Goal: Information Seeking & Learning: Learn about a topic

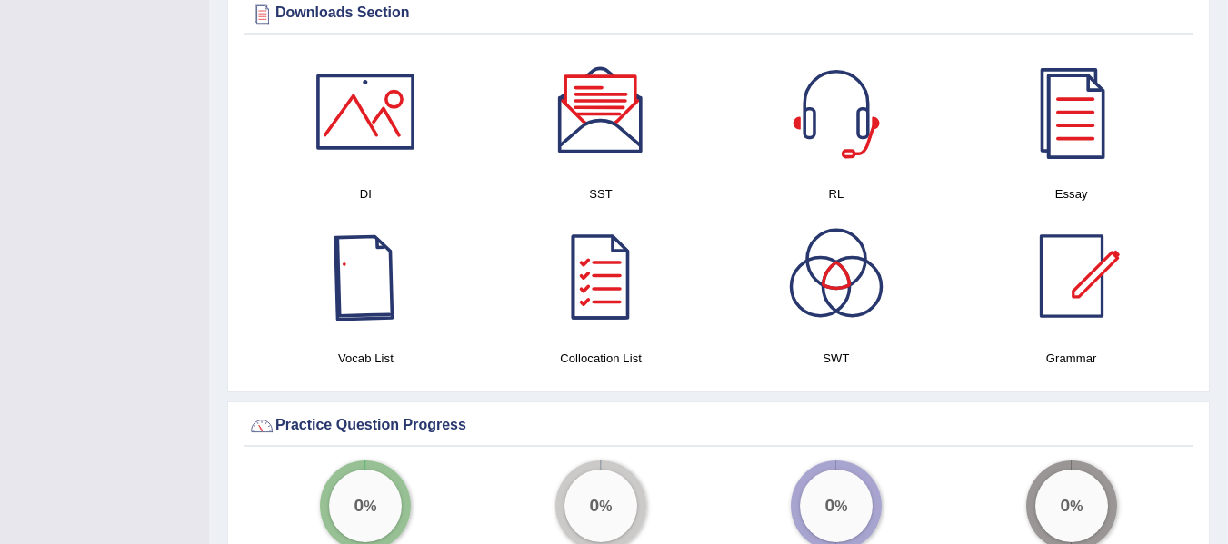
click at [363, 223] on div at bounding box center [365, 276] width 127 height 127
click at [591, 240] on div at bounding box center [600, 276] width 127 height 127
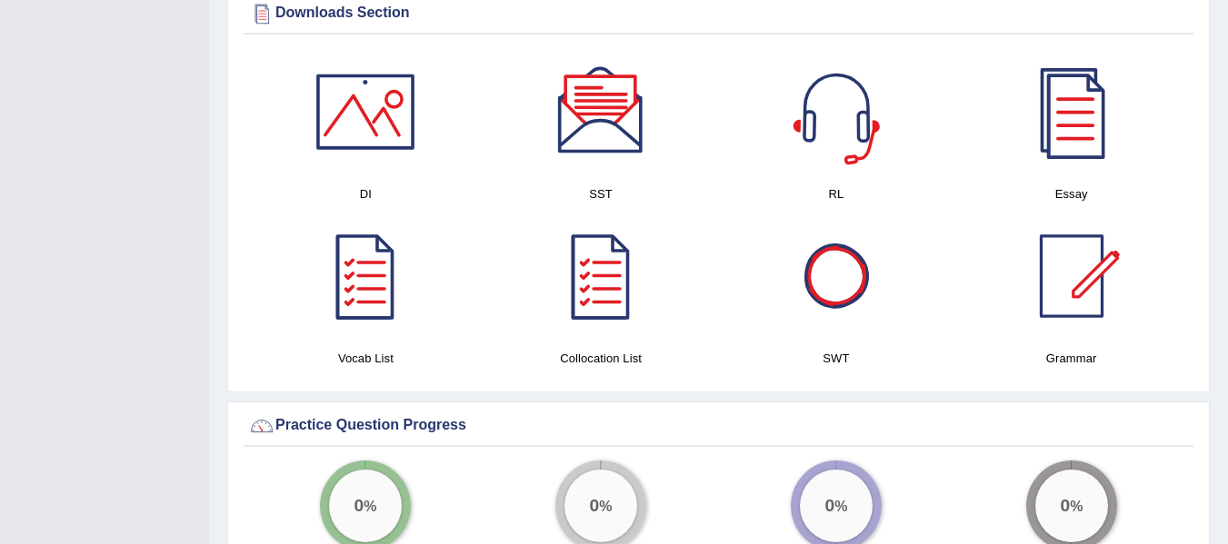
click at [841, 315] on div at bounding box center [835, 276] width 127 height 127
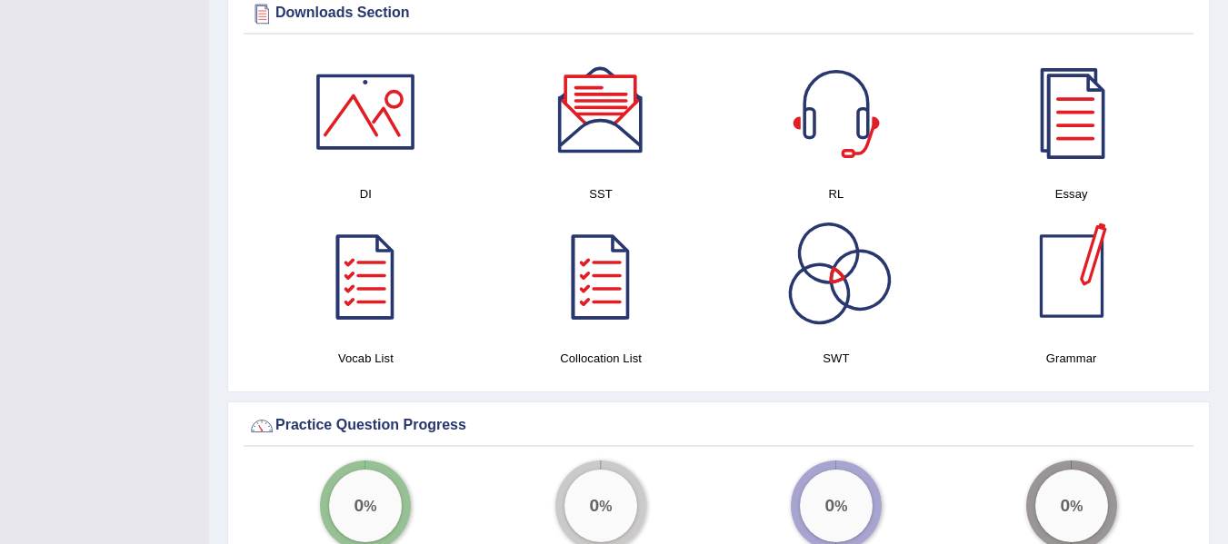
click at [1070, 302] on div at bounding box center [1071, 276] width 127 height 127
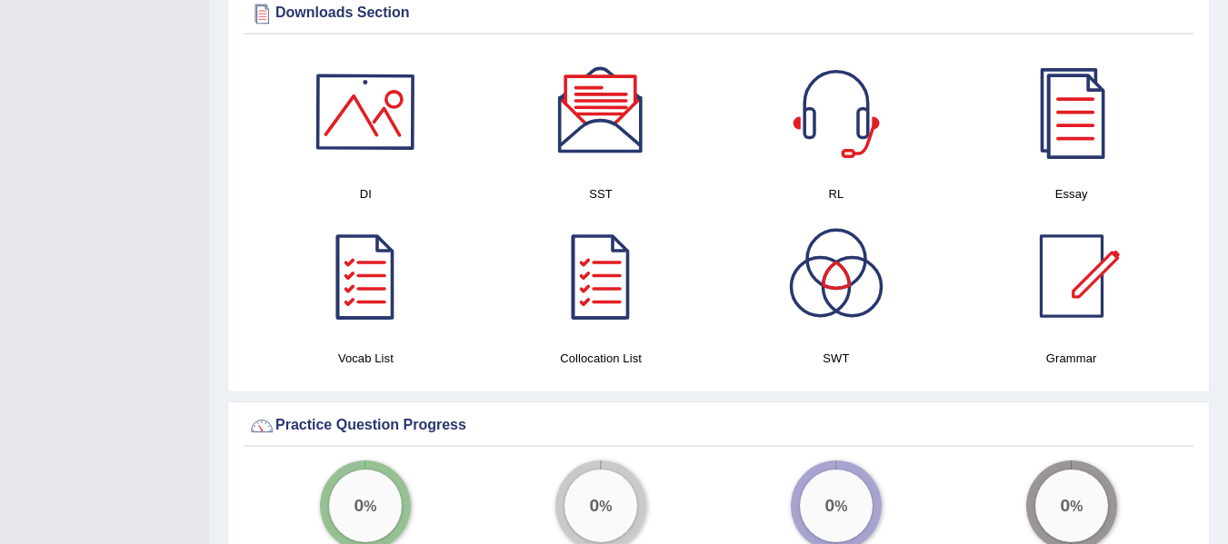
click at [254, 149] on div "DI" at bounding box center [365, 130] width 235 height 164
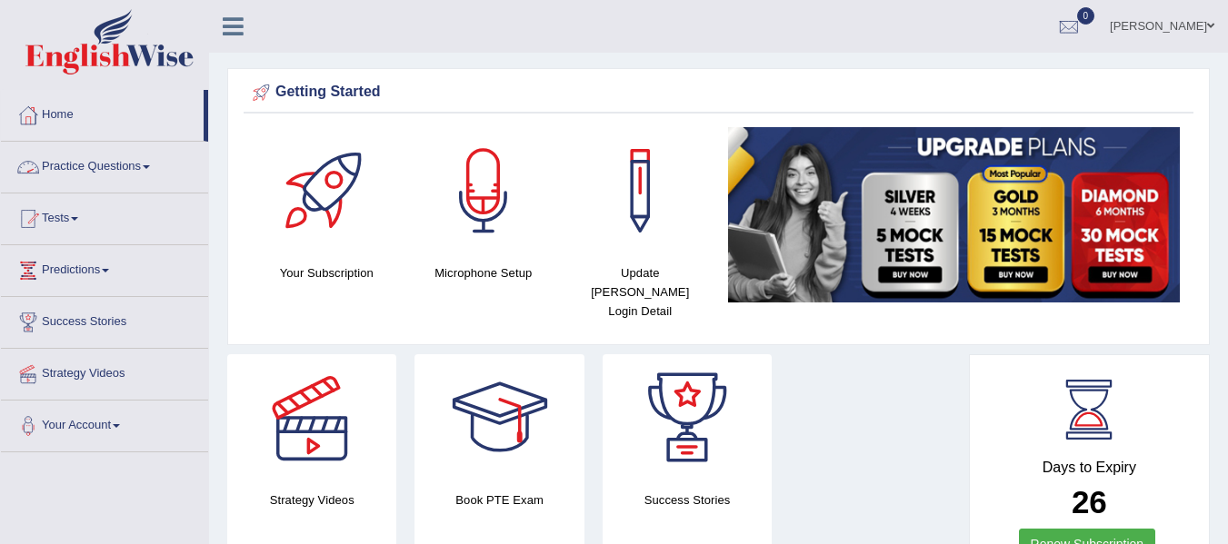
click at [109, 170] on link "Practice Questions" at bounding box center [104, 164] width 207 height 45
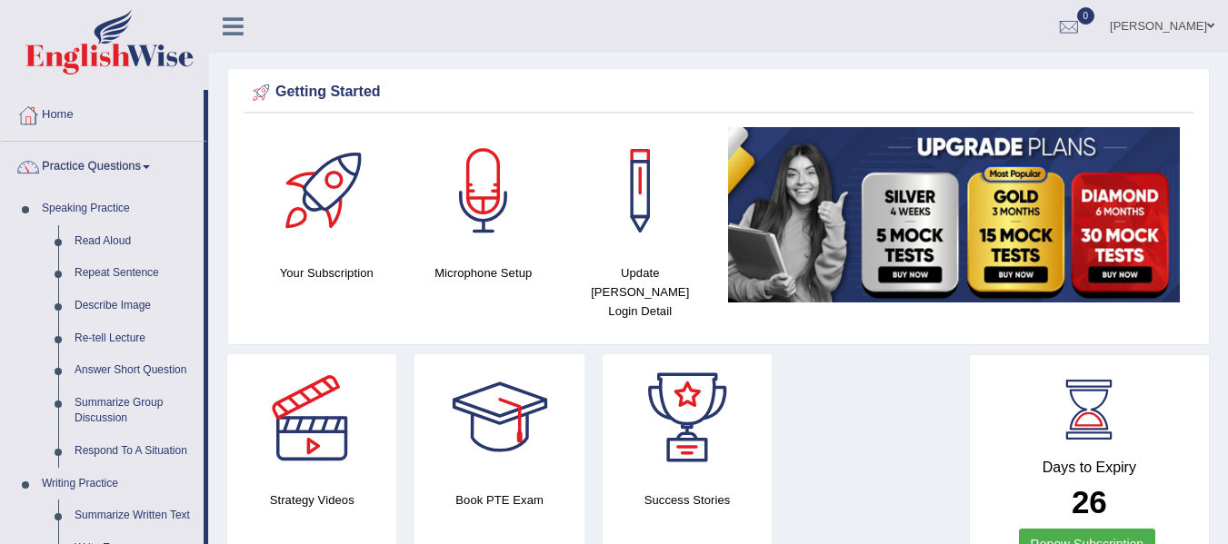
click at [31, 264] on li "Speaking Practice Read Aloud Repeat Sentence Describe Image Re-tell Lecture Ans…" at bounding box center [102, 330] width 203 height 275
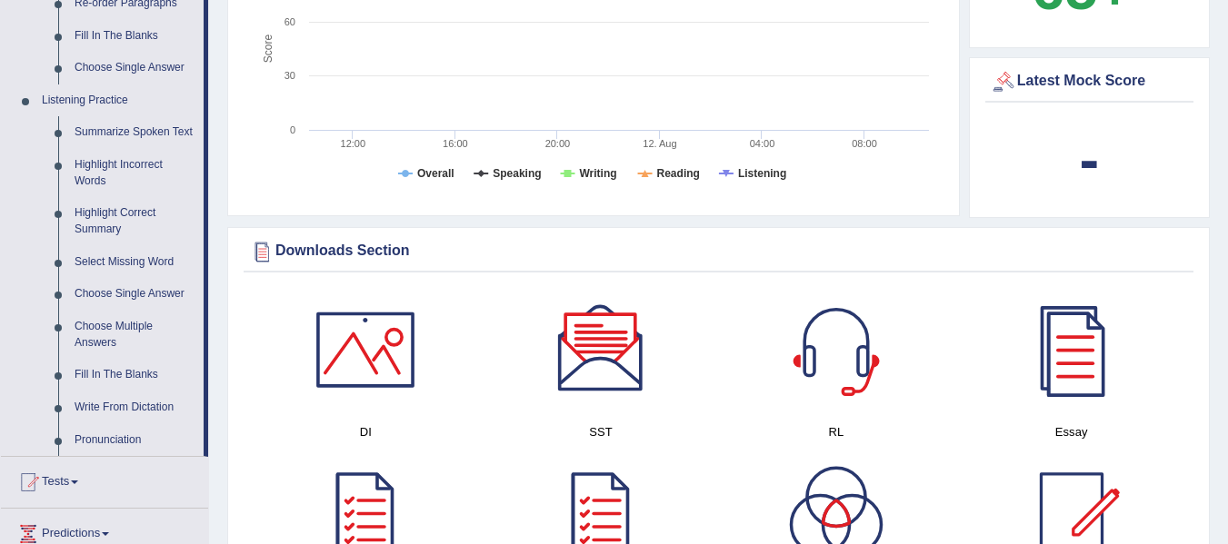
scroll to position [763, 0]
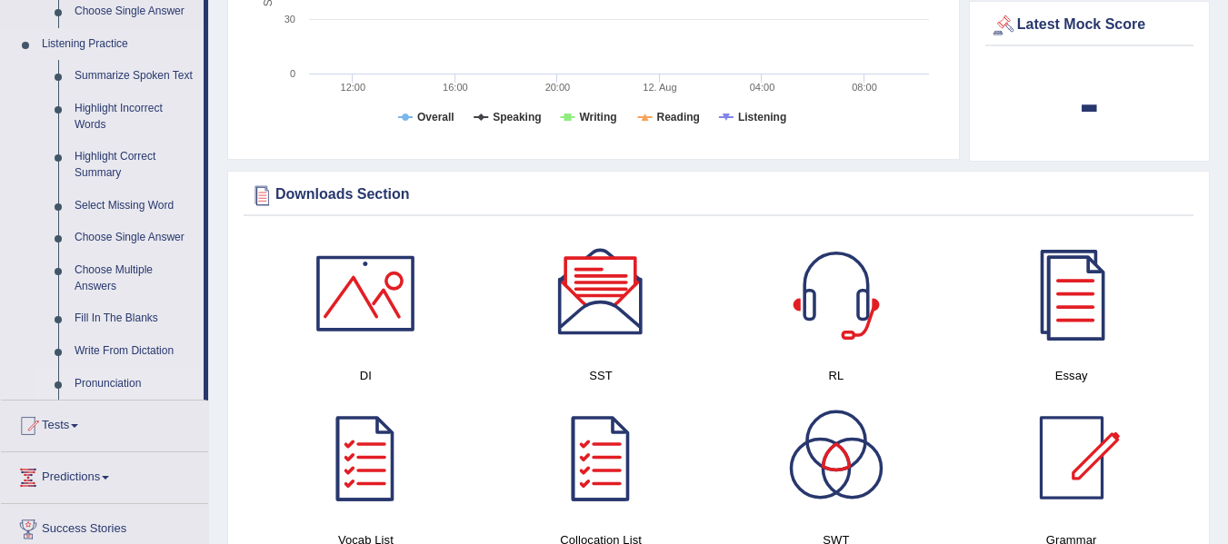
click at [105, 382] on link "Pronunciation" at bounding box center [134, 384] width 137 height 33
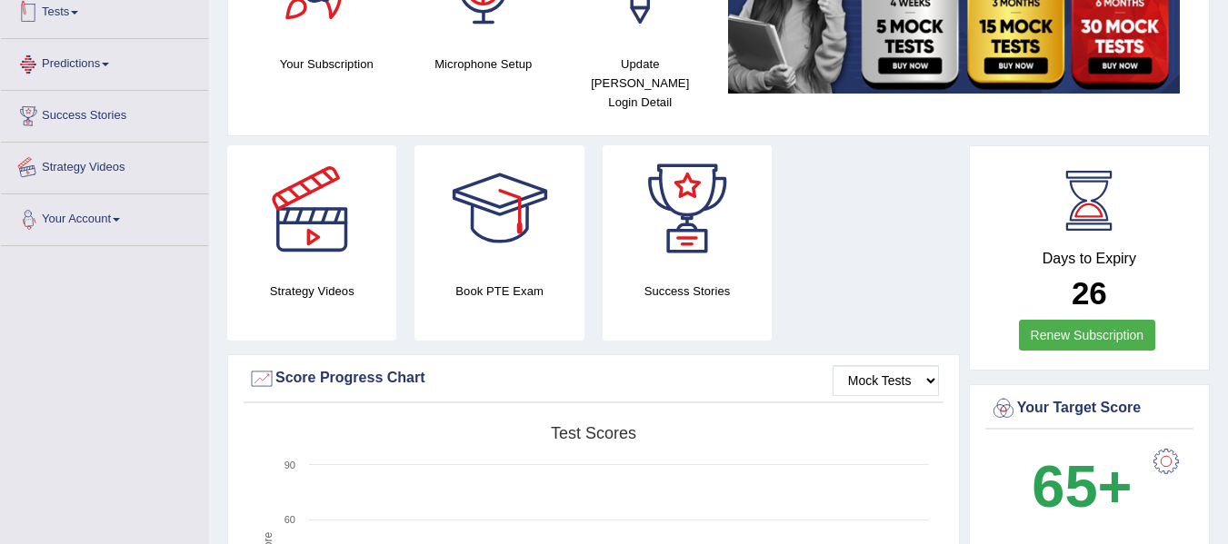
scroll to position [323, 0]
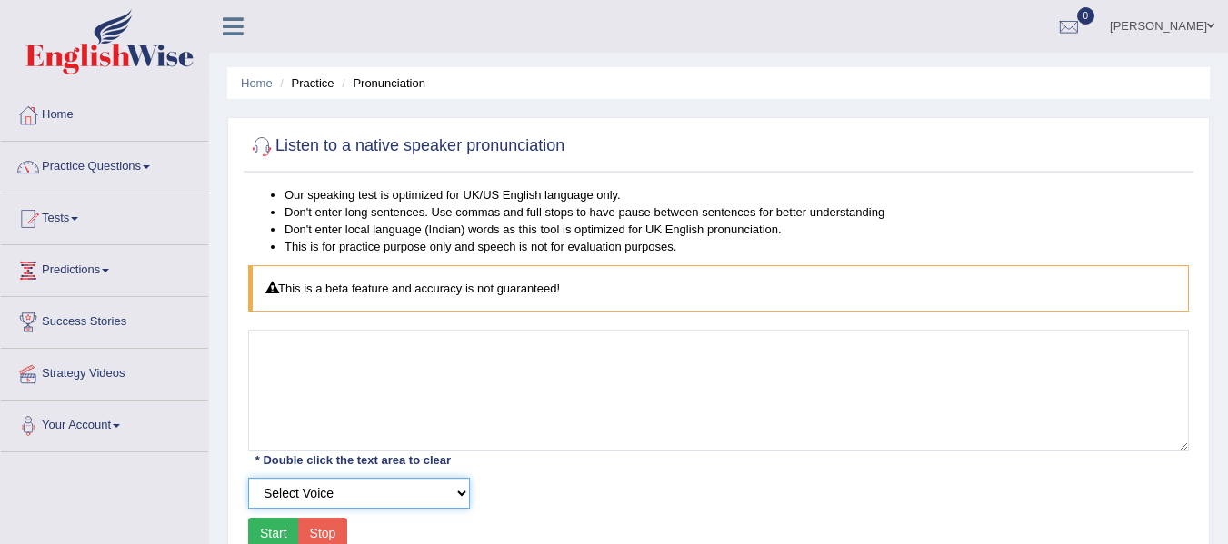
click at [439, 487] on select "Select Voice UK English Female UK English Male" at bounding box center [359, 493] width 222 height 31
select select "8"
click at [248, 478] on select "Select Voice UK English Female UK English Male" at bounding box center [359, 493] width 222 height 31
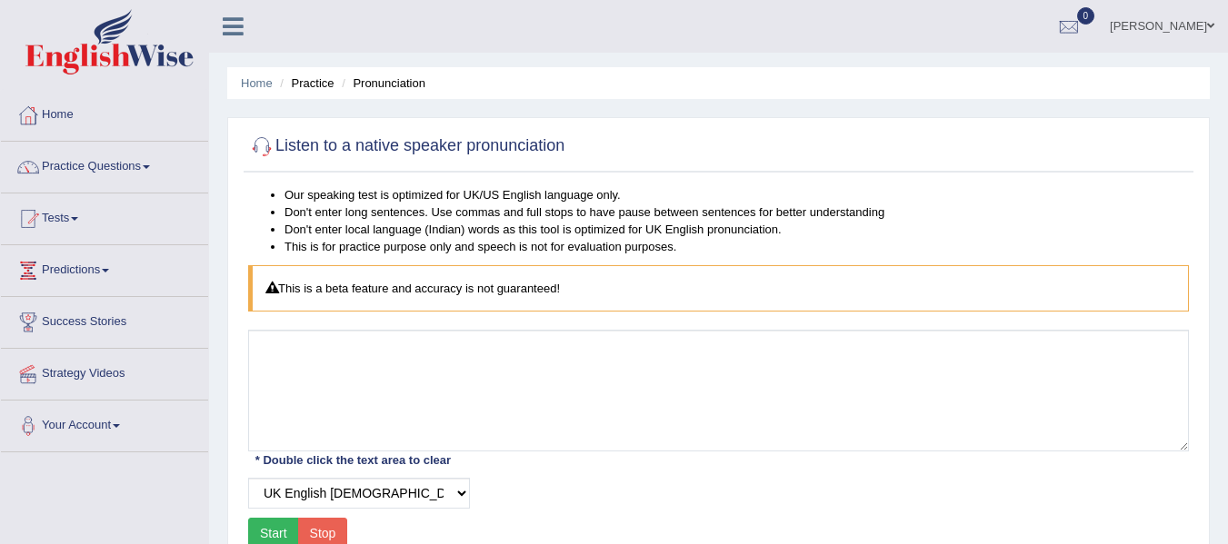
click at [561, 505] on div "Select Voice UK English Female UK English Male" at bounding box center [718, 493] width 959 height 31
click at [592, 497] on div "Select Voice UK English Female UK English Male" at bounding box center [718, 493] width 959 height 31
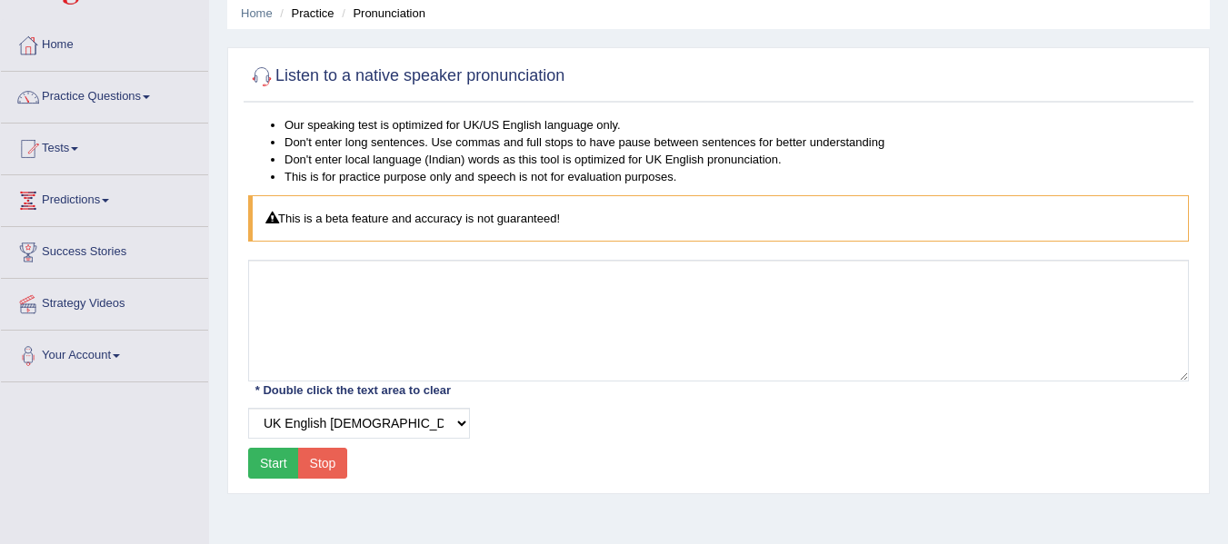
scroll to position [73, 0]
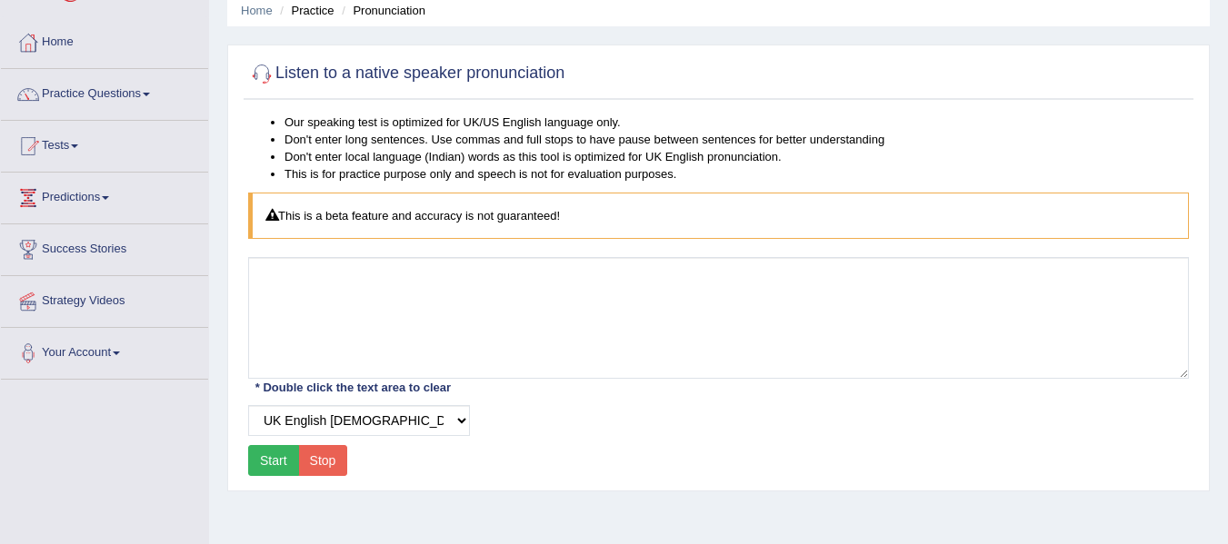
click at [279, 459] on button "Start" at bounding box center [273, 460] width 51 height 31
click at [272, 470] on button "Start" at bounding box center [273, 460] width 51 height 31
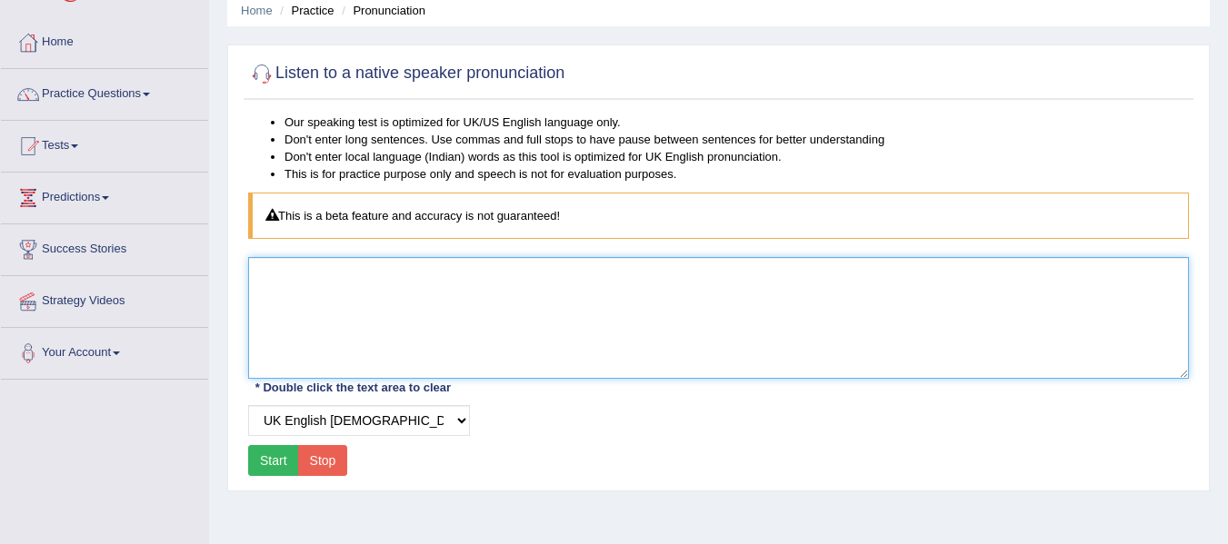
click at [330, 303] on textarea at bounding box center [718, 318] width 941 height 122
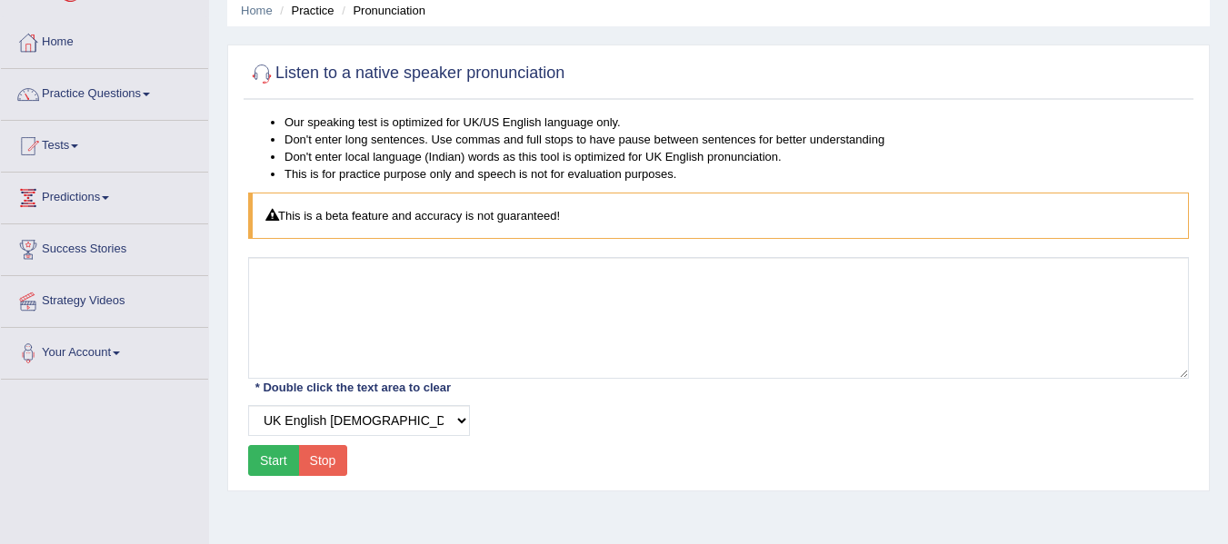
click at [260, 464] on button "Start" at bounding box center [273, 460] width 51 height 31
click at [422, 162] on li "Don't enter local language (Indian) words as this tool is optimized for UK Engl…" at bounding box center [736, 156] width 904 height 17
click at [116, 92] on link "Practice Questions" at bounding box center [104, 91] width 207 height 45
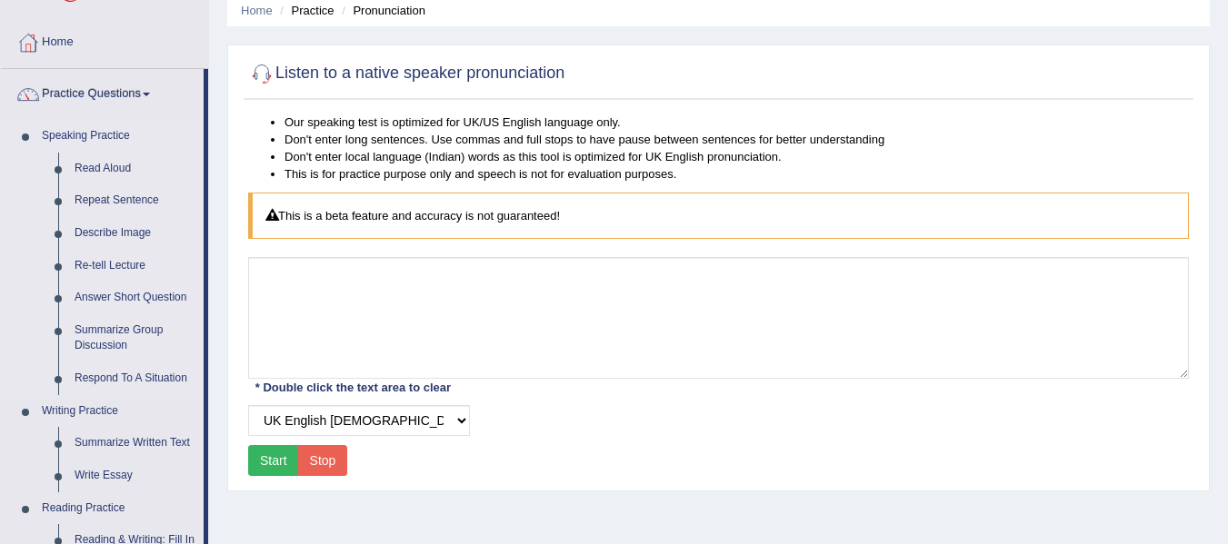
click at [25, 375] on li "Speaking Practice Read Aloud Repeat Sentence Describe Image Re-tell Lecture Ans…" at bounding box center [102, 257] width 203 height 275
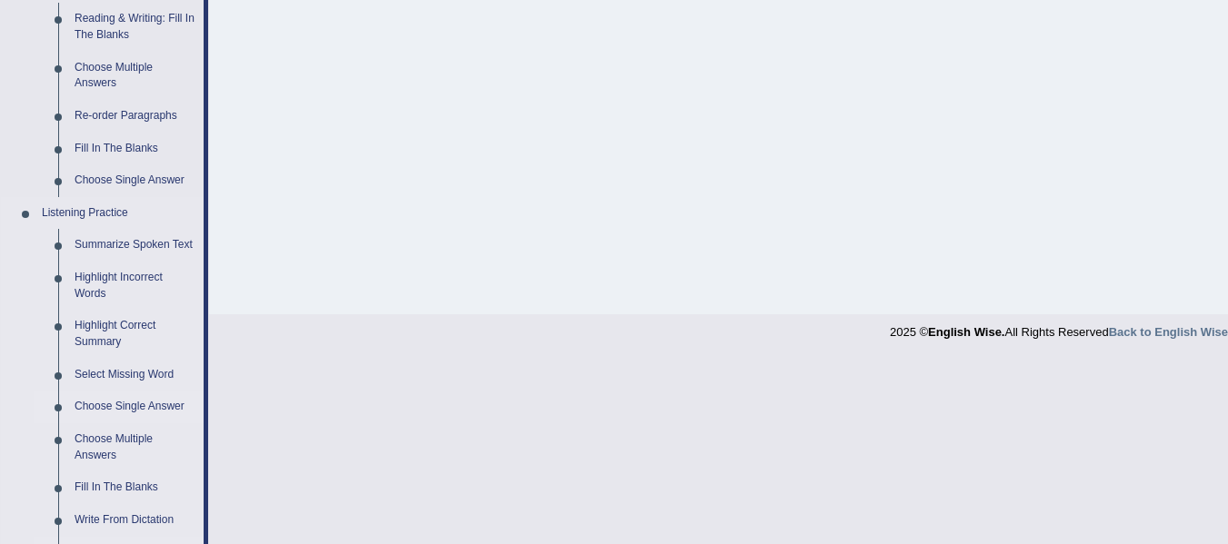
scroll to position [553, 0]
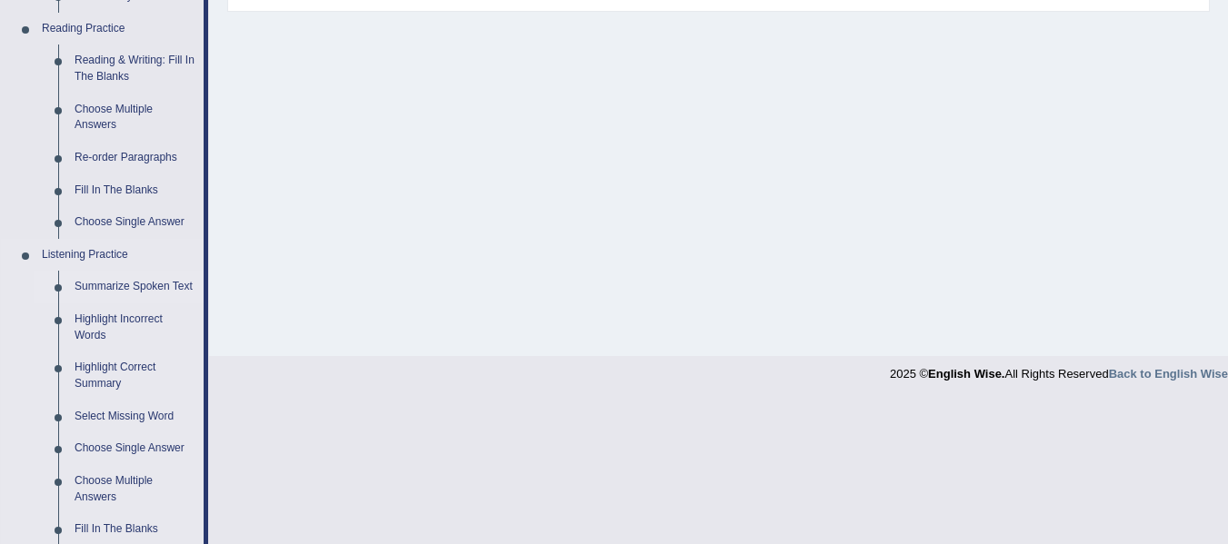
click at [146, 276] on link "Summarize Spoken Text" at bounding box center [134, 287] width 137 height 33
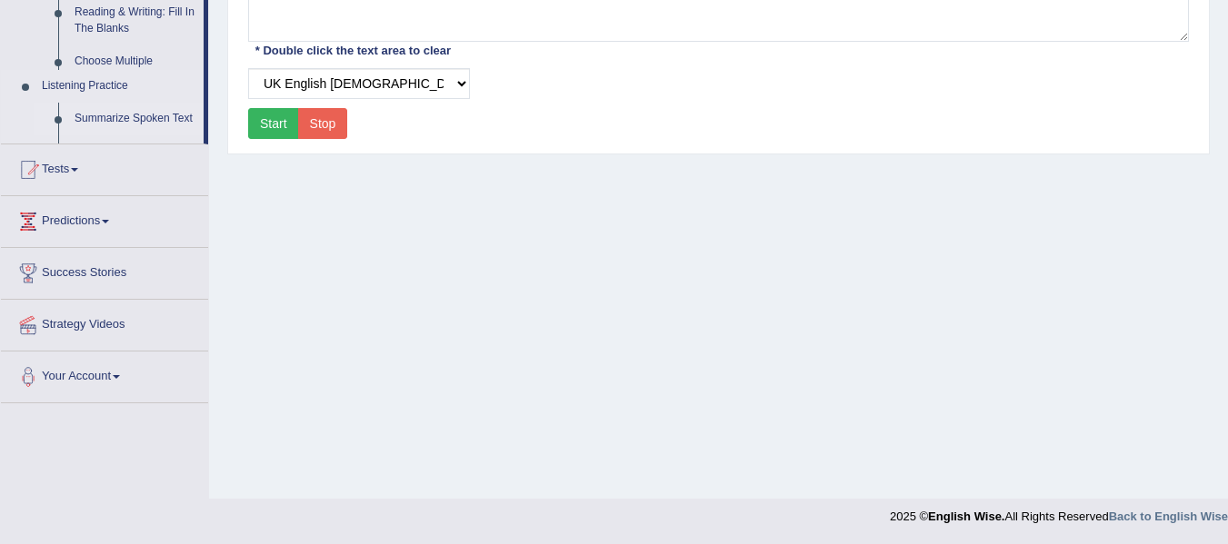
scroll to position [369, 0]
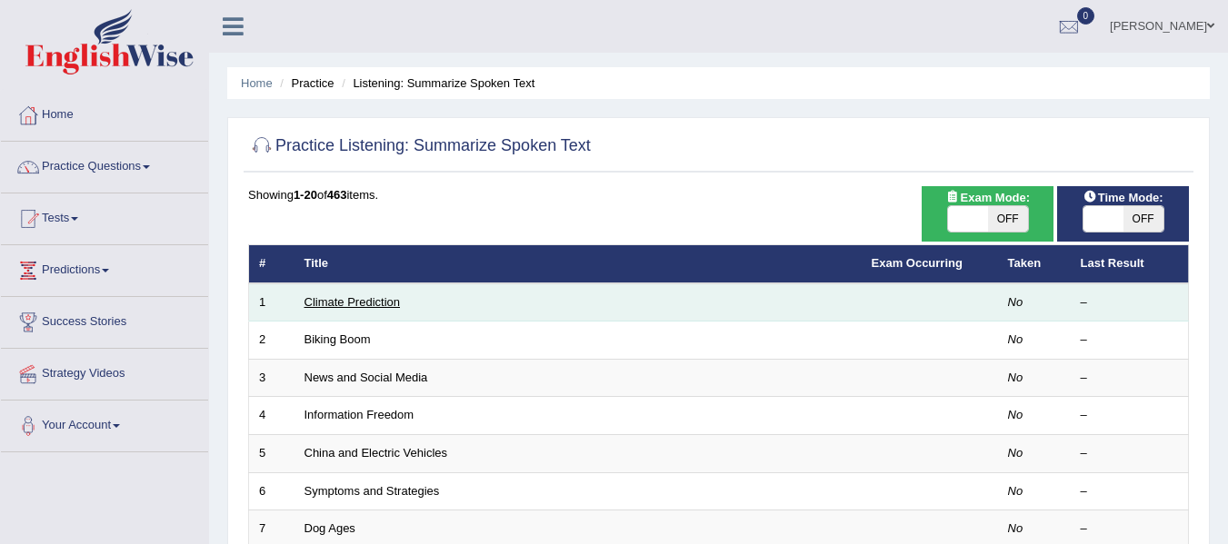
click at [335, 295] on link "Climate Prediction" at bounding box center [352, 302] width 96 height 14
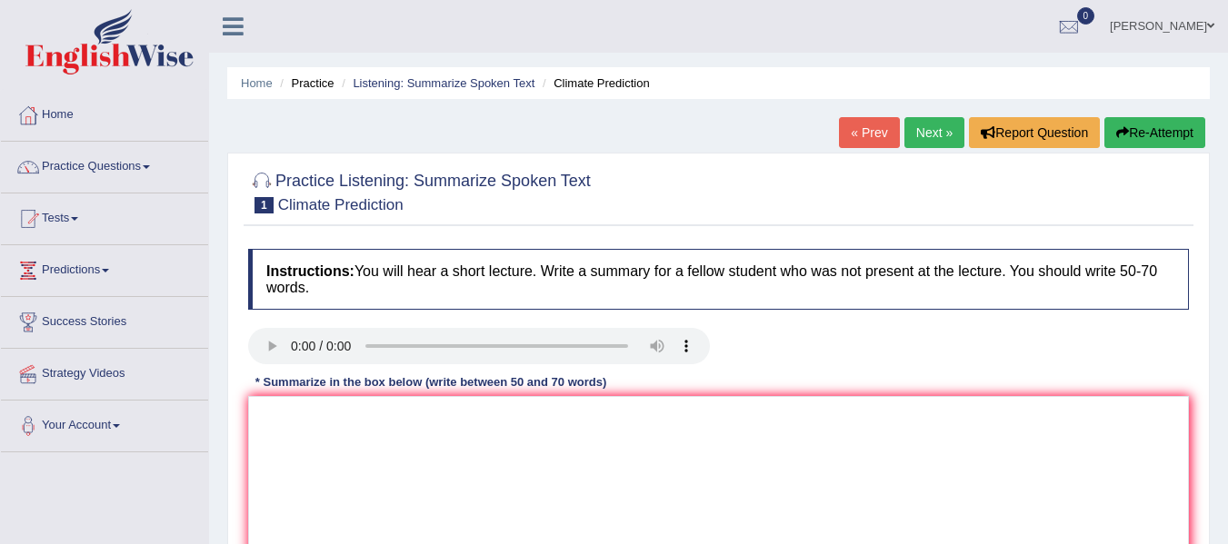
click at [860, 329] on div at bounding box center [718, 348] width 959 height 41
click at [113, 163] on link "Practice Questions" at bounding box center [104, 164] width 207 height 45
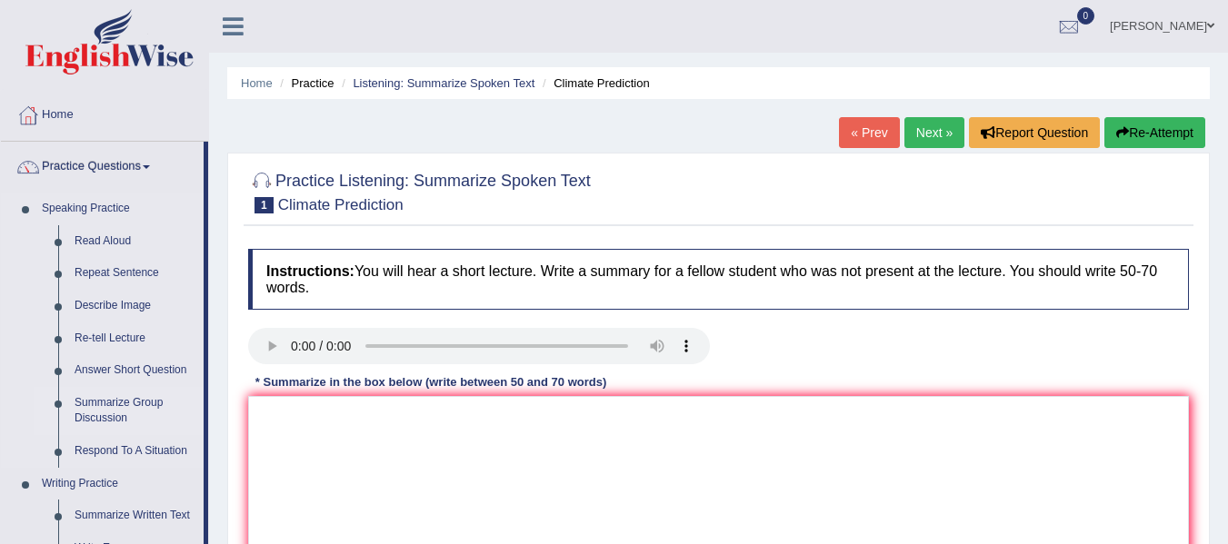
click at [126, 402] on link "Summarize Group Discussion" at bounding box center [134, 411] width 137 height 48
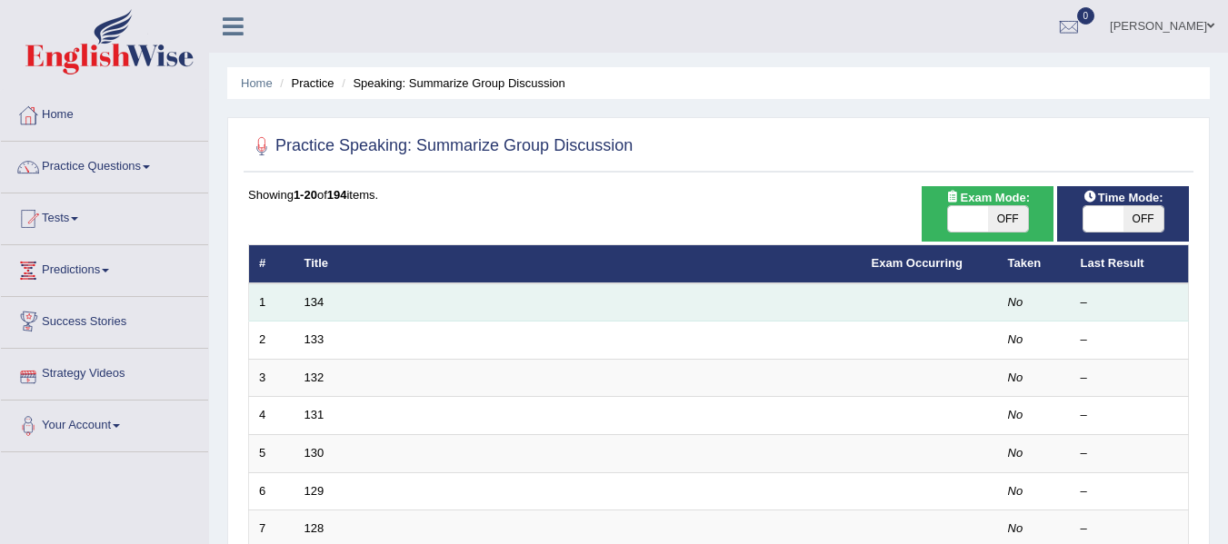
drag, startPoint x: 0, startPoint y: 0, endPoint x: 314, endPoint y: 320, distance: 448.5
click at [314, 320] on td "134" at bounding box center [577, 303] width 567 height 38
click at [319, 302] on link "134" at bounding box center [314, 302] width 20 height 14
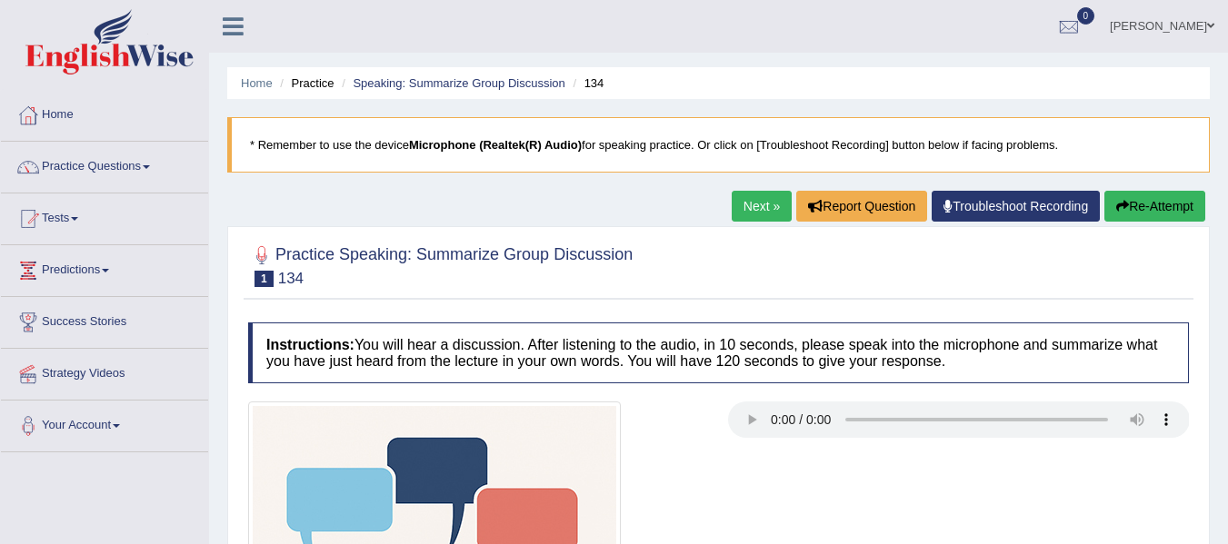
click at [418, 202] on div "Home Practice Speaking: Summarize Group Discussion 134 * Remember to use the de…" at bounding box center [718, 454] width 1019 height 909
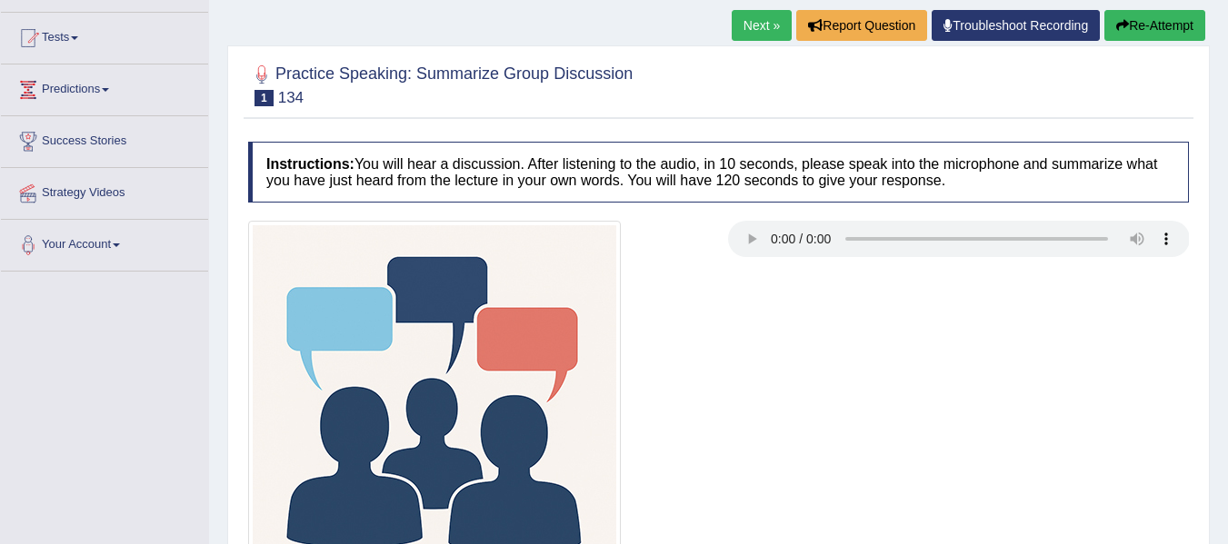
scroll to position [182, 0]
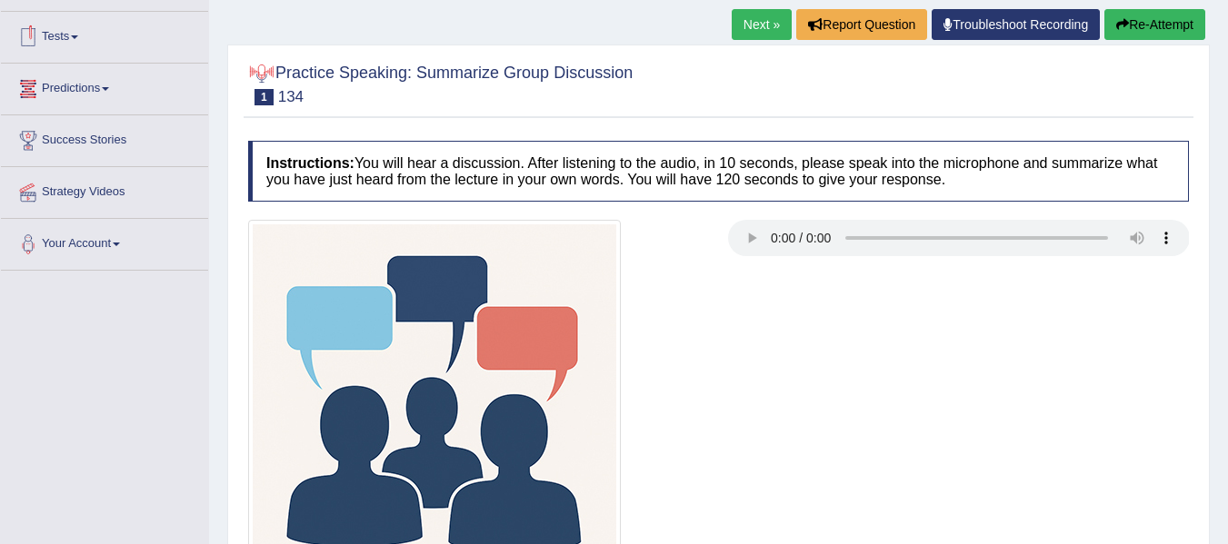
click at [87, 100] on link "Predictions" at bounding box center [104, 86] width 207 height 45
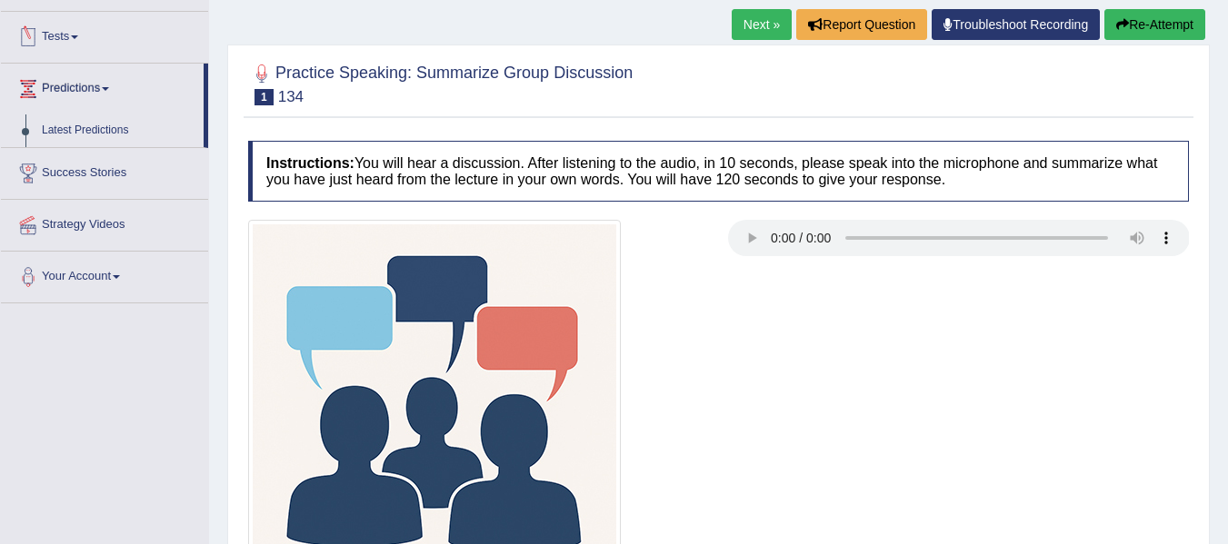
click at [83, 35] on link "Tests" at bounding box center [104, 34] width 207 height 45
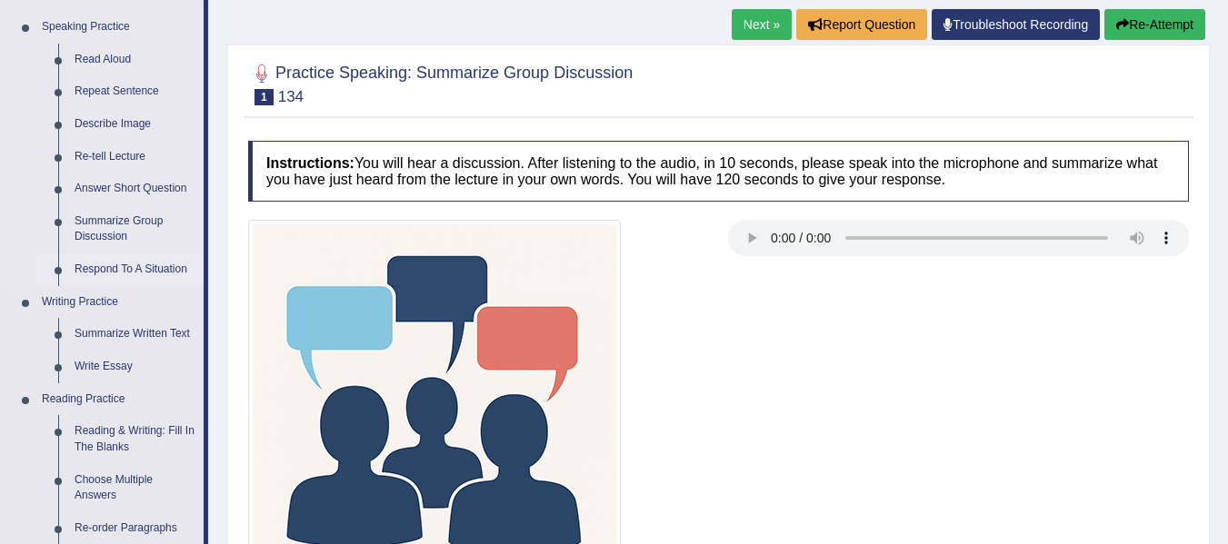
click at [112, 265] on link "Respond To A Situation" at bounding box center [134, 270] width 137 height 33
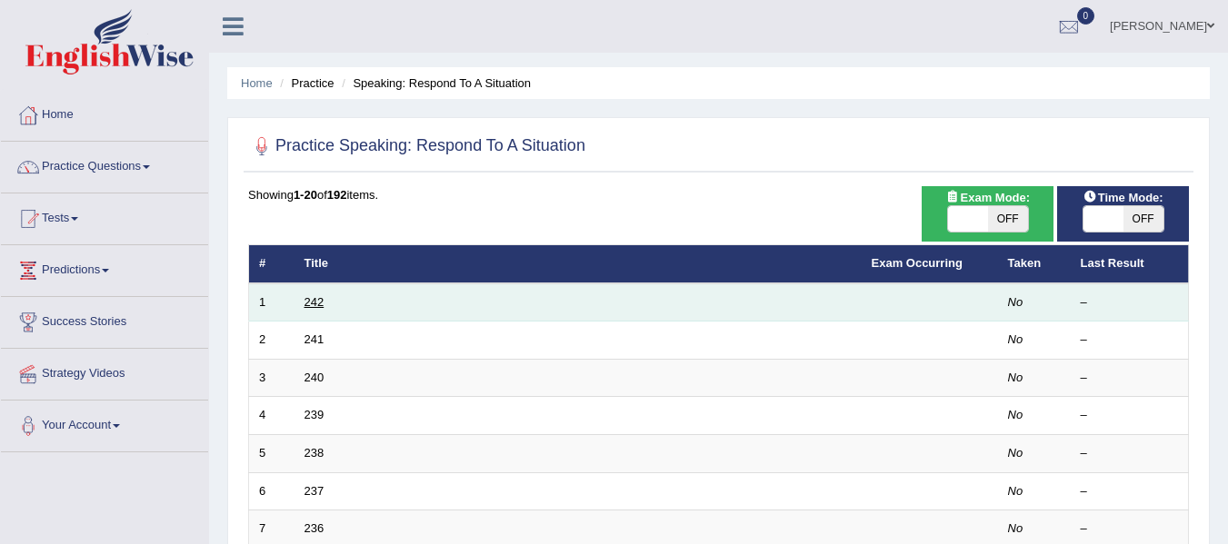
click at [316, 302] on link "242" at bounding box center [314, 302] width 20 height 14
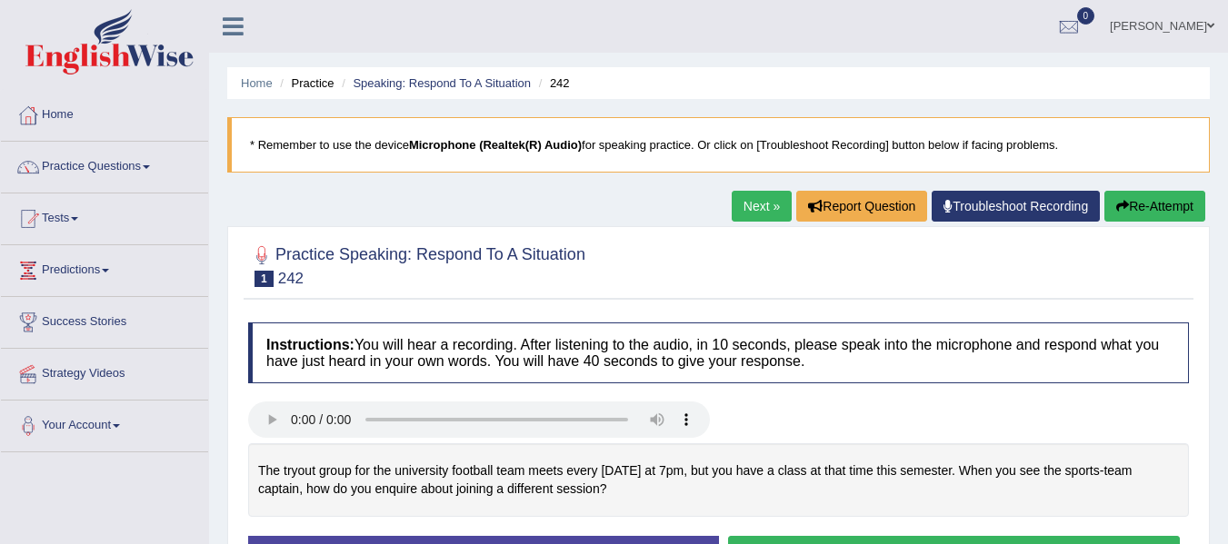
click at [717, 255] on div at bounding box center [718, 264] width 941 height 55
click at [726, 283] on div at bounding box center [718, 264] width 941 height 55
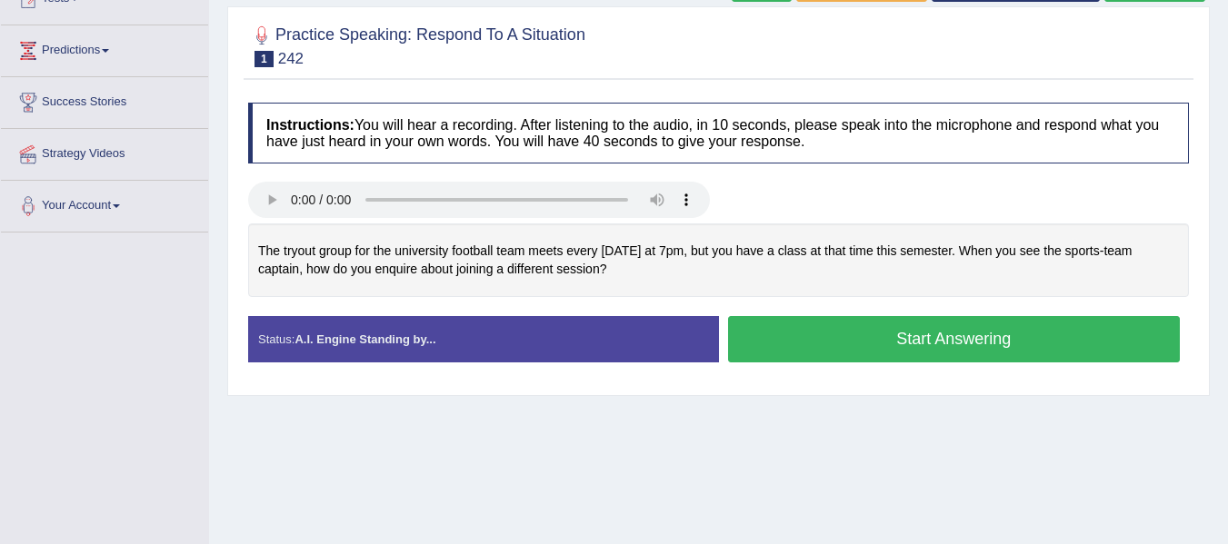
scroll to position [218, 0]
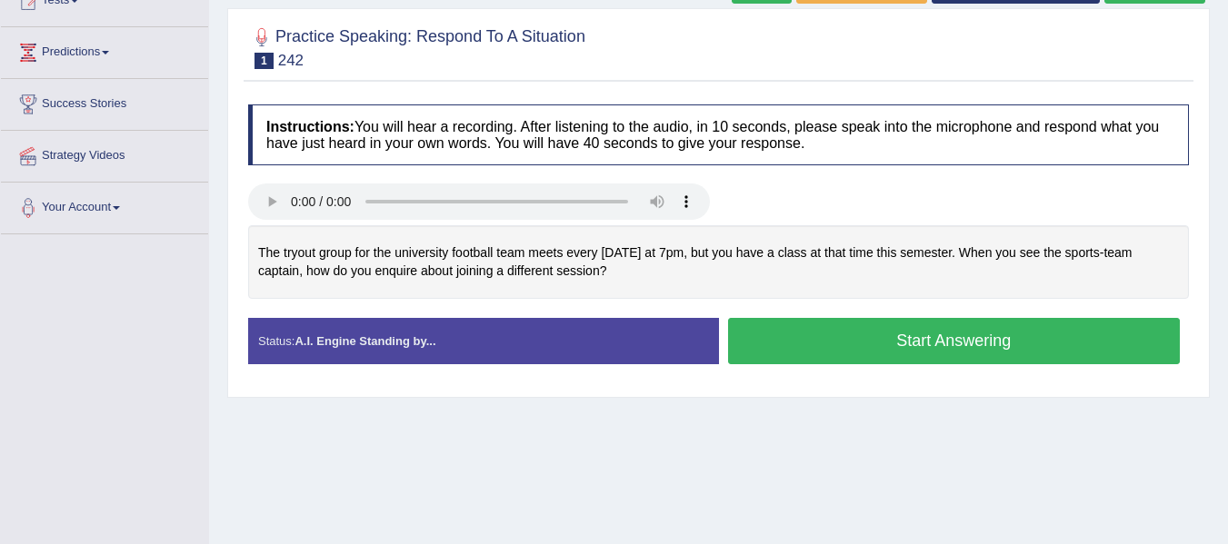
click at [236, 177] on div "Practice Speaking: Respond To A Situation 1 242 Instructions: You will hear a r…" at bounding box center [718, 203] width 982 height 390
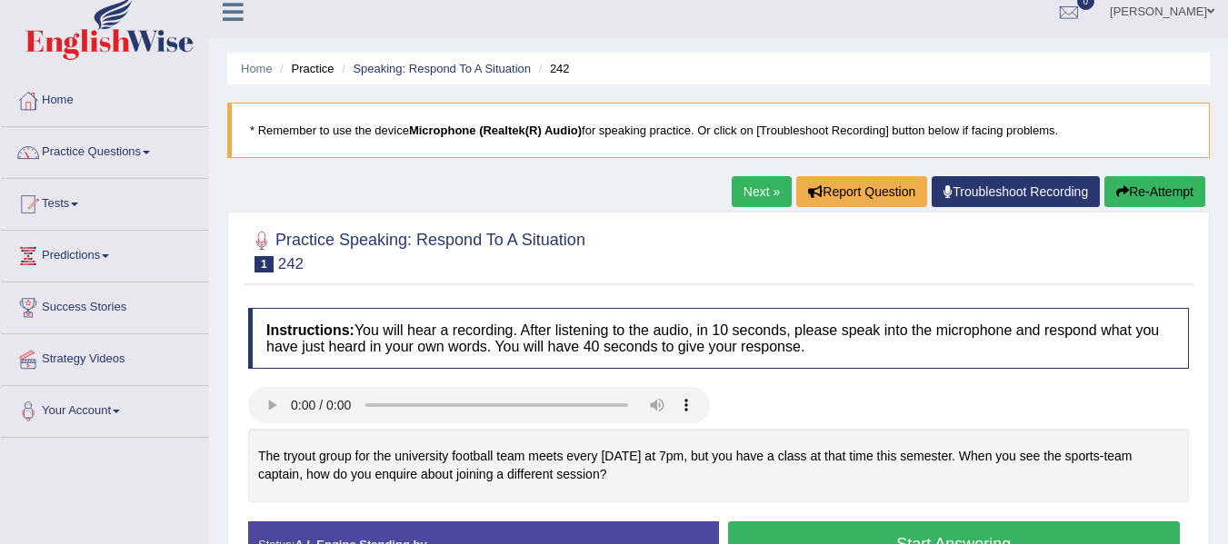
scroll to position [0, 0]
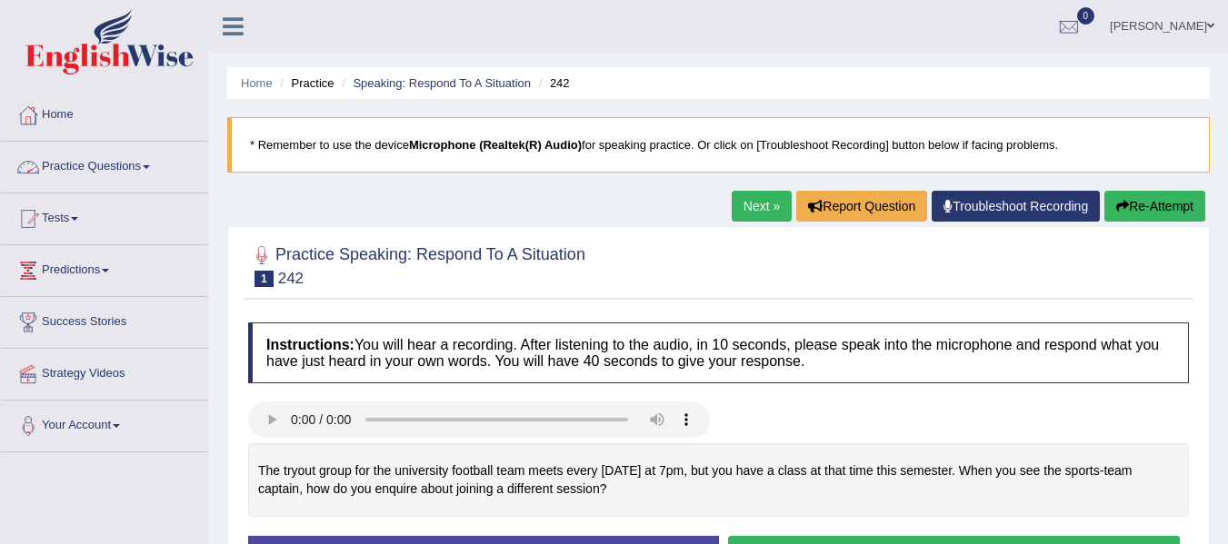
click at [150, 174] on link "Practice Questions" at bounding box center [104, 164] width 207 height 45
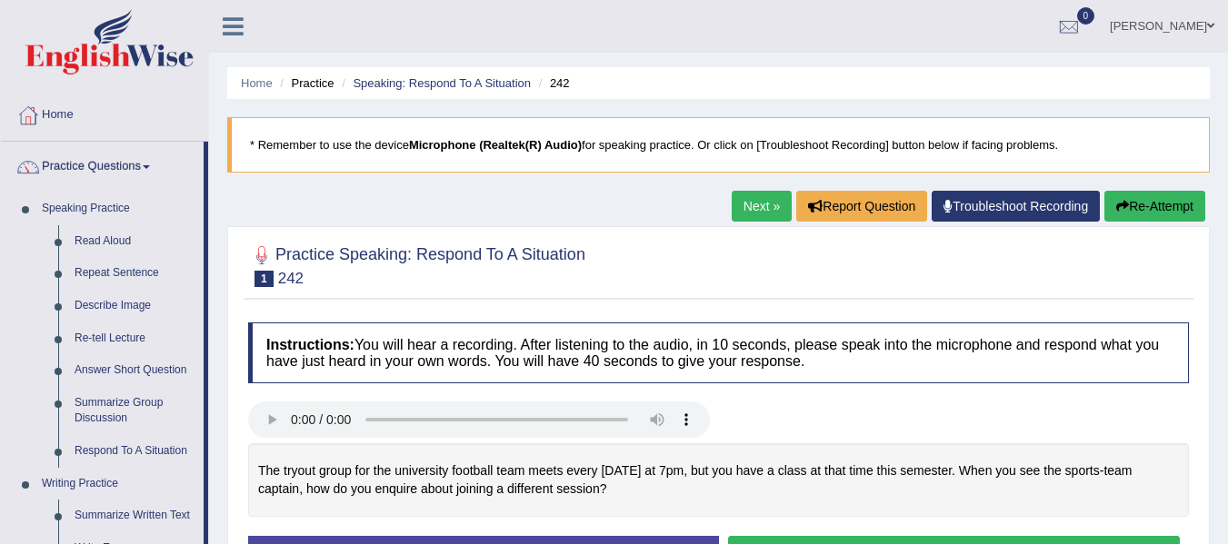
click at [265, 183] on div "Home Practice Speaking: Respond To A Situation 242 * Remember to use the device…" at bounding box center [718, 454] width 1019 height 909
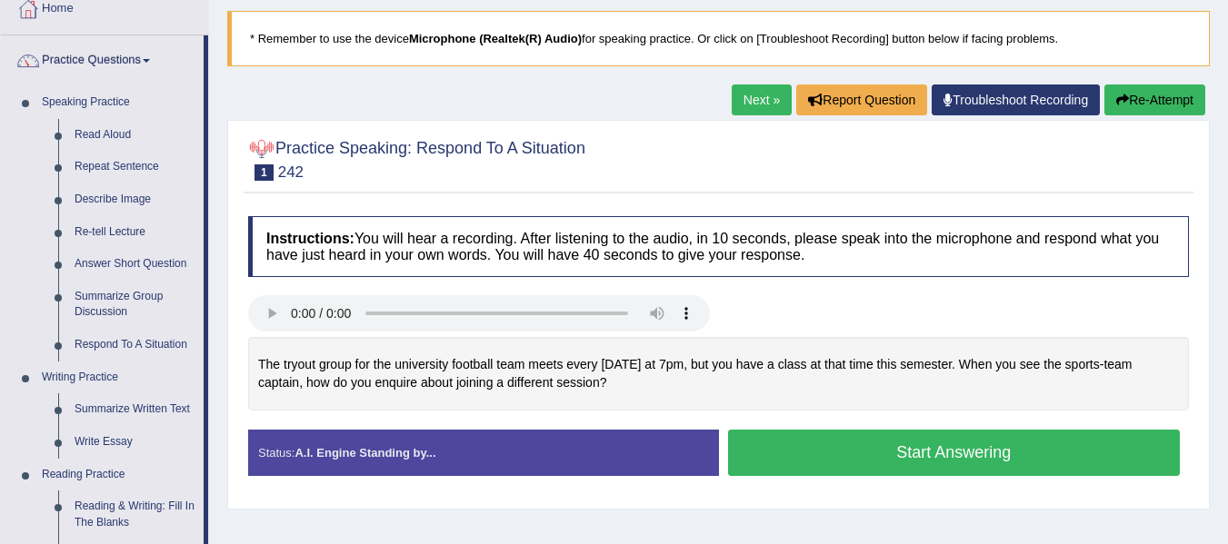
scroll to position [109, 0]
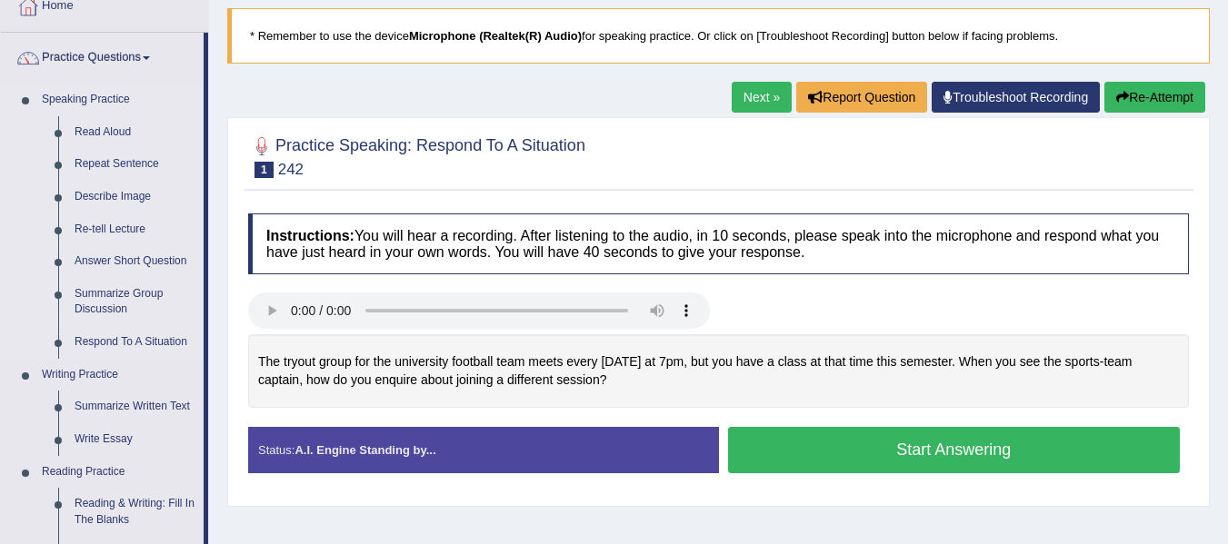
click at [13, 340] on li "Speaking Practice Read Aloud Repeat Sentence Describe Image Re-tell Lecture Ans…" at bounding box center [102, 221] width 203 height 275
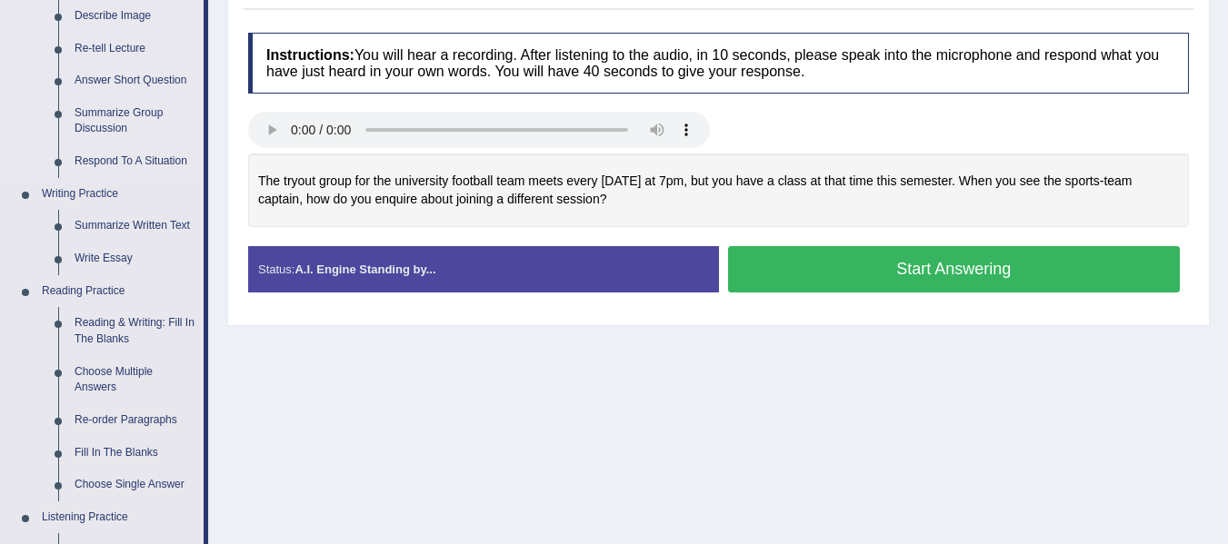
scroll to position [291, 0]
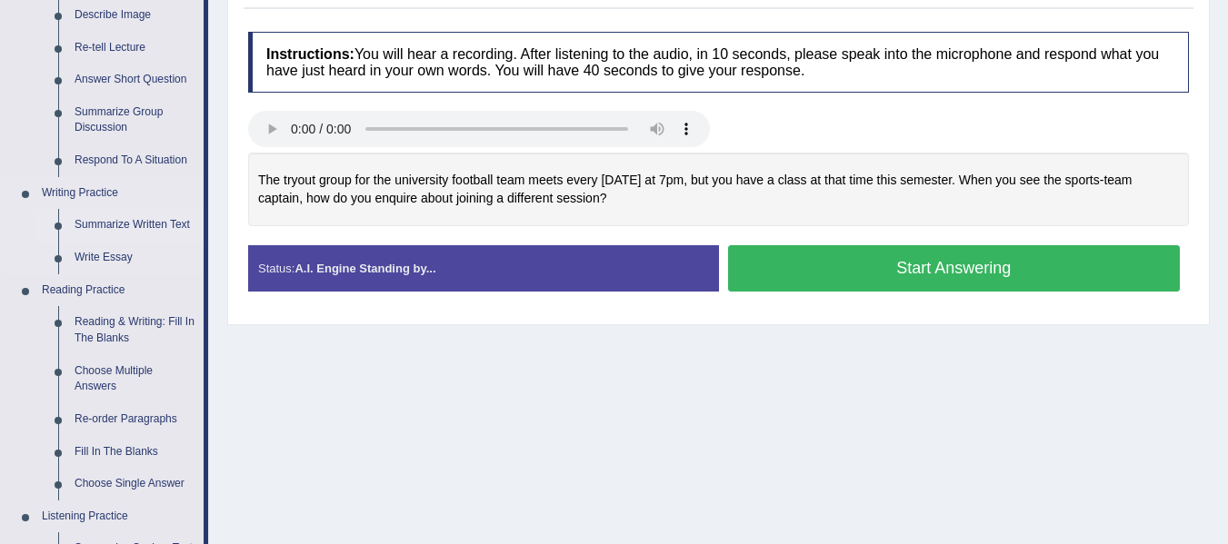
click at [134, 218] on link "Summarize Written Text" at bounding box center [134, 225] width 137 height 33
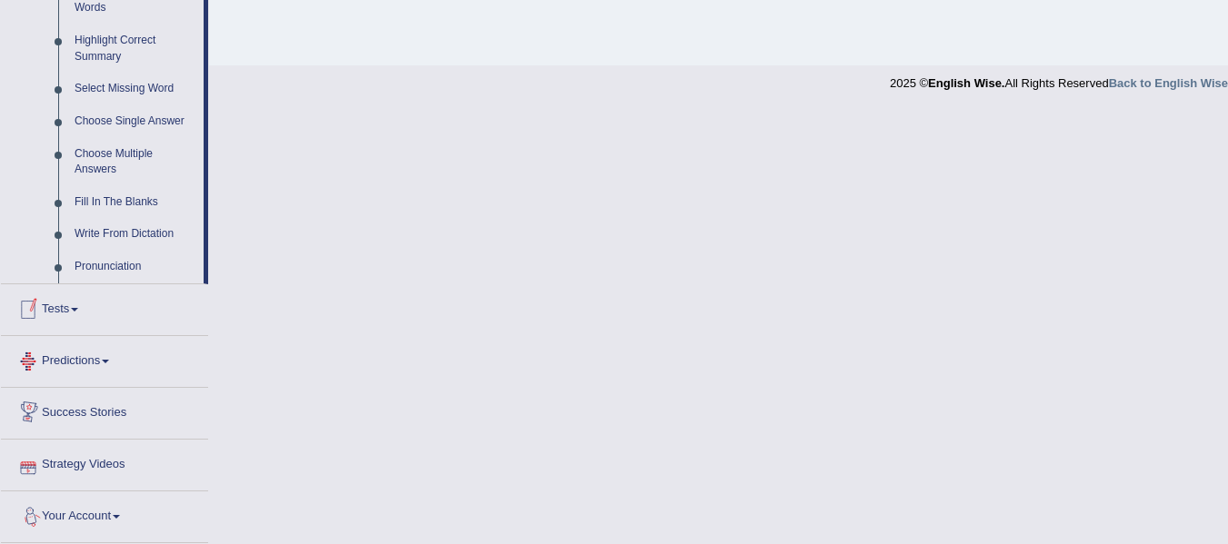
scroll to position [880, 0]
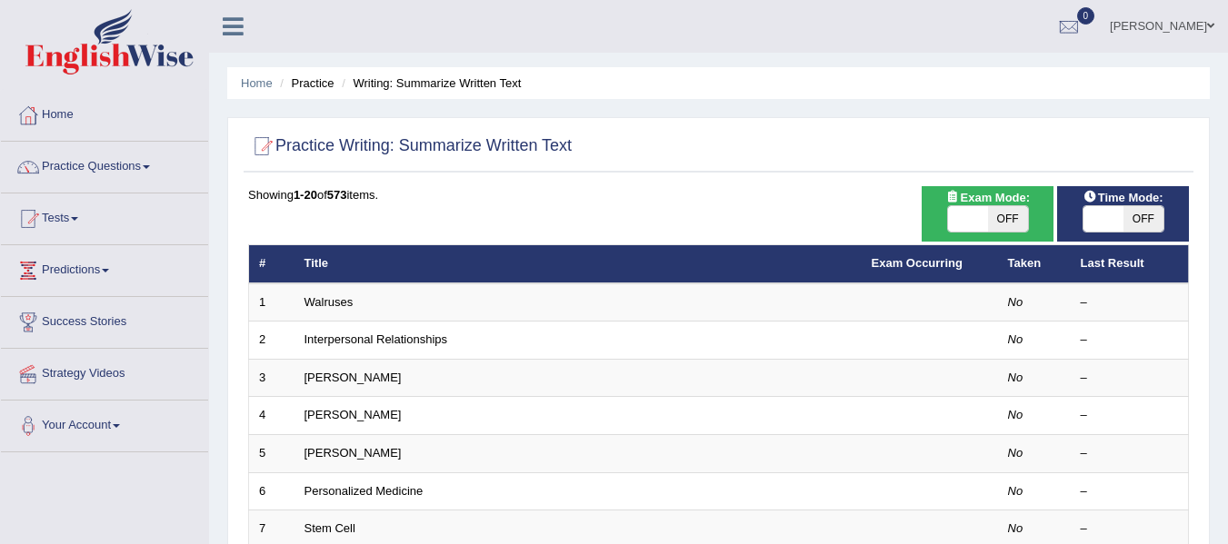
click at [334, 303] on link "Walruses" at bounding box center [328, 302] width 49 height 14
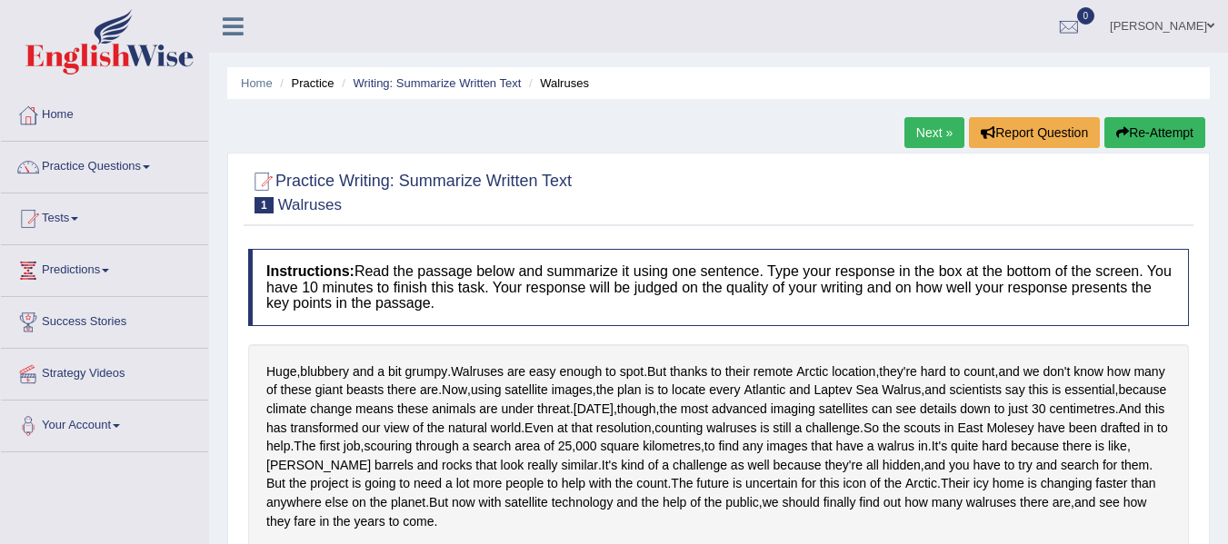
click at [648, 177] on div at bounding box center [718, 191] width 941 height 55
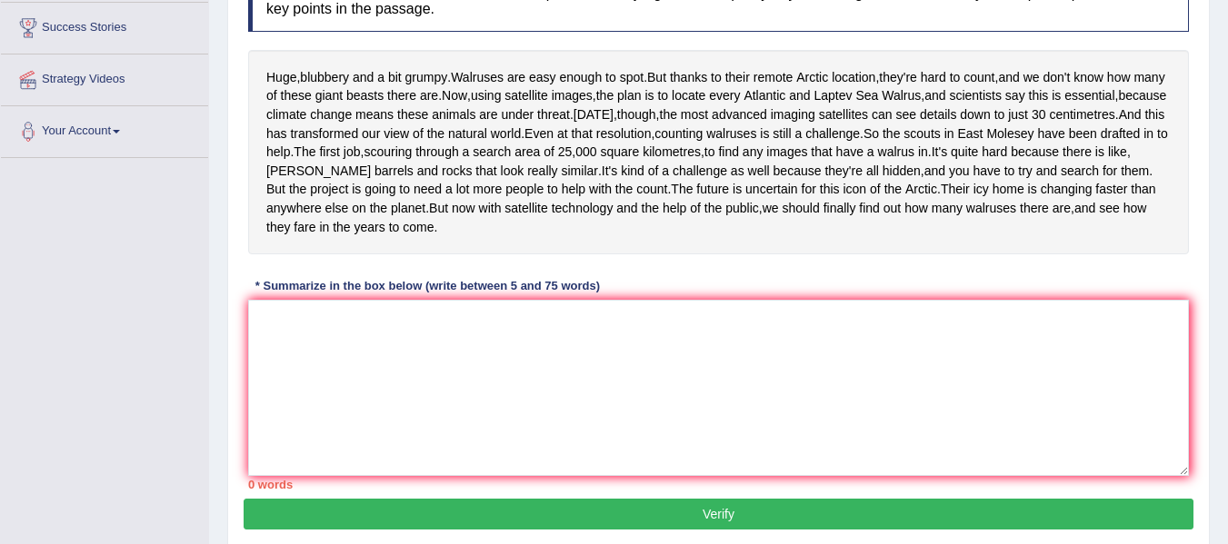
scroll to position [291, 0]
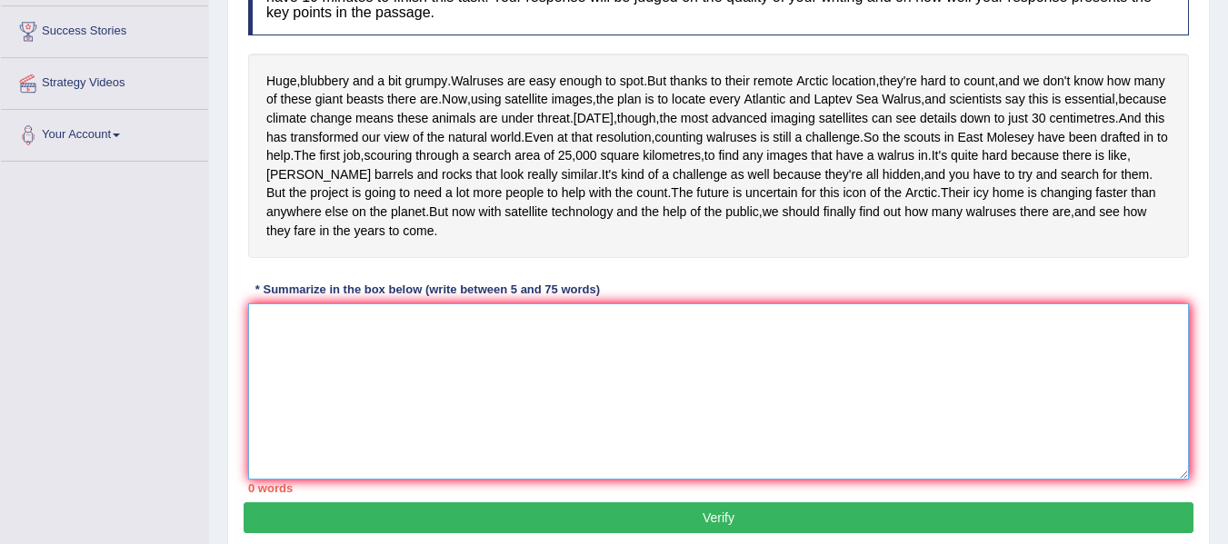
click at [482, 470] on textarea at bounding box center [718, 392] width 941 height 176
click at [642, 367] on div "Instructions: Read the passage below and summarize it using one sentence. Type …" at bounding box center [719, 225] width 950 height 553
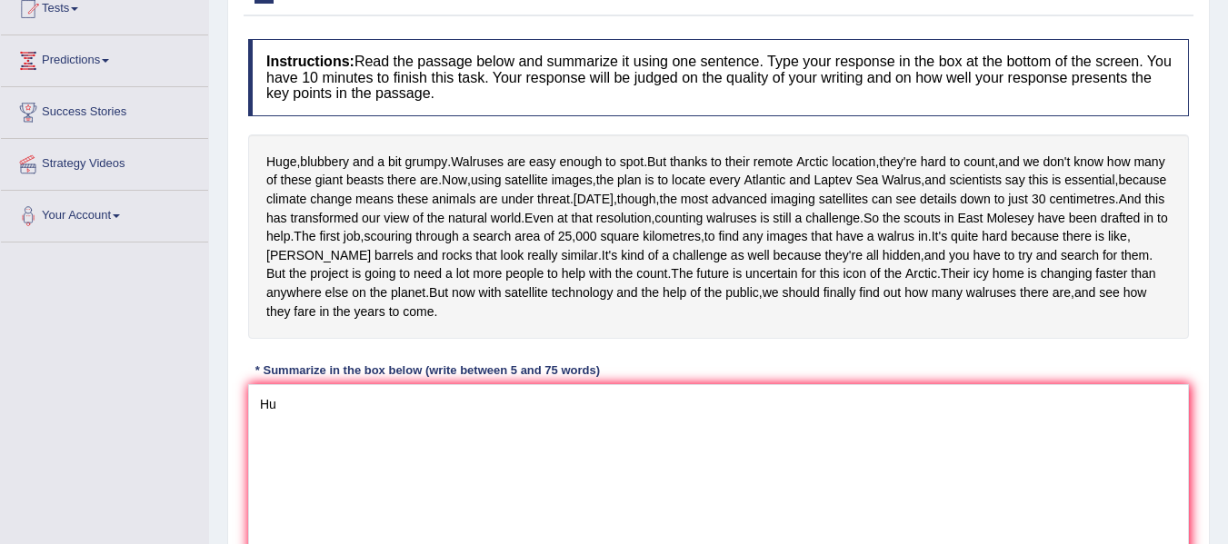
scroll to position [218, 0]
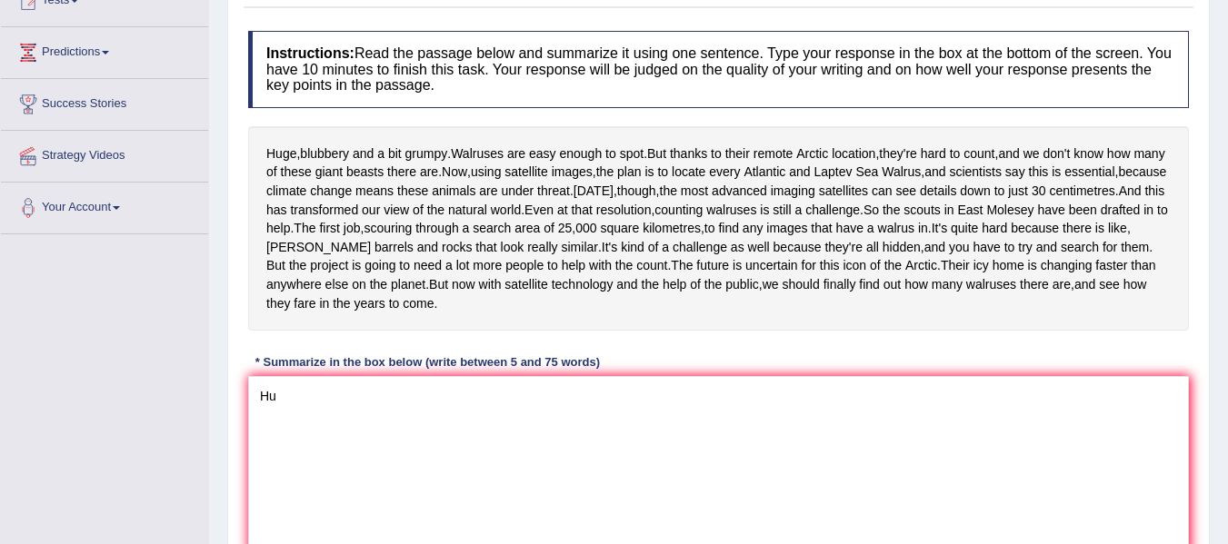
click at [547, 294] on span "satellite" at bounding box center [525, 284] width 43 height 19
click at [642, 326] on body "Toggle navigation Home Practice Questions Speaking Practice Read Aloud Repeat S…" at bounding box center [614, 54] width 1228 height 544
click at [600, 515] on textarea "Hu" at bounding box center [718, 464] width 941 height 176
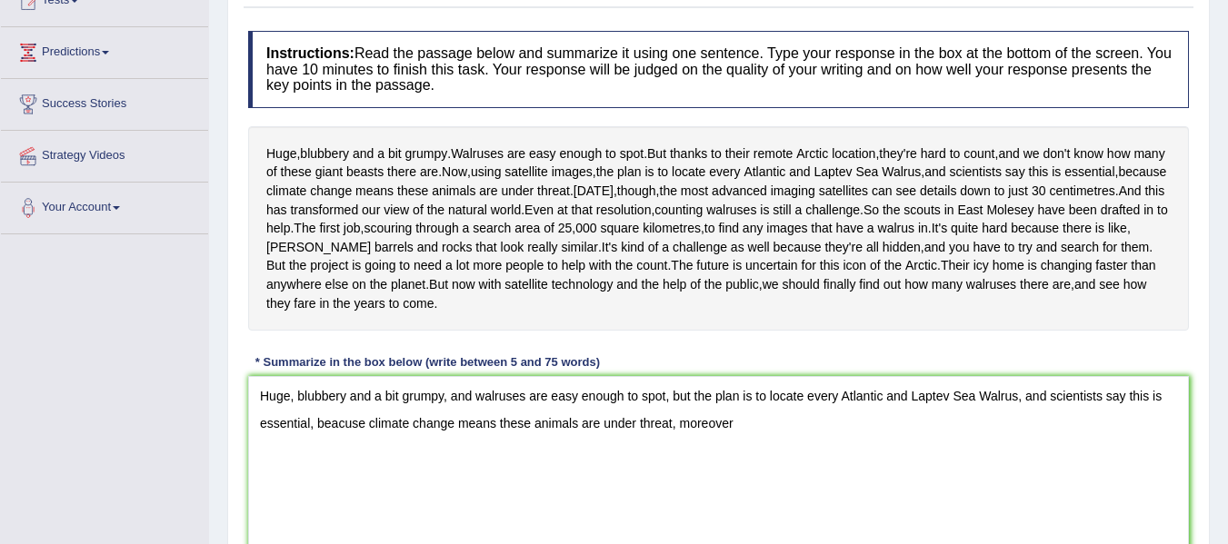
click at [646, 432] on div "Instructions: Read the passage below and summarize it using one sentence. Type …" at bounding box center [719, 298] width 950 height 553
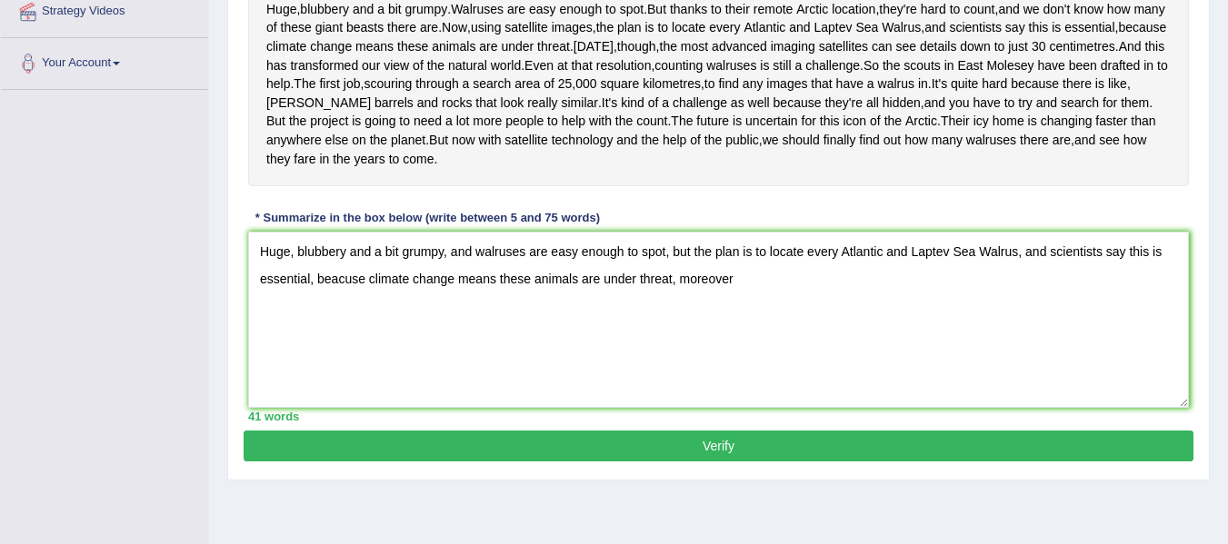
scroll to position [363, 0]
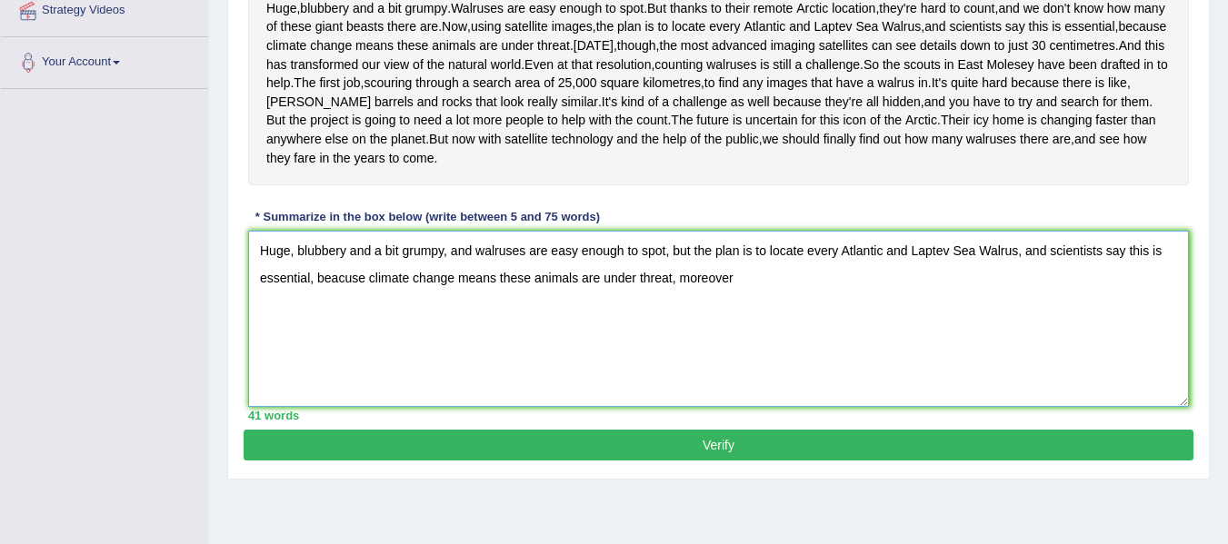
click at [743, 358] on textarea "Huge, blubbery and a bit grumpy, and walruses are easy enough to spot, but the …" at bounding box center [718, 319] width 941 height 176
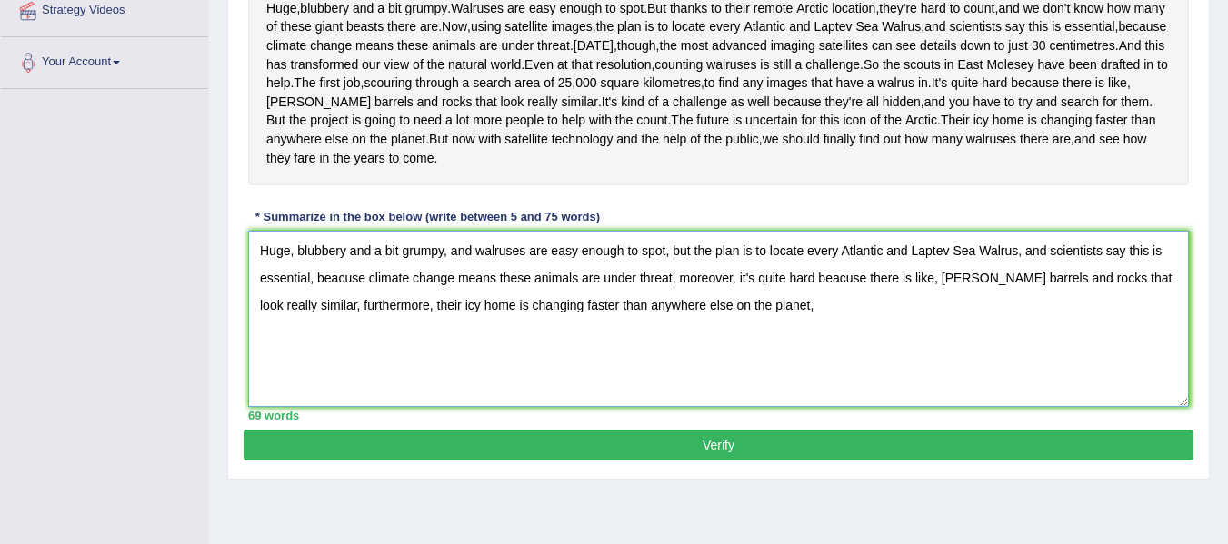
click at [367, 383] on textarea "Huge, blubbery and a bit grumpy, and walruses are easy enough to spot, but the …" at bounding box center [718, 319] width 941 height 176
click at [746, 380] on textarea "Huge, blubbery and a bit grumpy, and walruses are easy enough to spot, but the …" at bounding box center [718, 319] width 941 height 176
click at [347, 379] on textarea "Huge, blubbery and a bit grumpy, and walruses are easy enough to spot, but the …" at bounding box center [718, 319] width 941 height 176
click at [353, 379] on textarea "Huge, blubbery and a bit grumpy, and walruses are easy enough to spot, but the …" at bounding box center [718, 319] width 941 height 176
click at [348, 381] on textarea "Huge, blubbery and a bit grumpy, and walruses are easy enough to spot, but the …" at bounding box center [718, 319] width 941 height 176
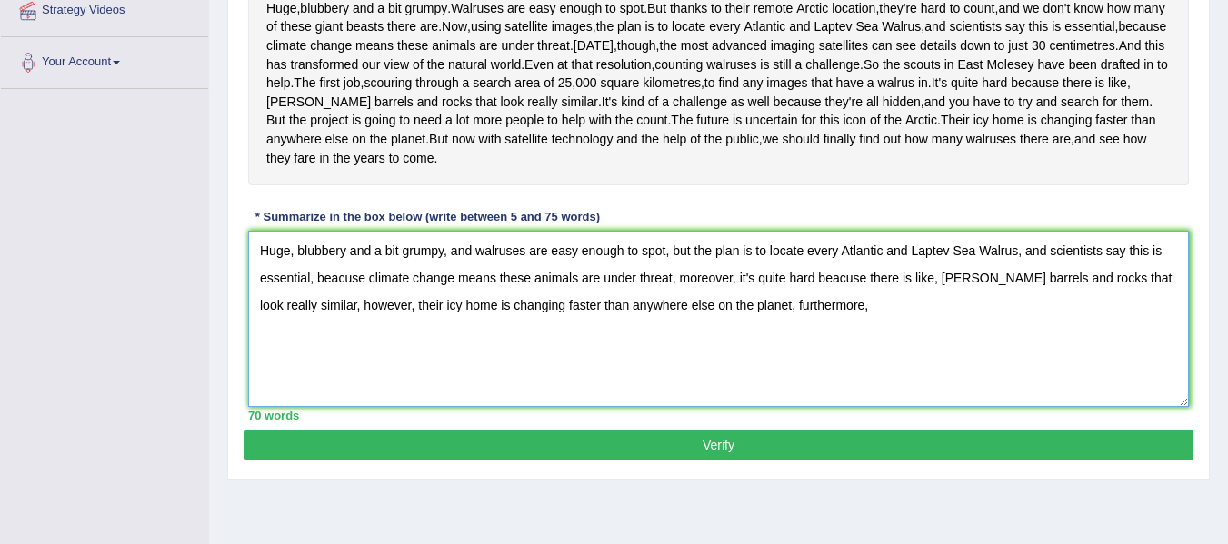
click at [355, 381] on textarea "Huge, blubbery and a bit grumpy, and walruses are easy enough to spot, but the …" at bounding box center [718, 319] width 941 height 176
click at [872, 387] on textarea "Huge, blubbery and a bit grumpy, and walruses are easy enough to spot, but the …" at bounding box center [718, 319] width 941 height 176
type textarea "Huge, blubbery and a bit grumpy, and walruses are easy enough to spot, but the …"
click at [763, 461] on button "Verify" at bounding box center [719, 445] width 950 height 31
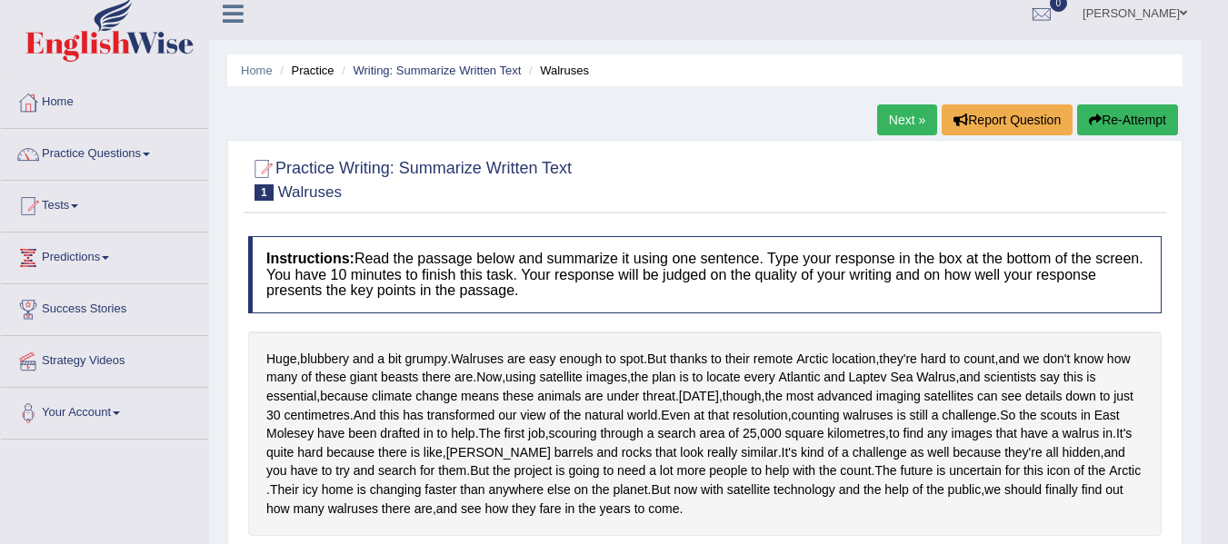
scroll to position [0, 0]
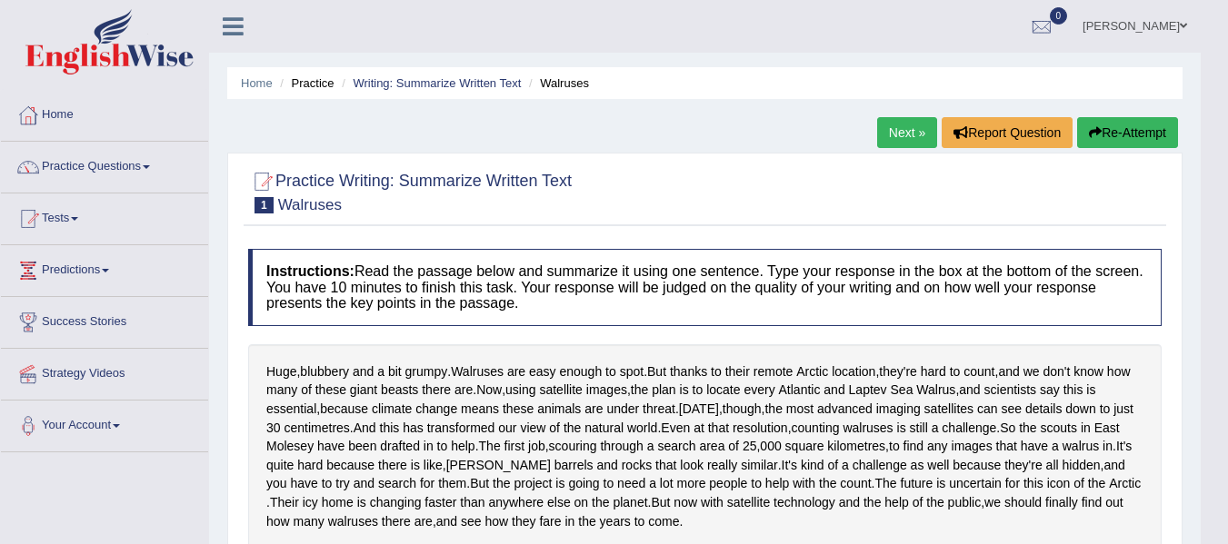
click at [900, 138] on link "Next »" at bounding box center [907, 132] width 60 height 31
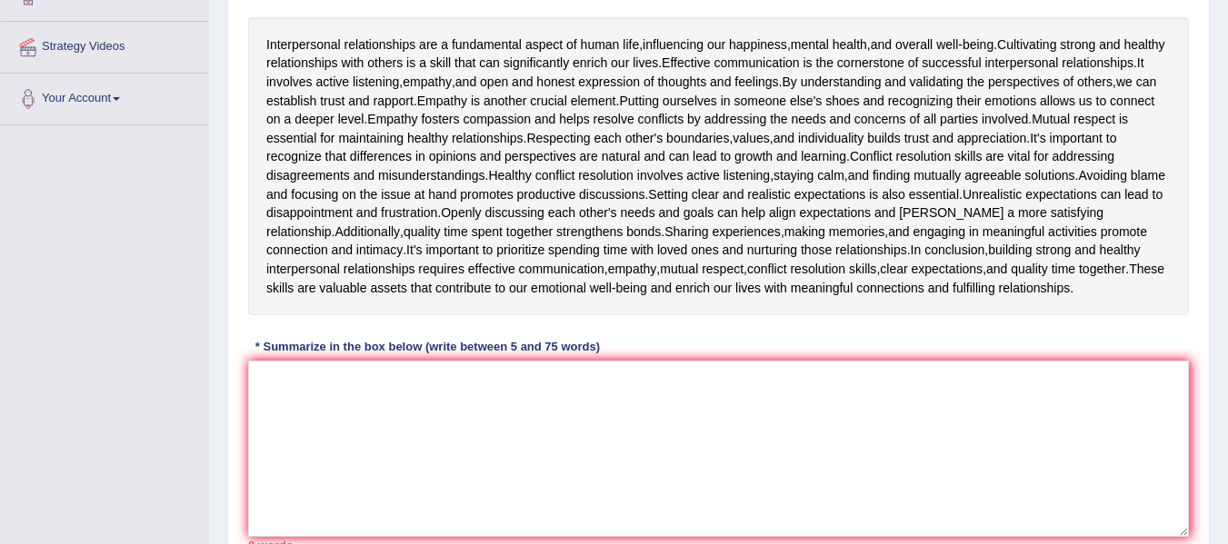
scroll to position [291, 0]
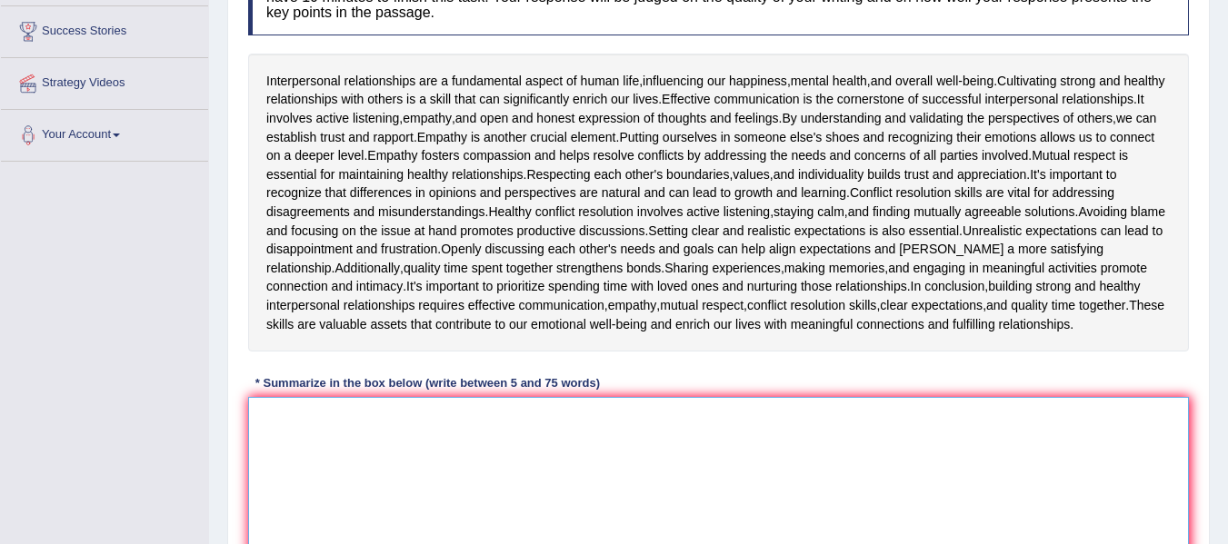
click at [666, 475] on textarea at bounding box center [718, 485] width 941 height 176
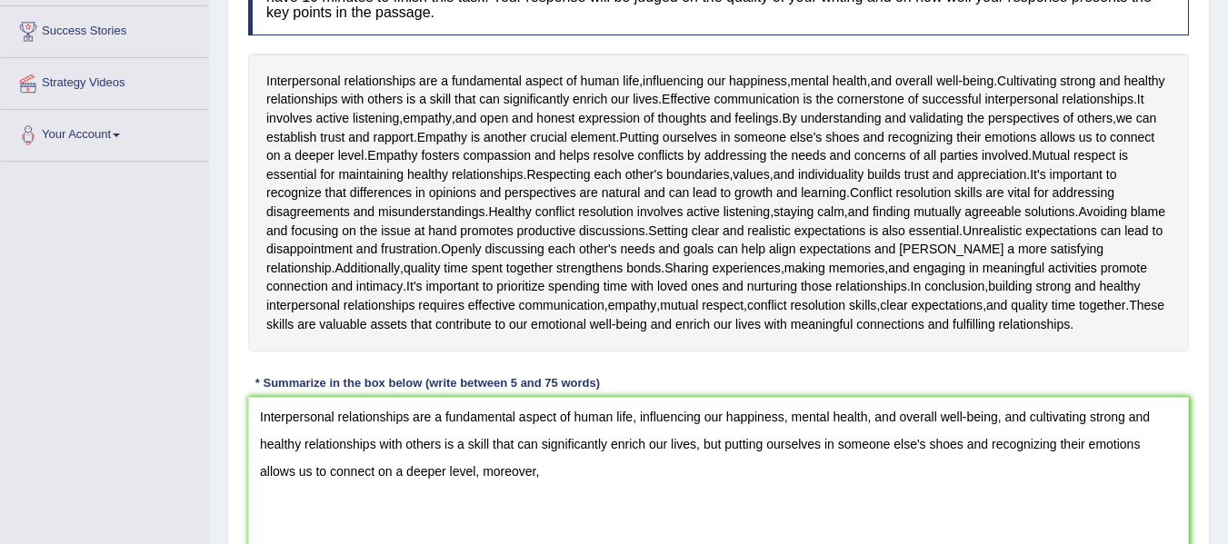
click at [643, 401] on div "Instructions: Read the passage below and summarize it using one sentence. Type …" at bounding box center [719, 272] width 950 height 647
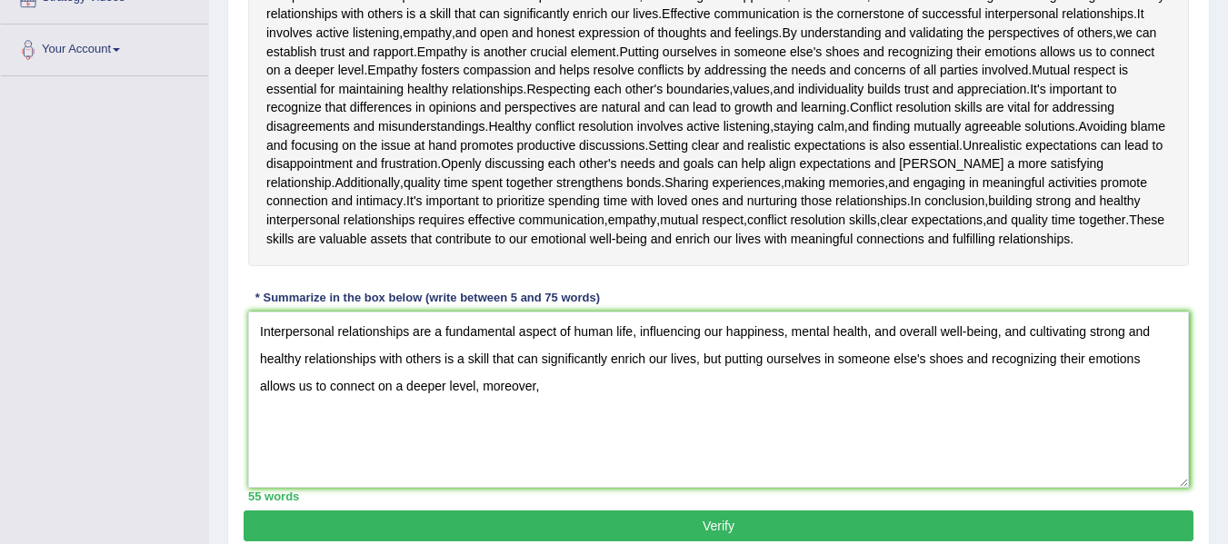
scroll to position [362, 0]
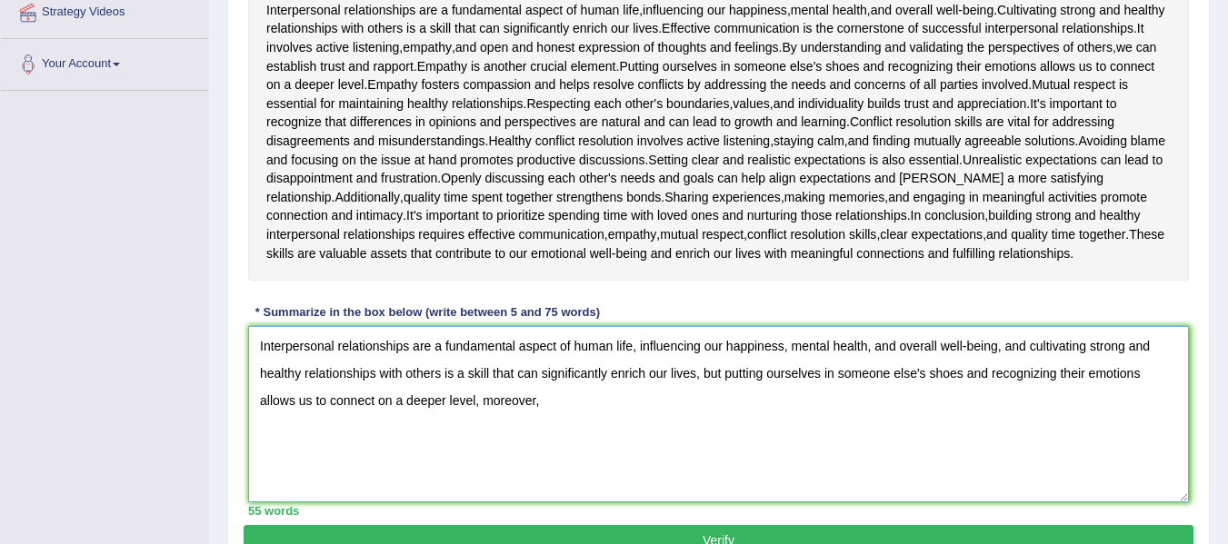
click at [581, 440] on textarea "Interpersonal relationships are a fundamental aspect of human life, influencing…" at bounding box center [718, 414] width 941 height 176
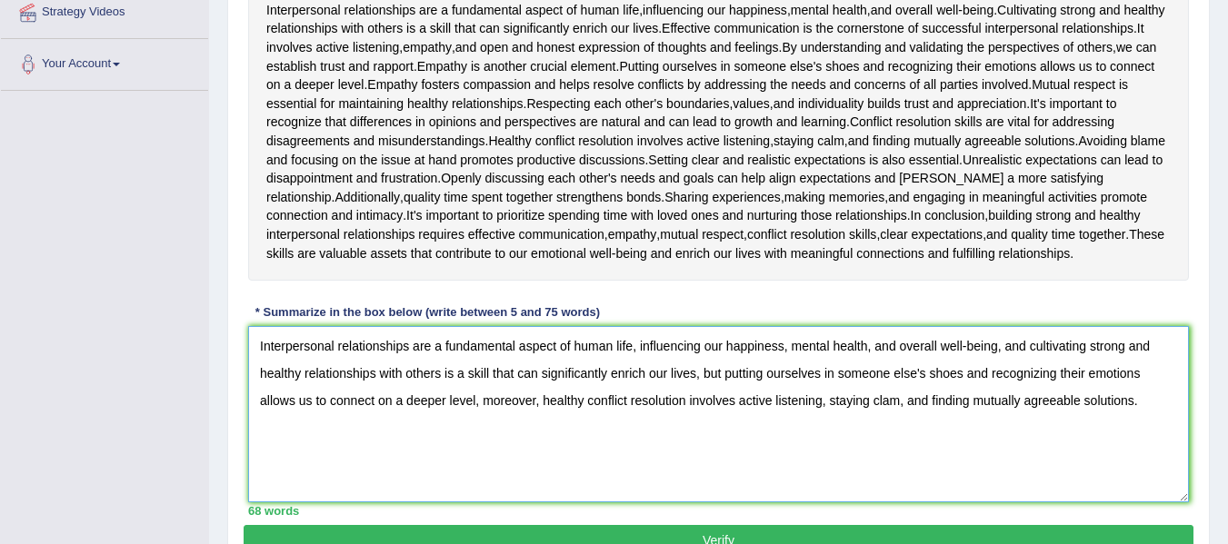
type textarea "Interpersonal relationships are a fundamental aspect of human life, influencing…"
click at [703, 281] on div "Interpersonal relationships are a fundamental aspect of human life , influencin…" at bounding box center [718, 132] width 941 height 298
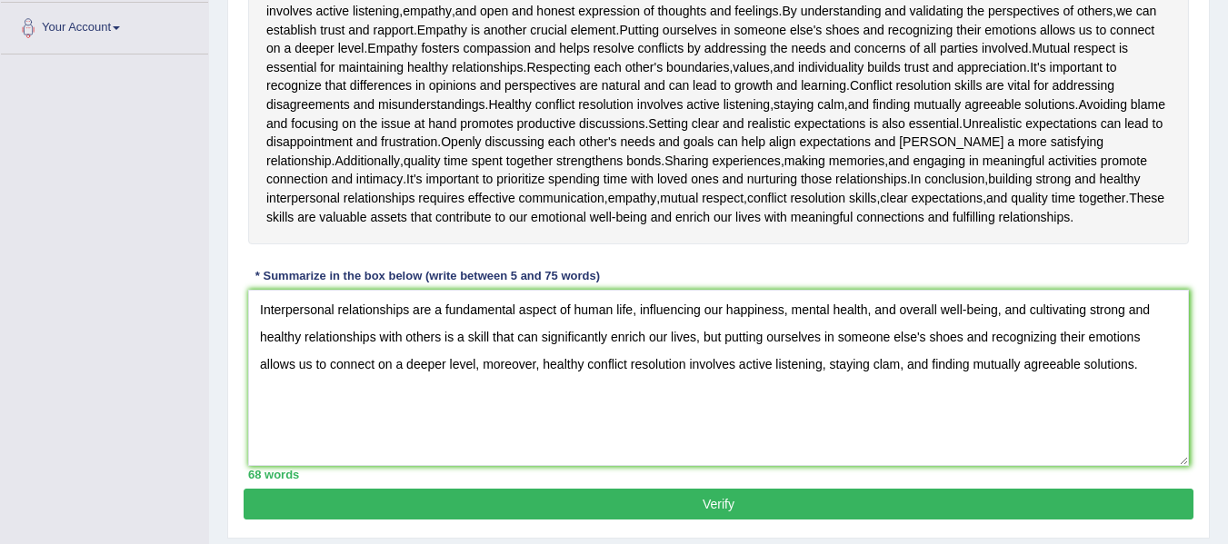
scroll to position [471, 0]
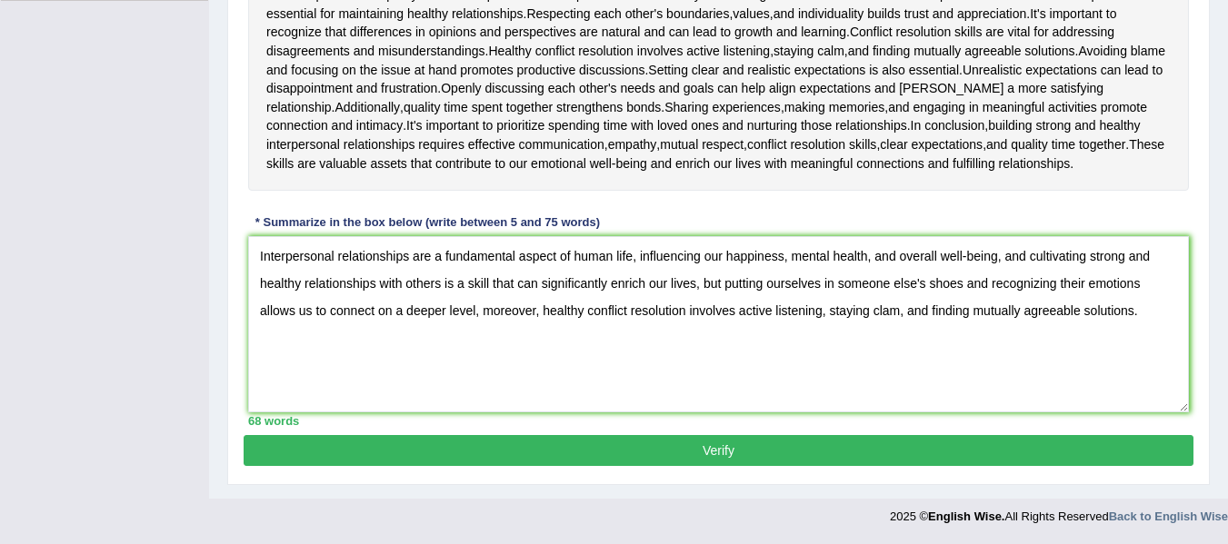
click at [746, 442] on button "Verify" at bounding box center [719, 450] width 950 height 31
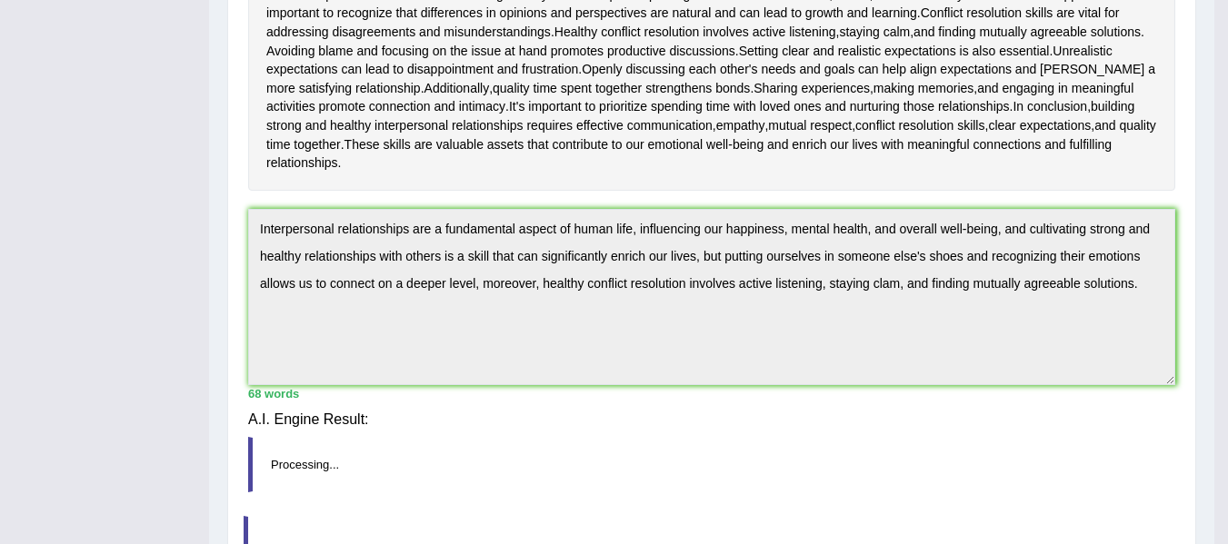
scroll to position [460, 0]
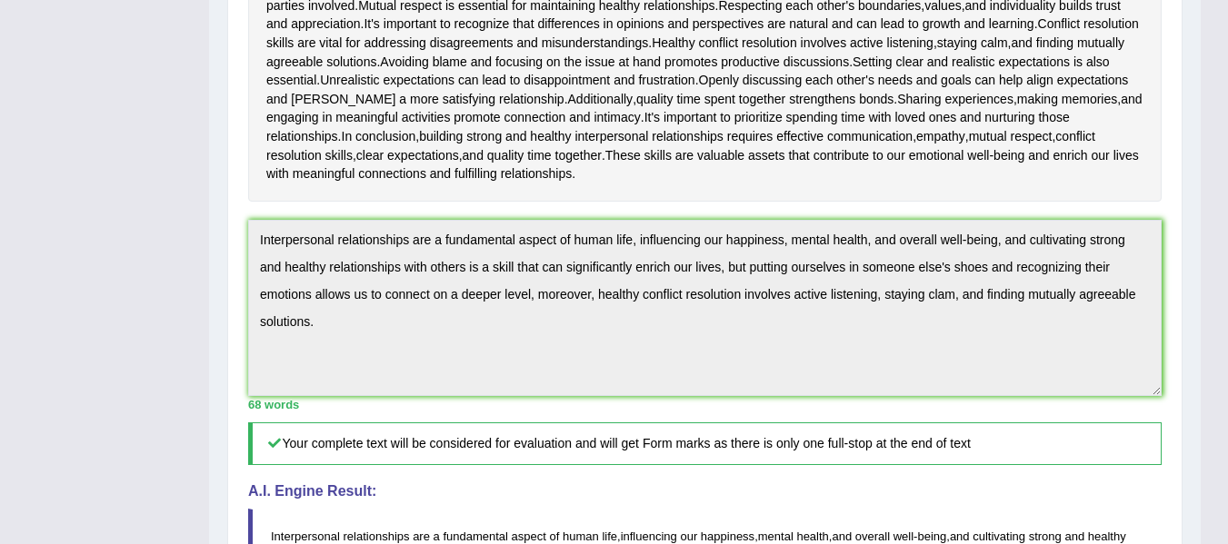
click at [880, 481] on div "Instructions: Read the passage below and summarize it using one sentence. Type …" at bounding box center [705, 276] width 922 height 993
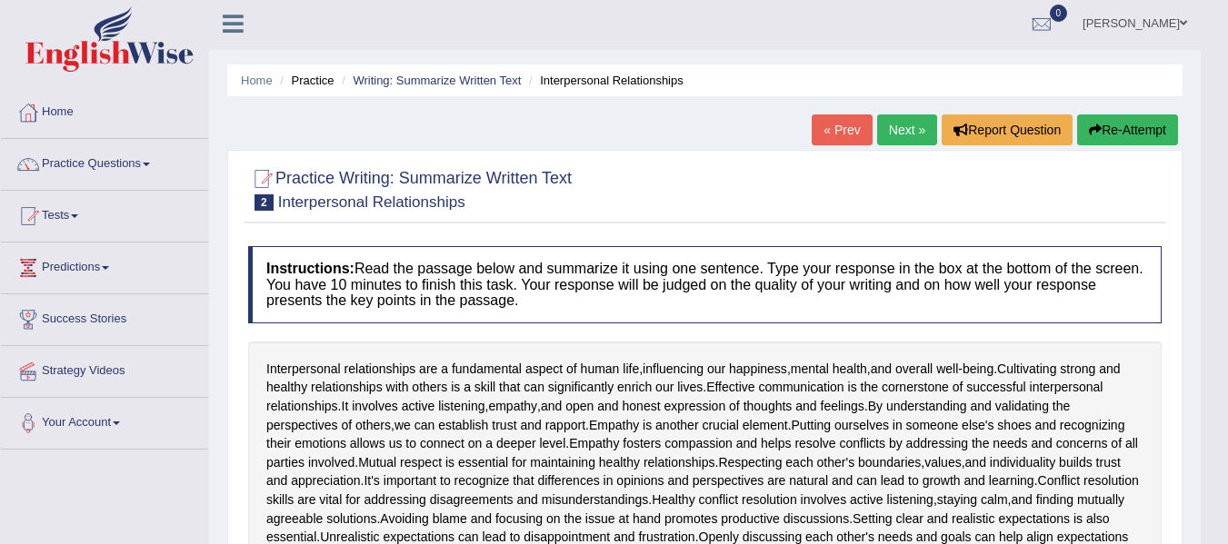
scroll to position [0, 0]
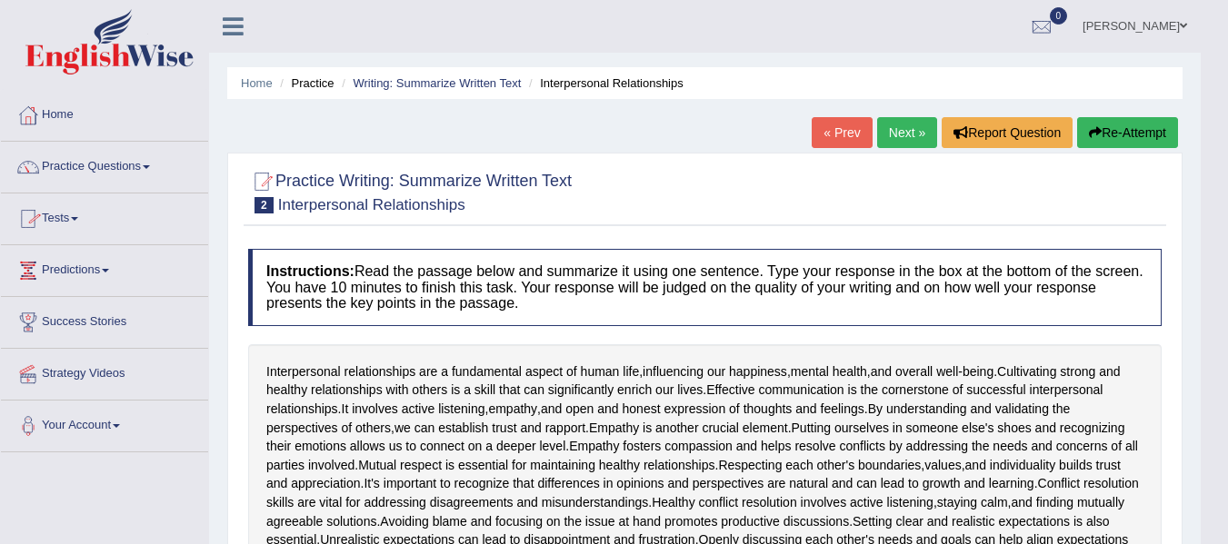
click at [92, 166] on link "Practice Questions" at bounding box center [104, 164] width 207 height 45
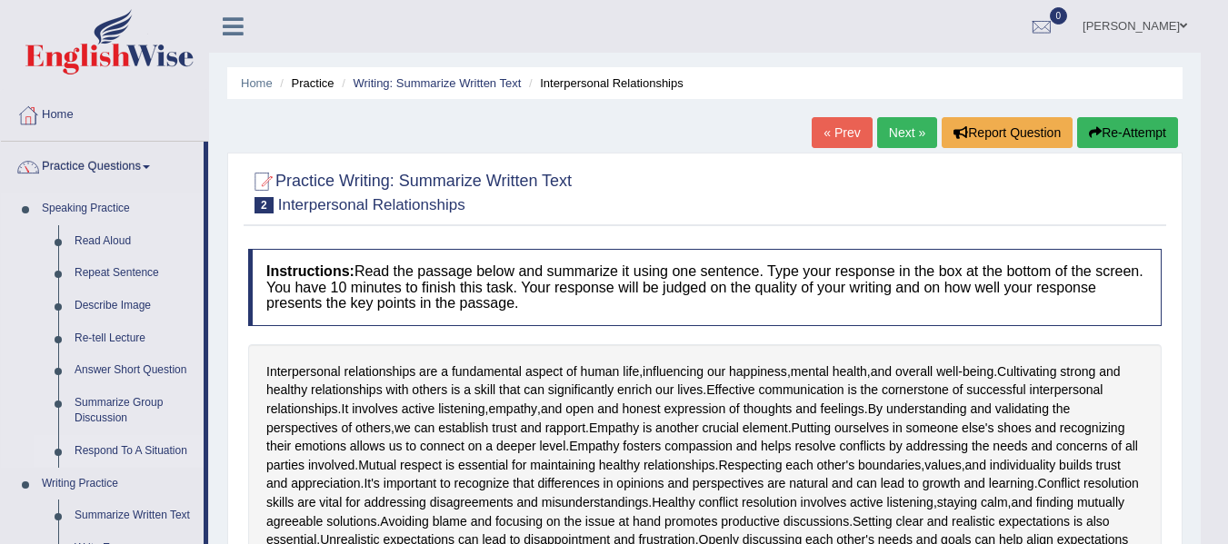
click at [43, 435] on li "Respond To A Situation" at bounding box center [119, 451] width 170 height 33
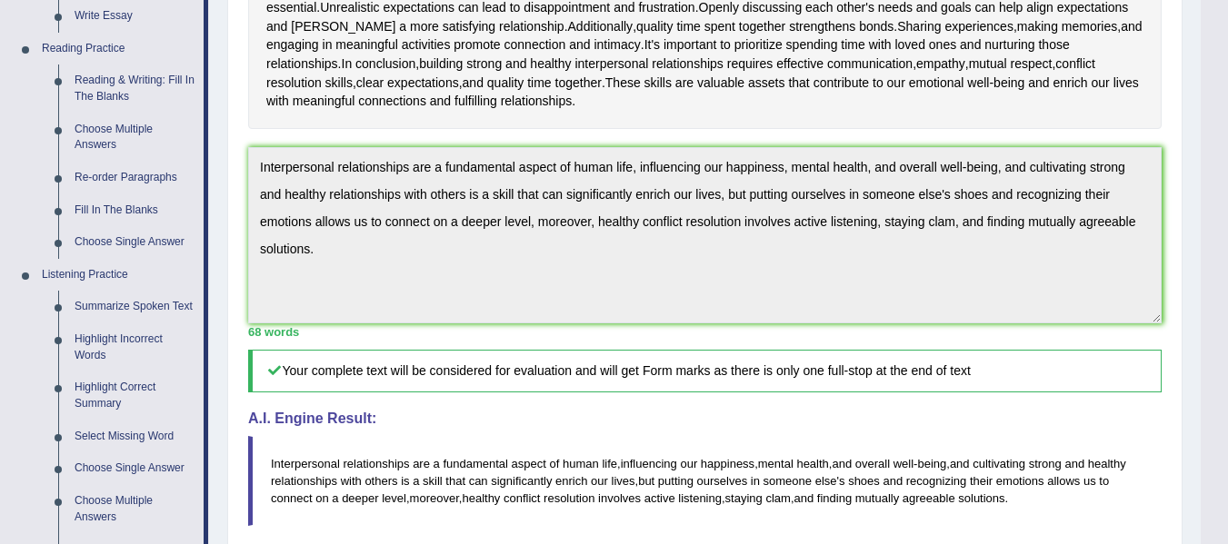
scroll to position [534, 0]
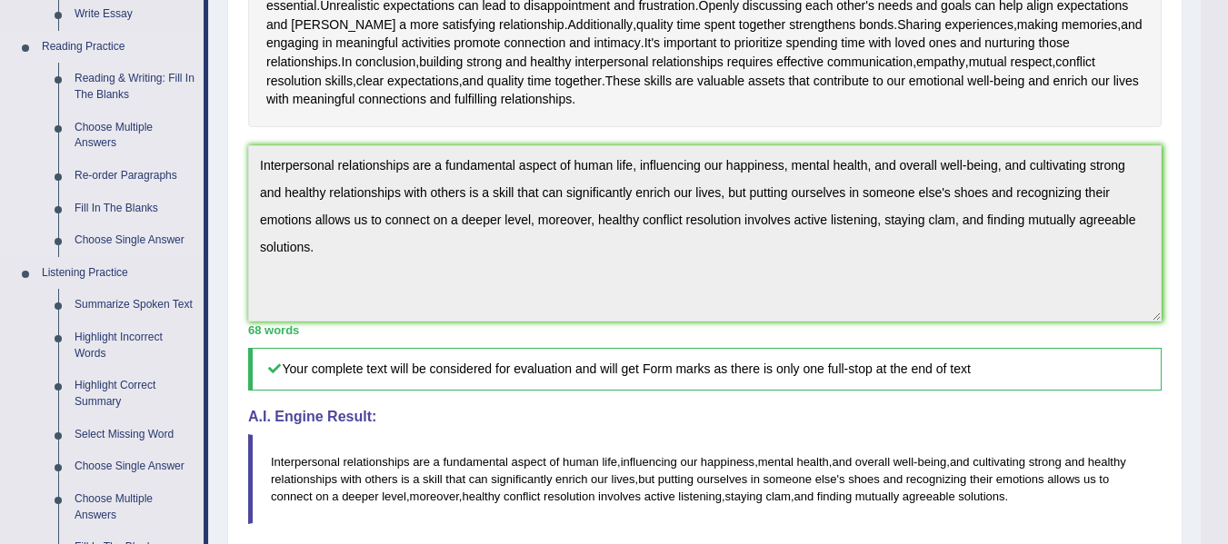
click at [19, 144] on li "Reading Practice Reading & Writing: Fill In The Blanks Choose Multiple Answers …" at bounding box center [102, 144] width 203 height 226
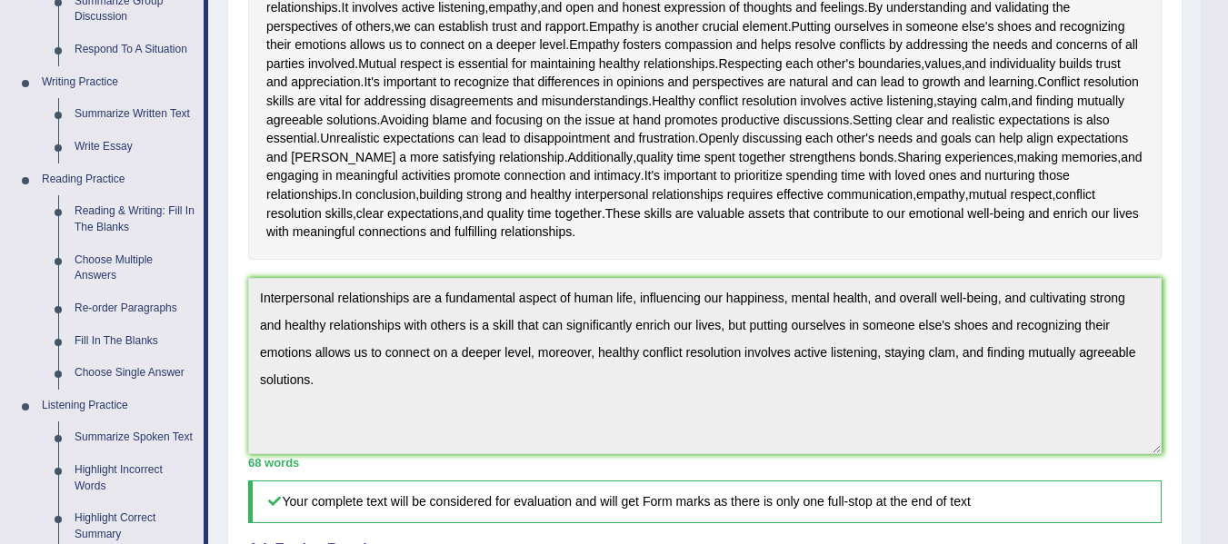
scroll to position [403, 0]
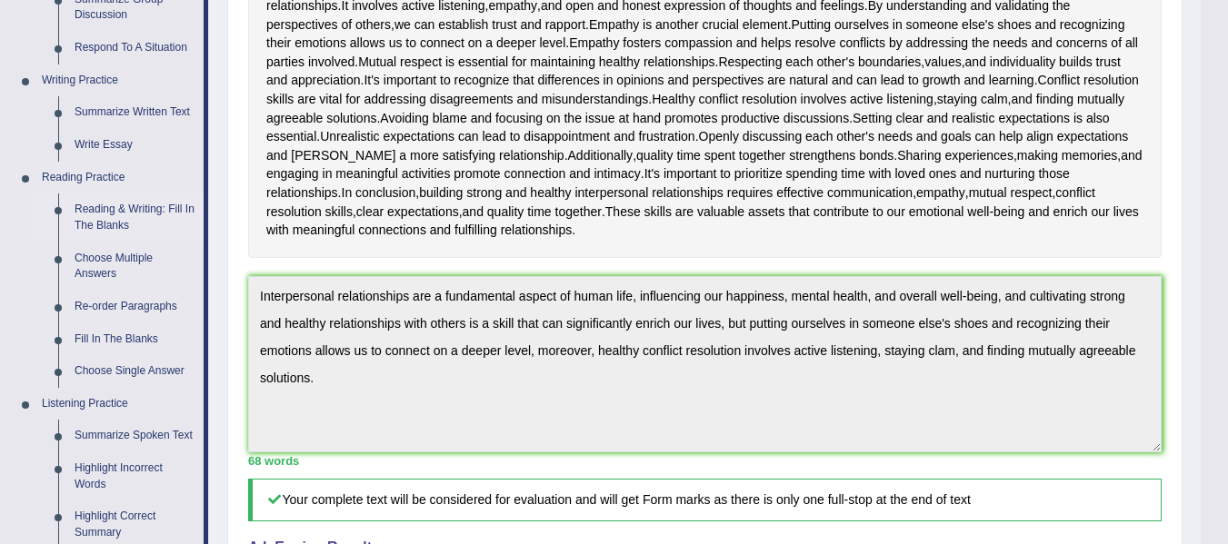
click at [124, 215] on link "Reading & Writing: Fill In The Blanks" at bounding box center [134, 218] width 137 height 48
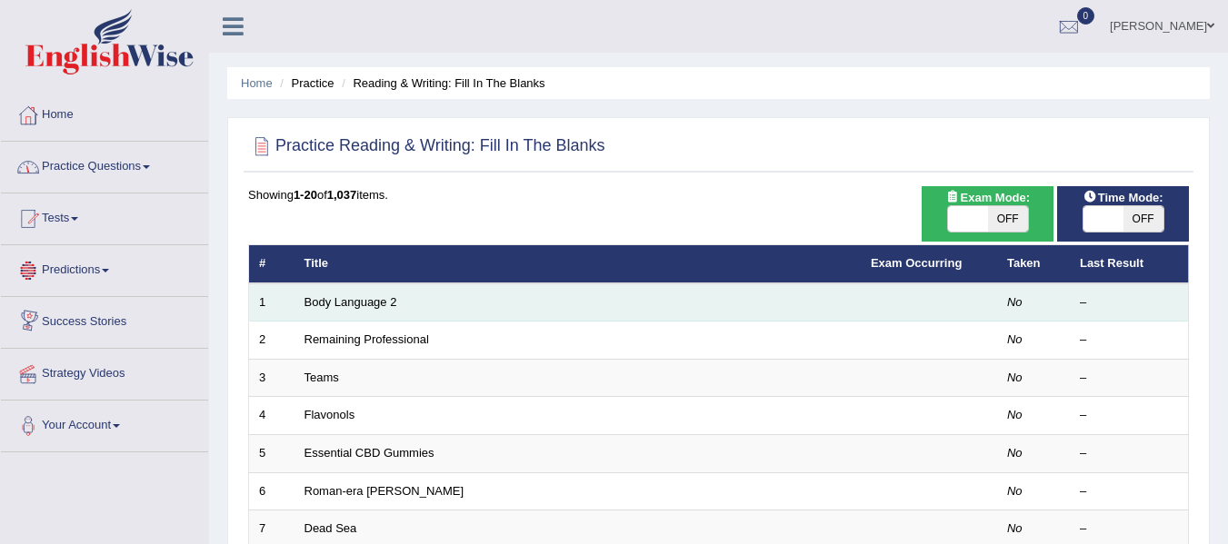
click at [341, 293] on td "Body Language 2" at bounding box center [577, 303] width 566 height 38
click at [349, 300] on link "Body Language 2" at bounding box center [350, 302] width 93 height 14
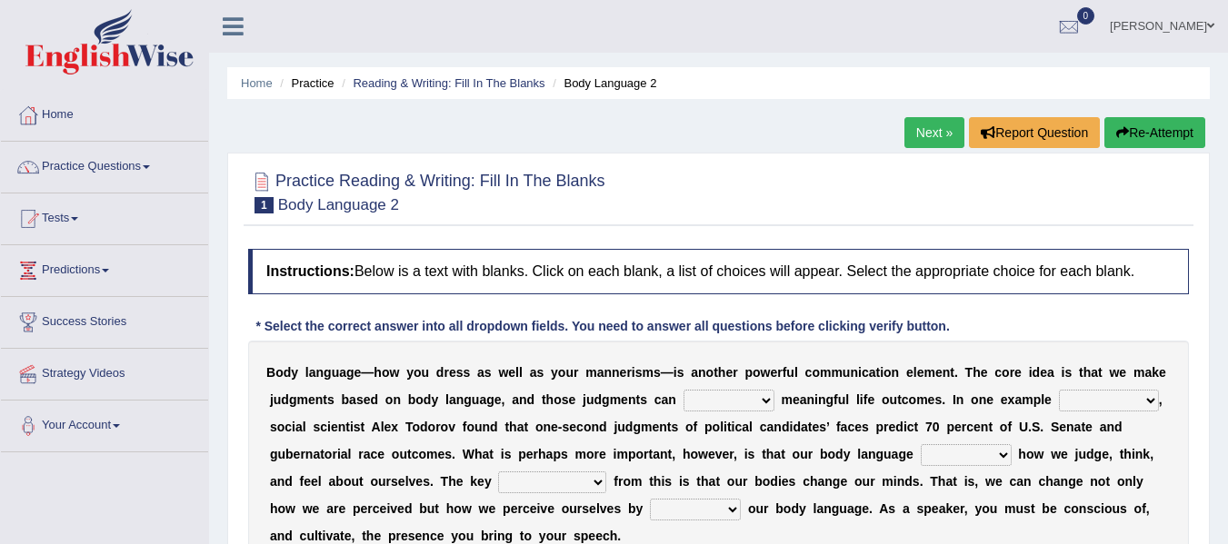
click at [694, 186] on div at bounding box center [718, 191] width 941 height 55
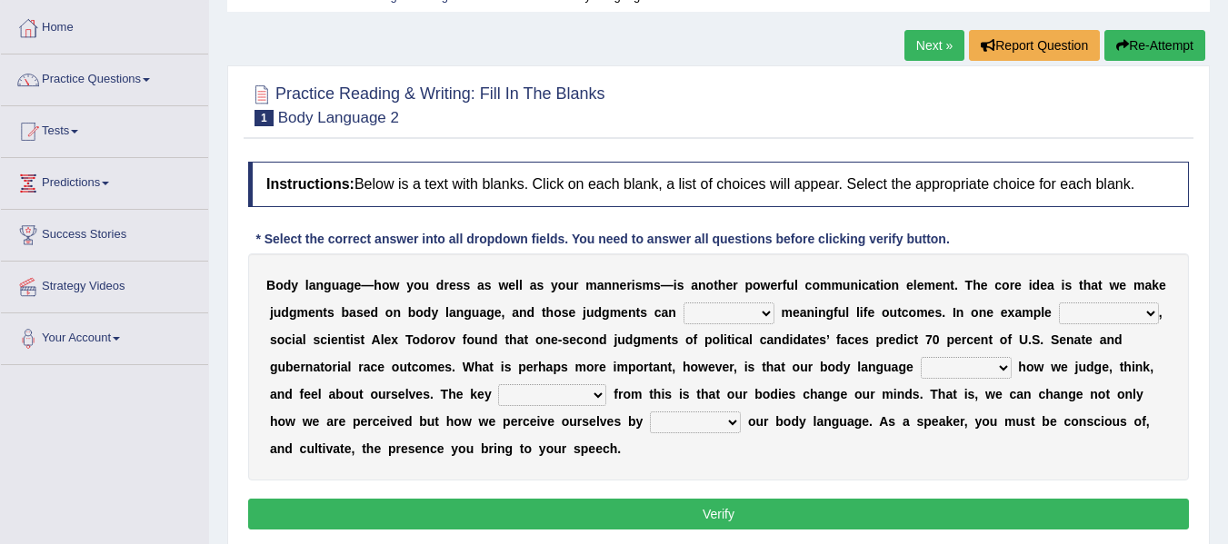
scroll to position [109, 0]
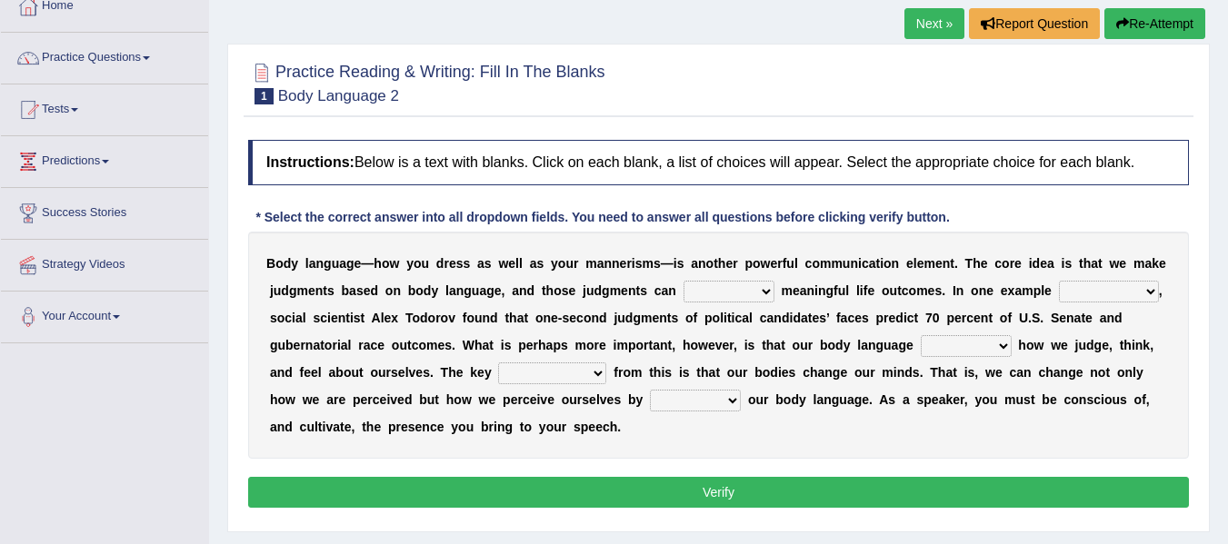
click at [736, 289] on select "predict preserve prevent prepare" at bounding box center [728, 292] width 91 height 22
click at [683, 281] on select "predict preserve prevent prepare" at bounding box center [728, 292] width 91 height 22
click at [728, 287] on select "predict preserve prevent prepare" at bounding box center [728, 292] width 91 height 22
click at [683, 281] on select "predict preserve prevent prepare" at bounding box center [728, 292] width 91 height 22
click at [730, 287] on select "predict preserve prevent prepare" at bounding box center [728, 292] width 91 height 22
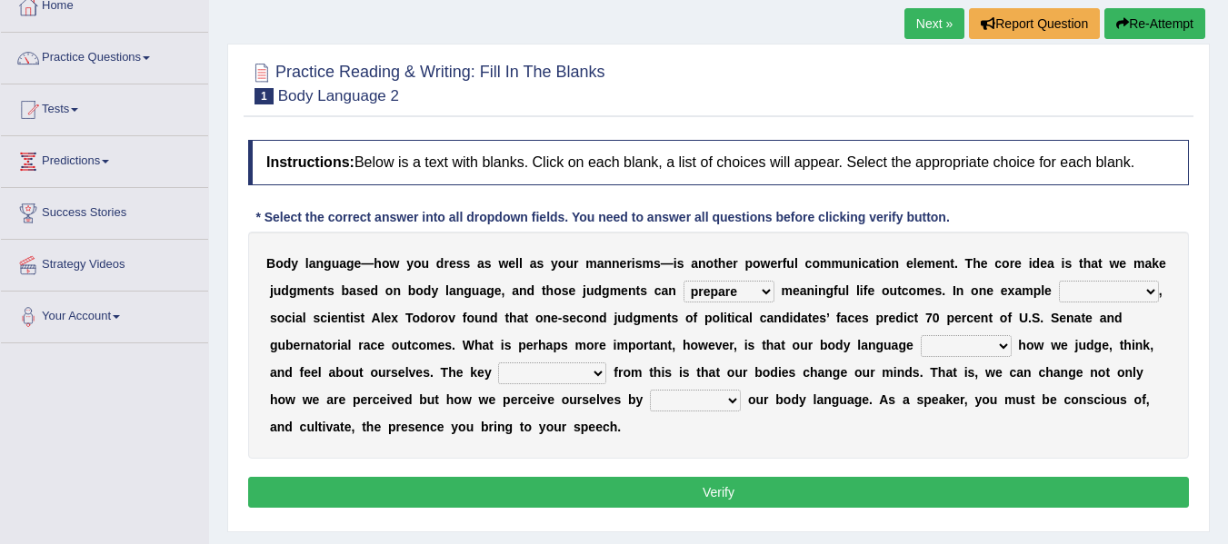
select select "preserve"
click at [683, 281] on select "predict preserve prevent prepare" at bounding box center [728, 292] width 91 height 22
click at [1087, 296] on select "citing having cited to be cited cited" at bounding box center [1109, 292] width 100 height 22
select select "having cited"
click at [1059, 281] on select "citing having cited to be cited cited" at bounding box center [1109, 292] width 100 height 22
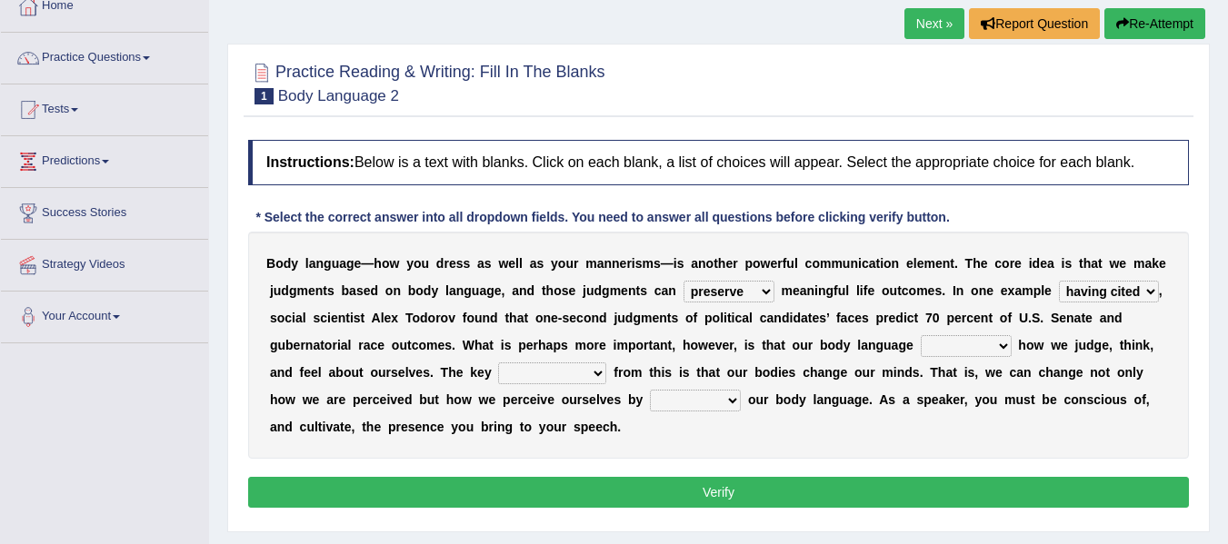
click at [937, 344] on select "refrains reflects refers refreshes" at bounding box center [966, 346] width 91 height 22
select select "refers"
click at [921, 335] on select "refrains reflects refers refreshes" at bounding box center [966, 346] width 91 height 22
click at [527, 381] on select "drawback breakthrough takeaway takeoff" at bounding box center [552, 374] width 108 height 22
select select "breakthrough"
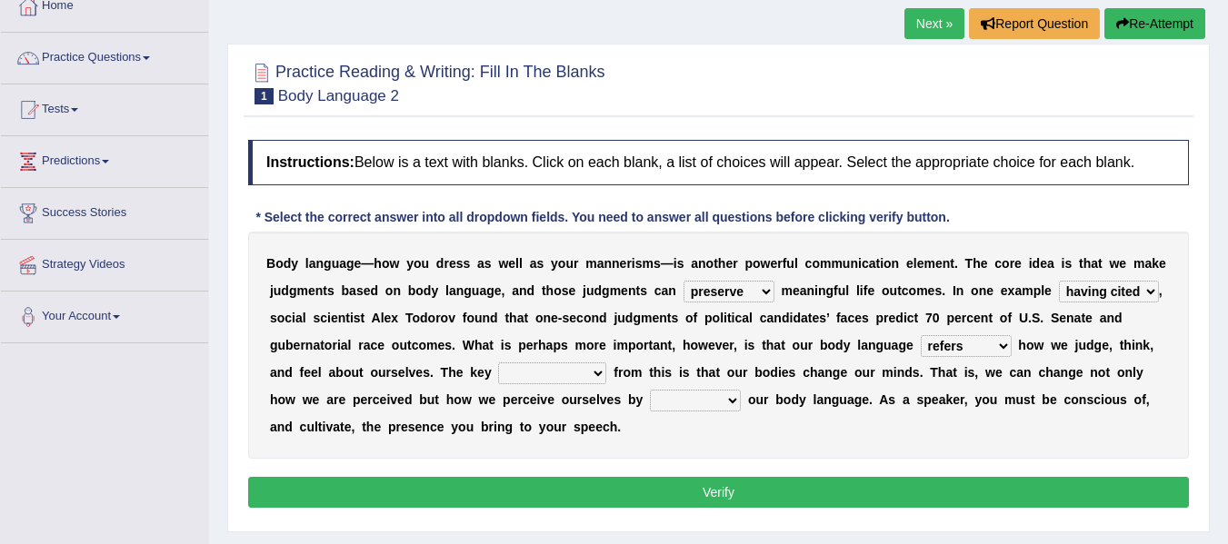
click at [498, 363] on select "drawback breakthrough takeaway takeoff" at bounding box center [552, 374] width 108 height 22
click at [674, 396] on select "enacting enabling making managing" at bounding box center [695, 401] width 91 height 22
select select "enabling"
click at [650, 390] on select "enacting enabling making managing" at bounding box center [695, 401] width 91 height 22
click at [717, 487] on button "Verify" at bounding box center [718, 492] width 941 height 31
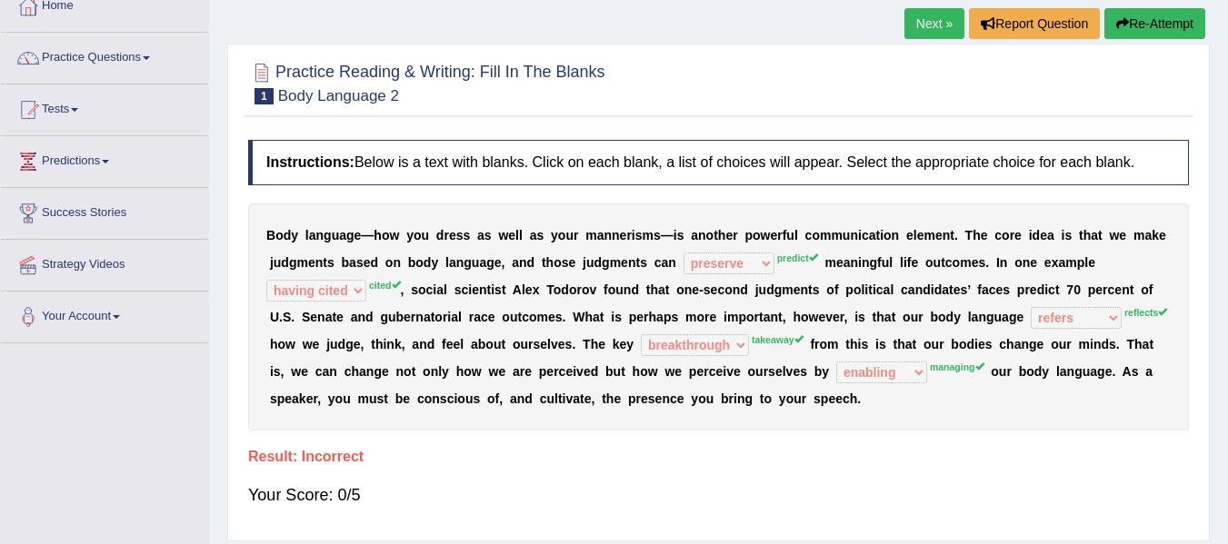
click at [1135, 24] on button "Re-Attempt" at bounding box center [1154, 23] width 101 height 31
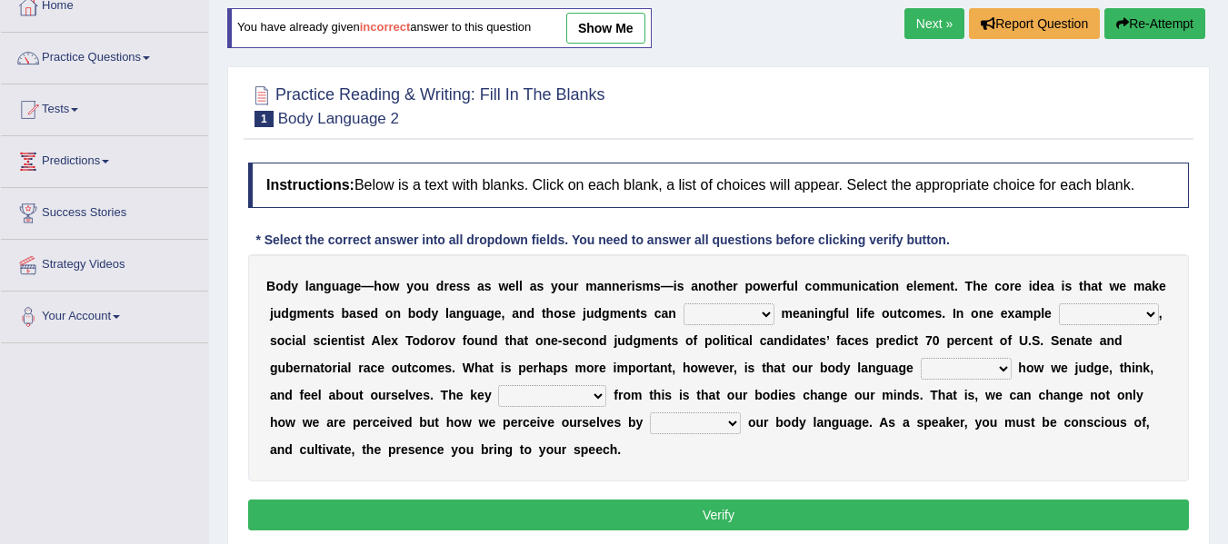
click at [728, 318] on select "predict preserve prevent prepare" at bounding box center [728, 315] width 91 height 22
select select "predict"
click at [683, 304] on select "predict preserve prevent prepare" at bounding box center [728, 315] width 91 height 22
click at [1069, 309] on select "citing having cited to be cited cited" at bounding box center [1109, 315] width 100 height 22
select select "cited"
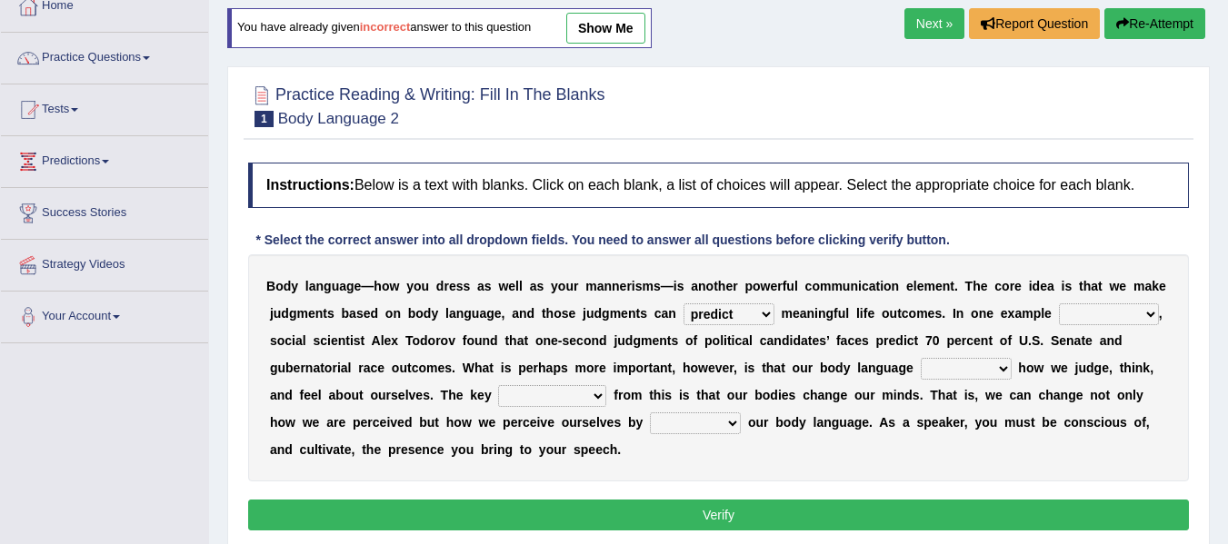
click at [1059, 304] on select "citing having cited to be cited cited" at bounding box center [1109, 315] width 100 height 22
click at [953, 365] on select "refrains reflects refers refreshes" at bounding box center [966, 369] width 91 height 22
select select "reflects"
click at [921, 358] on select "refrains reflects refers refreshes" at bounding box center [966, 369] width 91 height 22
click at [551, 390] on select "drawback breakthrough takeaway takeoff" at bounding box center [552, 396] width 108 height 22
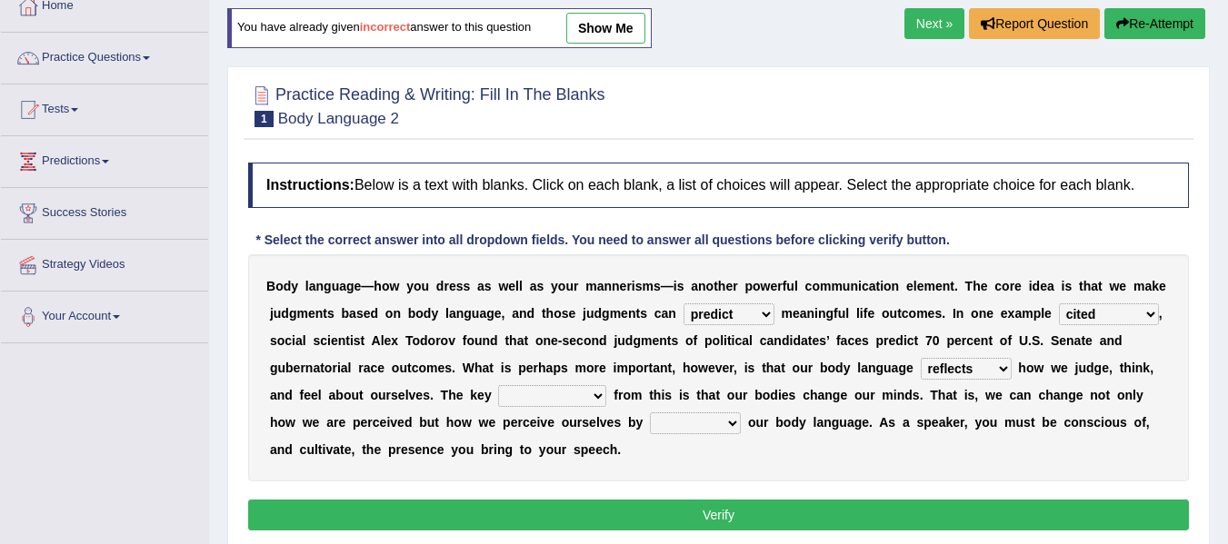
select select "takeoff"
click at [498, 385] on select "drawback breakthrough takeaway takeoff" at bounding box center [552, 396] width 108 height 22
click at [675, 423] on select "enacting enabling making managing" at bounding box center [695, 424] width 91 height 22
select select "managing"
click at [650, 413] on select "enacting enabling making managing" at bounding box center [695, 424] width 91 height 22
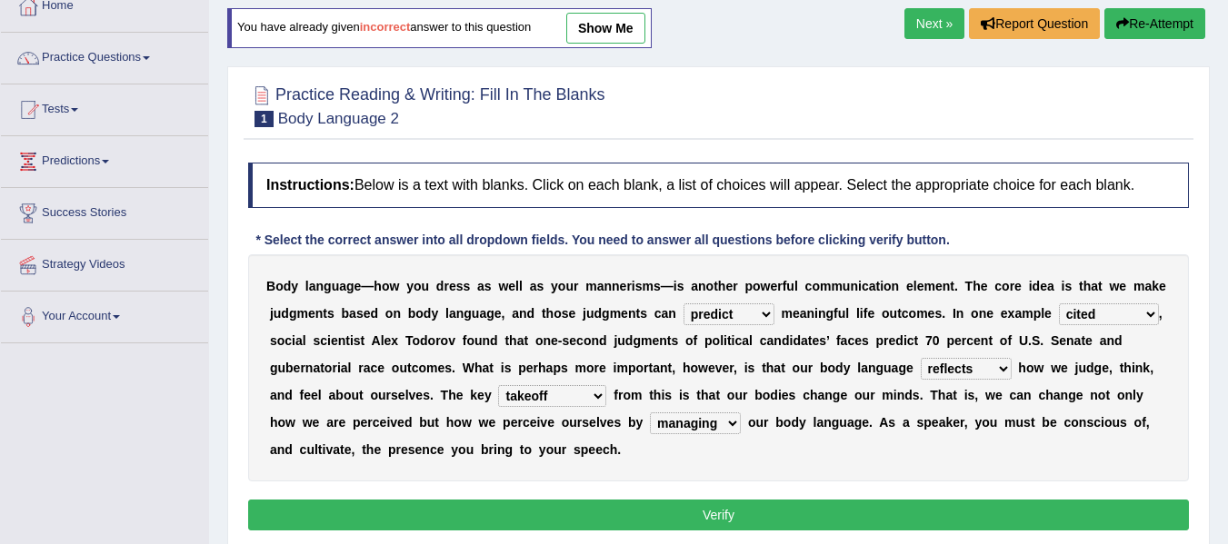
click at [717, 513] on button "Verify" at bounding box center [718, 515] width 941 height 31
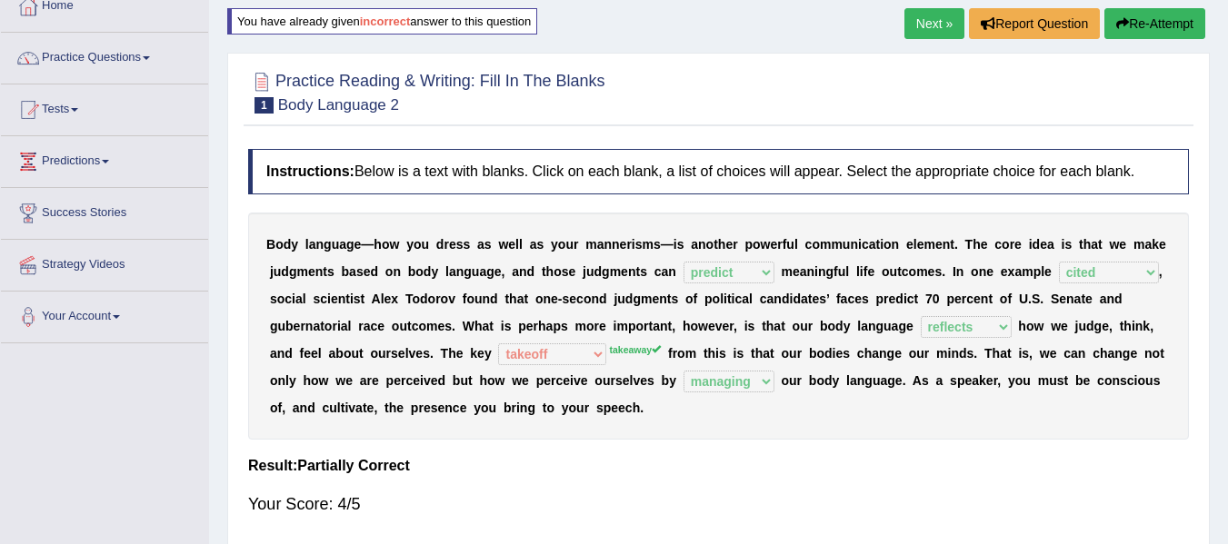
click at [765, 455] on div "Instructions: Below is a text with blanks. Click on each blank, a list of choic…" at bounding box center [719, 340] width 950 height 401
click at [932, 25] on link "Next »" at bounding box center [934, 23] width 60 height 31
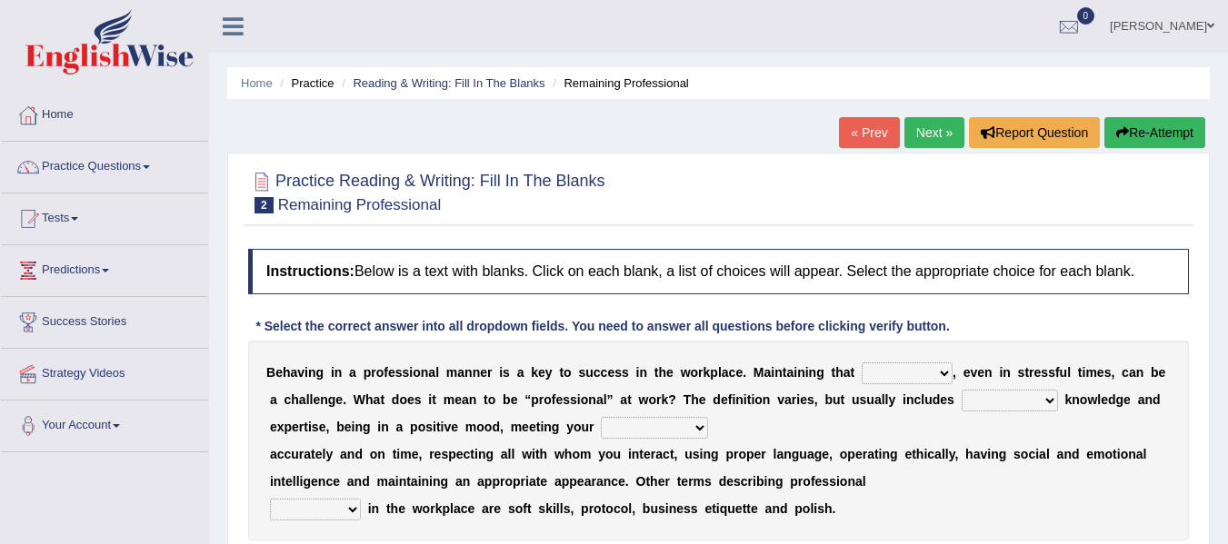
click at [738, 194] on div at bounding box center [718, 191] width 941 height 55
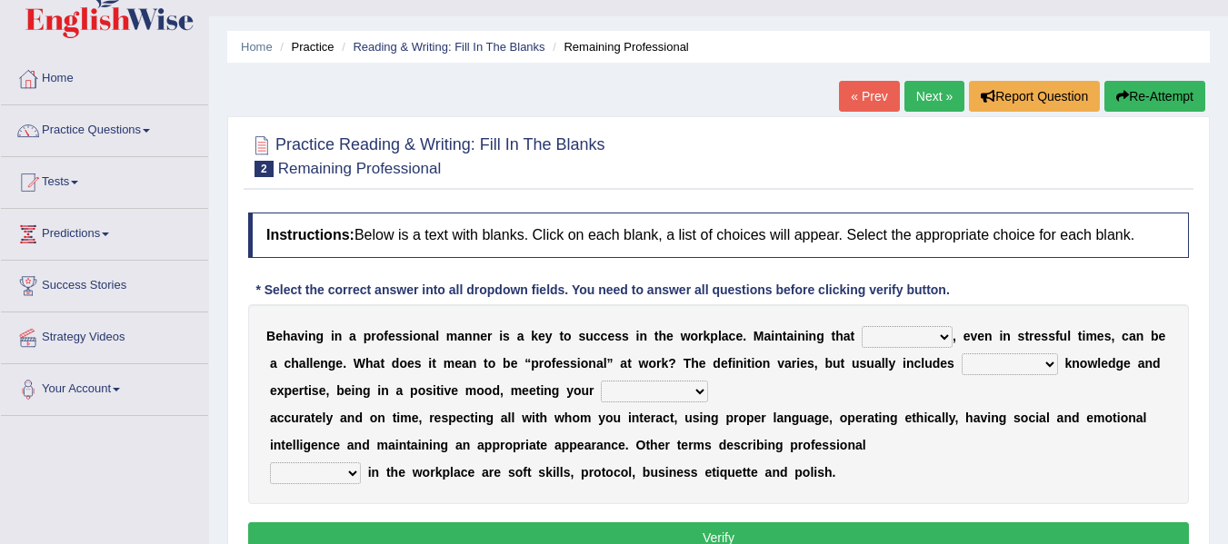
scroll to position [73, 0]
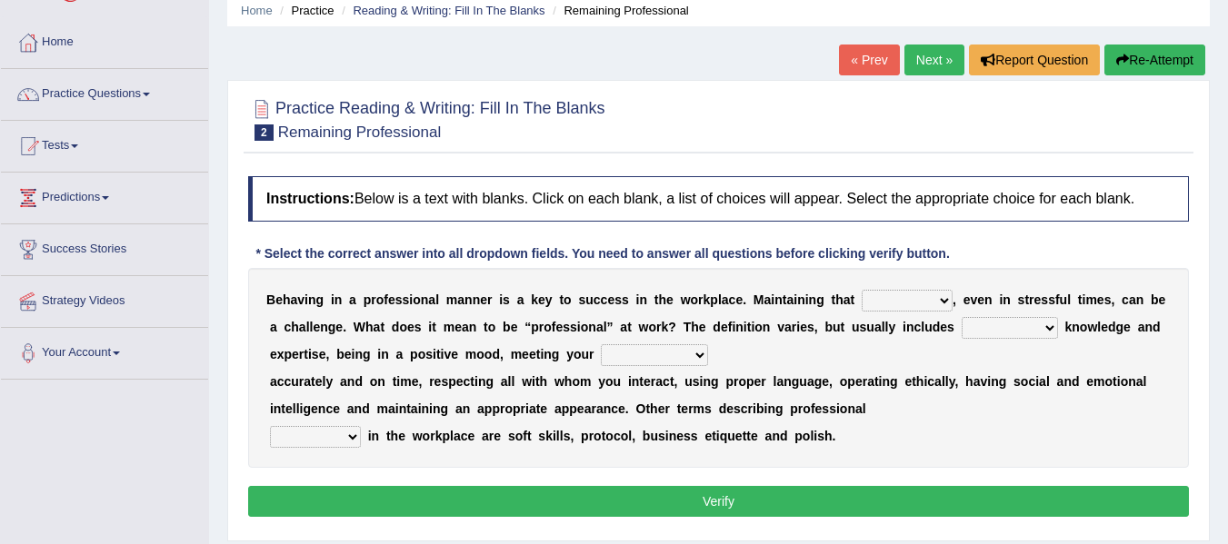
click at [895, 302] on select "demand domain direction demeanor" at bounding box center [906, 301] width 91 height 22
click at [861, 290] on select "demand domain direction demeanor" at bounding box center [906, 301] width 91 height 22
click at [915, 295] on select "demand domain direction demeanor" at bounding box center [906, 301] width 91 height 22
select select "demeanor"
click at [861, 290] on select "demand domain direction demeanor" at bounding box center [906, 301] width 91 height 22
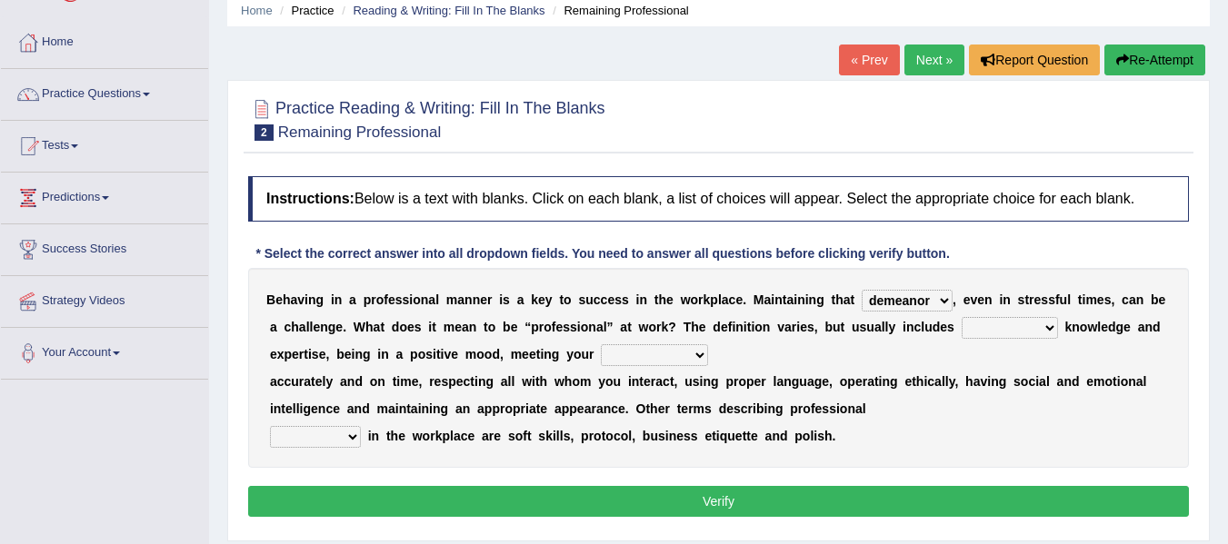
click at [1001, 330] on select "possessing appraising processing assessing" at bounding box center [1009, 328] width 96 height 22
select select "assessing"
click at [961, 317] on select "possessing appraising processing assessing" at bounding box center [1009, 328] width 96 height 22
click at [627, 353] on select "opportunities occupations observations obligations" at bounding box center [654, 355] width 107 height 22
select select "opportunities"
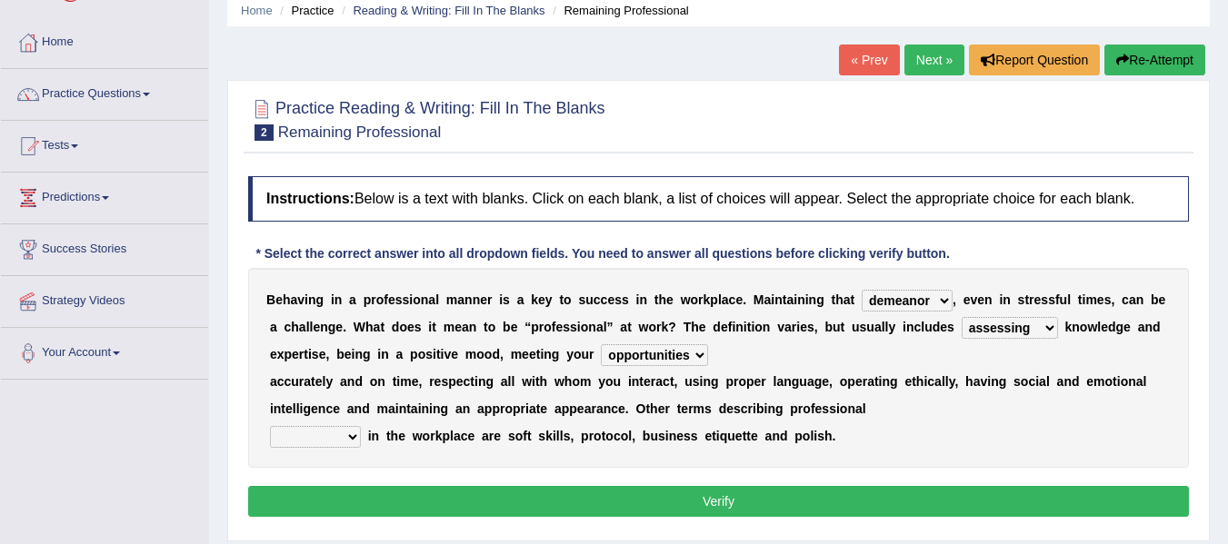
click at [601, 344] on select "opportunities occupations observations obligations" at bounding box center [654, 355] width 107 height 22
click at [344, 428] on select "conduct contact condition contract" at bounding box center [315, 437] width 91 height 22
select select "condition"
click at [270, 426] on select "conduct contact condition contract" at bounding box center [315, 437] width 91 height 22
click at [642, 506] on button "Verify" at bounding box center [718, 501] width 941 height 31
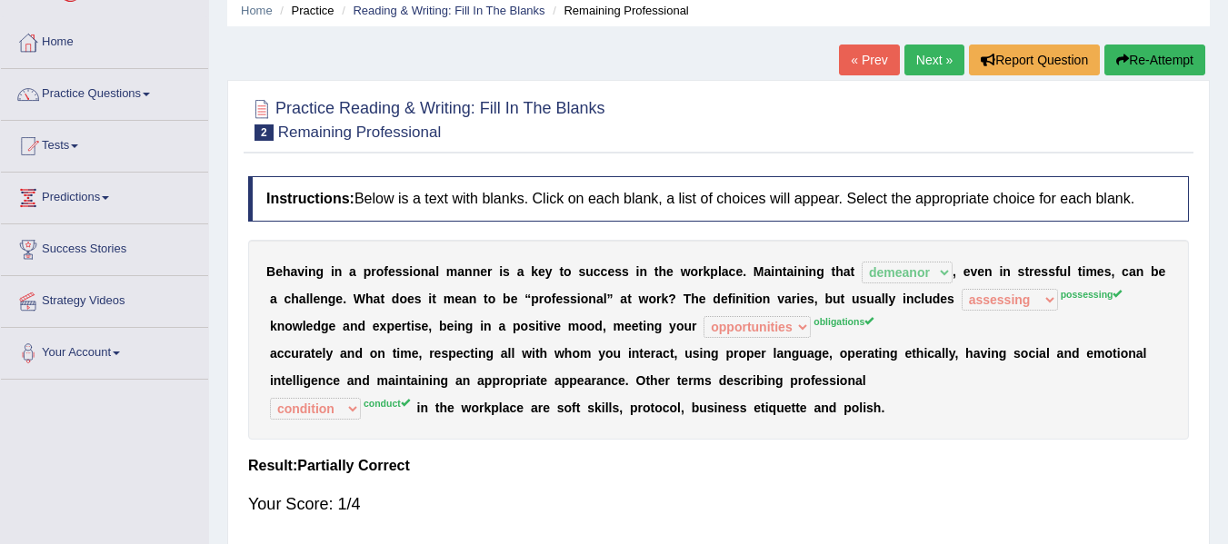
click at [617, 455] on div "Instructions: Below is a text with blanks. Click on each blank, a list of choic…" at bounding box center [719, 353] width 950 height 373
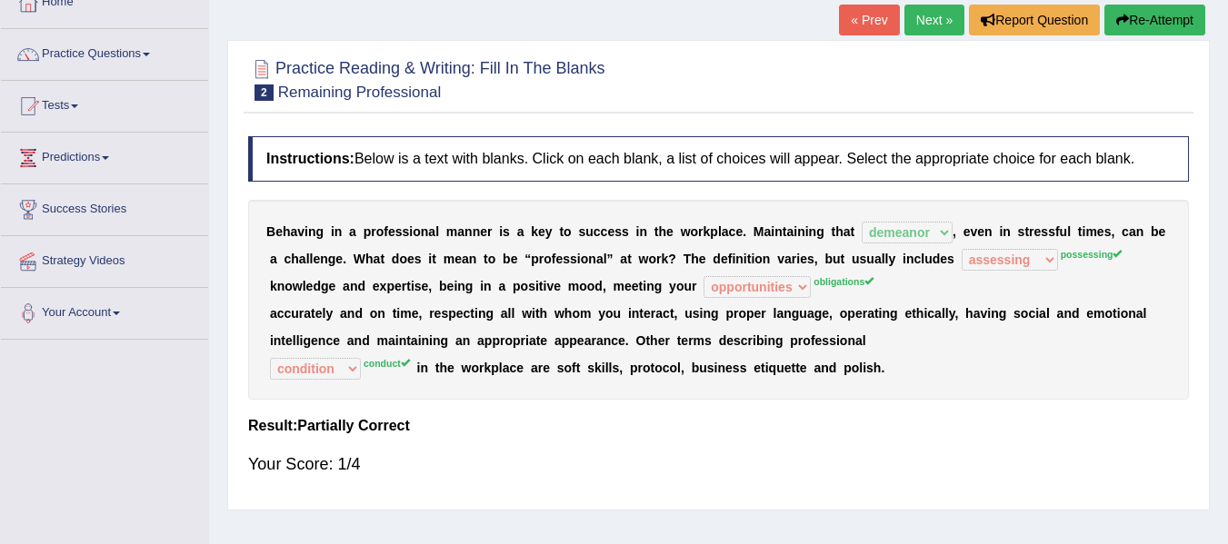
scroll to position [109, 0]
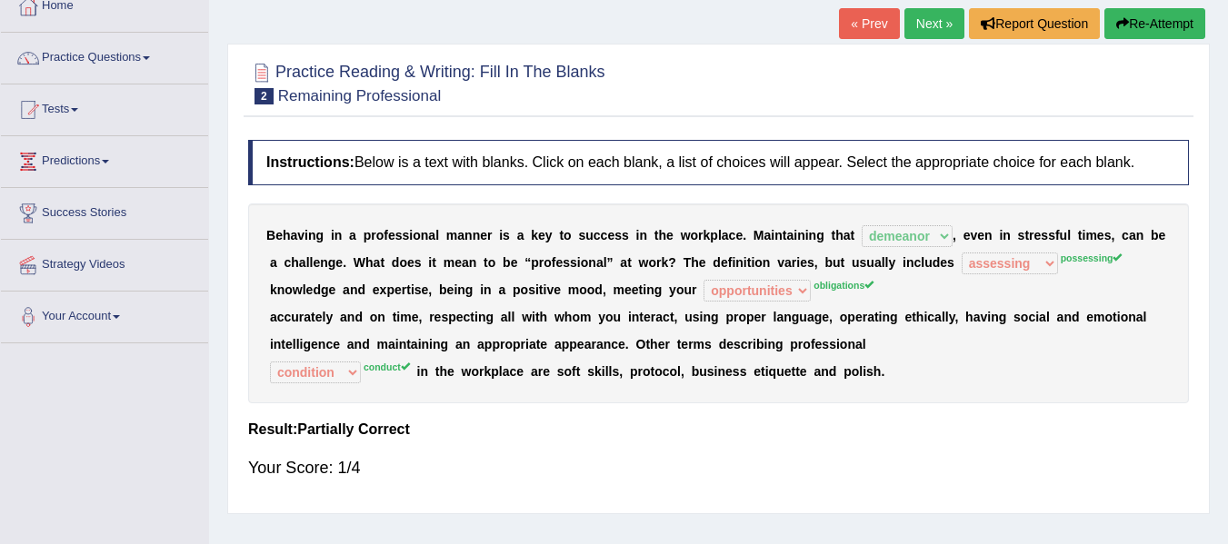
click at [1134, 25] on button "Re-Attempt" at bounding box center [1154, 23] width 101 height 31
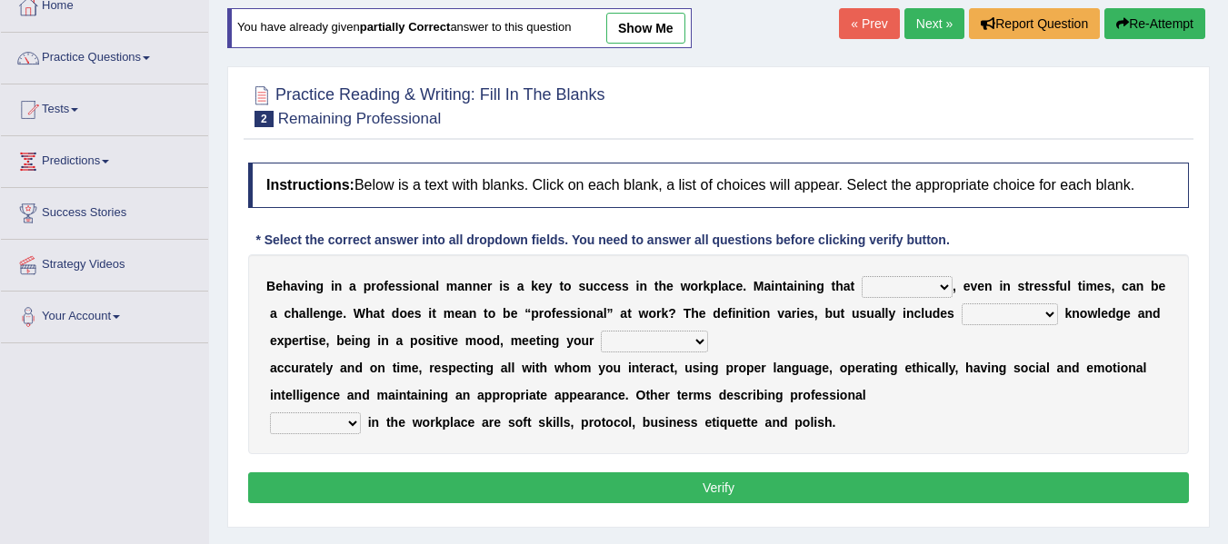
click at [883, 289] on select "demand domain direction demeanor" at bounding box center [906, 287] width 91 height 22
select select "demeanor"
click at [861, 276] on select "demand domain direction demeanor" at bounding box center [906, 287] width 91 height 22
click at [1018, 319] on select "possessing appraising processing assessing" at bounding box center [1009, 315] width 96 height 22
select select "processing"
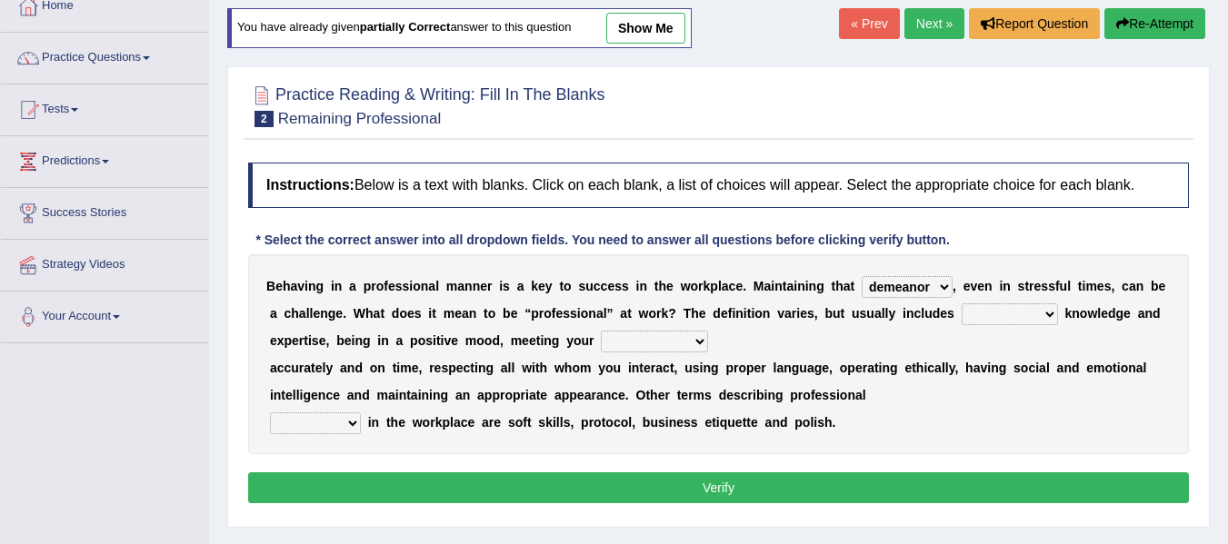
click at [961, 304] on select "possessing appraising processing assessing" at bounding box center [1009, 315] width 96 height 22
click at [642, 345] on select "opportunities occupations observations obligations" at bounding box center [654, 342] width 107 height 22
select select "observations"
click at [601, 331] on select "opportunities occupations observations obligations" at bounding box center [654, 342] width 107 height 22
click at [326, 429] on select "conduct contact condition contract" at bounding box center [315, 424] width 91 height 22
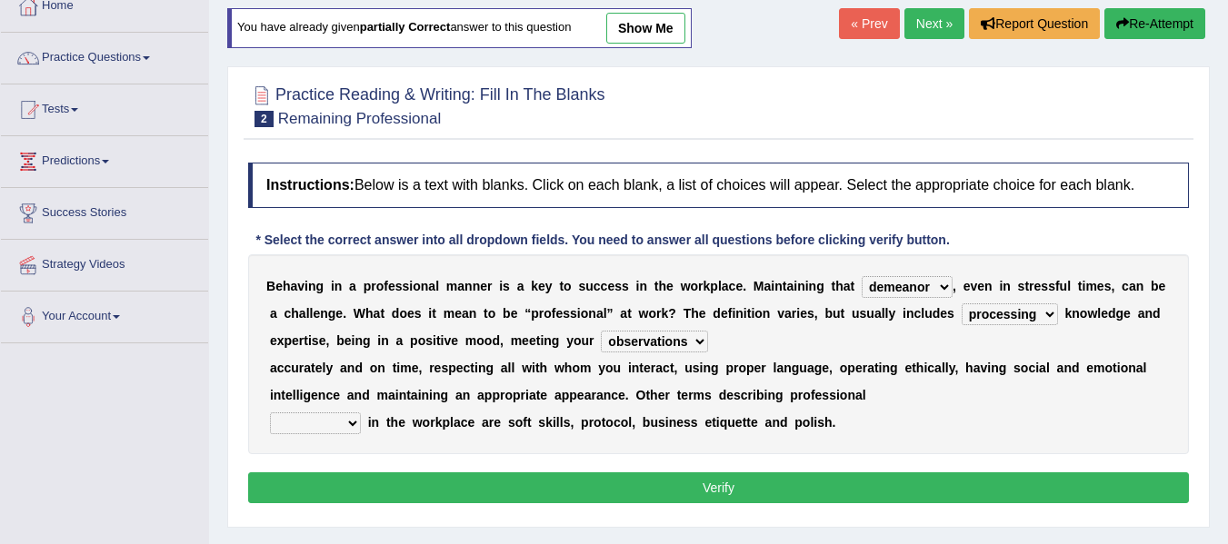
select select "conduct"
click at [270, 413] on select "conduct contact condition contract" at bounding box center [315, 424] width 91 height 22
click at [322, 331] on div "B e h a v i n g i n a p r o f e s s i o n a l m a n n e r i s a k e y t o s u c…" at bounding box center [718, 354] width 941 height 200
click at [553, 497] on button "Verify" at bounding box center [718, 488] width 941 height 31
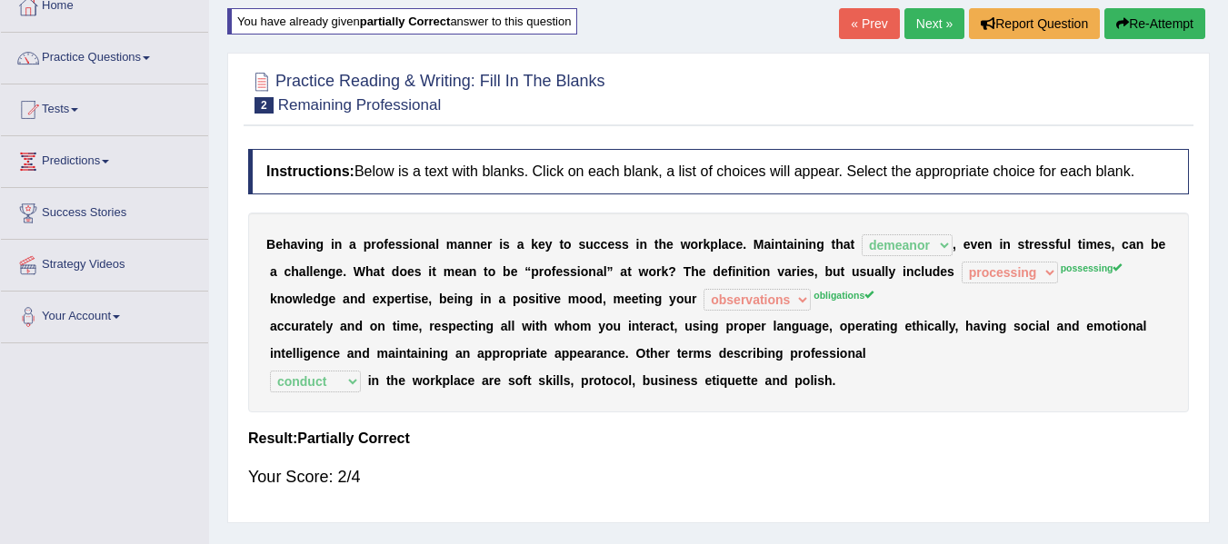
click at [930, 26] on link "Next »" at bounding box center [934, 23] width 60 height 31
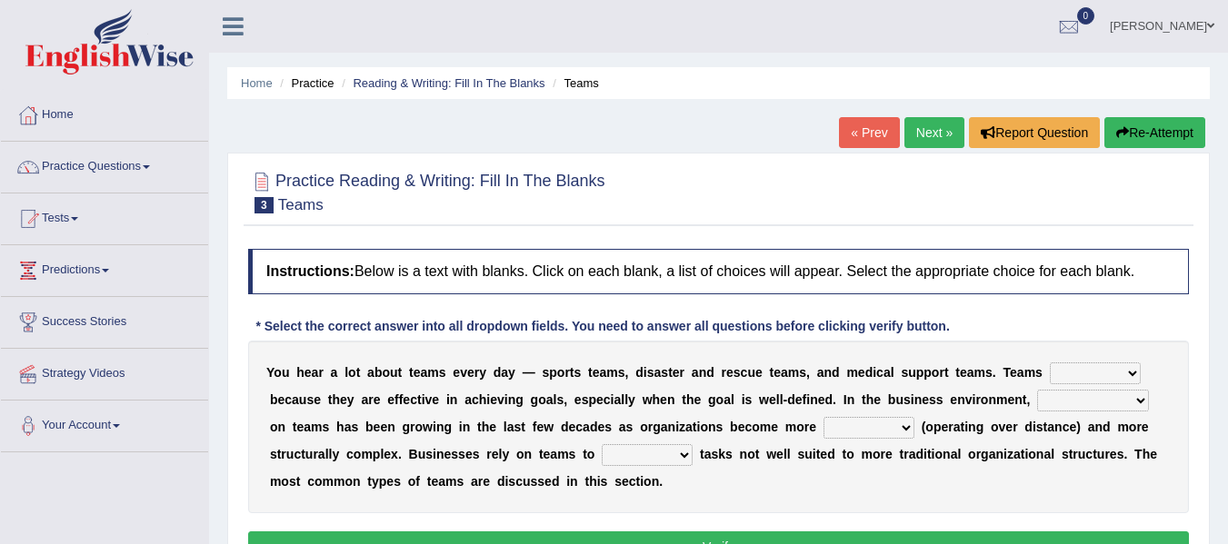
click at [782, 180] on div at bounding box center [718, 191] width 941 height 55
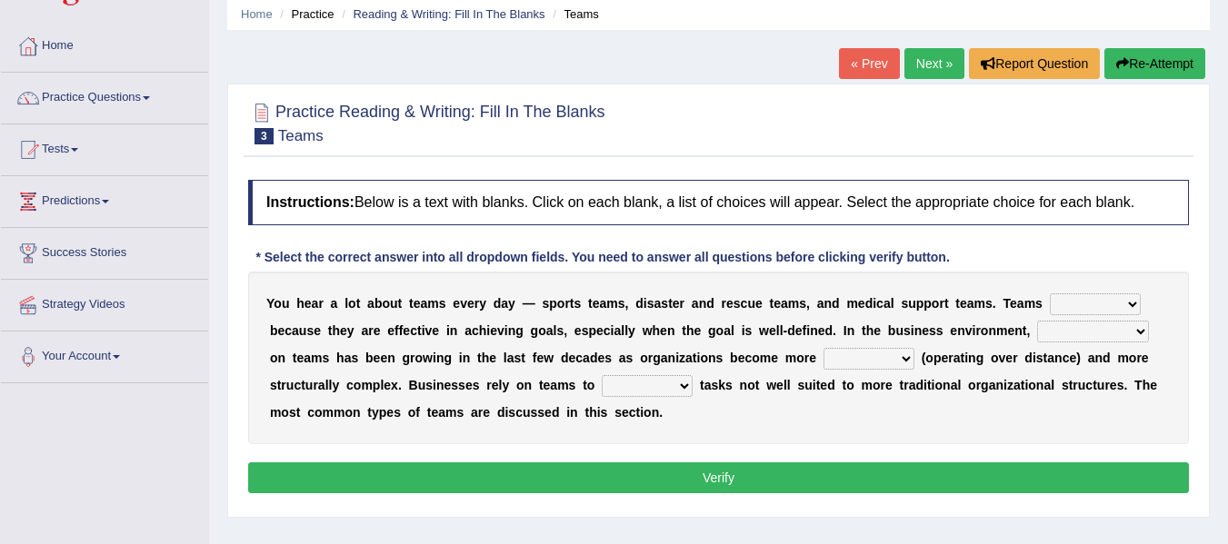
scroll to position [73, 0]
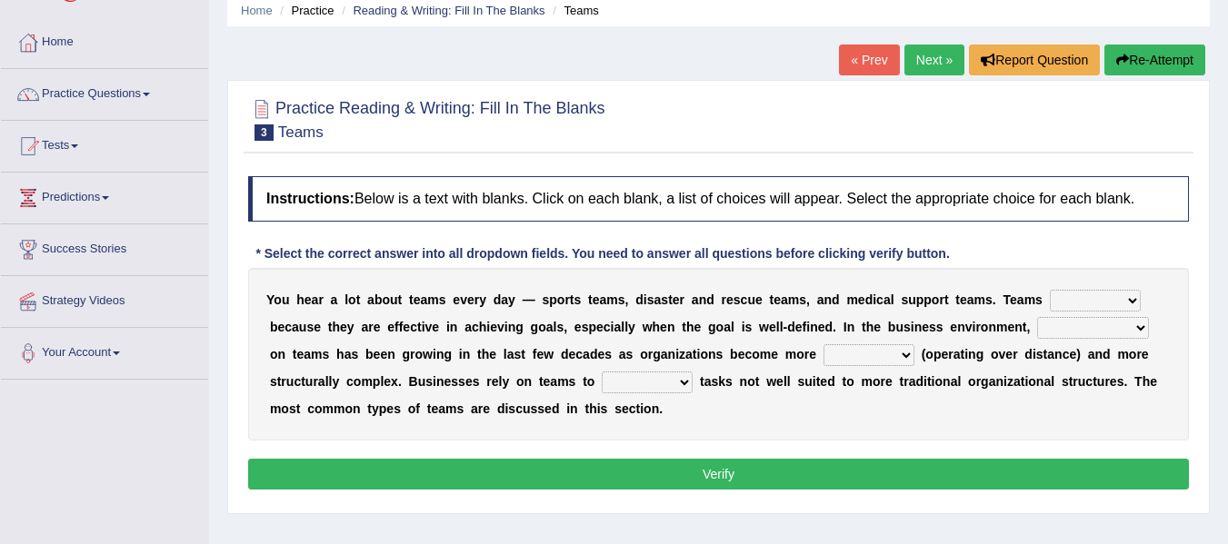
click at [1060, 302] on select "exert extend express exist" at bounding box center [1095, 301] width 91 height 22
select select "exist"
click at [1050, 290] on select "exert extend express exist" at bounding box center [1095, 301] width 91 height 22
click at [1071, 301] on select "exert extend express exist" at bounding box center [1095, 301] width 91 height 22
click at [999, 436] on div "Y o u h e a r a l o t a b o u t t e a m s e v e r y d a y — s p o r t s t e a m…" at bounding box center [718, 354] width 941 height 173
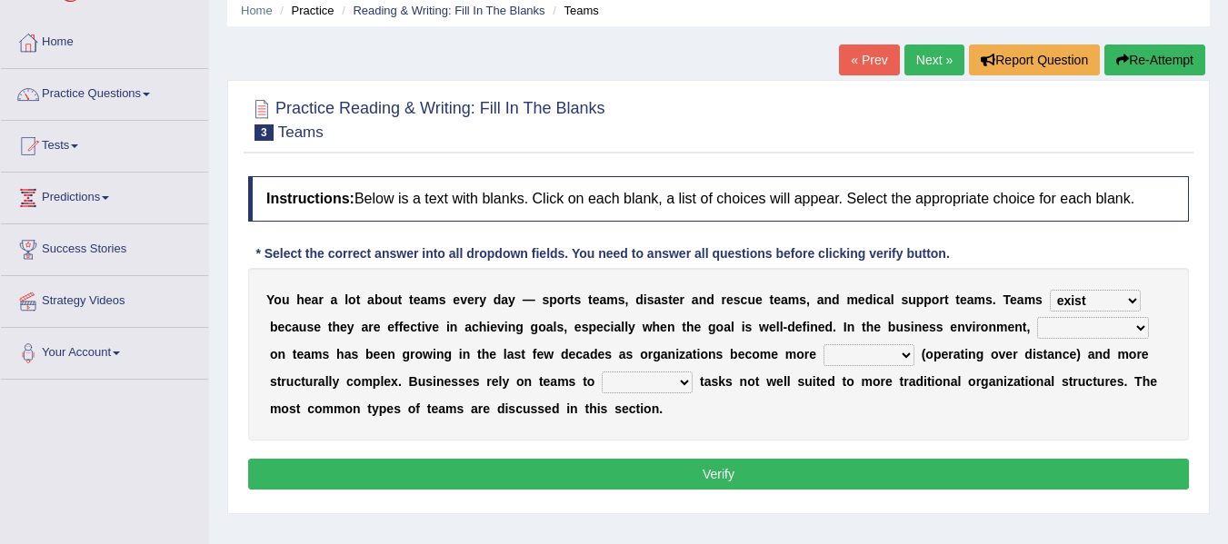
click at [1059, 325] on select "reliability reliance realization independence" at bounding box center [1093, 328] width 112 height 22
select select "reliability"
click at [1037, 317] on select "reliability reliance realization independence" at bounding box center [1093, 328] width 112 height 22
click at [851, 347] on select "authentic virtual simplified veritable" at bounding box center [868, 355] width 91 height 22
click at [823, 344] on select "authentic virtual simplified veritable" at bounding box center [868, 355] width 91 height 22
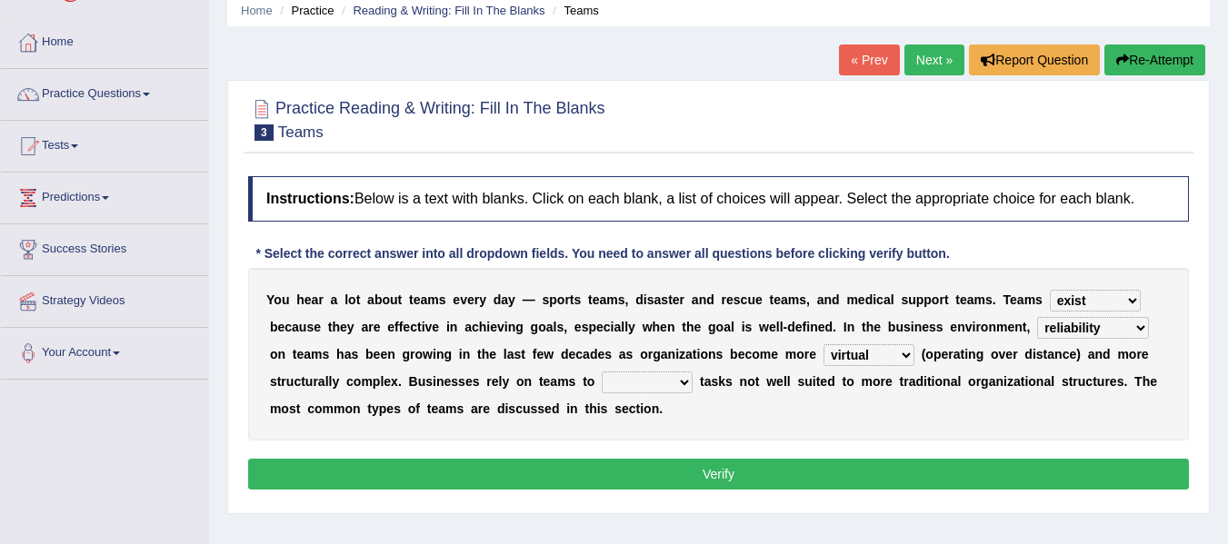
click at [893, 363] on select "authentic virtual simplified veritable" at bounding box center [868, 355] width 91 height 22
select select "authentic"
click at [823, 344] on select "authentic virtual simplified veritable" at bounding box center [868, 355] width 91 height 22
click at [632, 382] on select "perform possess compare conform" at bounding box center [647, 383] width 91 height 22
select select "perform"
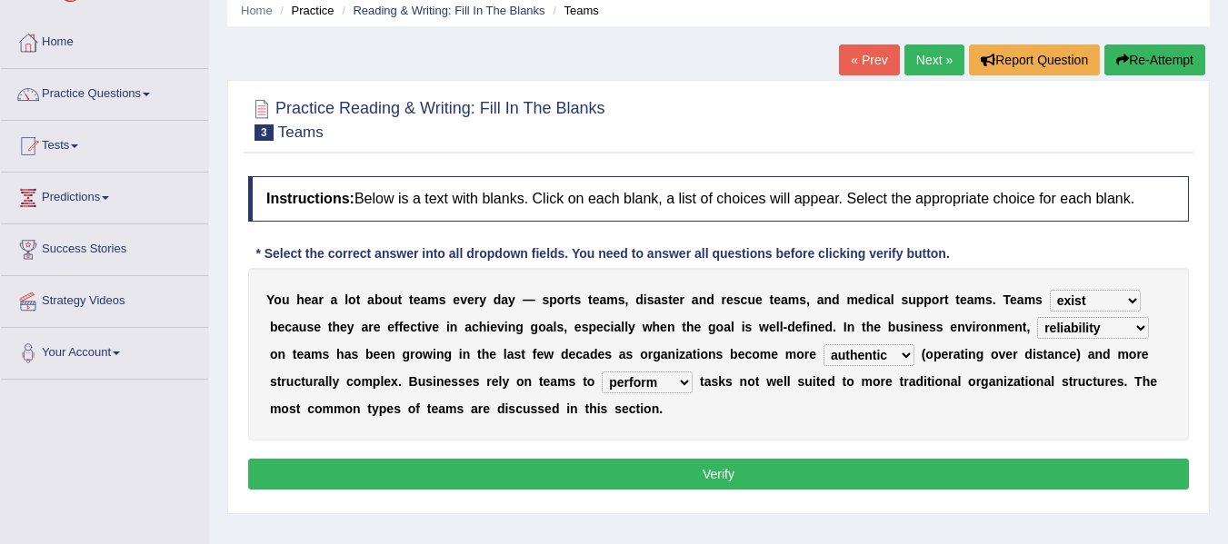
click at [602, 372] on select "perform possess compare conform" at bounding box center [647, 383] width 91 height 22
click at [638, 483] on button "Verify" at bounding box center [718, 474] width 941 height 31
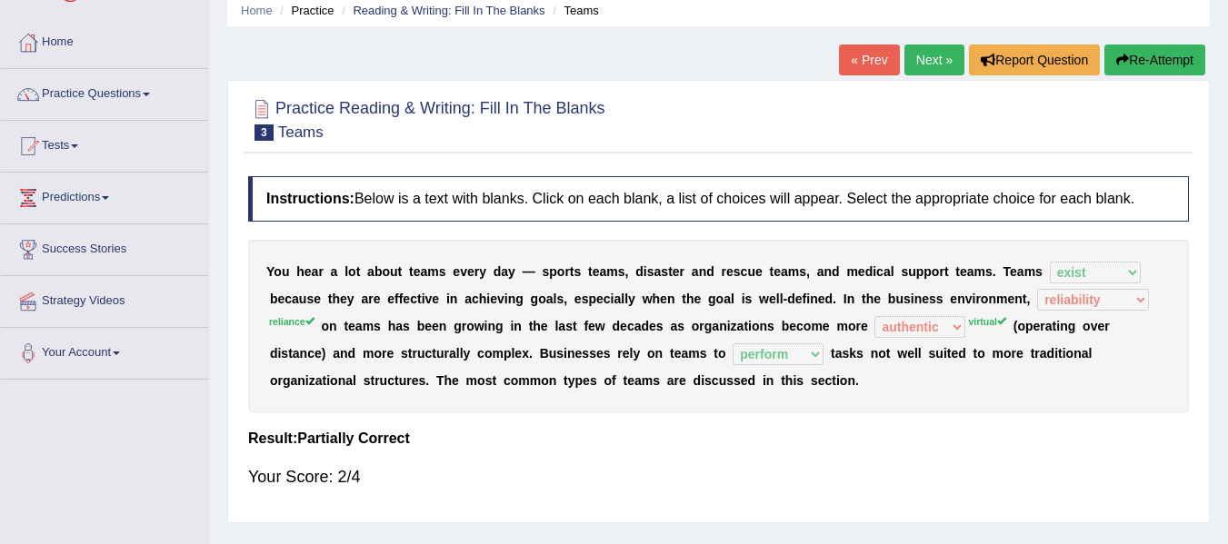
click at [638, 483] on div "Your Score: 2/4" at bounding box center [718, 477] width 941 height 44
click at [918, 65] on link "Next »" at bounding box center [934, 60] width 60 height 31
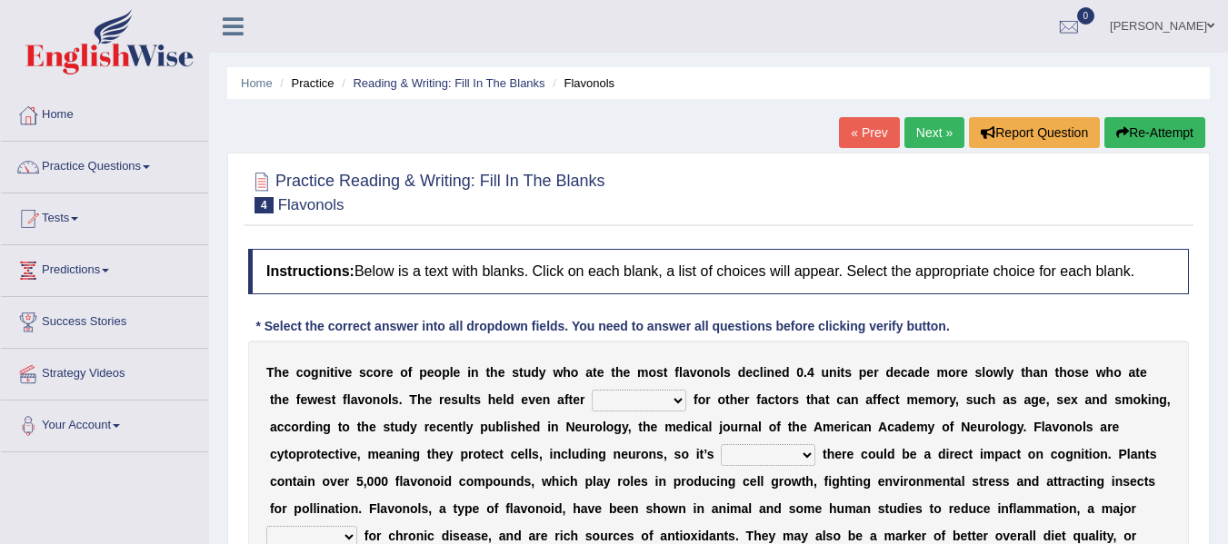
click at [883, 63] on div "Home Practice Reading & Writing: Fill In The Blanks Flavonols « Prev Next » Rep…" at bounding box center [718, 454] width 1019 height 909
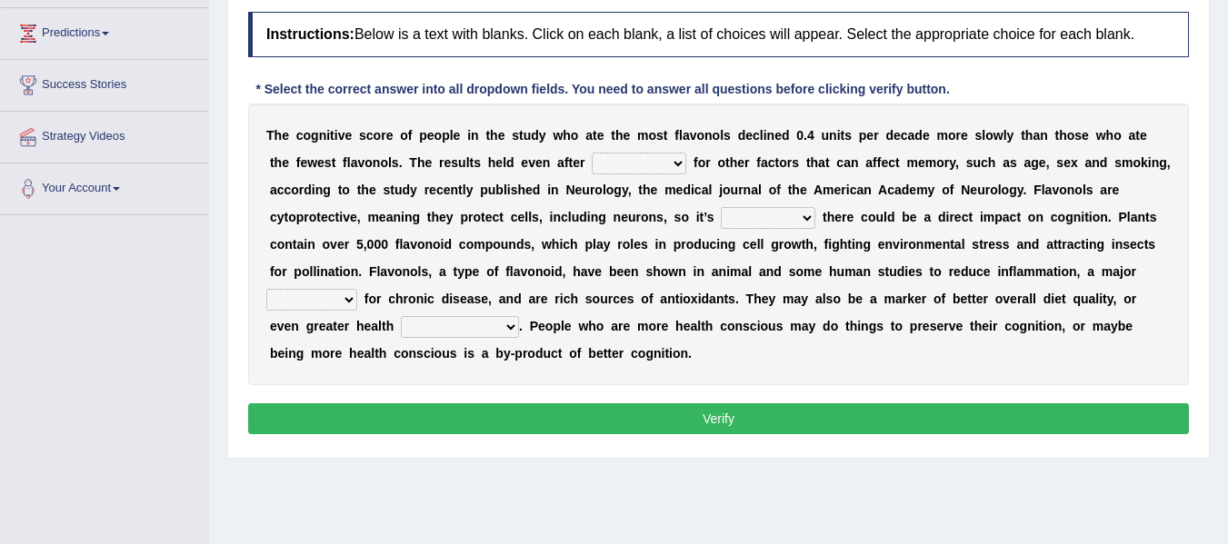
scroll to position [254, 0]
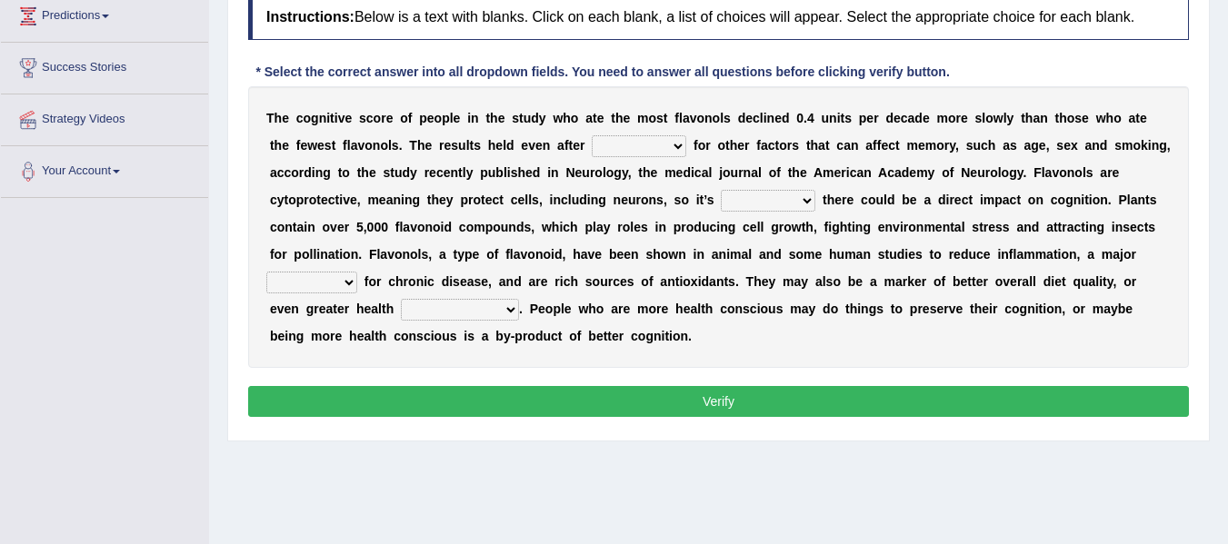
click at [634, 147] on select "consulting adjusting automating advertising" at bounding box center [639, 146] width 95 height 22
click at [592, 135] on select "consulting adjusting automating advertising" at bounding box center [639, 146] width 95 height 22
click at [615, 153] on select "consulting adjusting automating advertising" at bounding box center [639, 146] width 95 height 22
select select "adjusting"
click at [592, 135] on select "consulting adjusting automating advertising" at bounding box center [639, 146] width 95 height 22
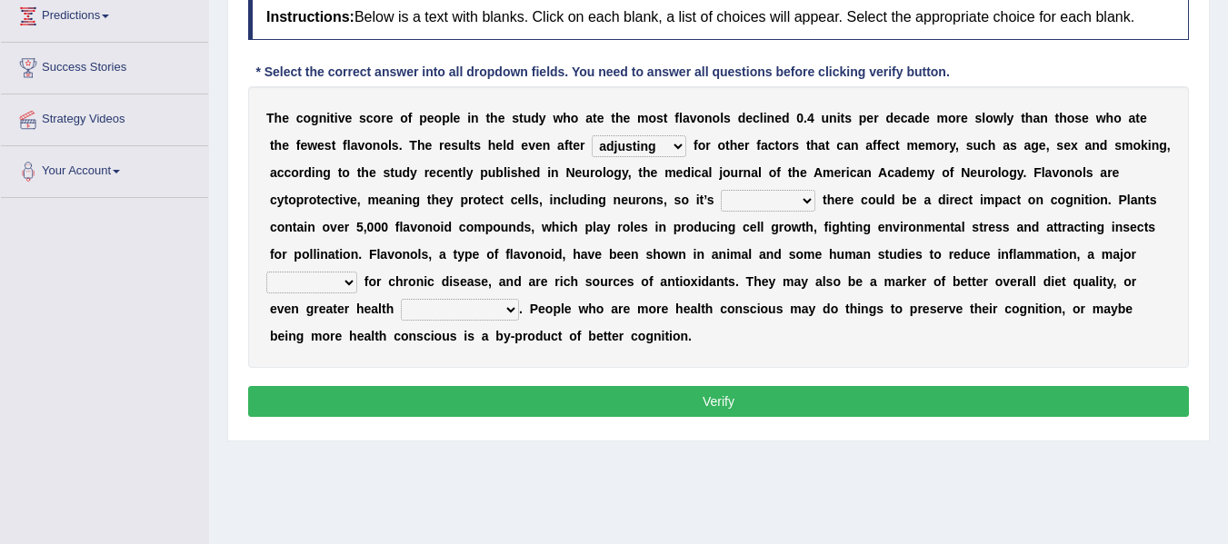
click at [762, 199] on select "irresistible purposeful plausible detrimental" at bounding box center [768, 201] width 95 height 22
select select "detrimental"
click at [721, 190] on select "irresistible purposeful plausible detrimental" at bounding box center [768, 201] width 95 height 22
click at [334, 281] on select "nuance module fact trigger" at bounding box center [311, 283] width 91 height 22
select select "fact"
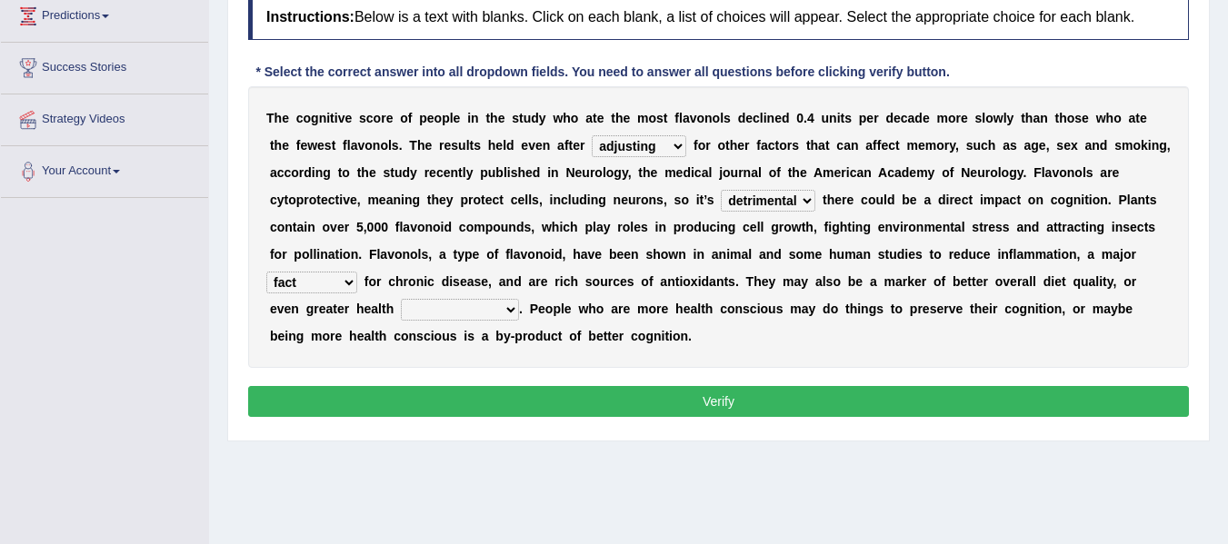
click at [266, 272] on select "nuance module fact trigger" at bounding box center [311, 283] width 91 height 22
click at [300, 281] on select "nuance module fact trigger" at bounding box center [311, 283] width 91 height 22
click at [481, 323] on div "T h e c o g n i t i v e s c o r e o f p e o p l e i n t h e s t u d y w h o a t…" at bounding box center [718, 227] width 941 height 282
click at [489, 317] on select "intervention cognition protection consciousness" at bounding box center [460, 310] width 118 height 22
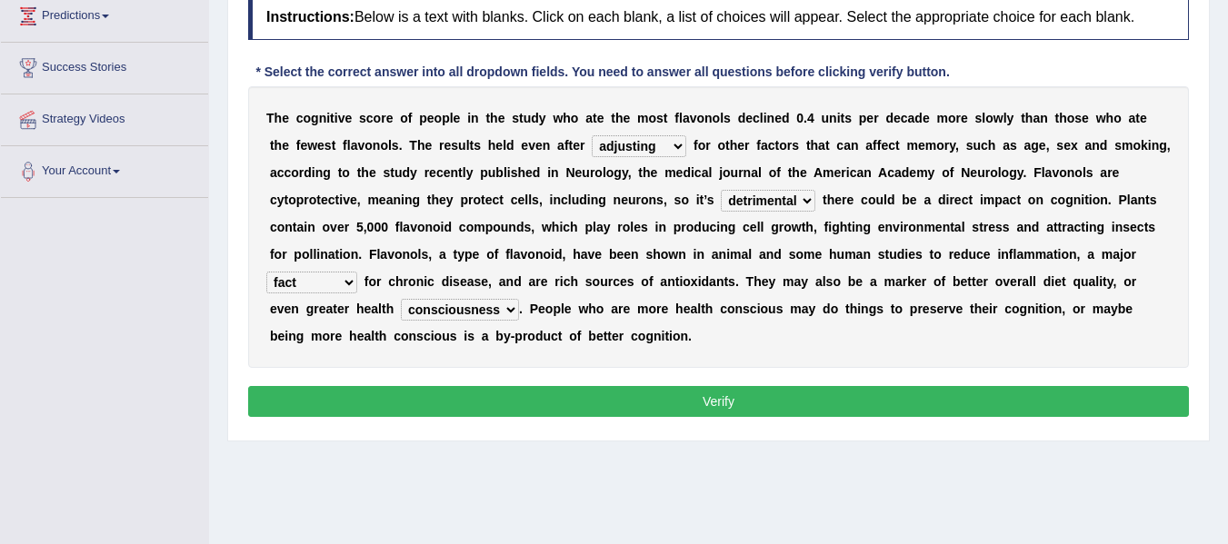
click at [401, 299] on select "intervention cognition protection consciousness" at bounding box center [460, 310] width 118 height 22
click at [475, 311] on select "intervention cognition protection consciousness" at bounding box center [460, 310] width 118 height 22
select select "protection"
click at [401, 299] on select "intervention cognition protection consciousness" at bounding box center [460, 310] width 118 height 22
click at [573, 391] on button "Verify" at bounding box center [718, 401] width 941 height 31
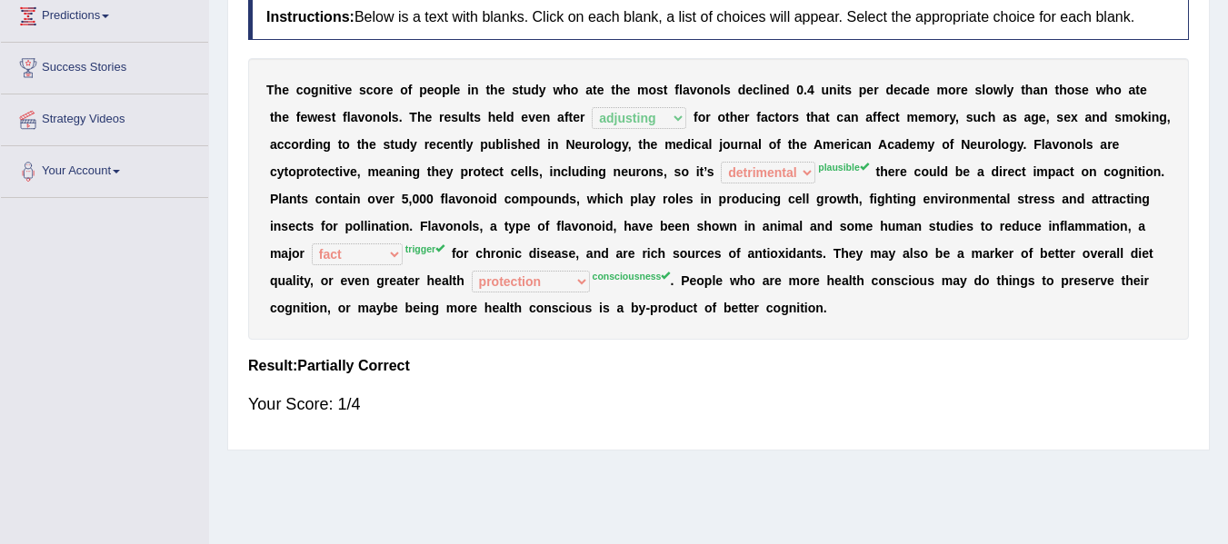
click at [819, 106] on div "T h e c o g n i t i v e s c o r e o f p e o p l e i n t h e s t u d y w h o a t…" at bounding box center [718, 199] width 941 height 282
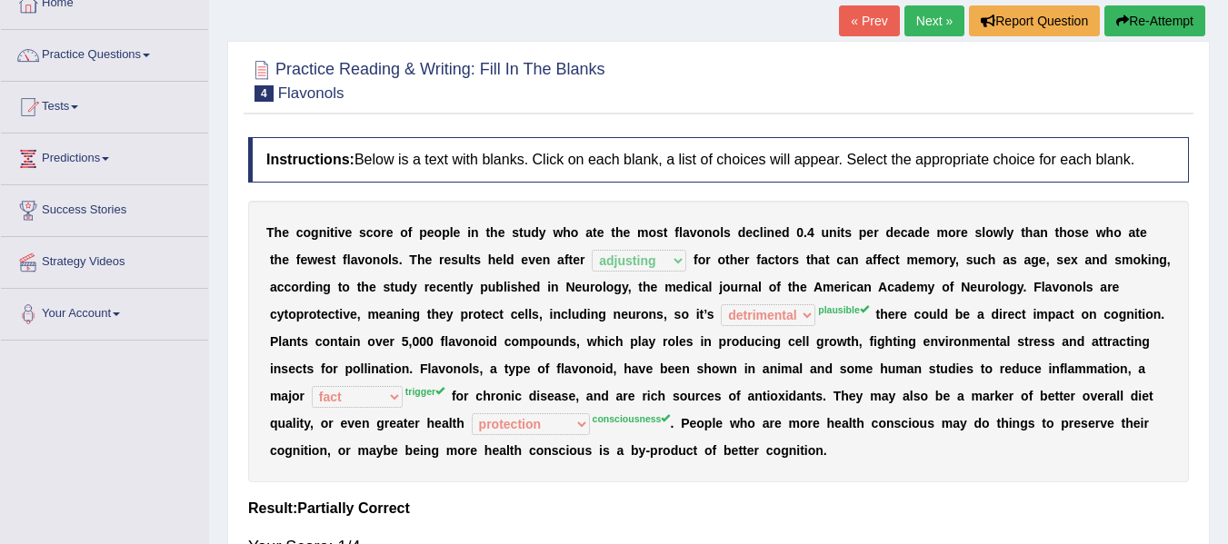
scroll to position [109, 0]
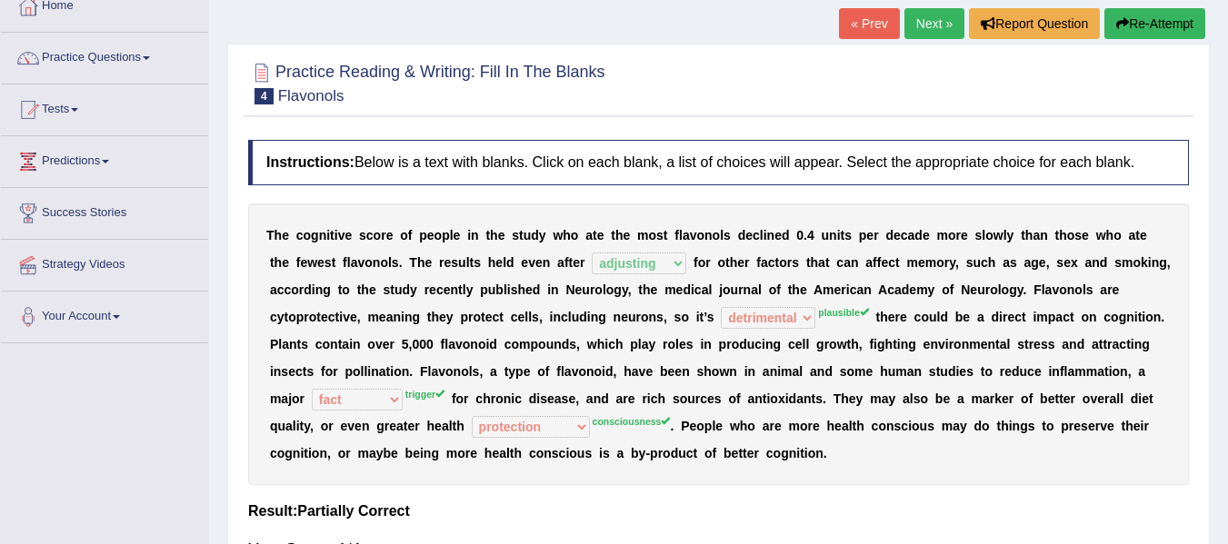
click at [1172, 24] on button "Re-Attempt" at bounding box center [1154, 23] width 101 height 31
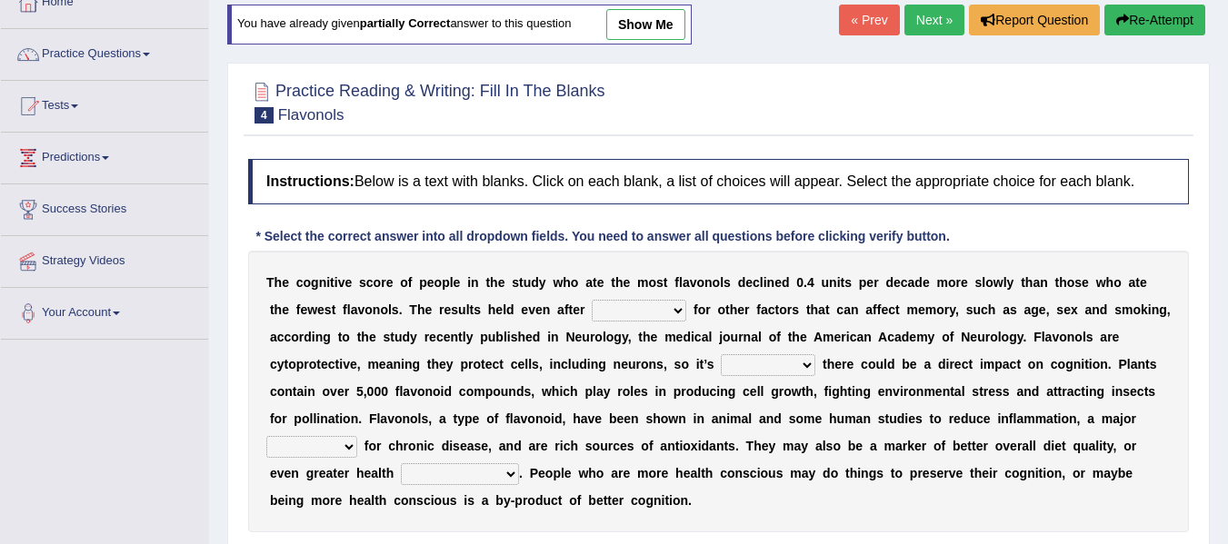
scroll to position [109, 0]
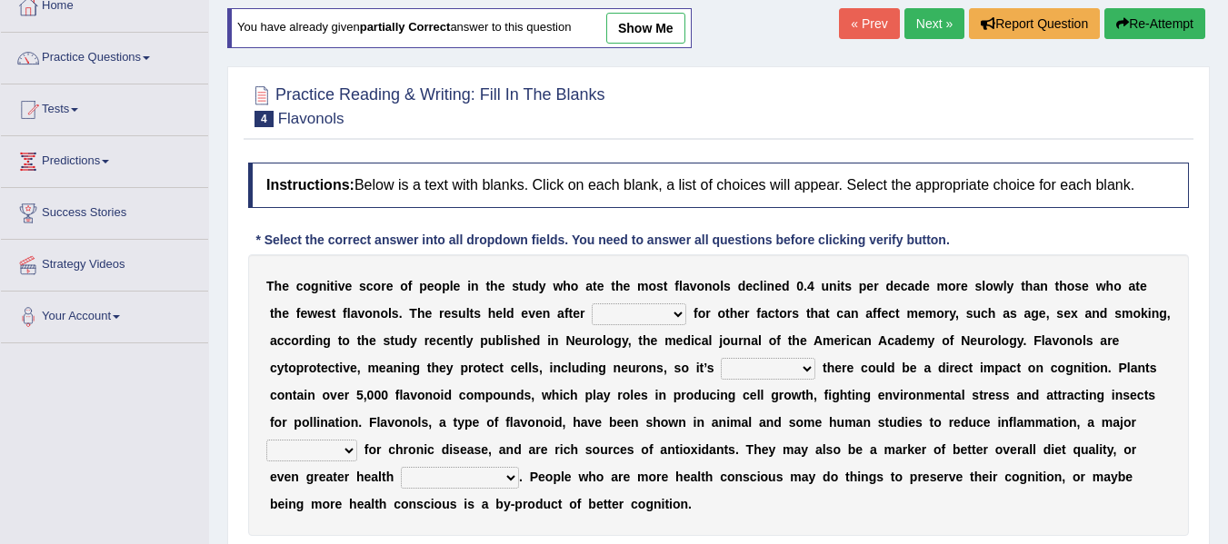
click at [675, 304] on select "consulting adjusting automating advertising" at bounding box center [639, 315] width 95 height 22
select select "adjusting"
click at [592, 304] on select "consulting adjusting automating advertising" at bounding box center [639, 315] width 95 height 22
click at [747, 356] on div "T h e c o g n i t i v e s c o r e o f p e o p l e i n t h e s t u d y w h o a t…" at bounding box center [718, 395] width 941 height 282
click at [747, 366] on select "irresistible purposeful plausible detrimental" at bounding box center [768, 369] width 95 height 22
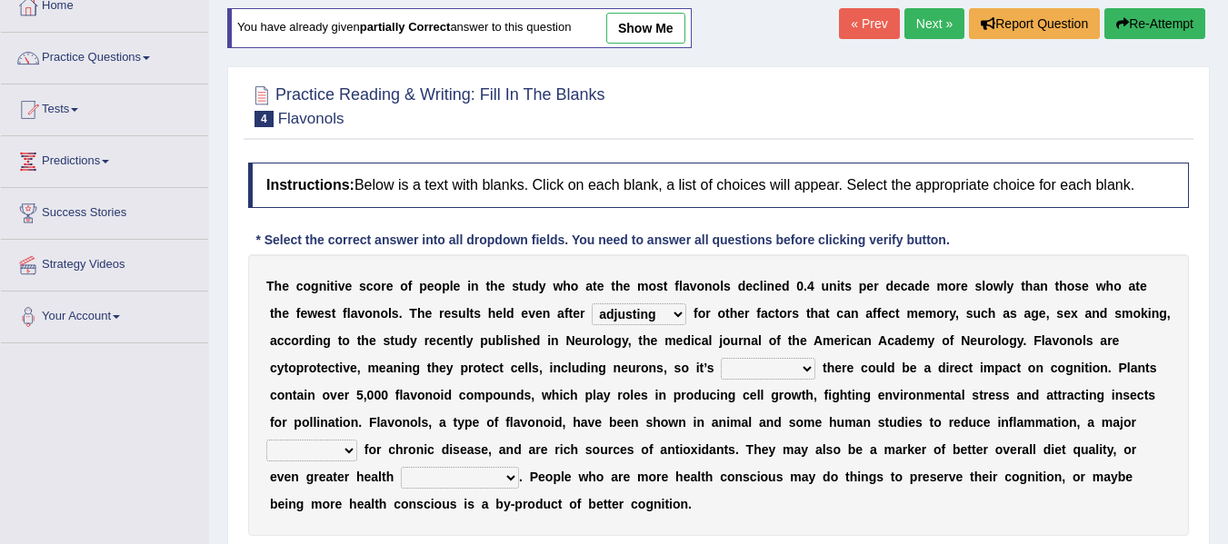
select select "plausible"
click at [721, 358] on select "irresistible purposeful plausible detrimental" at bounding box center [768, 369] width 95 height 22
click at [313, 435] on div "T h e c o g n i t i v e s c o r e o f p e o p l e i n t h e s t u d y w h o a t…" at bounding box center [718, 395] width 941 height 282
click at [313, 451] on select "nuance module fact trigger" at bounding box center [311, 451] width 91 height 22
select select "trigger"
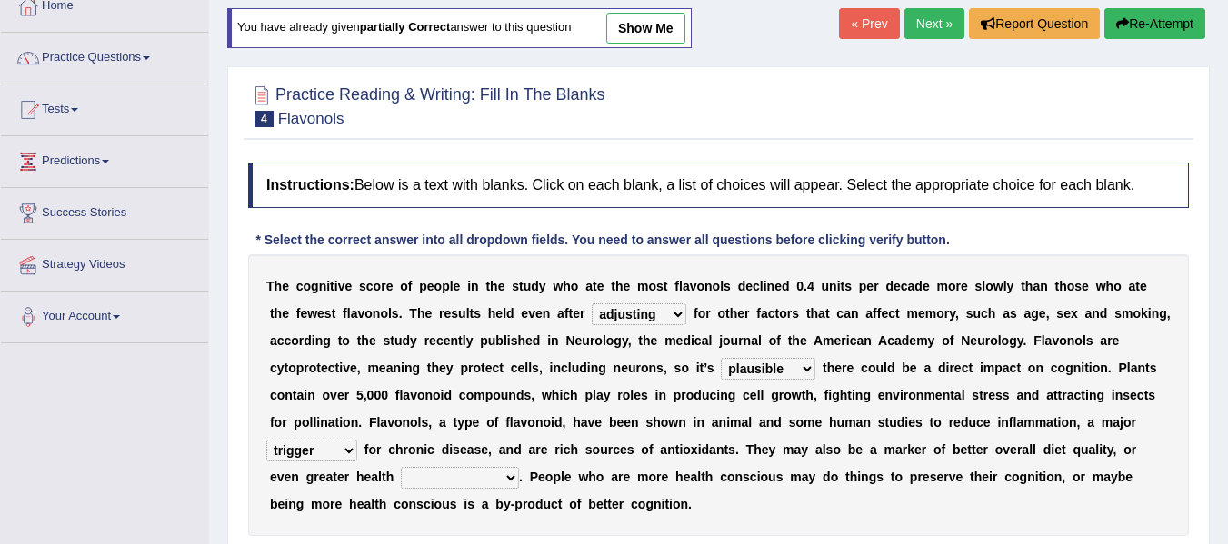
click at [266, 440] on select "nuance module fact trigger" at bounding box center [311, 451] width 91 height 22
click at [468, 481] on select "intervention cognition protection consciousness" at bounding box center [460, 478] width 118 height 22
select select "consciousness"
click at [401, 467] on select "intervention cognition protection consciousness" at bounding box center [460, 478] width 118 height 22
click at [696, 362] on b "i" at bounding box center [698, 368] width 4 height 15
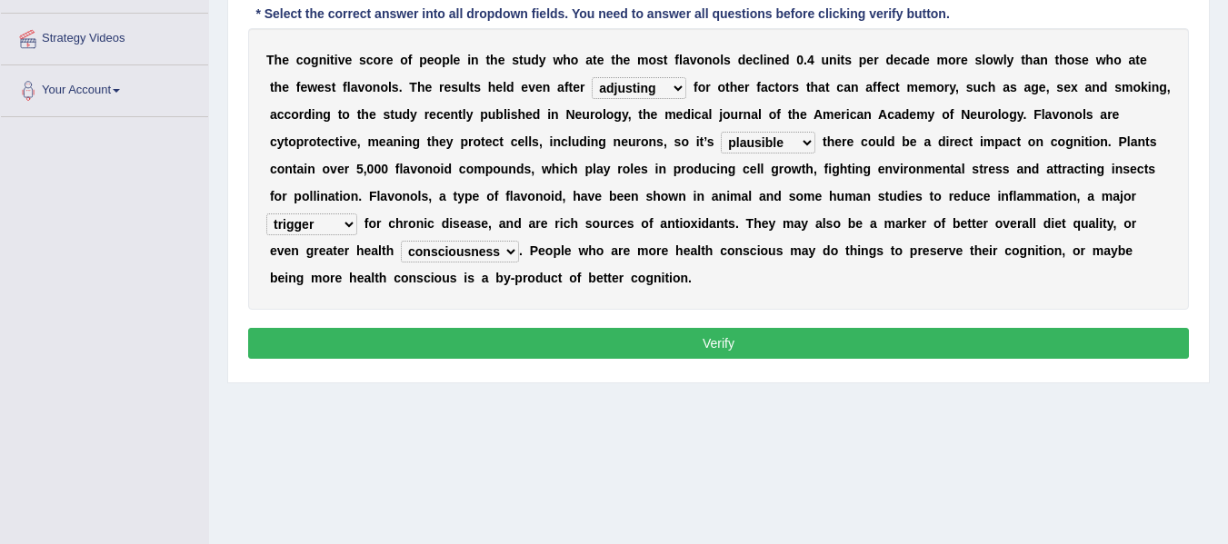
scroll to position [363, 0]
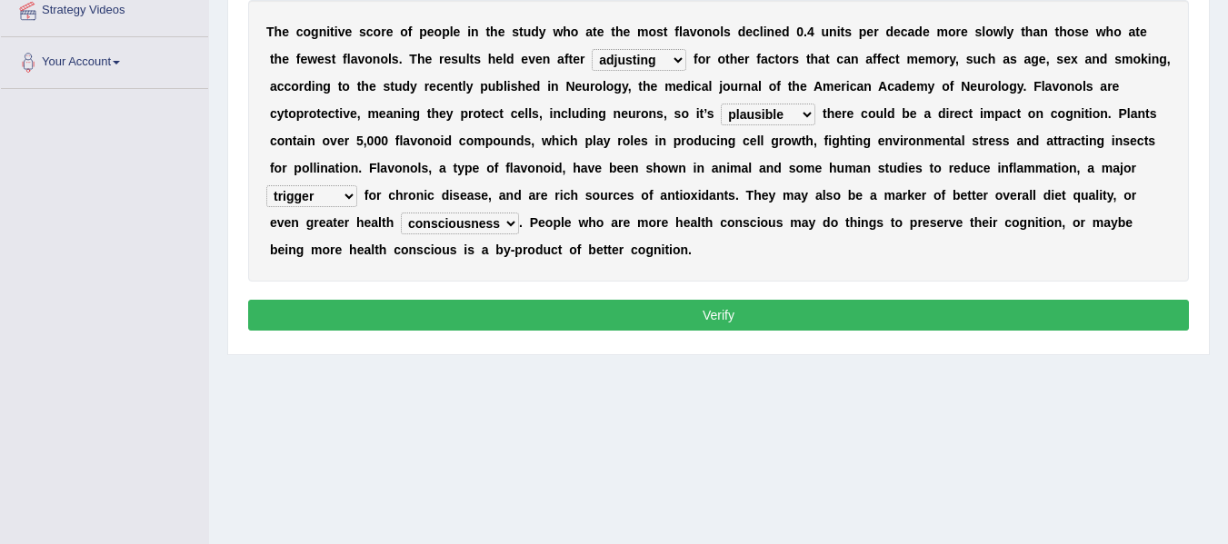
click at [694, 307] on button "Verify" at bounding box center [718, 315] width 941 height 31
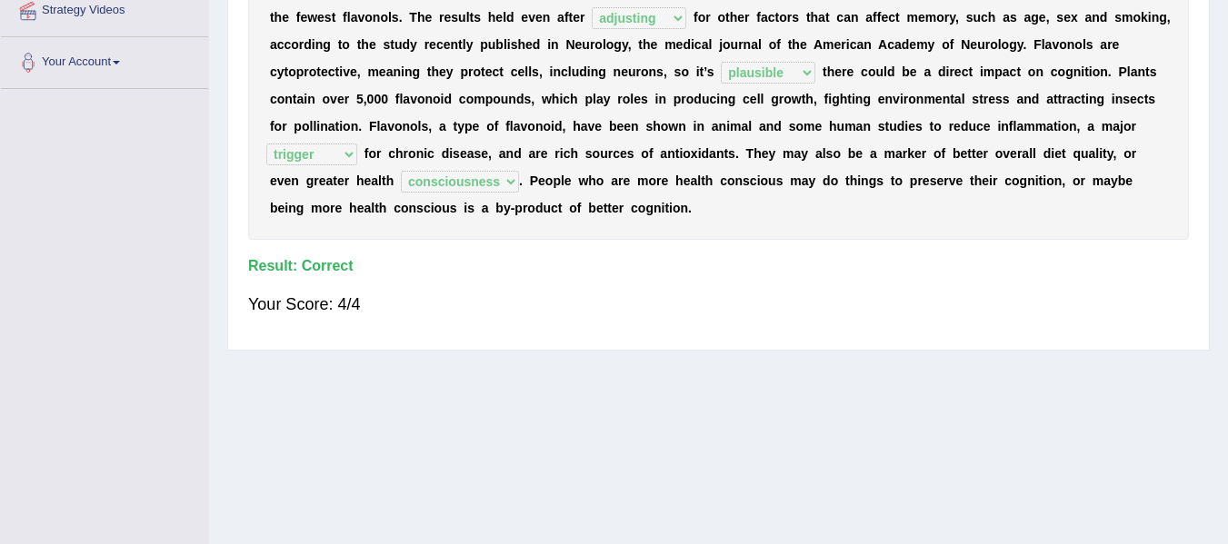
click at [694, 307] on div "Your Score: 4/4" at bounding box center [718, 305] width 941 height 44
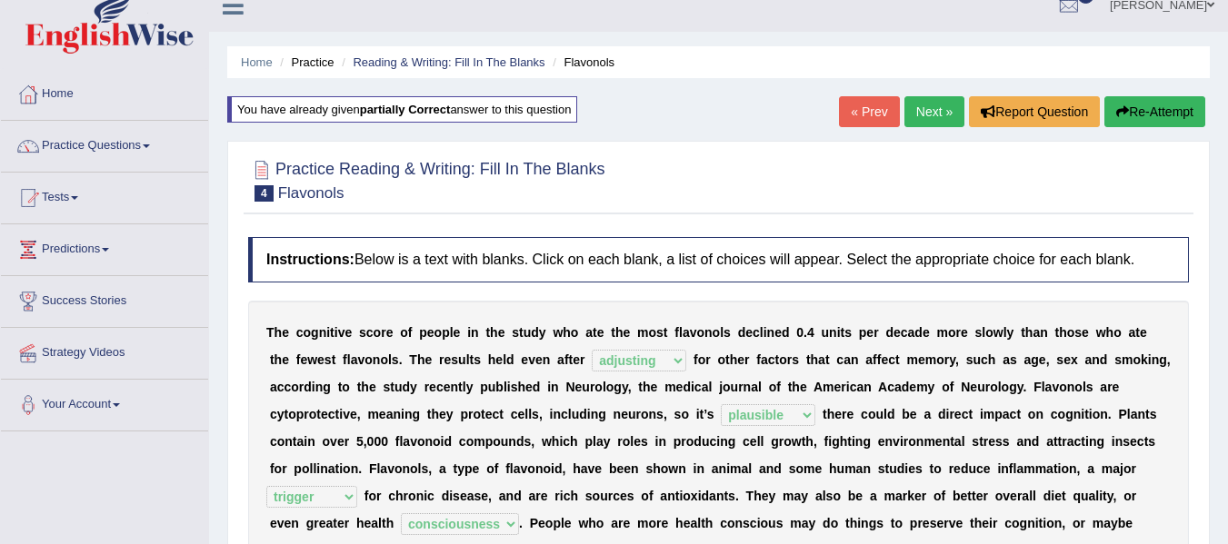
scroll to position [0, 0]
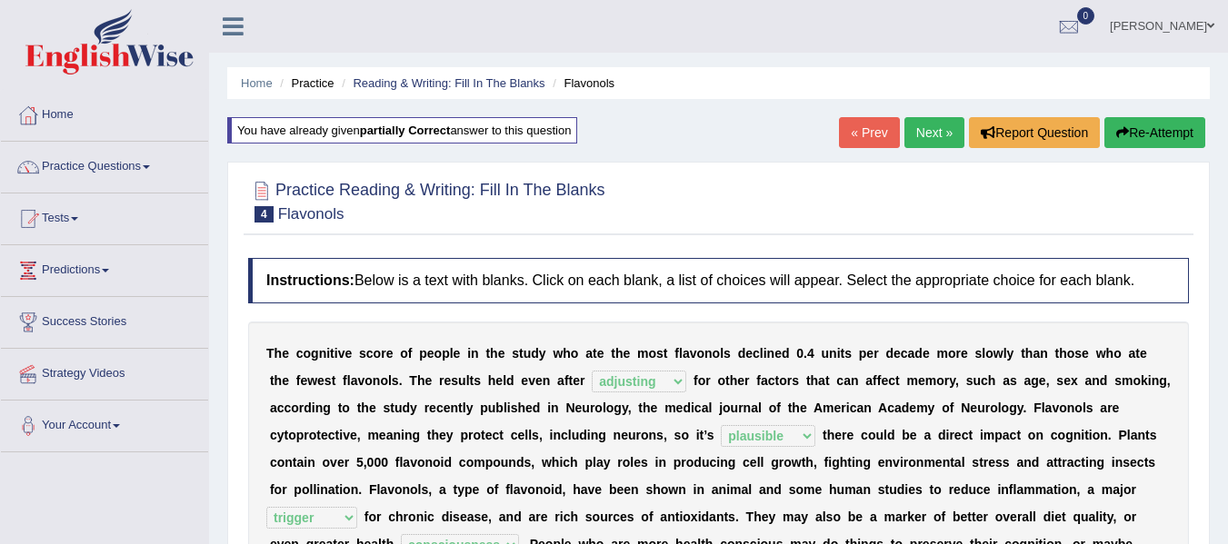
click at [922, 146] on link "Next »" at bounding box center [934, 132] width 60 height 31
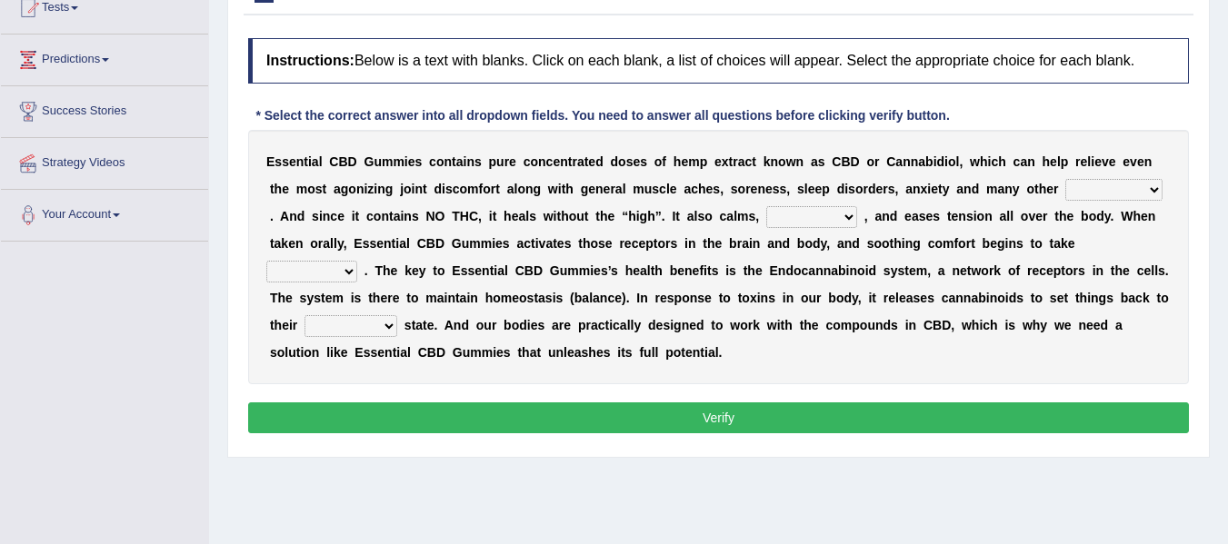
scroll to position [218, 0]
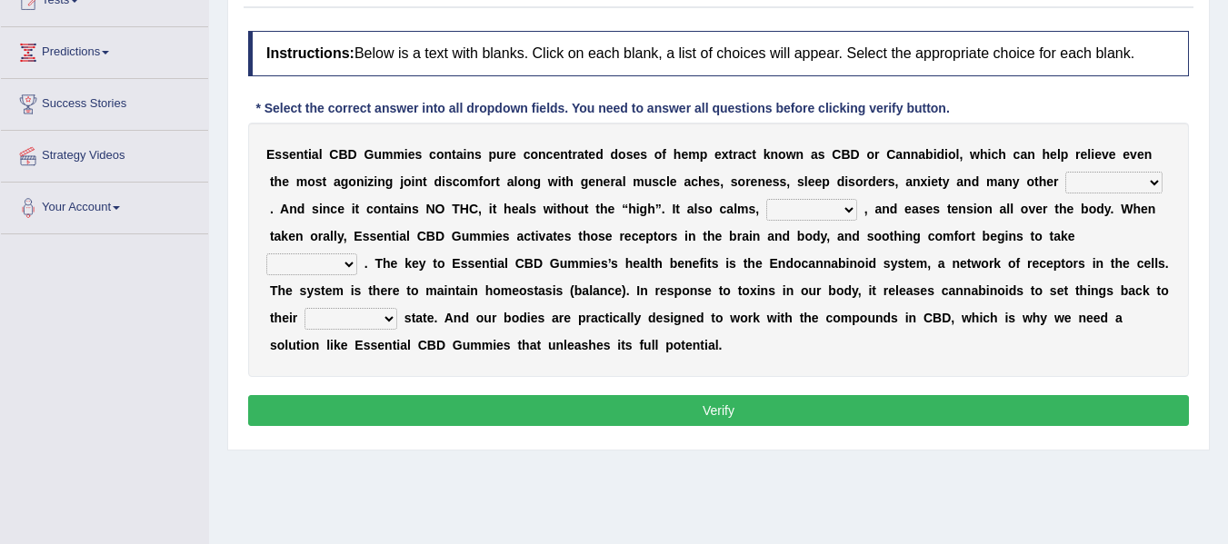
click at [1087, 189] on select "pains phenomena poisons ailments" at bounding box center [1113, 183] width 97 height 22
select select "phenomena"
click at [1065, 172] on select "pains phenomena poisons ailments" at bounding box center [1113, 183] width 97 height 22
click at [788, 209] on select "excites relaxes cures digests" at bounding box center [811, 210] width 91 height 22
select select "digests"
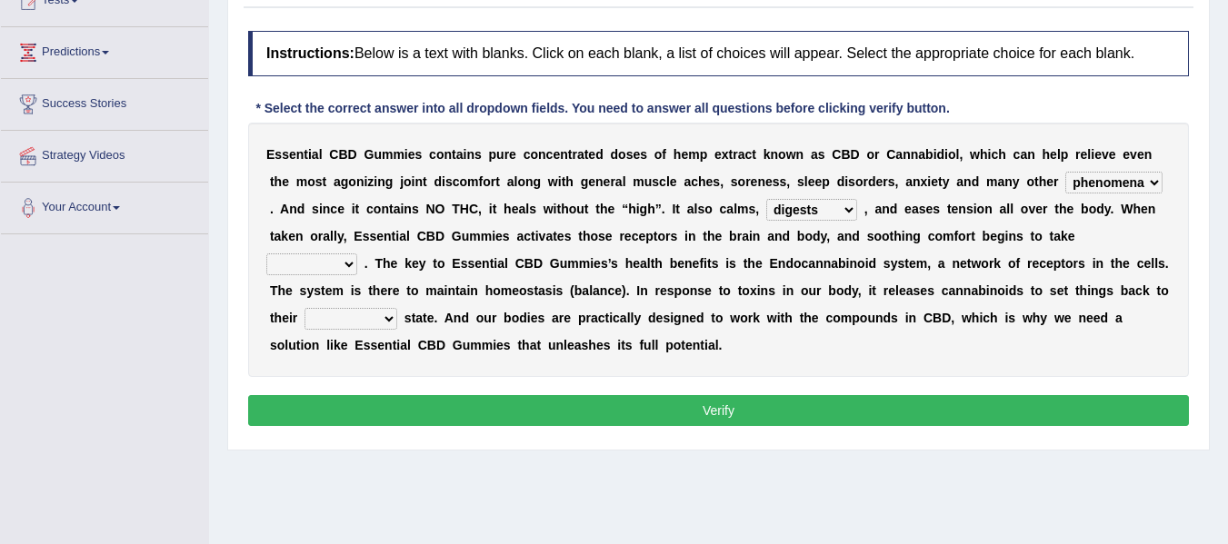
click at [766, 199] on select "excites relaxes cures digests" at bounding box center [811, 210] width 91 height 22
click at [338, 270] on select "it formation in form" at bounding box center [311, 265] width 91 height 22
select select "formation"
click at [266, 254] on select "it formation in form" at bounding box center [311, 265] width 91 height 22
click at [380, 310] on select "new next substantial natural" at bounding box center [350, 319] width 93 height 22
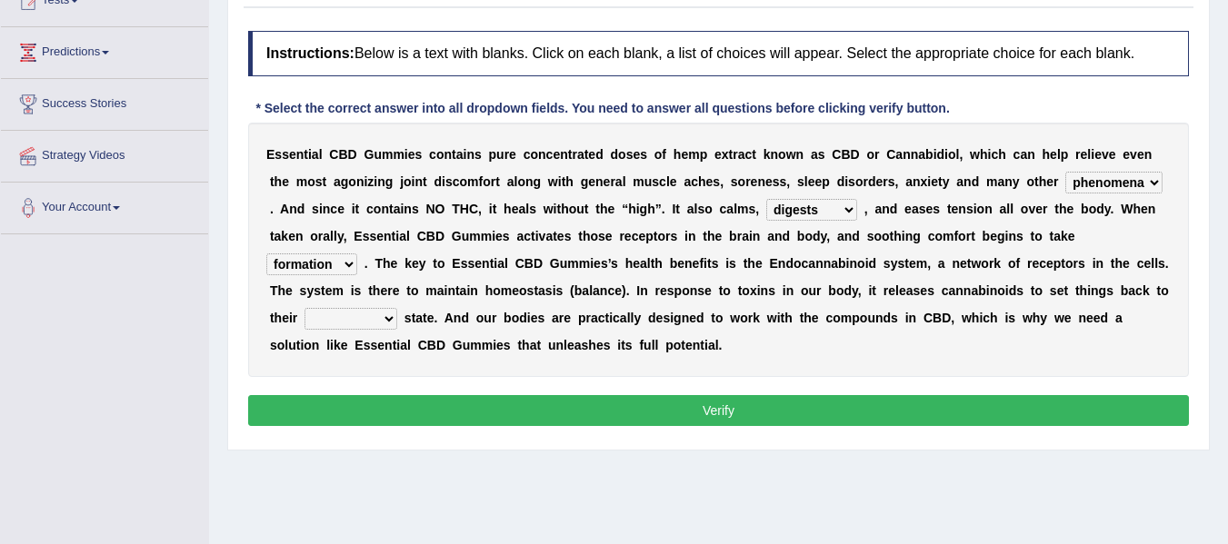
select select "new"
click at [304, 308] on select "new next substantial natural" at bounding box center [350, 319] width 93 height 22
click at [414, 409] on button "Verify" at bounding box center [718, 410] width 941 height 31
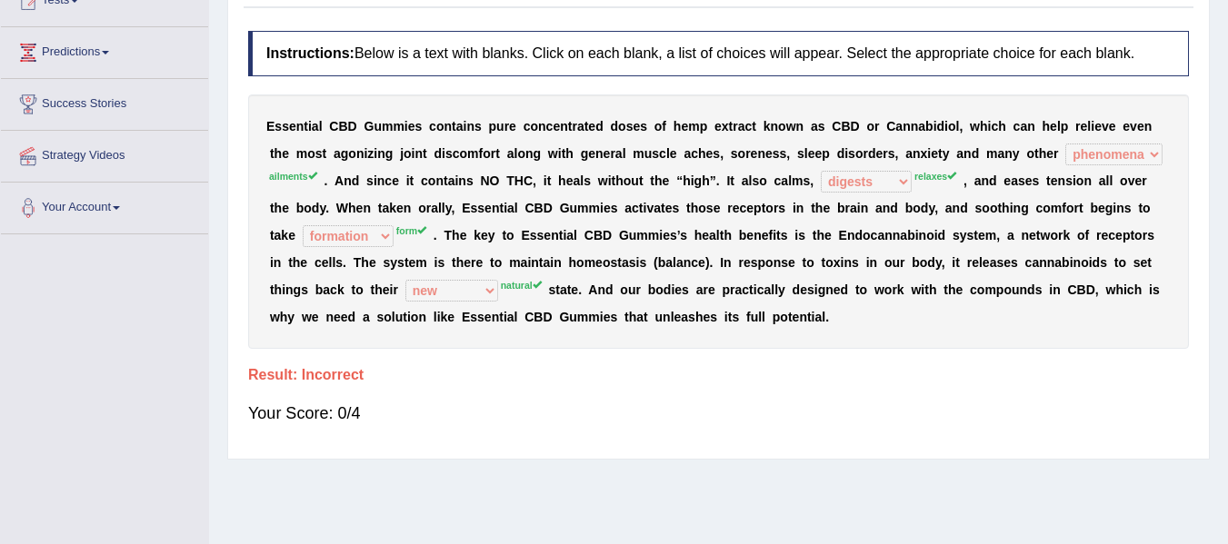
click at [917, 311] on div "E s s e n t i a l C B D G u m m i e s c o n t a i n s p u r e c o n c e n t r a…" at bounding box center [718, 222] width 941 height 254
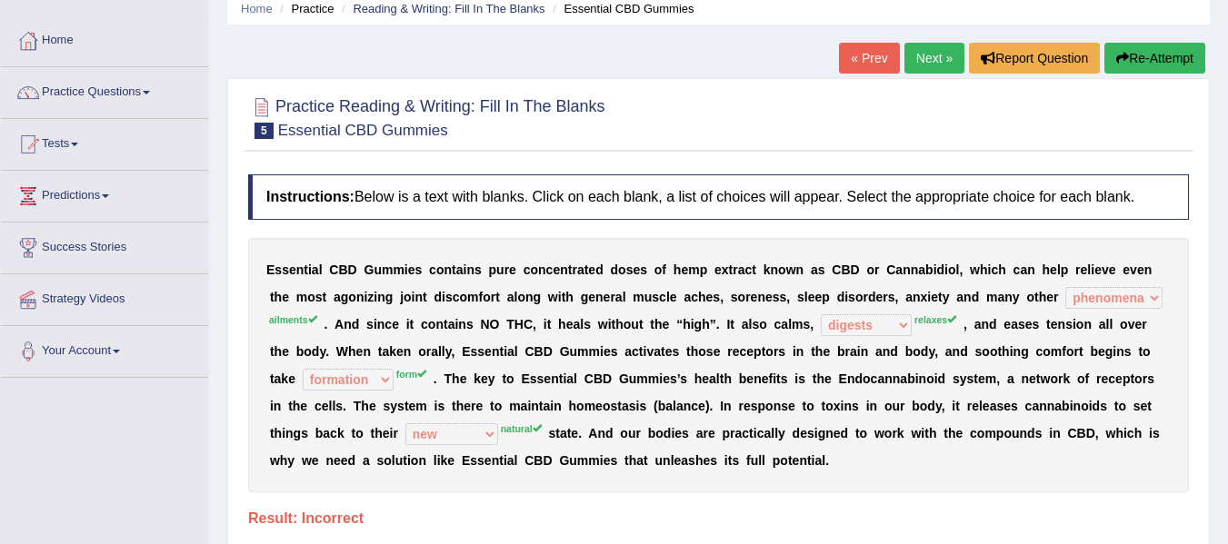
scroll to position [73, 0]
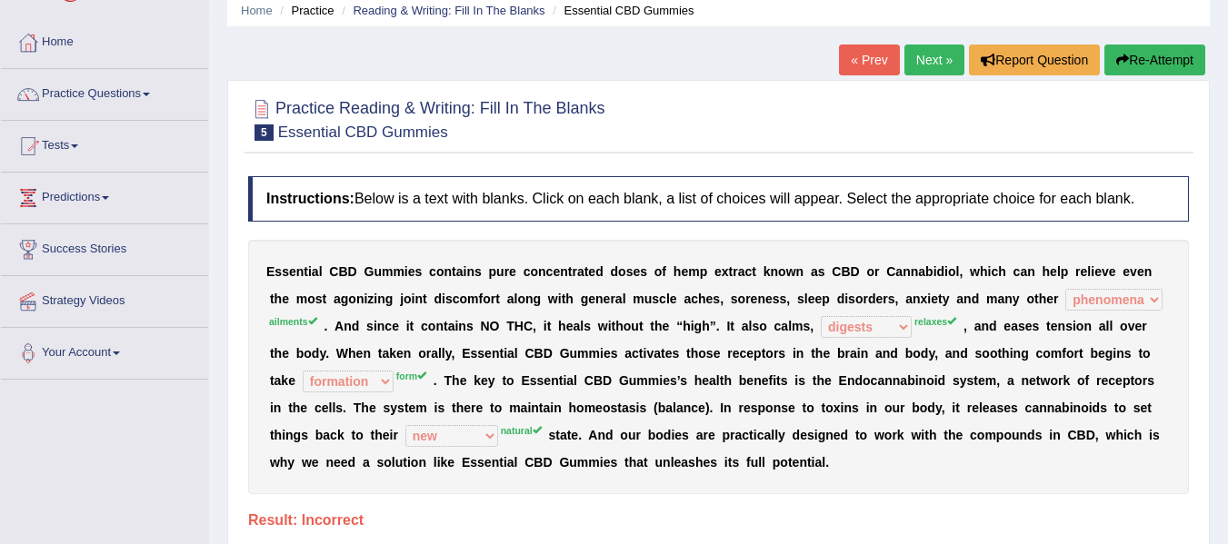
click at [1120, 55] on icon "button" at bounding box center [1122, 60] width 13 height 13
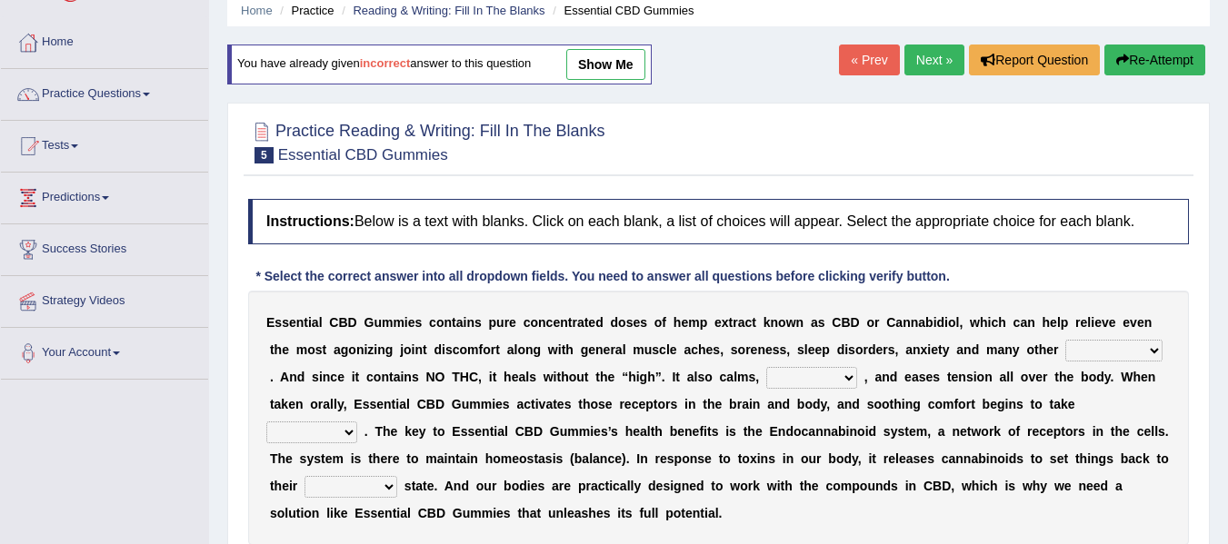
click at [1112, 353] on select "pains phenomena poisons ailments" at bounding box center [1113, 351] width 97 height 22
select select "ailments"
click at [1065, 340] on select "pains phenomena poisons ailments" at bounding box center [1113, 351] width 97 height 22
click at [782, 379] on select "excites relaxes cures digests" at bounding box center [811, 378] width 91 height 22
select select "relaxes"
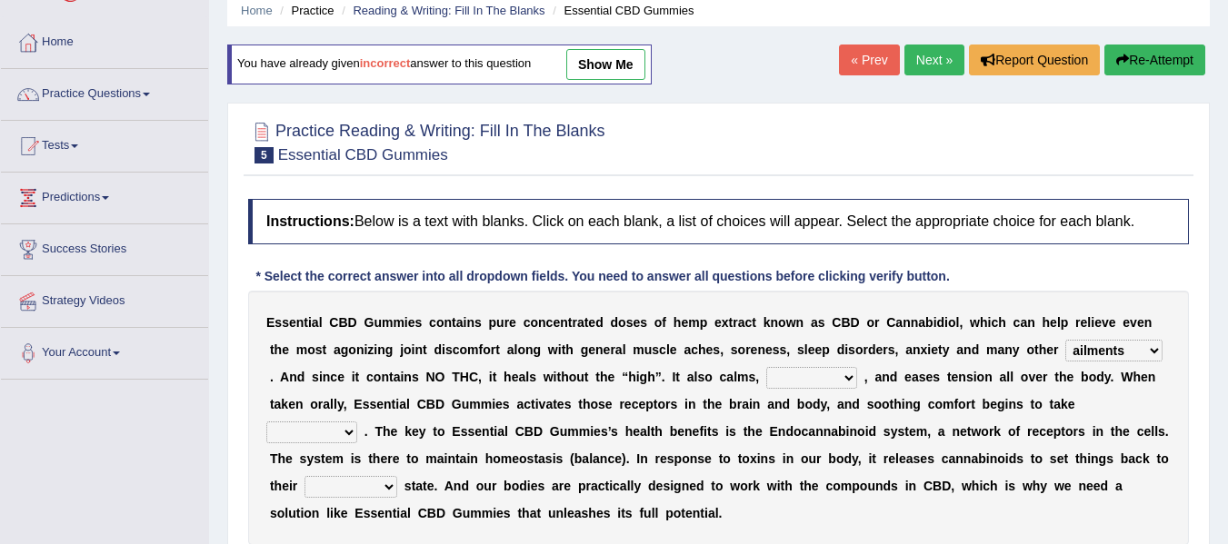
click at [766, 367] on select "excites relaxes cures digests" at bounding box center [811, 378] width 91 height 22
click at [339, 435] on select "it formation in form" at bounding box center [311, 433] width 91 height 22
select select "form"
click at [266, 422] on select "it formation in form" at bounding box center [311, 433] width 91 height 22
click at [449, 410] on b at bounding box center [447, 404] width 7 height 15
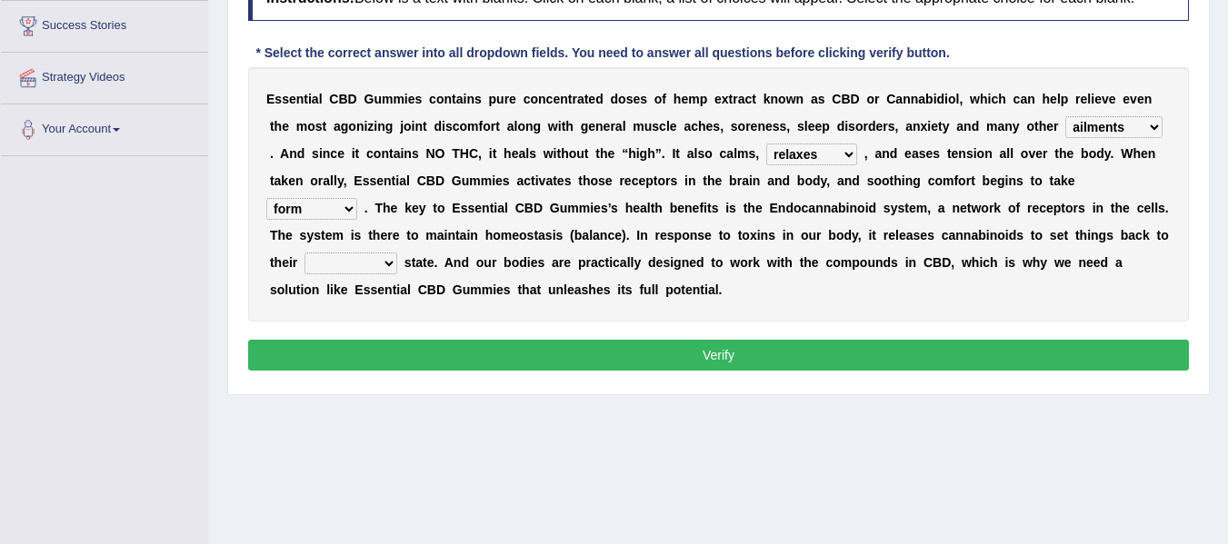
scroll to position [327, 0]
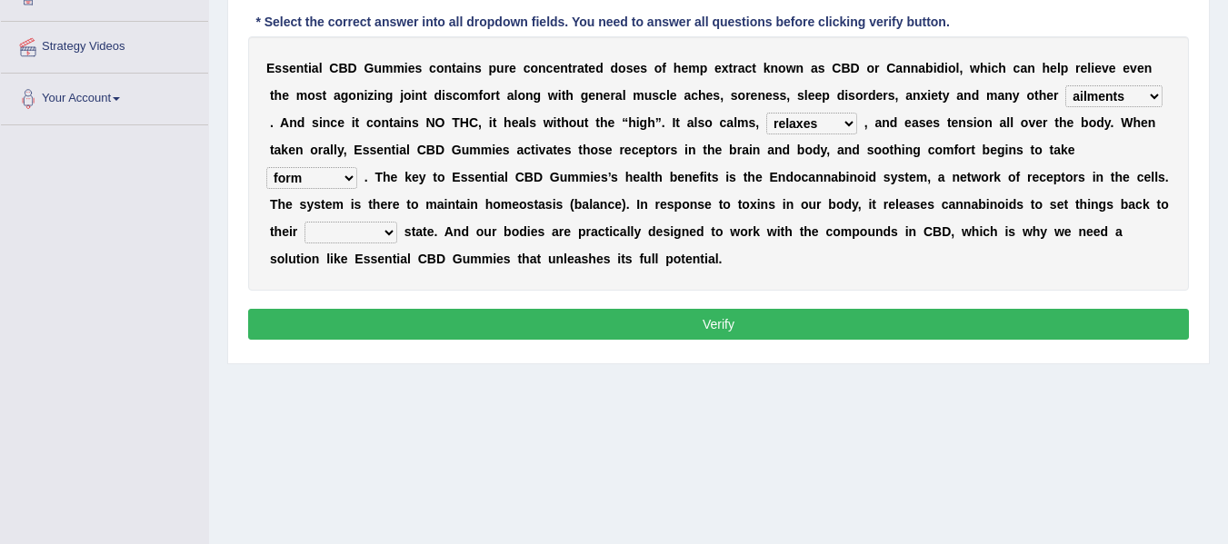
click at [379, 231] on select "new next substantial natural" at bounding box center [350, 233] width 93 height 22
select select "natural"
click at [304, 222] on select "new next substantial natural" at bounding box center [350, 233] width 93 height 22
click at [404, 334] on button "Verify" at bounding box center [718, 324] width 941 height 31
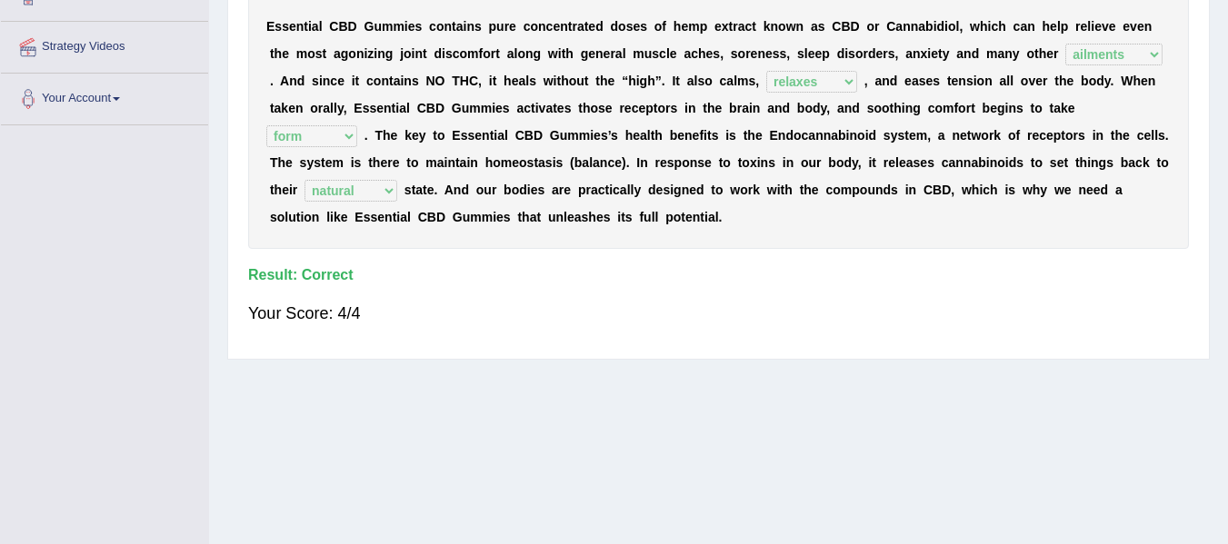
click at [468, 283] on h4 "Result:" at bounding box center [718, 275] width 941 height 16
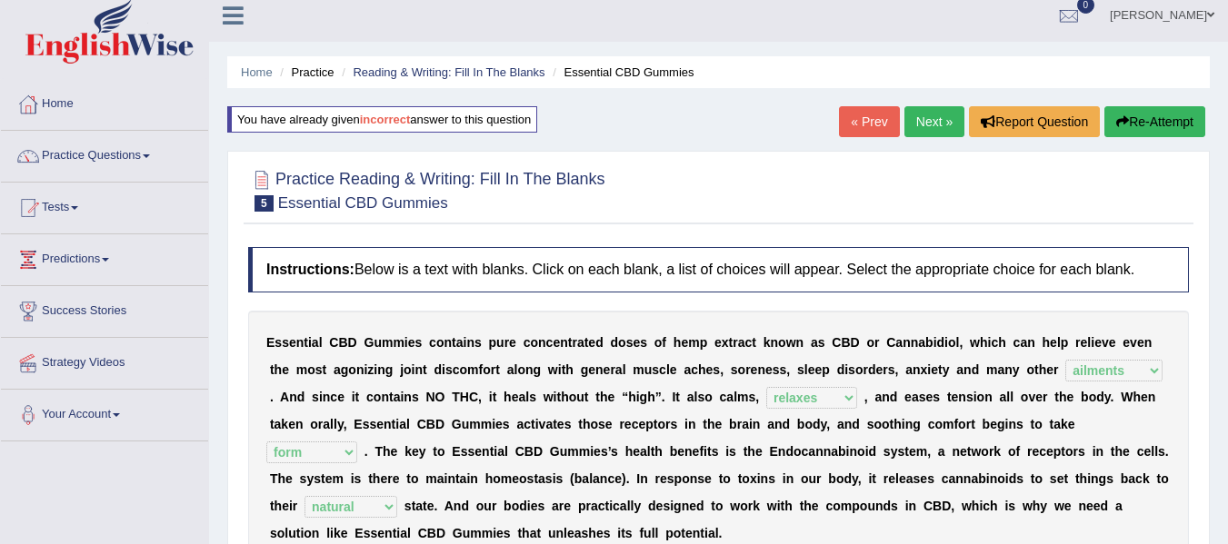
scroll to position [0, 0]
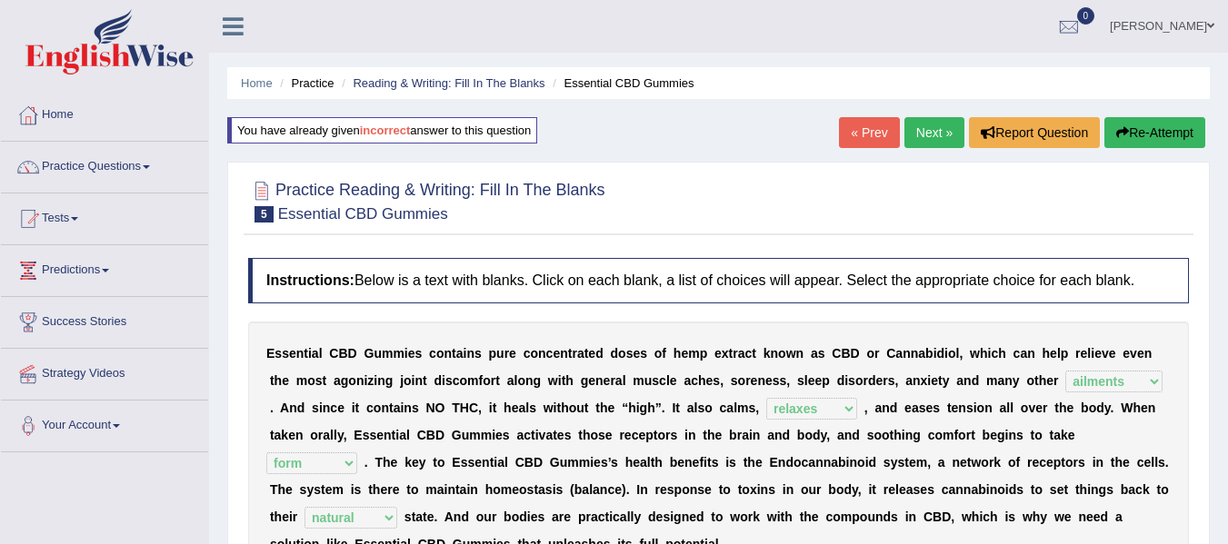
click at [929, 143] on link "Next »" at bounding box center [934, 132] width 60 height 31
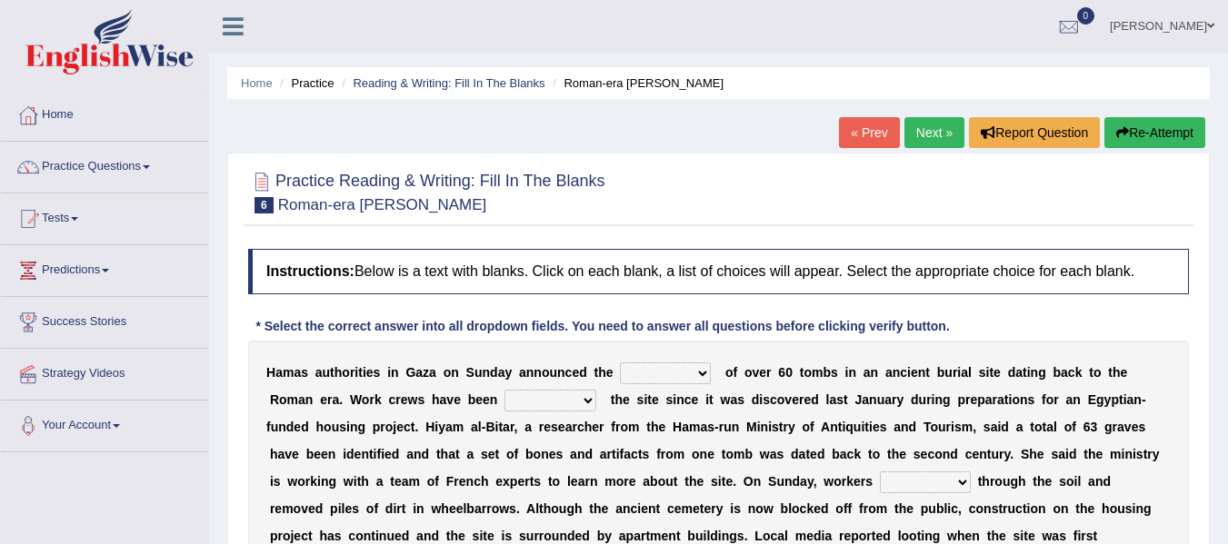
click at [917, 214] on div at bounding box center [718, 191] width 941 height 55
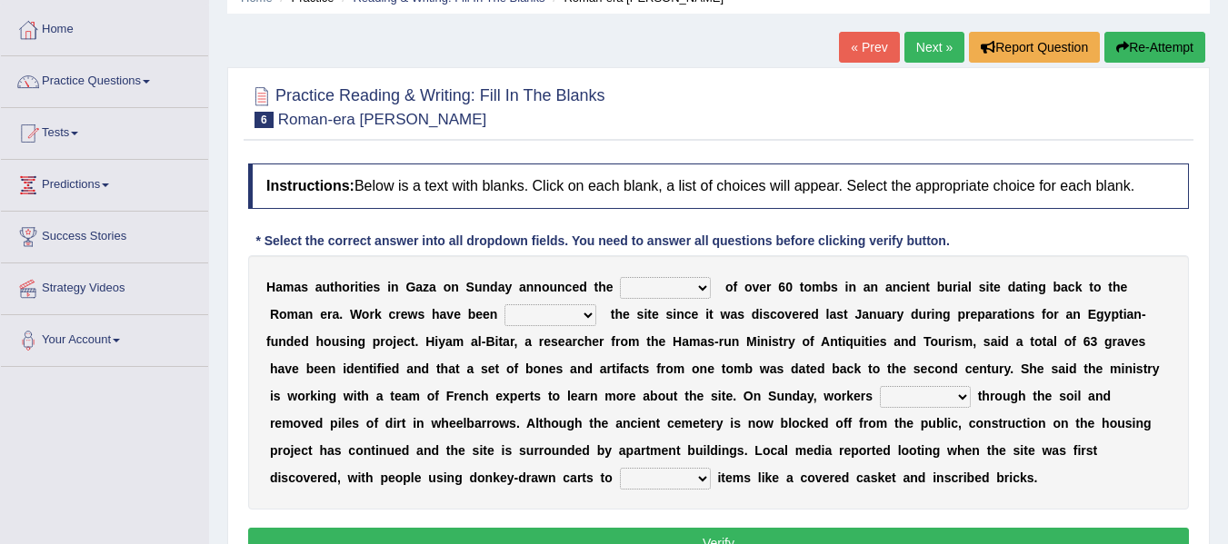
scroll to position [109, 0]
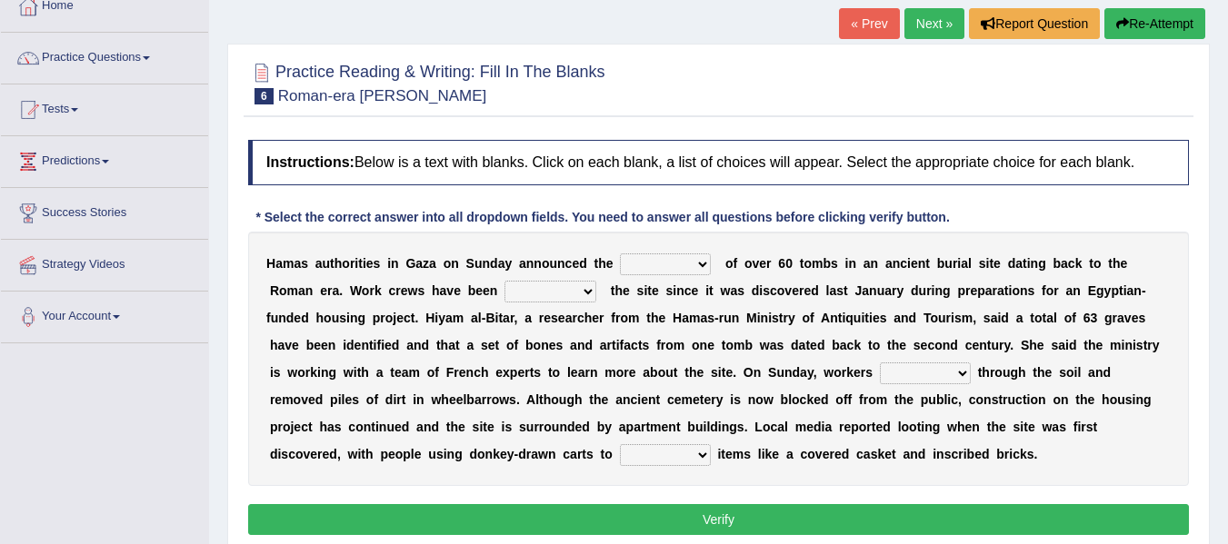
click at [681, 274] on select "downturn discovery creation disability" at bounding box center [665, 265] width 91 height 22
select select "discovery"
click at [620, 254] on select "downturn discovery creation disability" at bounding box center [665, 265] width 91 height 22
click at [568, 295] on select "destroying heralding excavating founding" at bounding box center [550, 292] width 92 height 22
select select "founding"
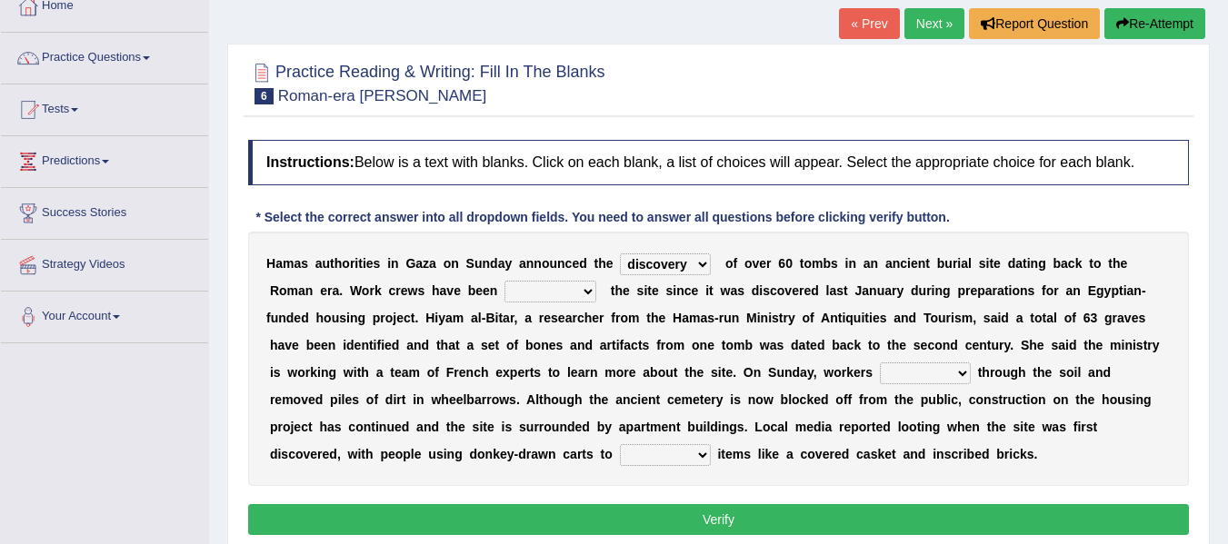
click at [504, 281] on select "destroying heralding excavating founding" at bounding box center [550, 292] width 92 height 22
click at [573, 285] on select "destroying heralding excavating founding" at bounding box center [550, 292] width 92 height 22
click at [895, 378] on select "irritated mimicked sifted sipped" at bounding box center [925, 374] width 91 height 22
select select "sifted"
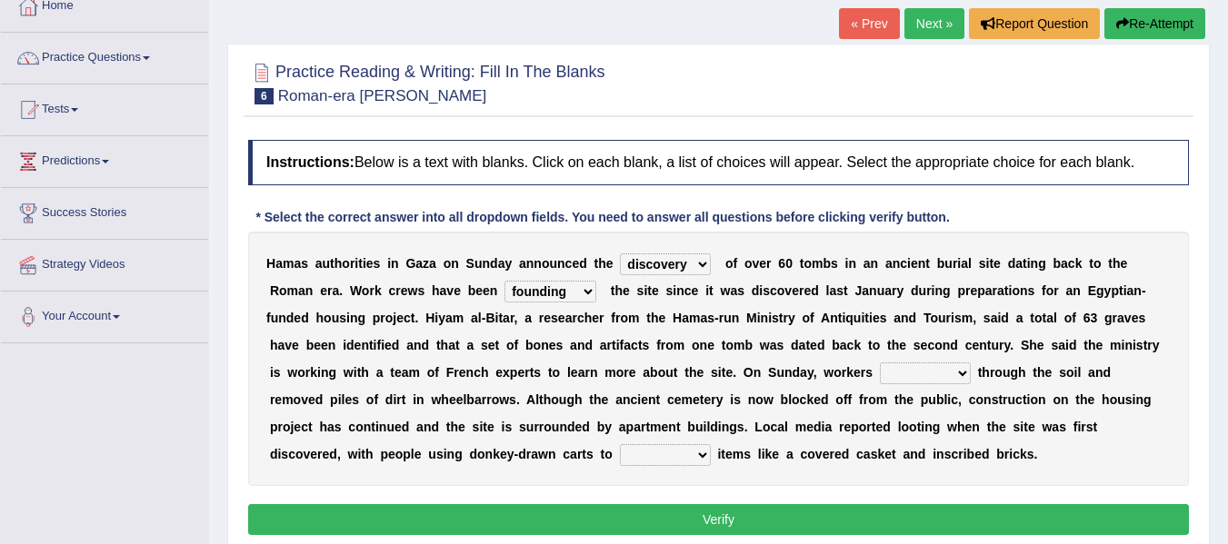
click at [880, 363] on select "irritated mimicked sifted sipped" at bounding box center [925, 374] width 91 height 22
click at [643, 455] on select "haul away go away pull back cheer up" at bounding box center [665, 455] width 91 height 22
select select "pull back"
click at [620, 444] on select "haul away go away pull back cheer up" at bounding box center [665, 455] width 91 height 22
click at [666, 517] on button "Verify" at bounding box center [718, 519] width 941 height 31
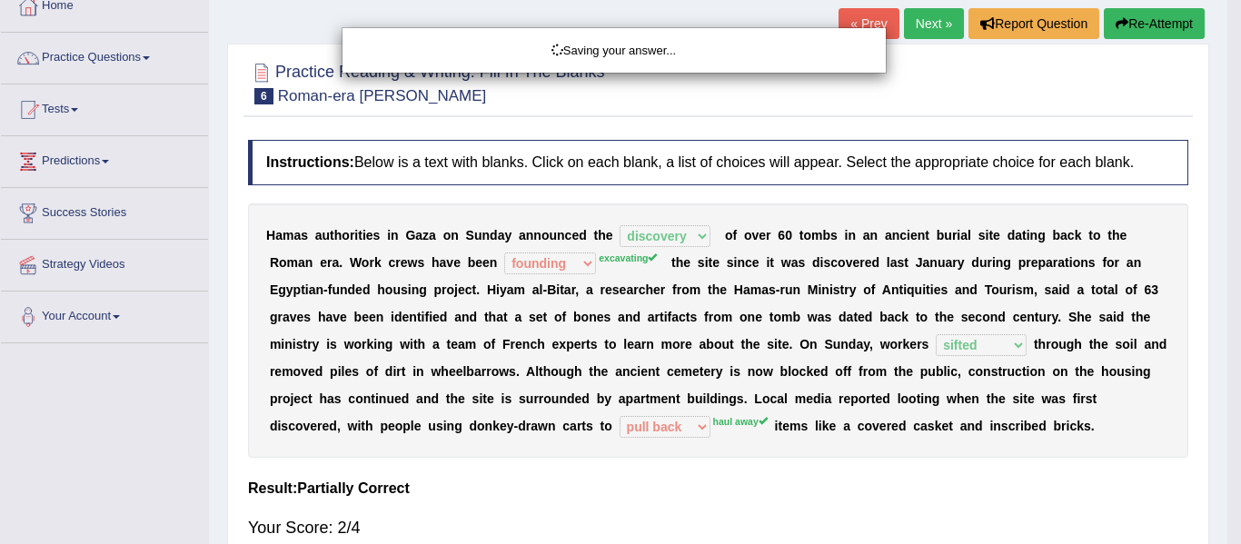
click at [666, 435] on body "Toggle navigation Home Practice Questions Speaking Practice Read Aloud Repeat S…" at bounding box center [620, 163] width 1241 height 544
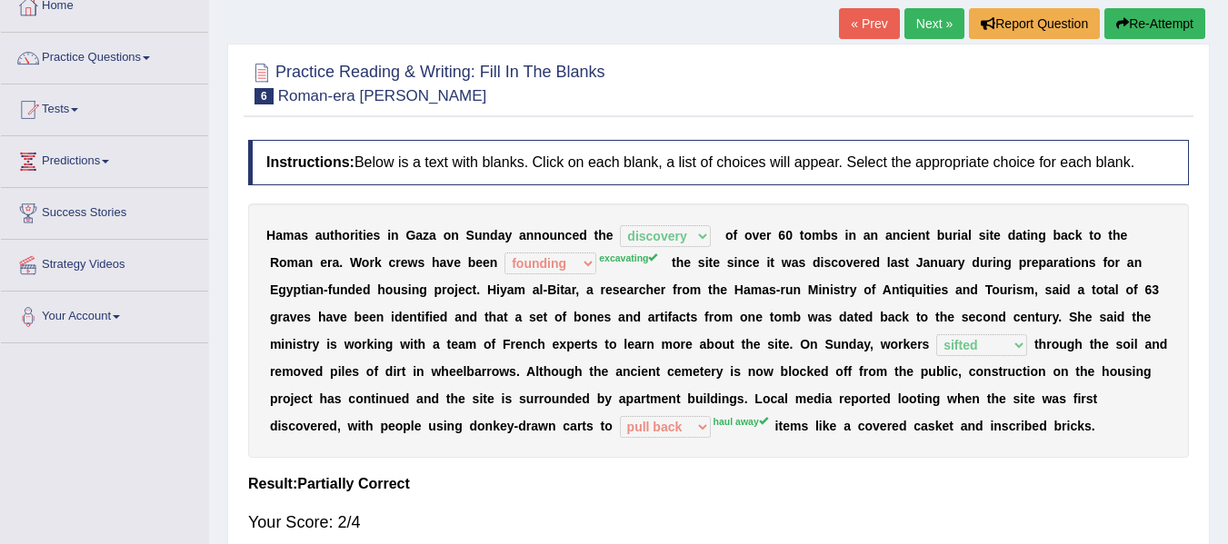
click at [942, 26] on link "Next »" at bounding box center [934, 23] width 60 height 31
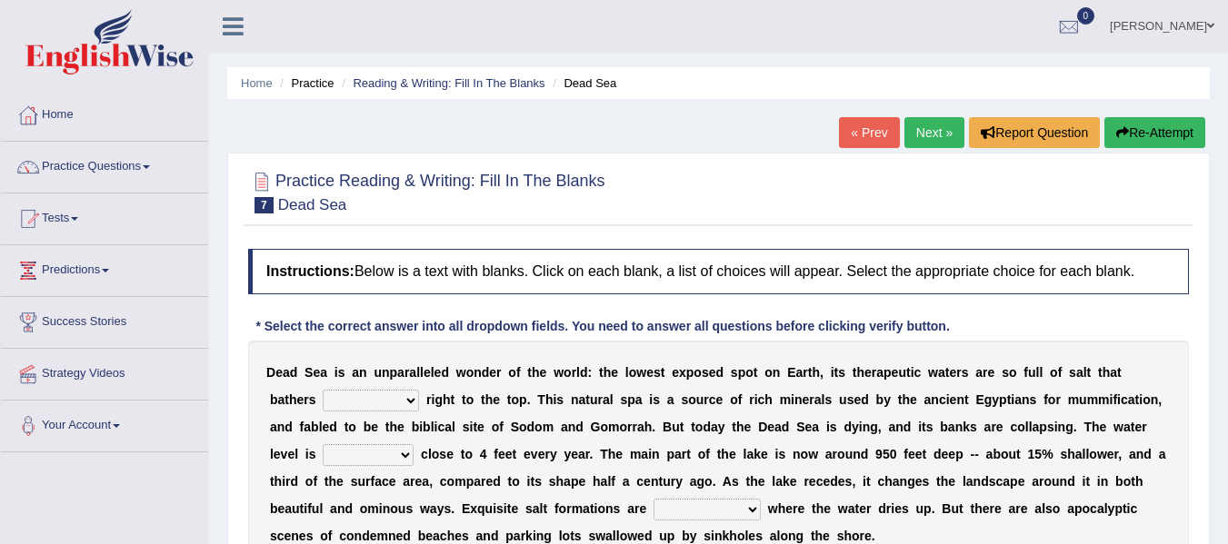
click at [740, 142] on div "Home Practice Reading & Writing: Fill In The Blanks Dead Sea « Prev Next » Repo…" at bounding box center [718, 454] width 1019 height 909
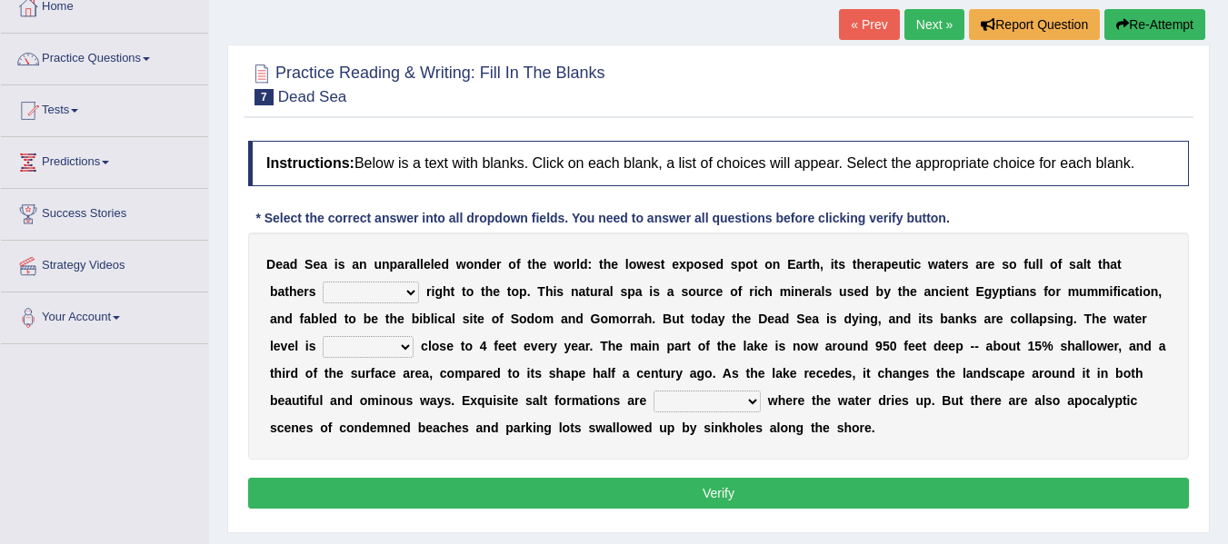
scroll to position [109, 0]
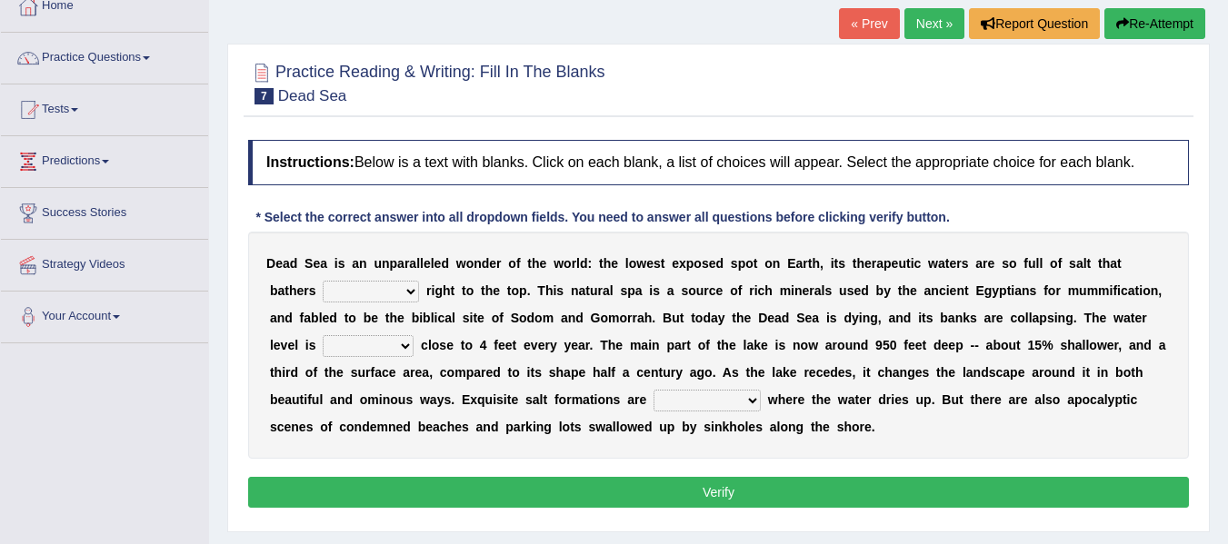
click at [347, 294] on select "float reconstruct sink assert" at bounding box center [371, 292] width 96 height 22
select select "float"
click at [323, 281] on select "float reconstruct sink assert" at bounding box center [371, 292] width 96 height 22
click at [347, 347] on select "dropping paralleling rising keeping" at bounding box center [368, 346] width 91 height 22
select select "dropping"
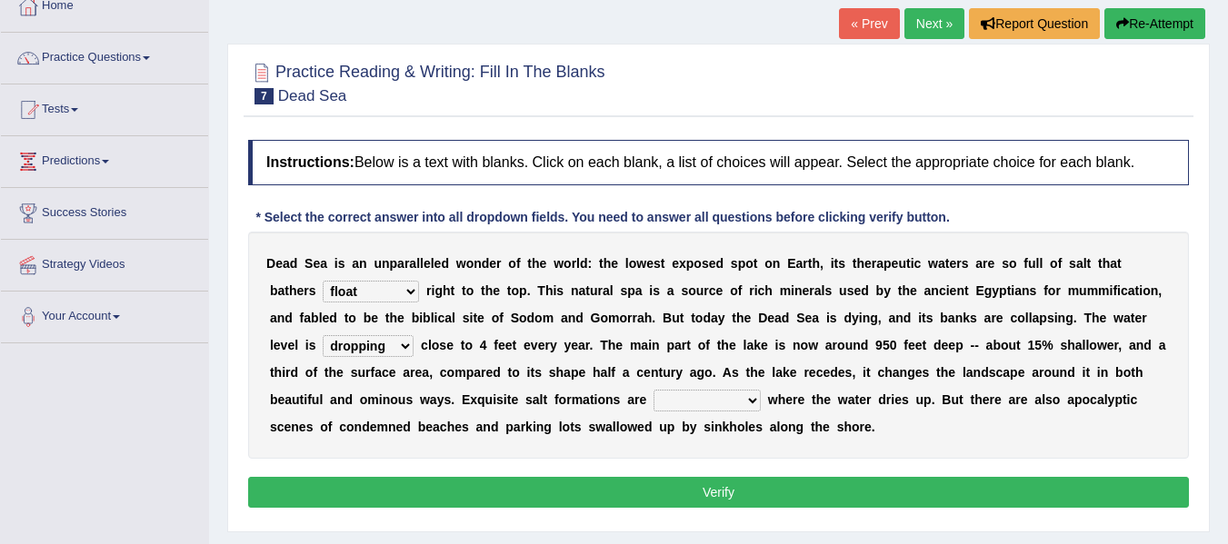
click at [323, 335] on select "dropping paralleling rising keeping" at bounding box center [368, 346] width 91 height 22
click at [690, 403] on select "overwhelmed conserved enhanced revealed" at bounding box center [706, 401] width 107 height 22
select select "revealed"
click at [653, 390] on select "overwhelmed conserved enhanced revealed" at bounding box center [706, 401] width 107 height 22
click at [708, 403] on select "overwhelmed conserved enhanced revealed" at bounding box center [706, 401] width 107 height 22
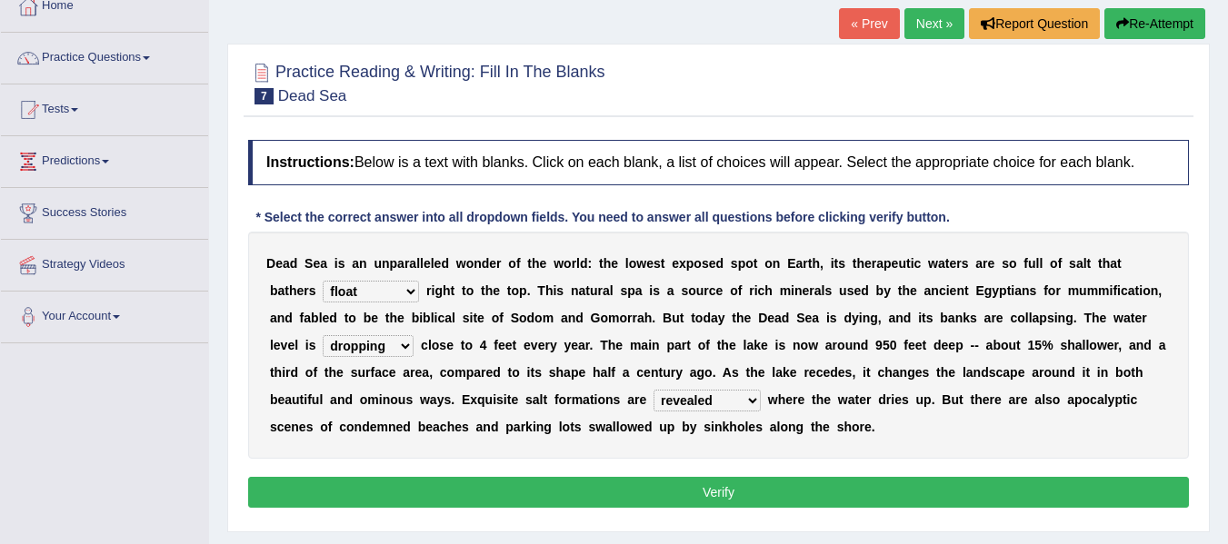
click at [708, 403] on select "overwhelmed conserved enhanced revealed" at bounding box center [706, 401] width 107 height 22
click at [695, 494] on button "Verify" at bounding box center [718, 492] width 941 height 31
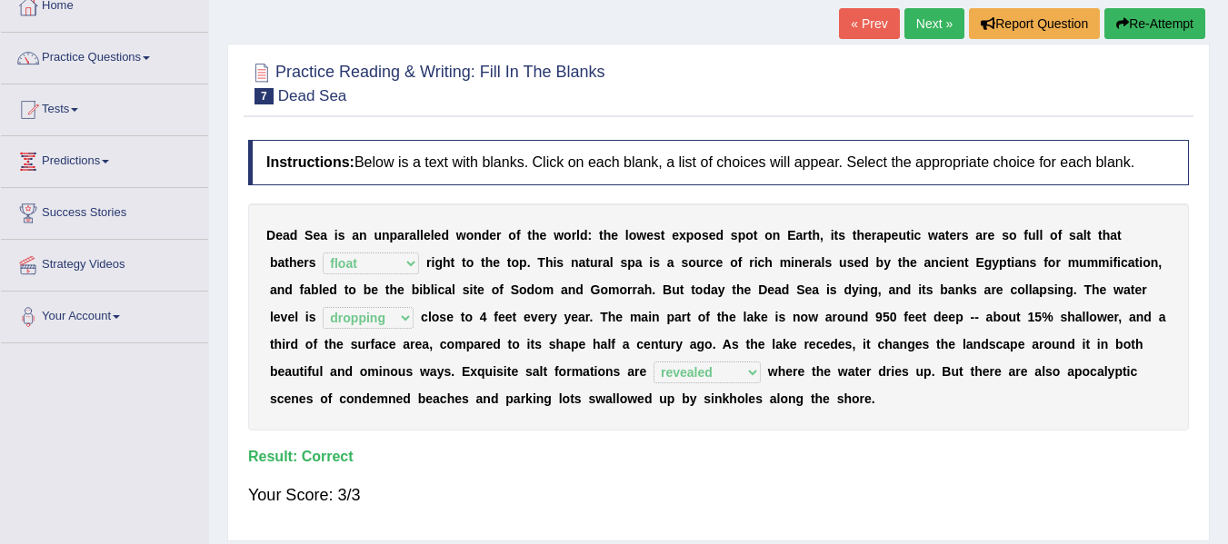
click at [695, 494] on div "Your Score: 3/3" at bounding box center [718, 495] width 941 height 44
click at [923, 25] on link "Next »" at bounding box center [934, 23] width 60 height 31
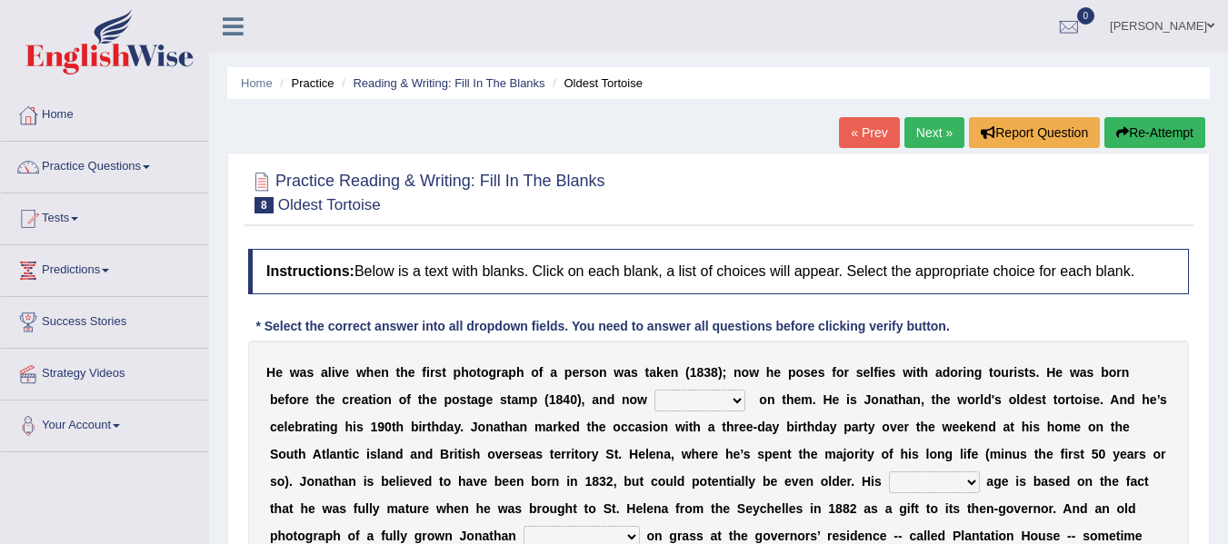
click at [737, 97] on ul "Home Practice Reading & Writing: Fill In The Blanks Oldest Tortoise" at bounding box center [718, 83] width 982 height 32
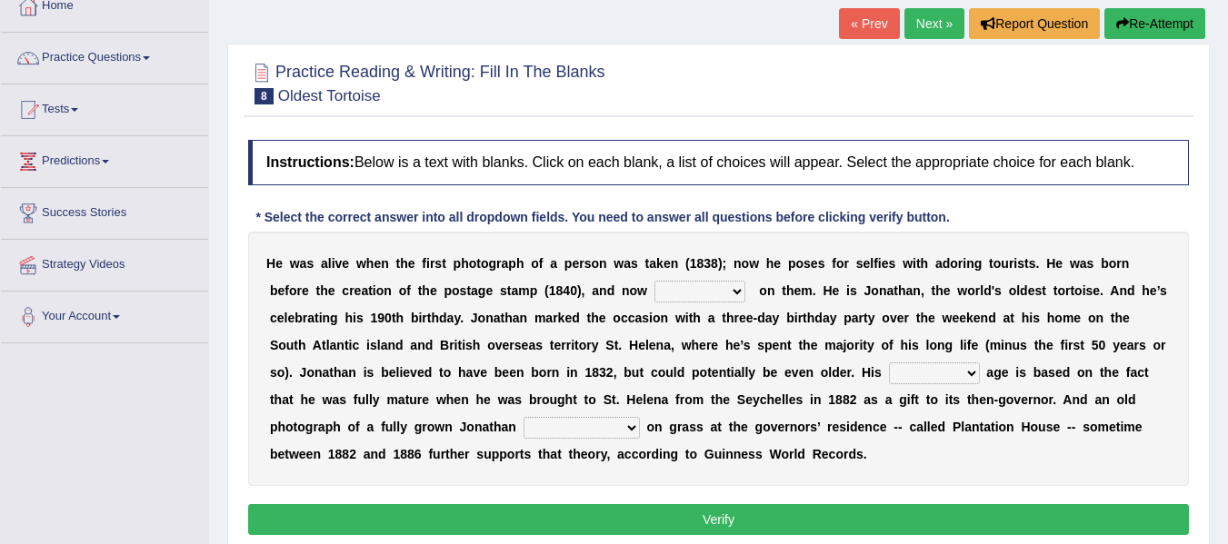
scroll to position [145, 0]
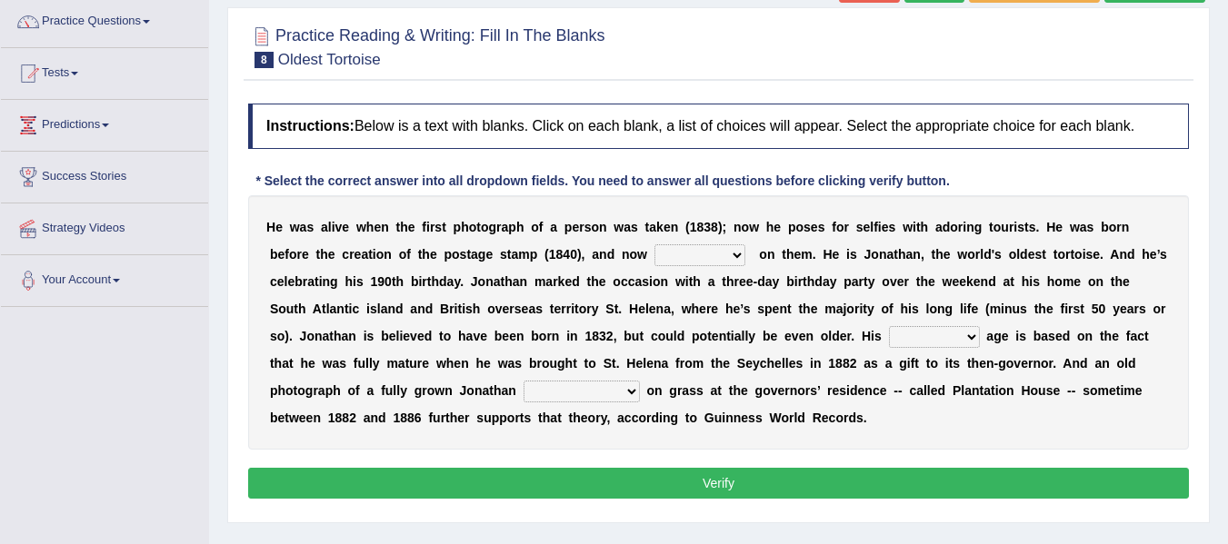
click at [675, 256] on select "appeals appears distracts associates" at bounding box center [699, 255] width 91 height 22
select select "appears"
click at [654, 244] on select "appeals appears distracts associates" at bounding box center [699, 255] width 91 height 22
click at [709, 257] on select "appeals appears distracts associates" at bounding box center [699, 255] width 91 height 22
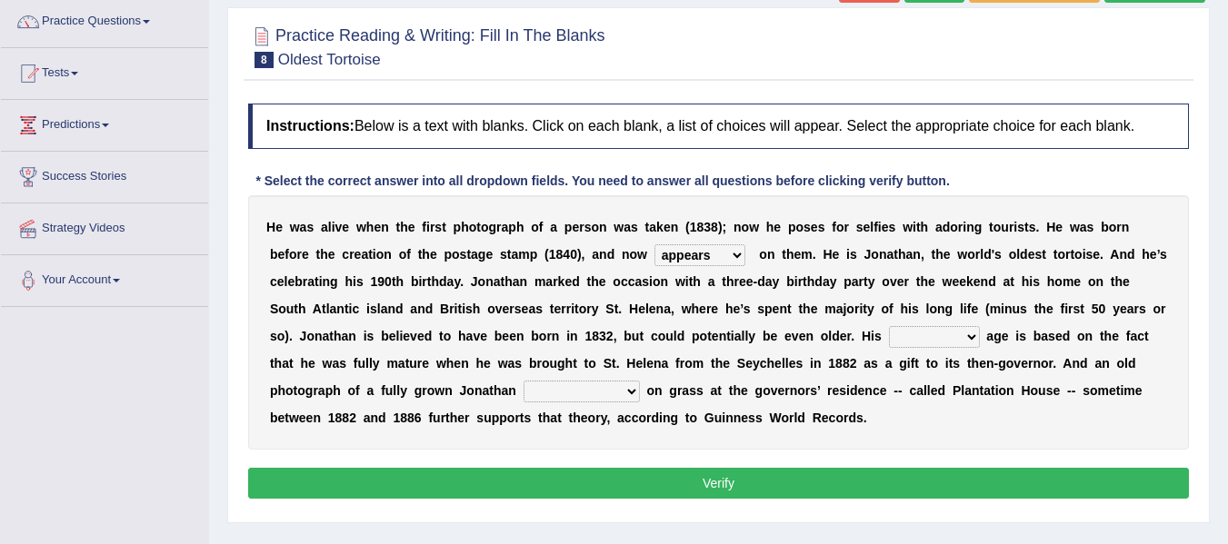
click at [914, 337] on select "accurate excellent extreme estimated" at bounding box center [934, 337] width 91 height 22
click at [889, 326] on select "accurate excellent extreme estimated" at bounding box center [934, 337] width 91 height 22
click at [936, 343] on select "accurate excellent extreme estimated" at bounding box center [934, 337] width 91 height 22
select select "extreme"
click at [889, 326] on select "accurate excellent extreme estimated" at bounding box center [934, 337] width 91 height 22
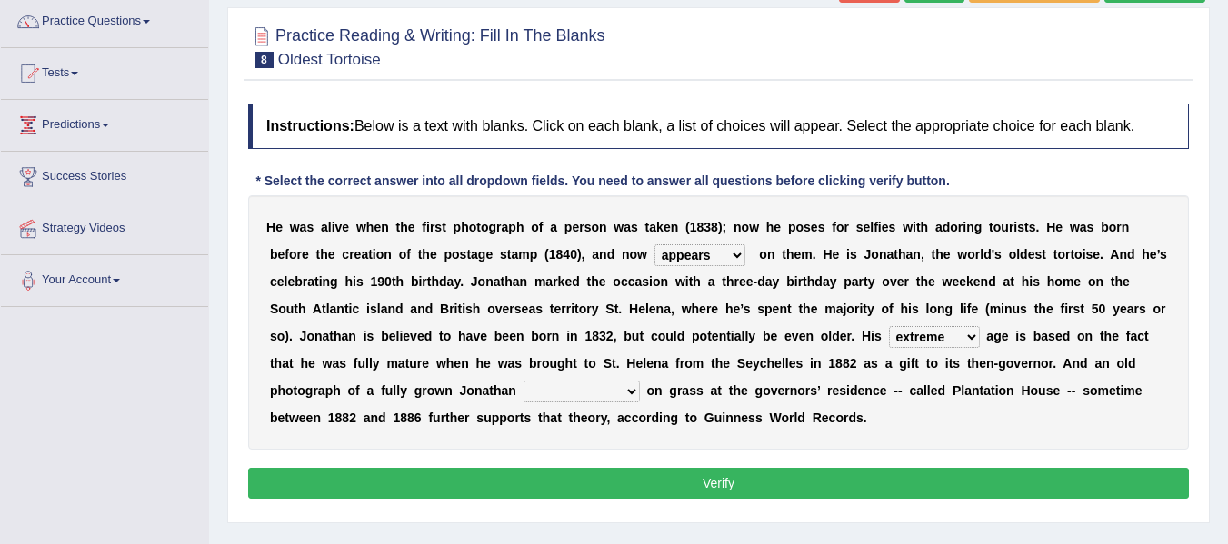
click at [641, 403] on div "H e w a s a l i v e w h e n t h e f i r s t p h o t o g r a p h o f a p e r s o…" at bounding box center [718, 322] width 941 height 254
click at [580, 397] on select "grabbing grazing eavesdropping gradating" at bounding box center [581, 392] width 116 height 22
select select "eavesdropping"
click at [523, 381] on select "grabbing grazing eavesdropping gradating" at bounding box center [581, 392] width 116 height 22
click at [570, 483] on button "Verify" at bounding box center [718, 483] width 941 height 31
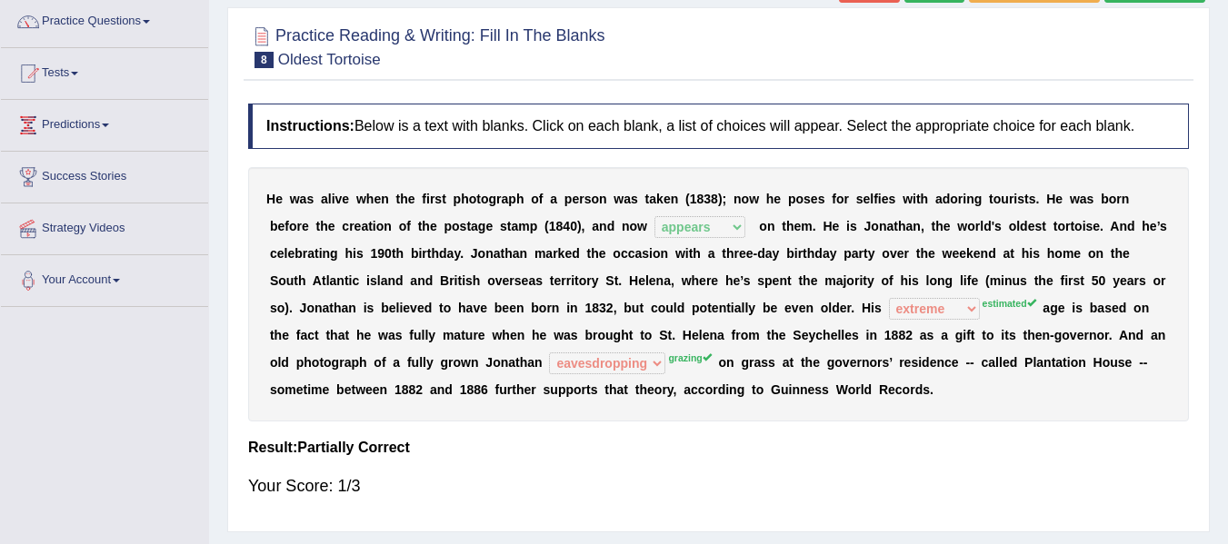
click at [570, 483] on div "Your Score: 1/3" at bounding box center [718, 486] width 941 height 44
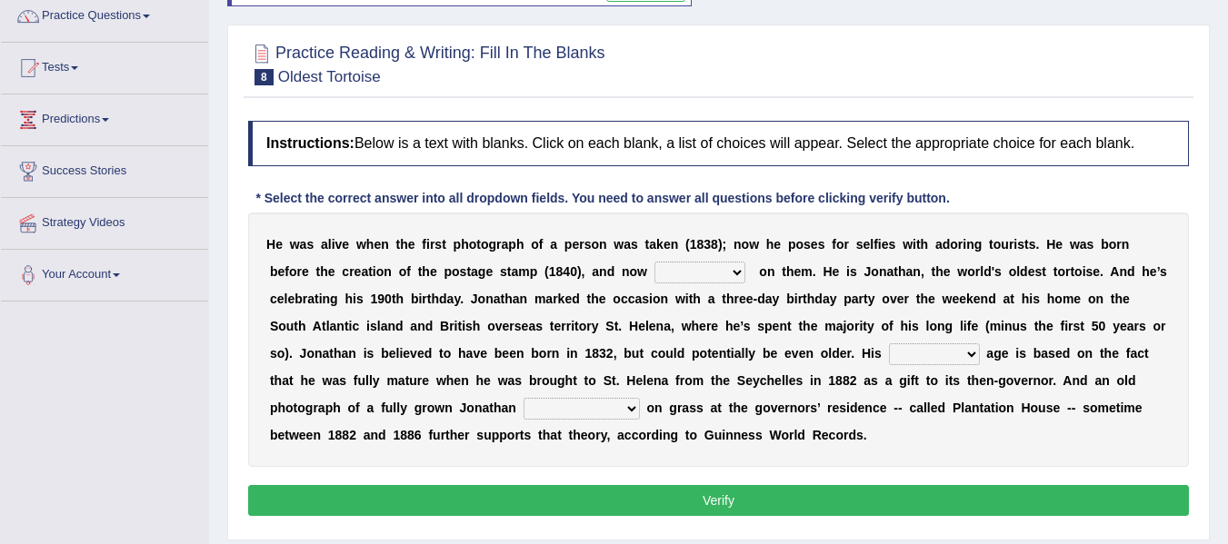
click at [705, 278] on select "appeals appears distracts associates" at bounding box center [699, 273] width 91 height 22
select select "appears"
click at [654, 262] on select "appeals appears distracts associates" at bounding box center [699, 273] width 91 height 22
click at [903, 355] on select "accurate excellent extreme estimated" at bounding box center [934, 355] width 91 height 22
select select "estimated"
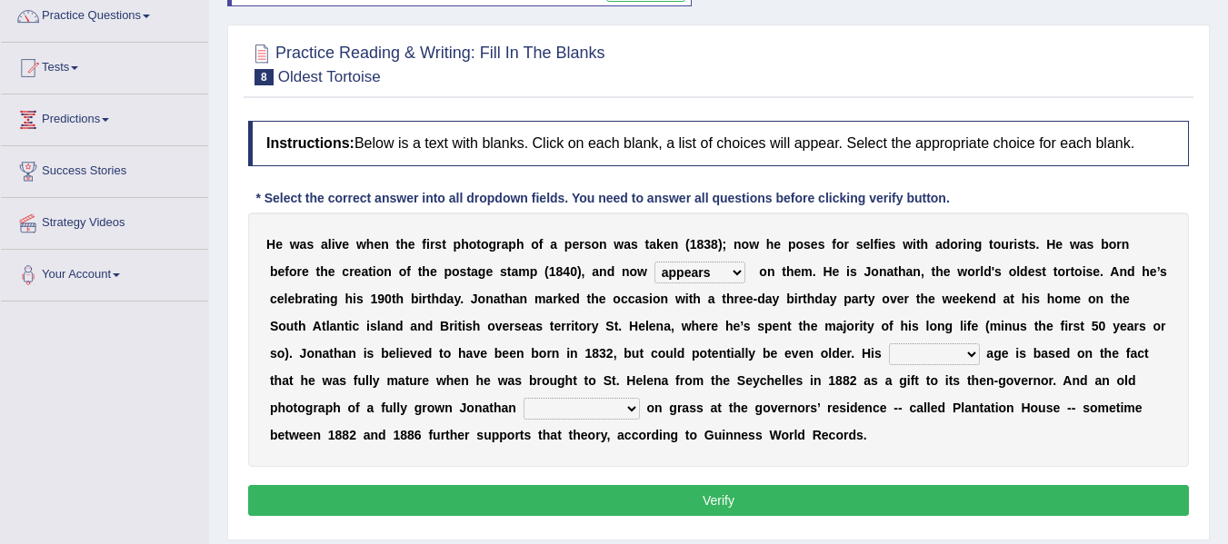
click at [889, 344] on select "accurate excellent extreme estimated" at bounding box center [934, 355] width 91 height 22
click at [591, 400] on select "grabbing grazing eavesdropping gradating" at bounding box center [581, 409] width 116 height 22
click at [523, 398] on select "grabbing grazing eavesdropping gradating" at bounding box center [581, 409] width 116 height 22
click at [593, 404] on select "grabbing grazing eavesdropping gradating" at bounding box center [581, 409] width 116 height 22
select select "grazing"
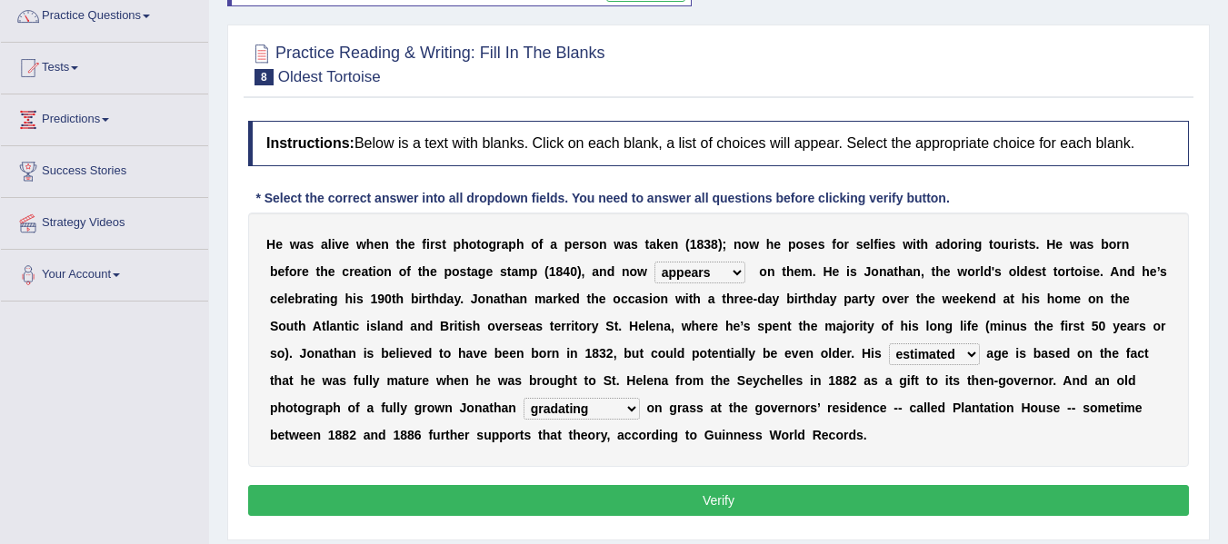
click at [523, 398] on select "grabbing grazing eavesdropping gradating" at bounding box center [581, 409] width 116 height 22
click at [593, 505] on button "Verify" at bounding box center [718, 500] width 941 height 31
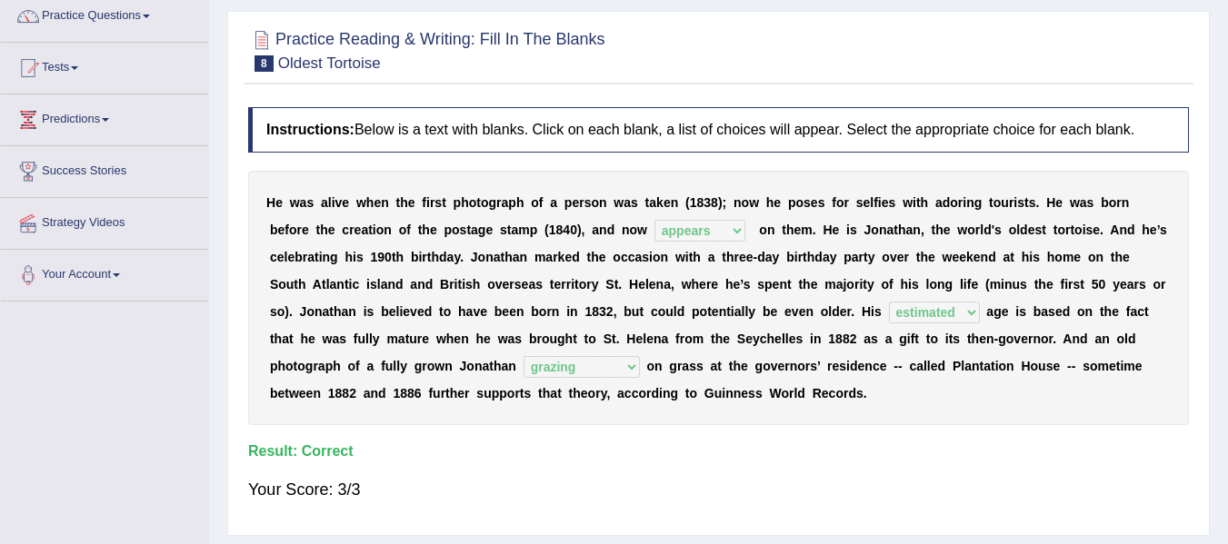
click at [716, 298] on div "H e w a s a l i v e w h e n t h e f i r s t p h o t o g r a p h o f a p e r s o…" at bounding box center [718, 298] width 941 height 254
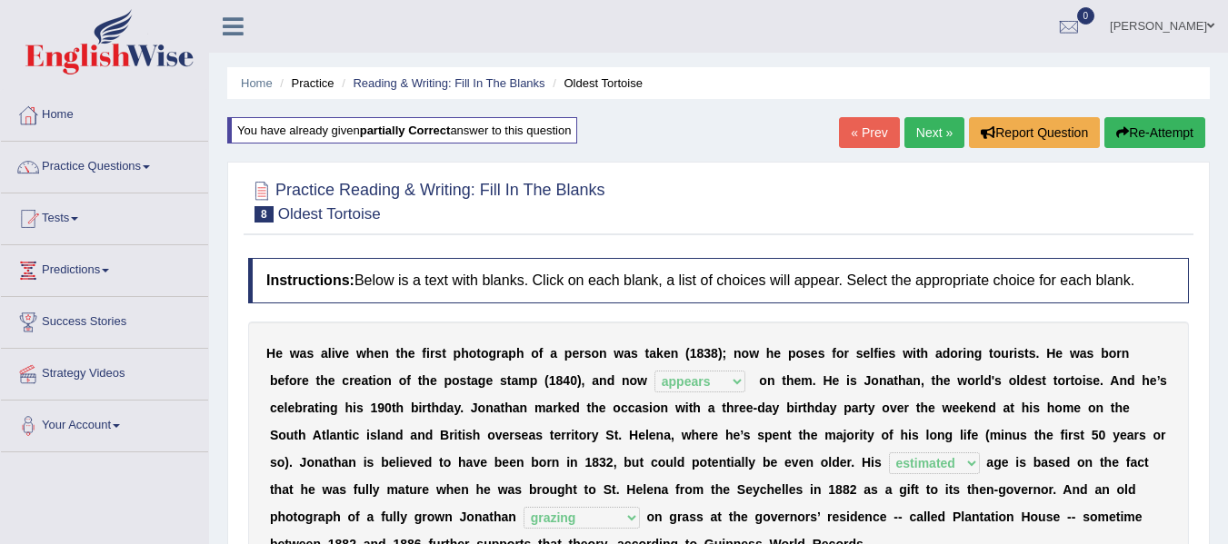
click at [1114, 140] on button "Re-Attempt" at bounding box center [1154, 132] width 101 height 31
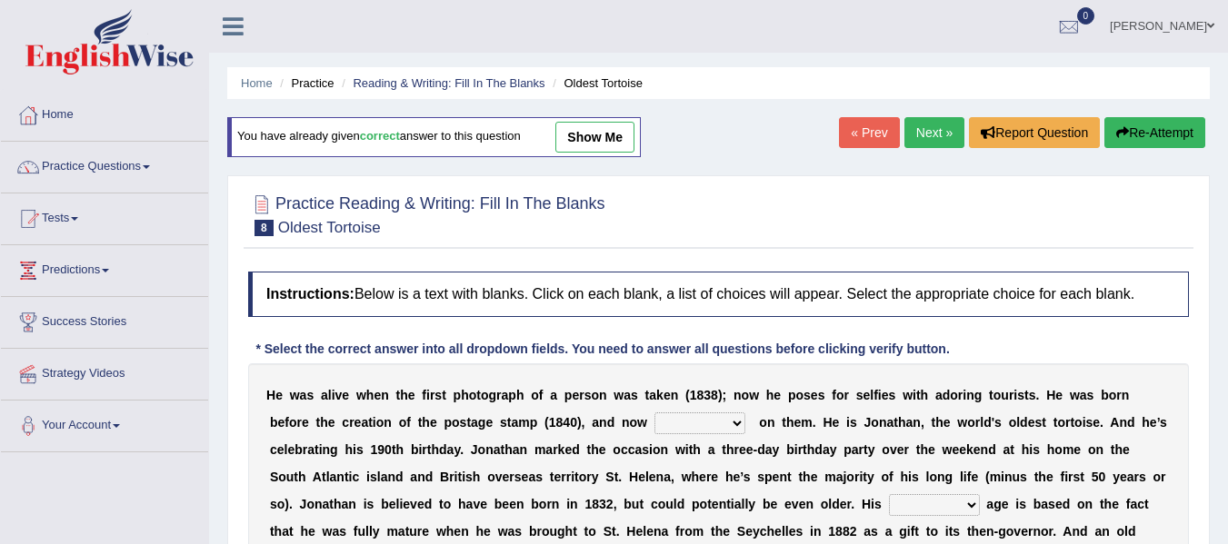
click at [1079, 203] on div at bounding box center [718, 213] width 941 height 55
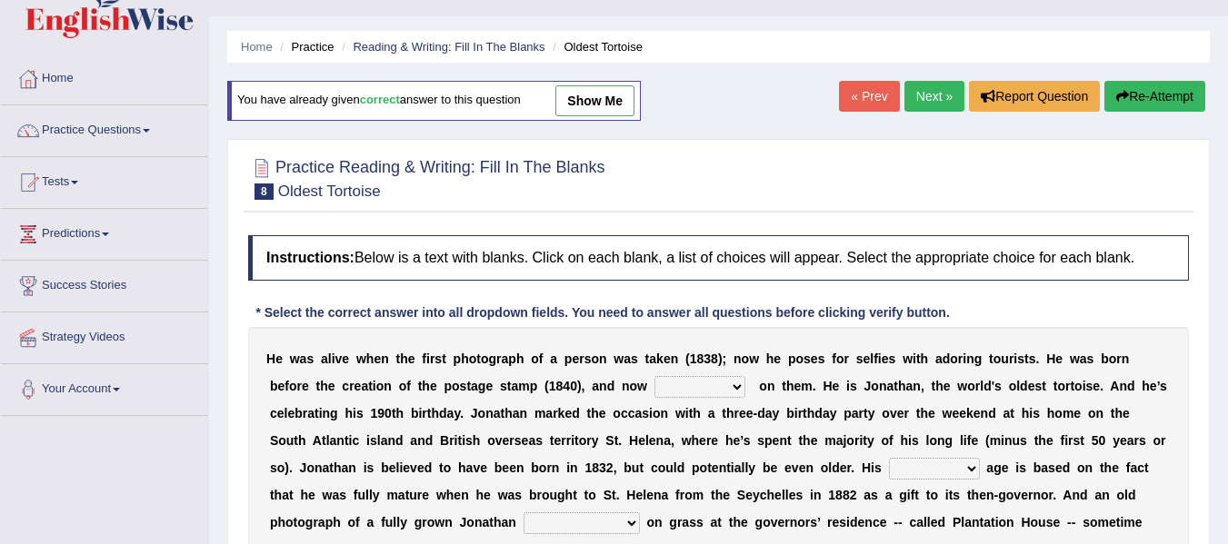
scroll to position [182, 0]
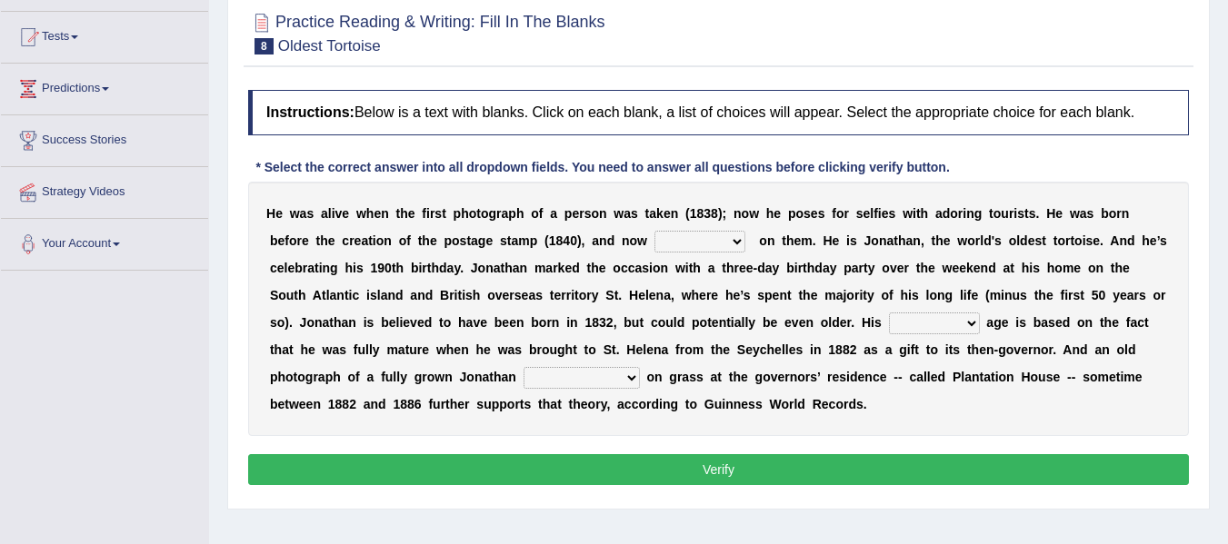
click at [728, 235] on select "appeals appears distracts associates" at bounding box center [699, 242] width 91 height 22
select select "appears"
click at [654, 231] on select "appeals appears distracts associates" at bounding box center [699, 242] width 91 height 22
click at [914, 324] on select "accurate excellent extreme estimated" at bounding box center [934, 324] width 91 height 22
select select "estimated"
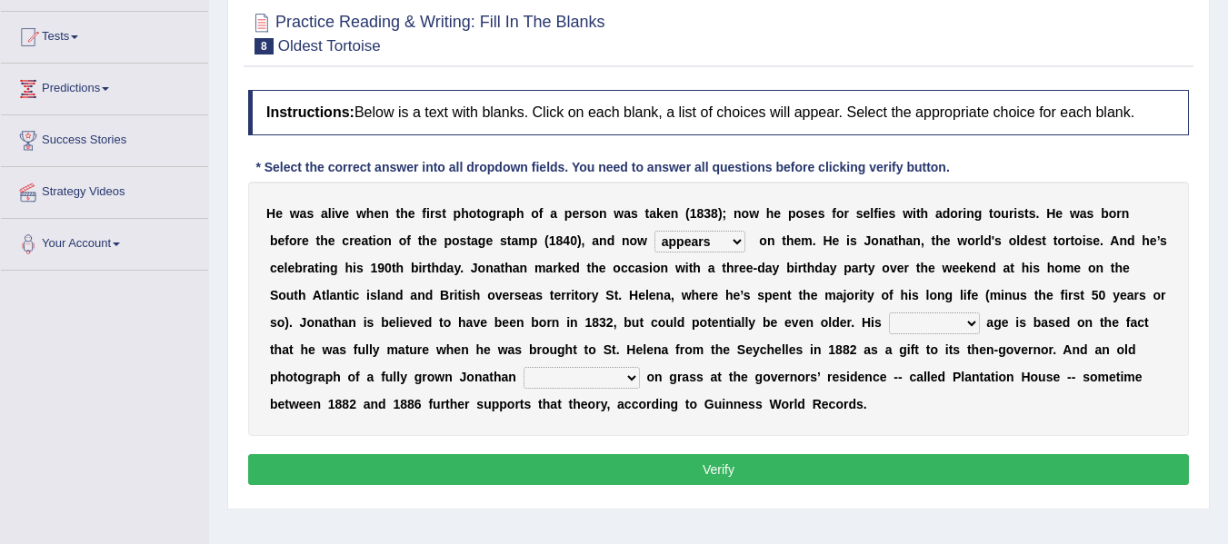
click at [889, 313] on select "accurate excellent extreme estimated" at bounding box center [934, 324] width 91 height 22
click at [566, 378] on select "grabbing grazing eavesdropping gradating" at bounding box center [581, 378] width 116 height 22
select select "grazing"
click at [523, 367] on select "grabbing grazing eavesdropping gradating" at bounding box center [581, 378] width 116 height 22
click at [596, 463] on button "Verify" at bounding box center [718, 469] width 941 height 31
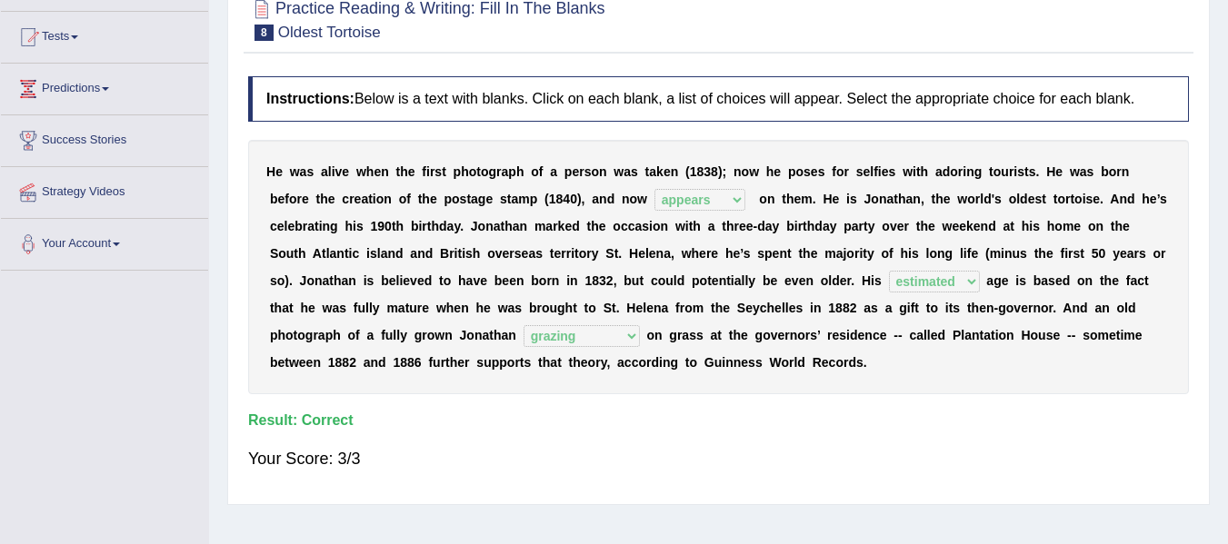
click at [627, 462] on div "Your Score: 3/3" at bounding box center [718, 459] width 941 height 44
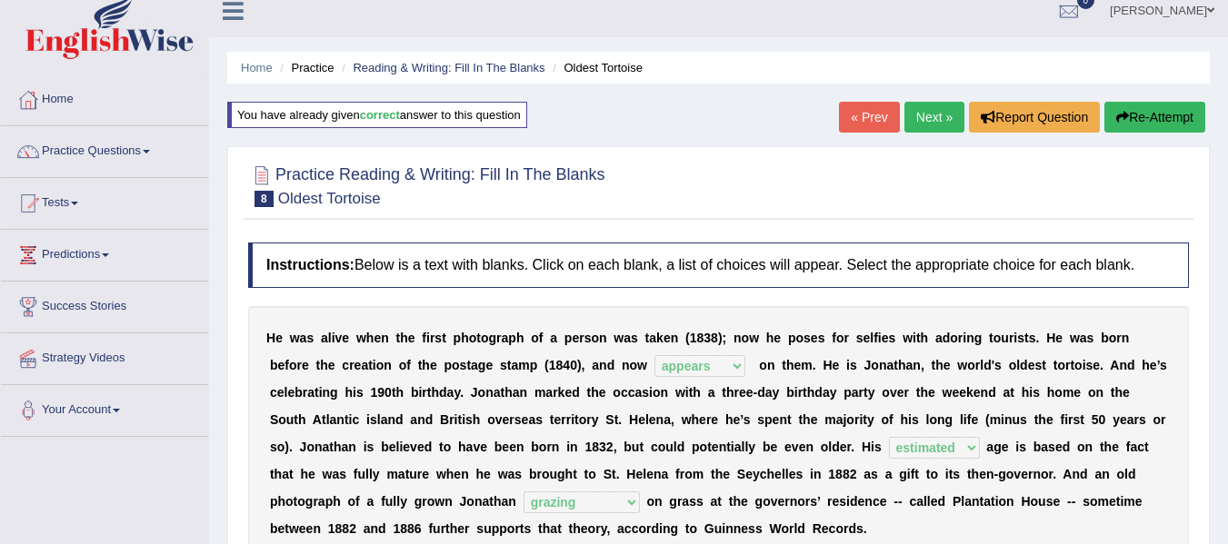
scroll to position [0, 0]
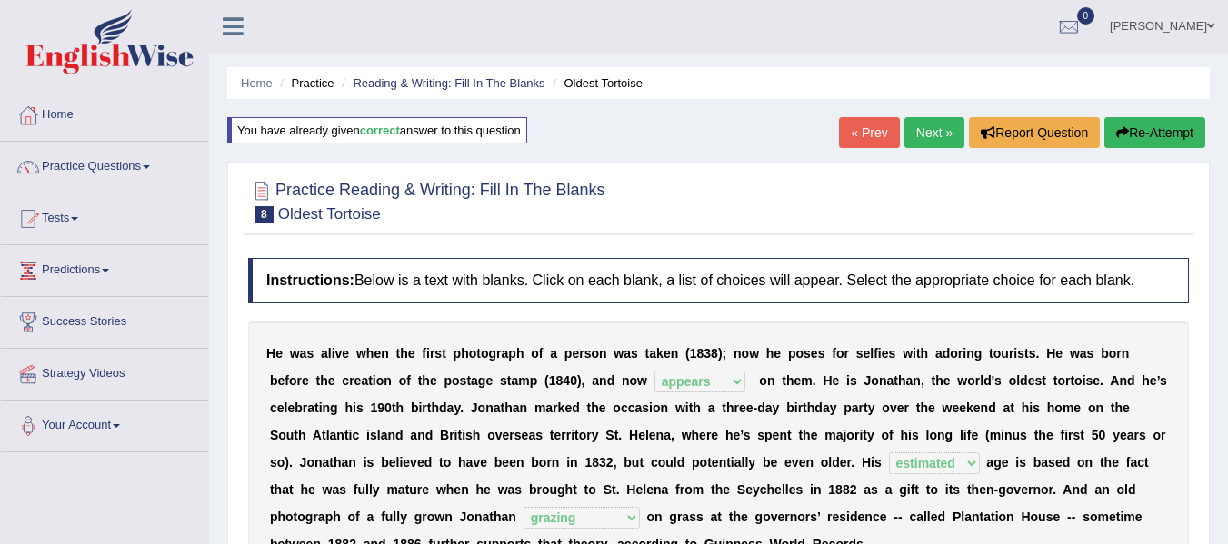
click at [934, 141] on link "Next »" at bounding box center [934, 132] width 60 height 31
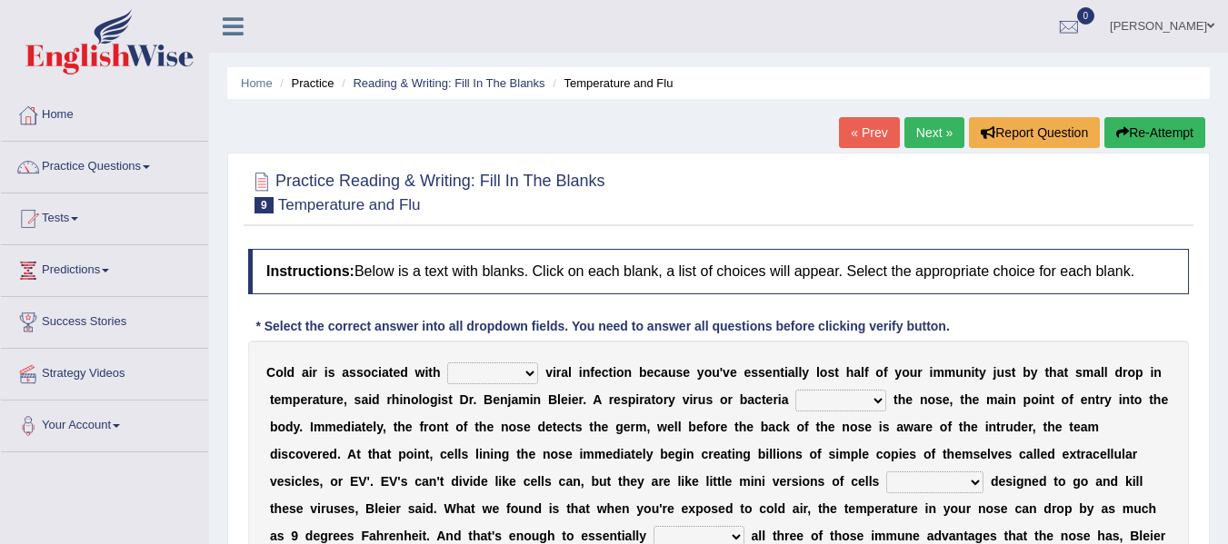
drag, startPoint x: 0, startPoint y: 0, endPoint x: 861, endPoint y: 223, distance: 889.8
click at [861, 223] on div "Practice Reading & Writing: Fill In The Blanks 9 Temperature and Flu" at bounding box center [719, 195] width 950 height 64
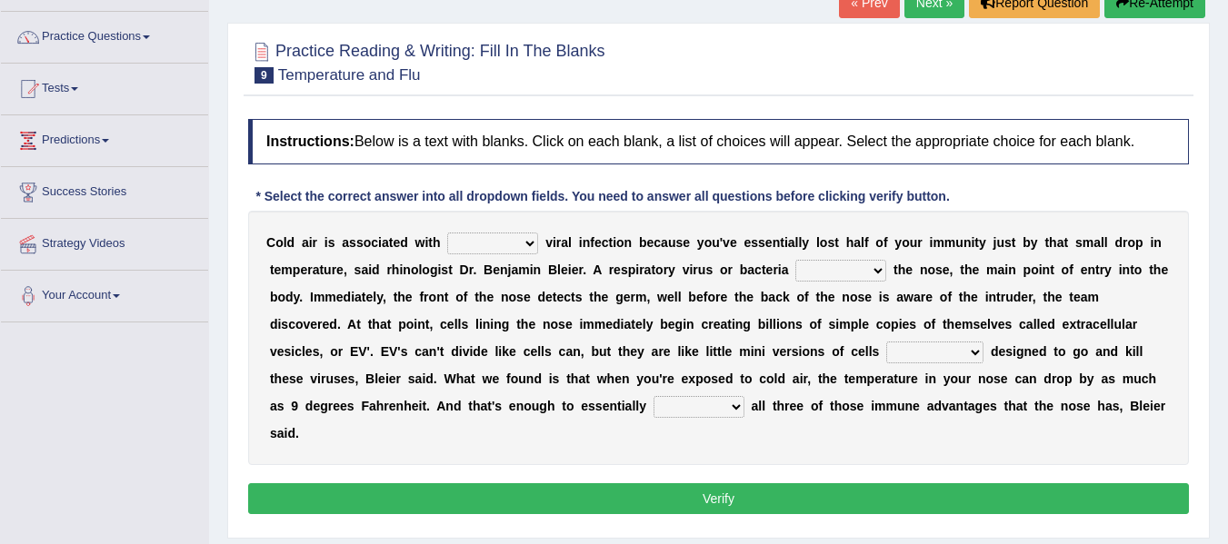
scroll to position [145, 0]
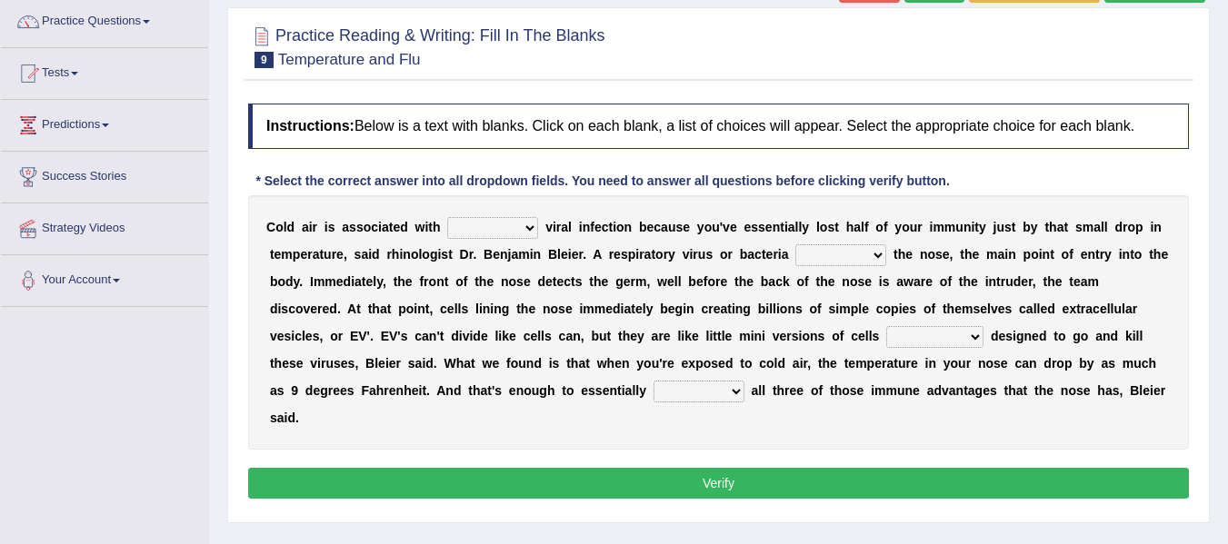
click at [489, 233] on select "increased decreased stable overrated" at bounding box center [492, 228] width 91 height 22
select select "overrated"
click at [447, 217] on select "increased decreased stable overrated" at bounding box center [492, 228] width 91 height 22
click at [819, 258] on select "invades hurts intervenes protects" at bounding box center [840, 255] width 91 height 22
click at [795, 244] on select "invades hurts intervenes protects" at bounding box center [840, 255] width 91 height 22
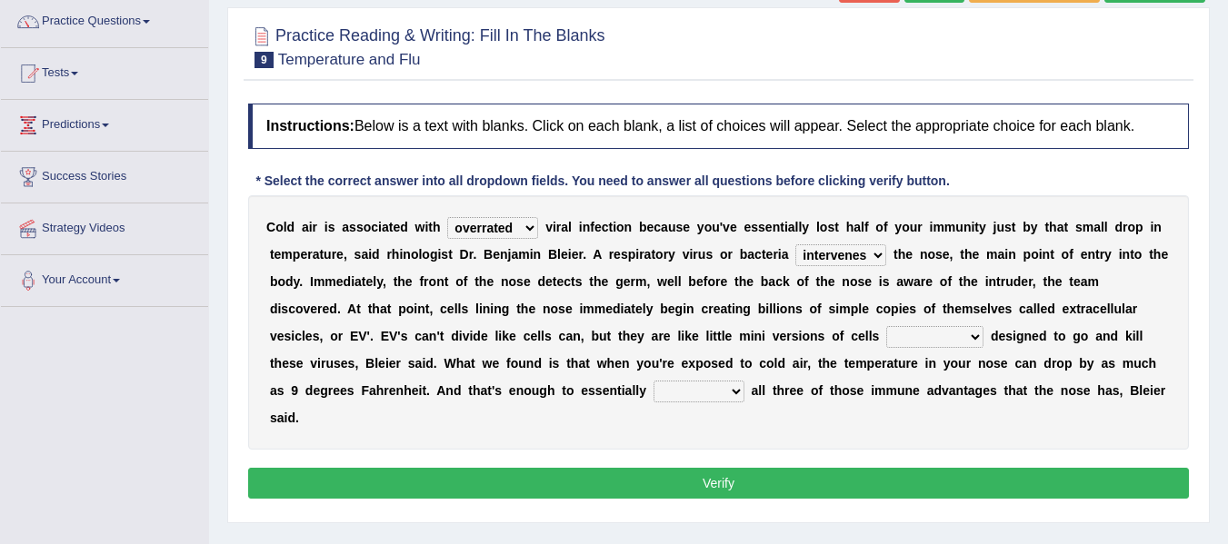
click at [861, 262] on select "invades hurts intervenes protects" at bounding box center [840, 255] width 91 height 22
select select "invades"
click at [795, 244] on select "invades hurts intervenes protects" at bounding box center [840, 255] width 91 height 22
click at [909, 334] on select "suddenly responsibly specifically obtrusively" at bounding box center [934, 337] width 97 height 22
select select "specifically"
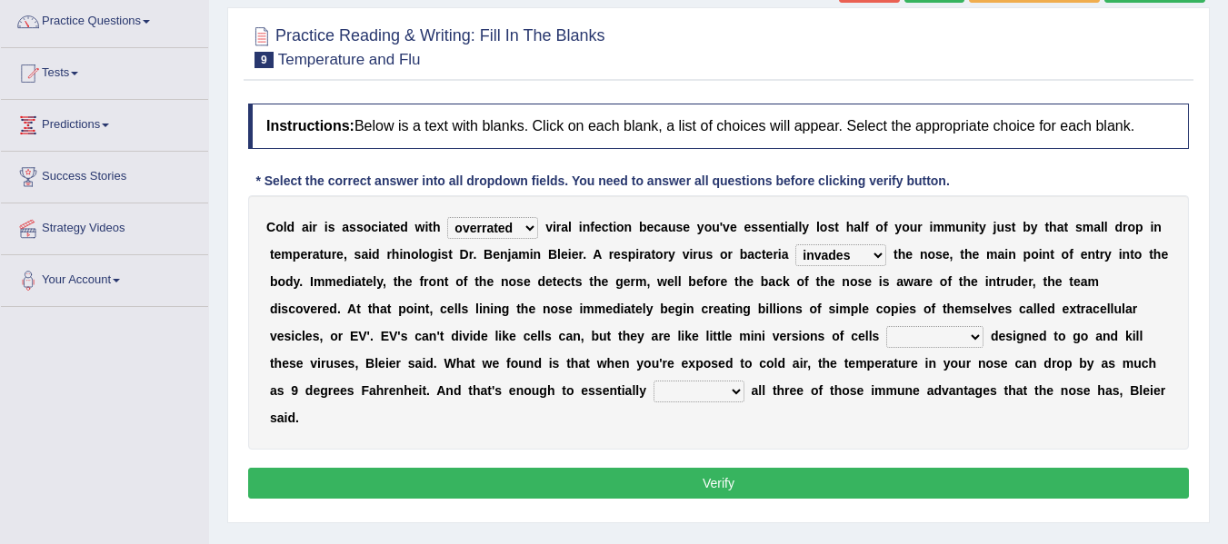
click at [886, 326] on select "suddenly responsibly specifically obtrusively" at bounding box center [934, 337] width 97 height 22
click at [659, 390] on select "work out find out knock out set out" at bounding box center [698, 392] width 91 height 22
select select "work out"
click at [653, 381] on select "work out find out knock out set out" at bounding box center [698, 392] width 91 height 22
click at [688, 478] on button "Verify" at bounding box center [718, 483] width 941 height 31
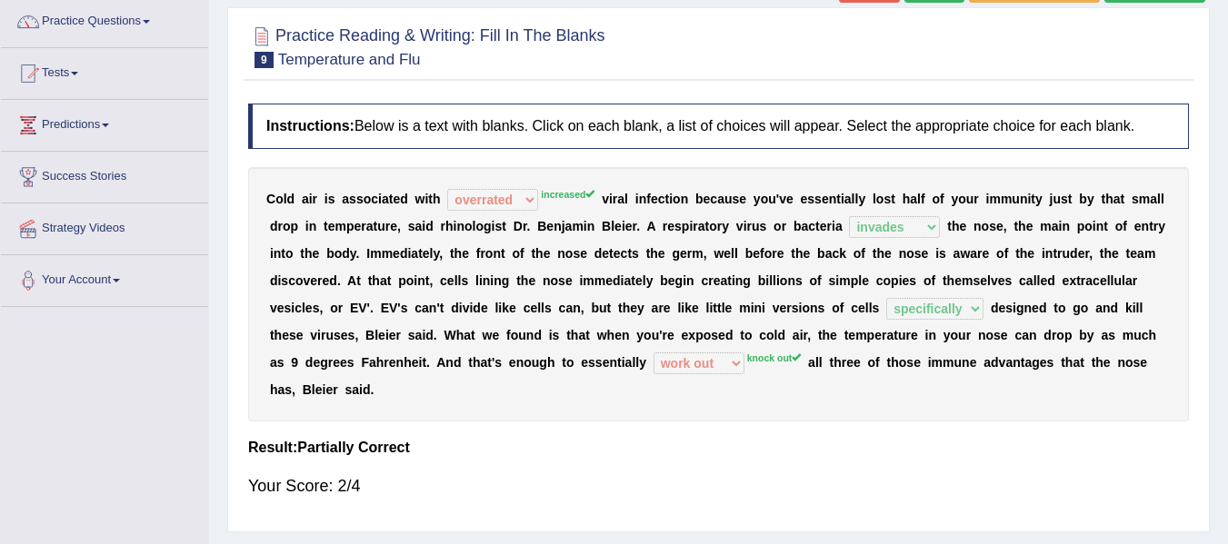
click at [688, 478] on div "Your Score: 2/4" at bounding box center [718, 486] width 941 height 44
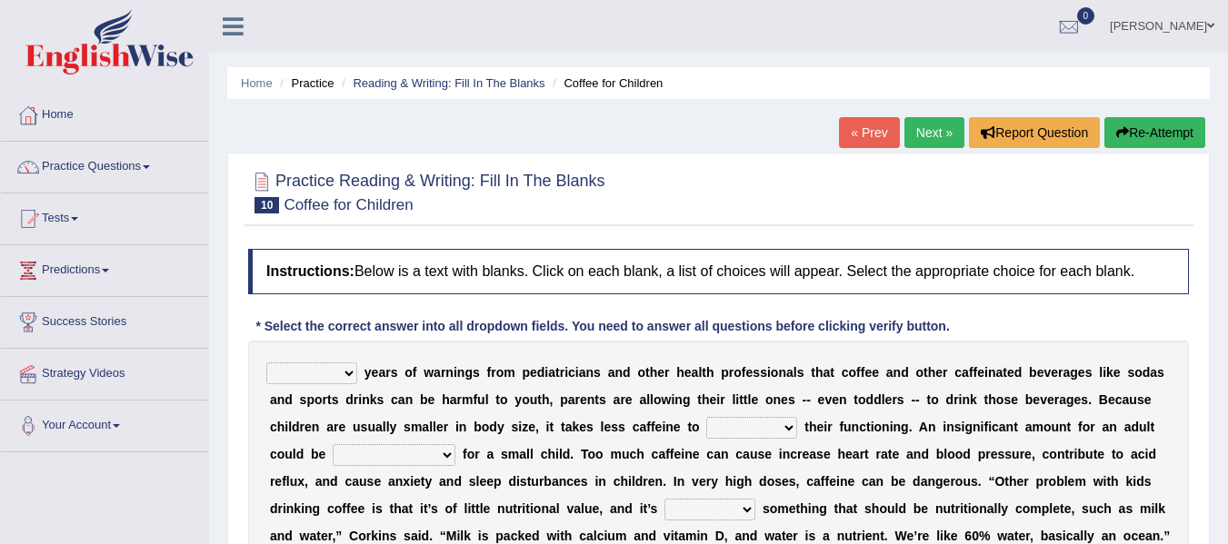
click at [815, 145] on div "Home Practice Reading & Writing: Fill In The Blanks Coffee for Children « Prev …" at bounding box center [718, 454] width 1019 height 909
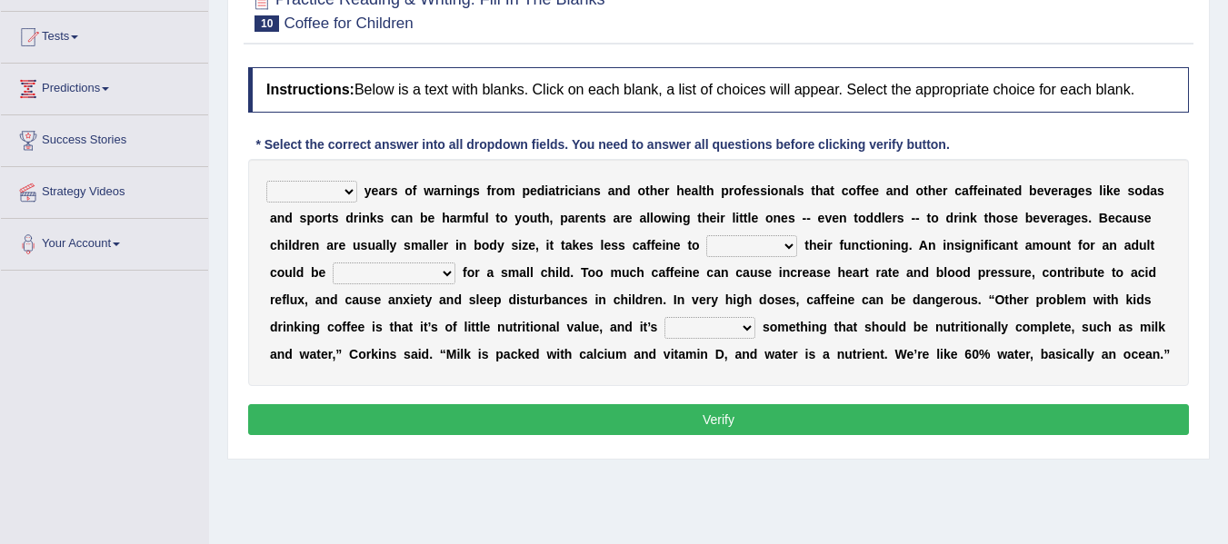
scroll to position [145, 0]
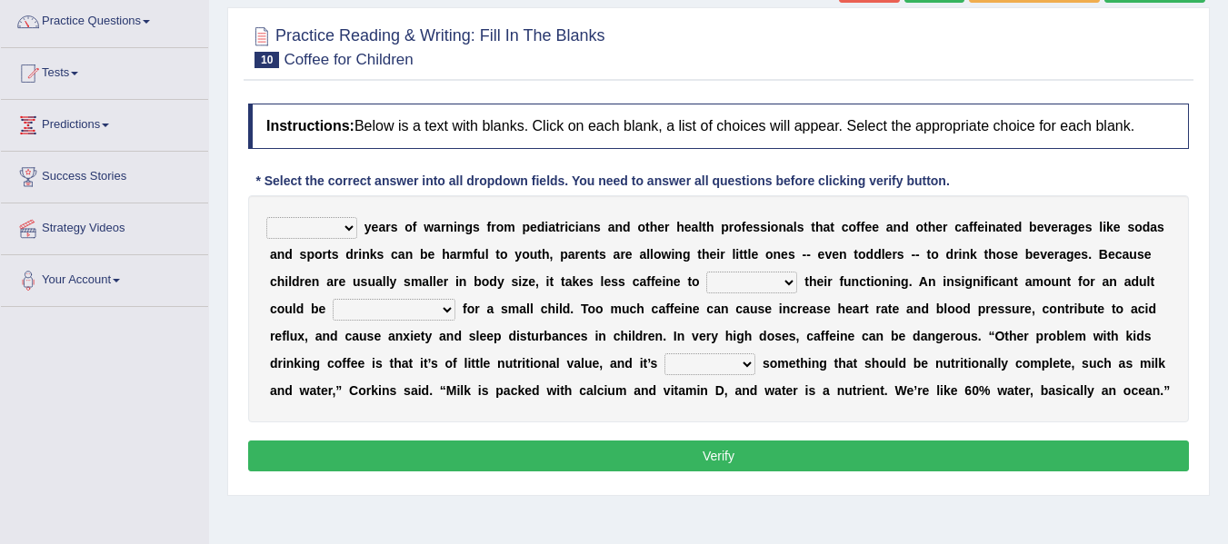
click at [302, 235] on select "Despite Instead Since Over" at bounding box center [311, 228] width 91 height 22
select select "Over"
click at [266, 217] on select "Despite Instead Since Over" at bounding box center [311, 228] width 91 height 22
click at [745, 281] on select "coexist replicate impair revert" at bounding box center [751, 283] width 91 height 22
select select "replicate"
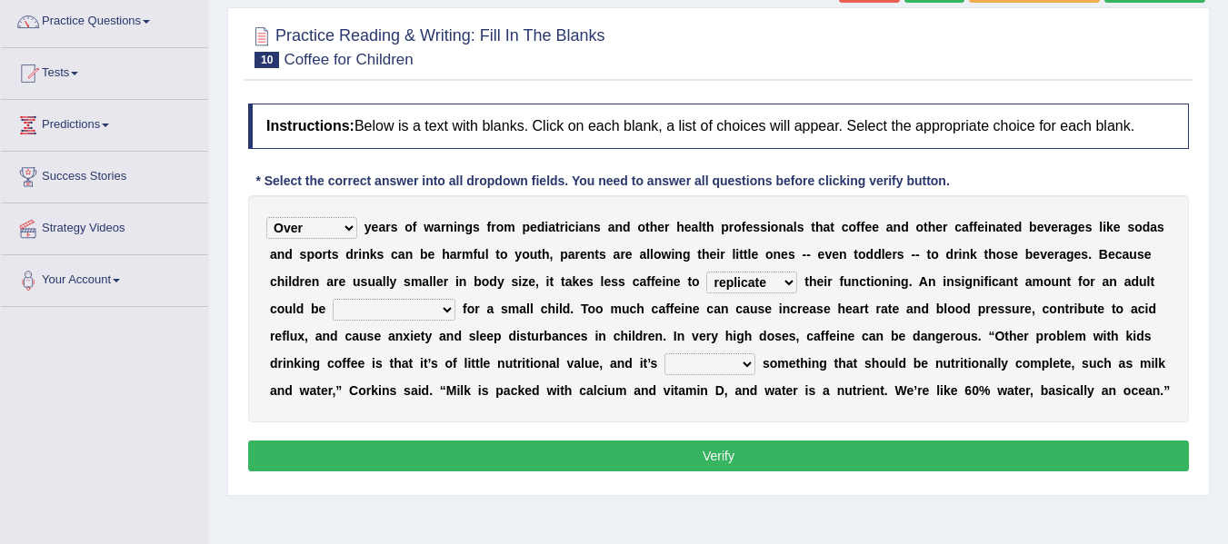
click at [706, 272] on select "coexist replicate impair revert" at bounding box center [751, 283] width 91 height 22
click at [390, 306] on select "overwhelming inconsequential groundbreaking stubborn" at bounding box center [394, 310] width 123 height 22
select select "groundbreaking"
click at [333, 299] on select "overwhelming inconsequential groundbreaking stubborn" at bounding box center [394, 310] width 123 height 22
click at [704, 369] on select "changing damaging diverting replacing" at bounding box center [709, 364] width 91 height 22
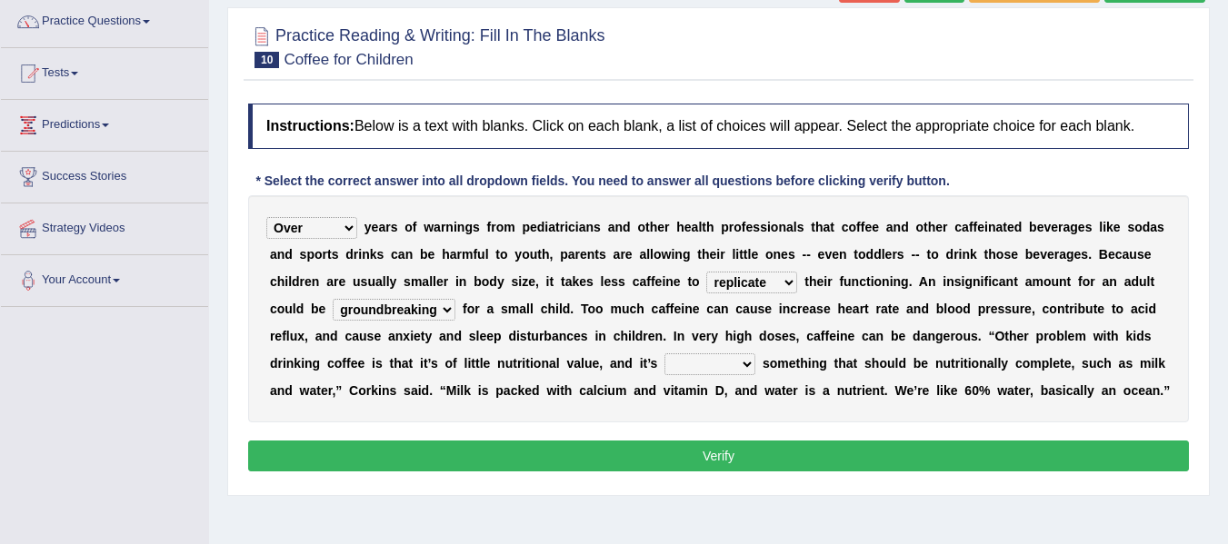
select select "replacing"
click at [664, 353] on select "changing damaging diverting replacing" at bounding box center [709, 364] width 91 height 22
click at [736, 450] on button "Verify" at bounding box center [718, 456] width 941 height 31
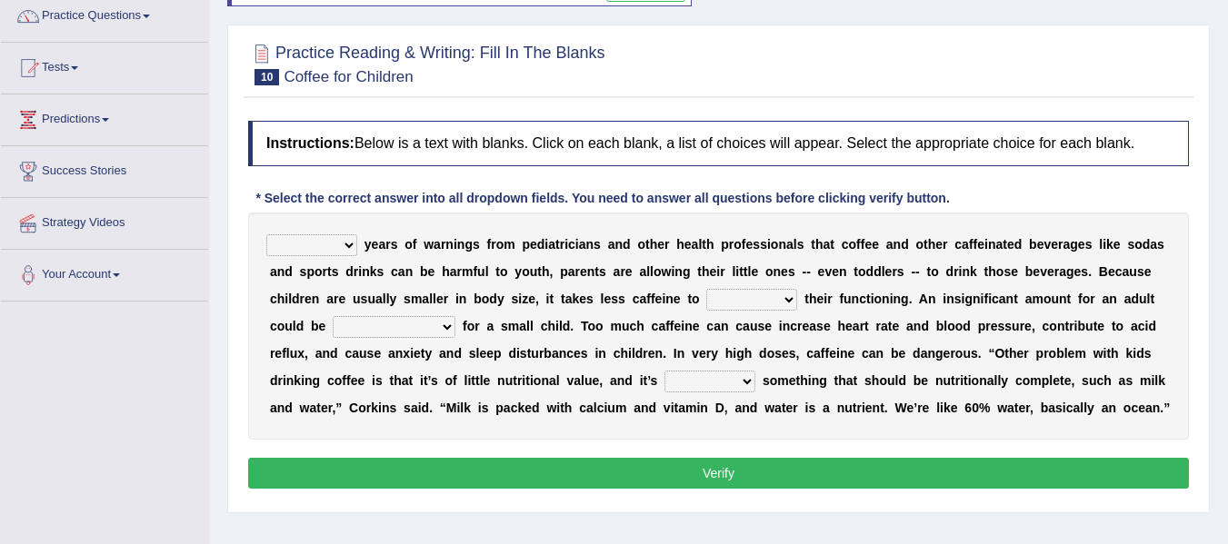
click at [315, 252] on select "Despite Instead Since Over" at bounding box center [311, 245] width 91 height 22
select select "Despite"
click at [266, 234] on select "Despite Instead Since Over" at bounding box center [311, 245] width 91 height 22
click at [767, 304] on select "coexist replicate impair revert" at bounding box center [751, 300] width 91 height 22
select select "impair"
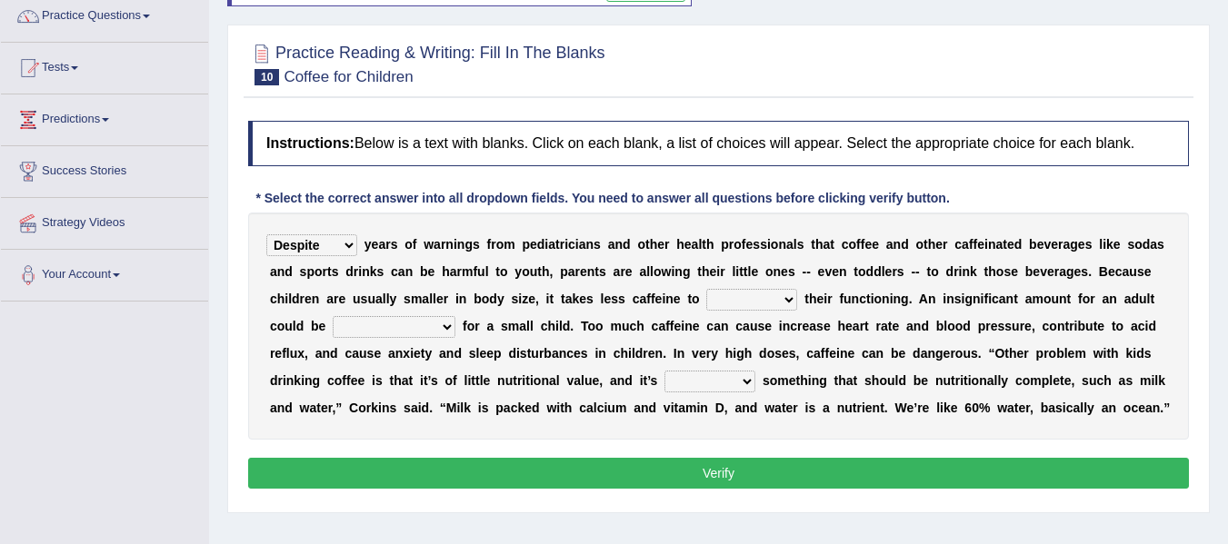
click at [706, 289] on select "coexist replicate impair revert" at bounding box center [751, 300] width 91 height 22
click at [373, 326] on select "overwhelming inconsequential groundbreaking stubborn" at bounding box center [394, 327] width 123 height 22
select select "overwhelming"
click at [333, 316] on select "overwhelming inconsequential groundbreaking stubborn" at bounding box center [394, 327] width 123 height 22
click at [699, 374] on select "changing damaging diverting replacing" at bounding box center [709, 382] width 91 height 22
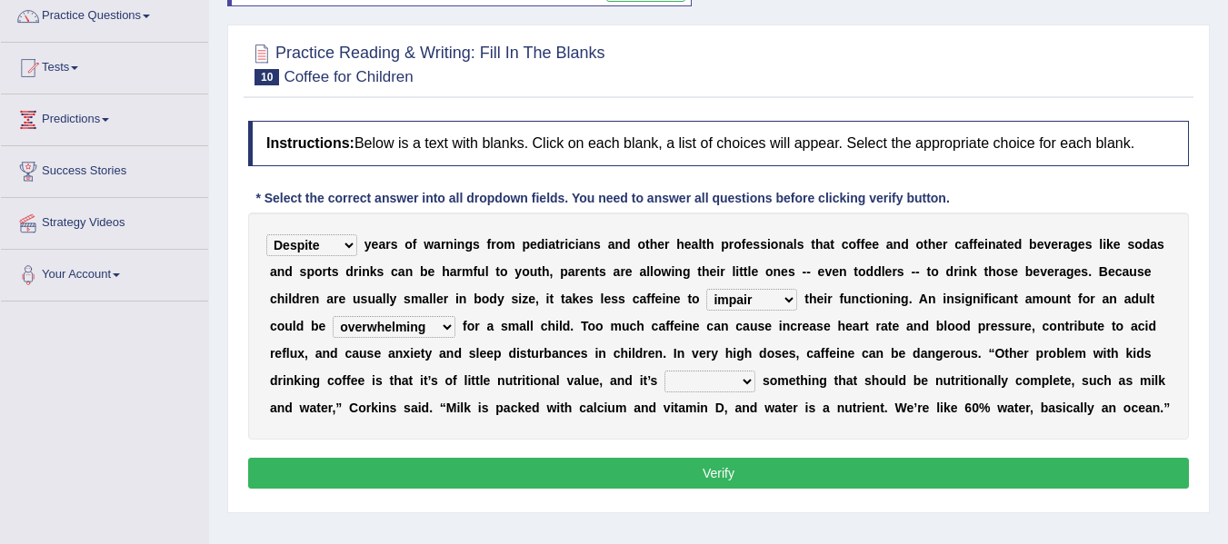
select select "replacing"
click at [664, 371] on select "changing damaging diverting replacing" at bounding box center [709, 382] width 91 height 22
click at [735, 477] on button "Verify" at bounding box center [718, 473] width 941 height 31
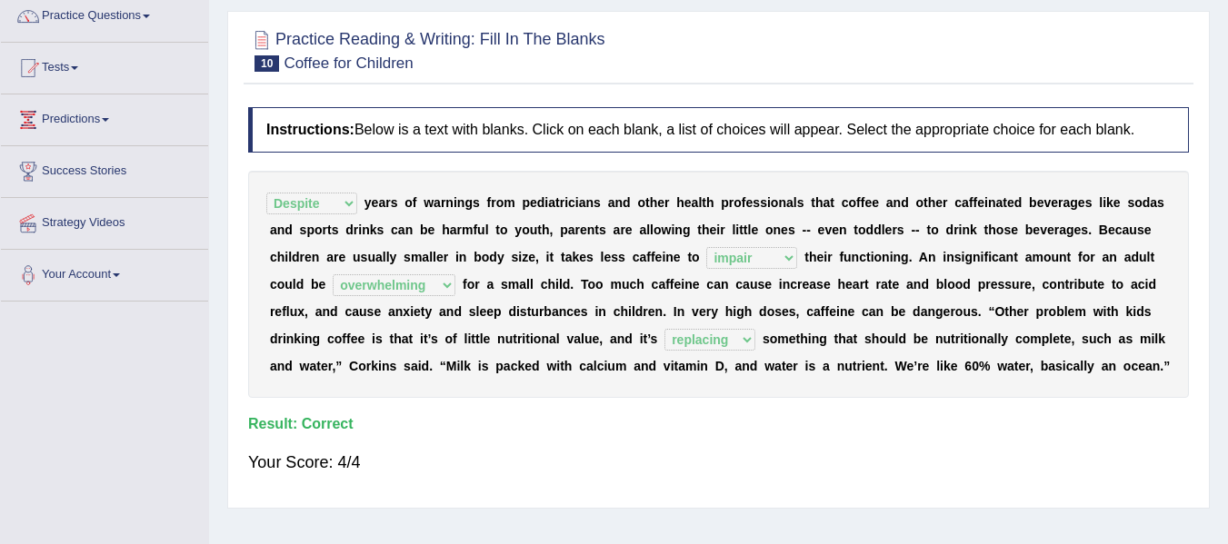
click at [934, 62] on div at bounding box center [718, 49] width 941 height 55
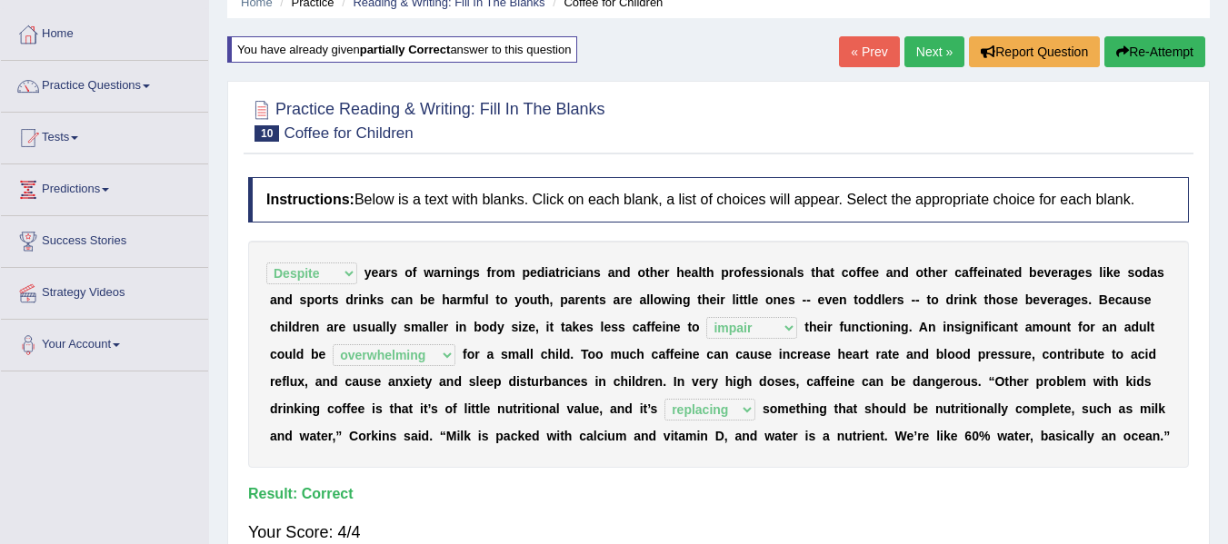
scroll to position [78, 0]
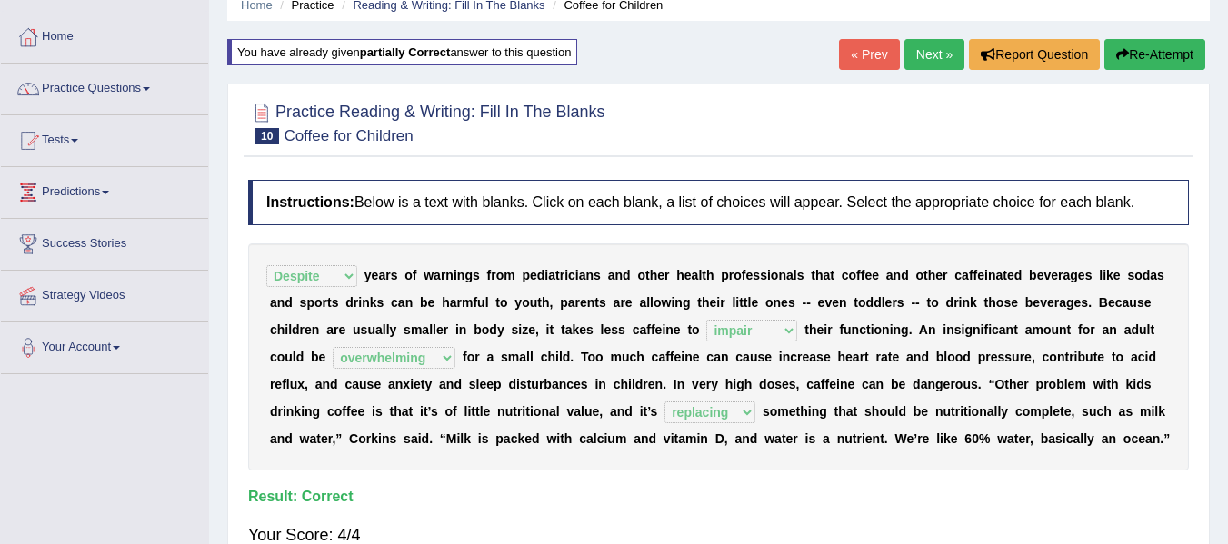
click at [934, 62] on link "Next »" at bounding box center [934, 54] width 60 height 31
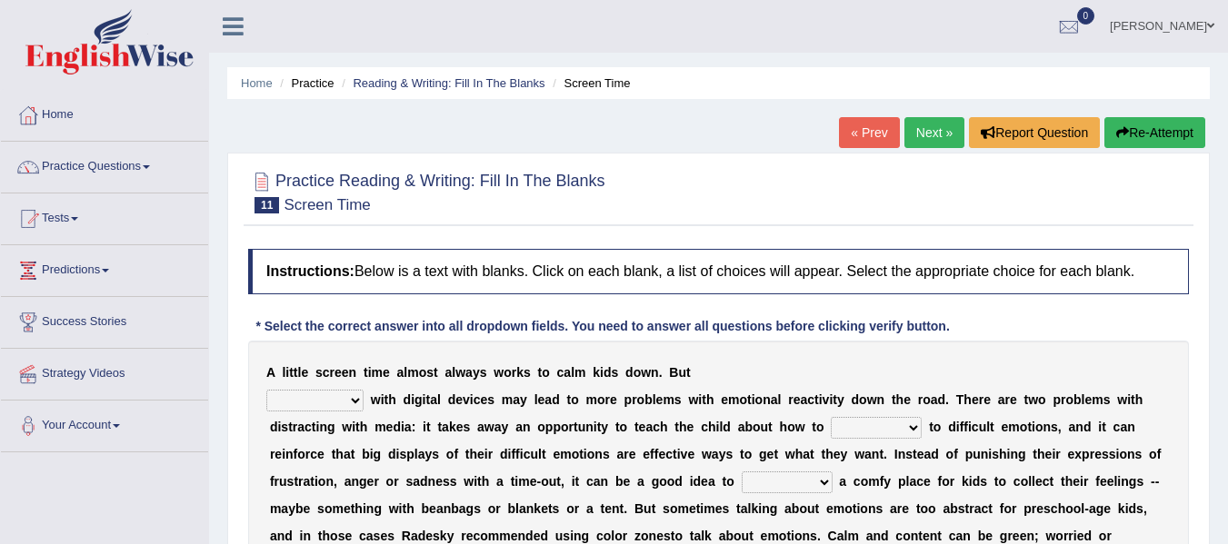
click at [690, 187] on div at bounding box center [718, 191] width 941 height 55
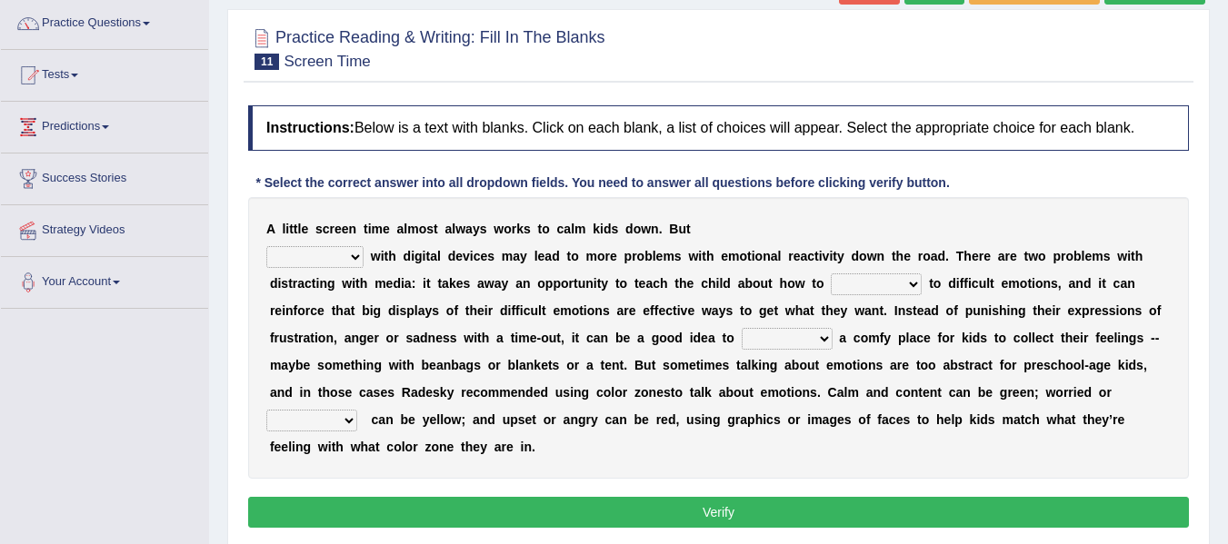
scroll to position [145, 0]
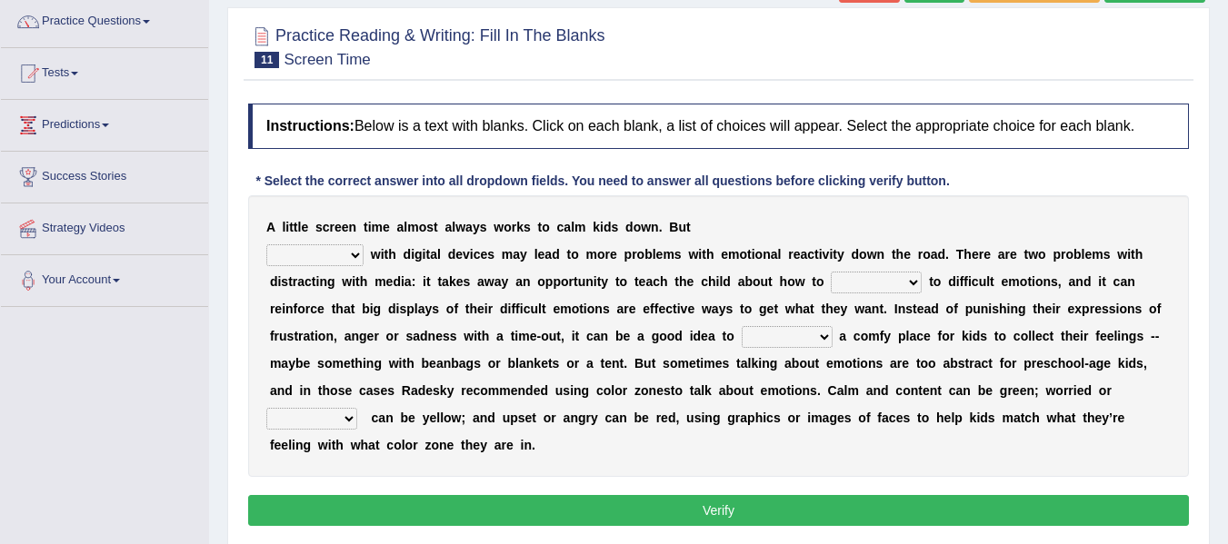
click at [282, 263] on select "consulting reminding suspending soothing" at bounding box center [314, 255] width 97 height 22
click at [266, 244] on select "consulting reminding suspending soothing" at bounding box center [314, 255] width 97 height 22
click at [309, 259] on select "consulting reminding suspending soothing" at bounding box center [314, 255] width 97 height 22
select select "consulting"
click at [266, 244] on select "consulting reminding suspending soothing" at bounding box center [314, 255] width 97 height 22
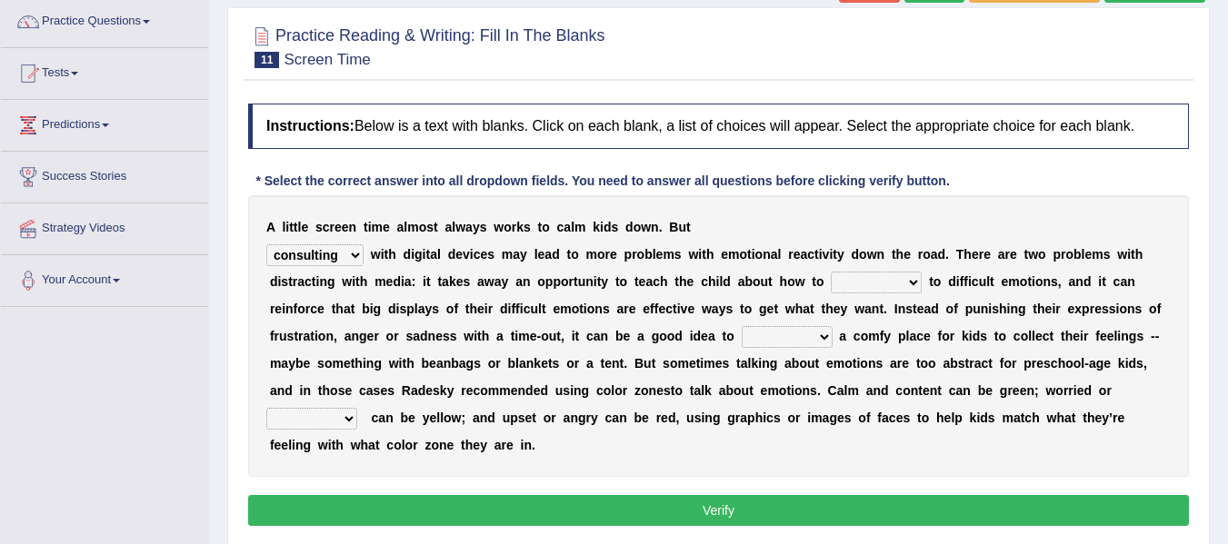
click at [851, 296] on div "A l i t t l e s c r e e n t i m e a l m o s t a l w a y s w o r k s t o c a l m…" at bounding box center [718, 336] width 941 height 282
click at [853, 283] on select "comfort respond interact dominate" at bounding box center [876, 283] width 91 height 22
select select "respond"
click at [831, 272] on select "comfort respond interact dominate" at bounding box center [876, 283] width 91 height 22
click at [762, 344] on select "take for set up take into set out" at bounding box center [787, 337] width 91 height 22
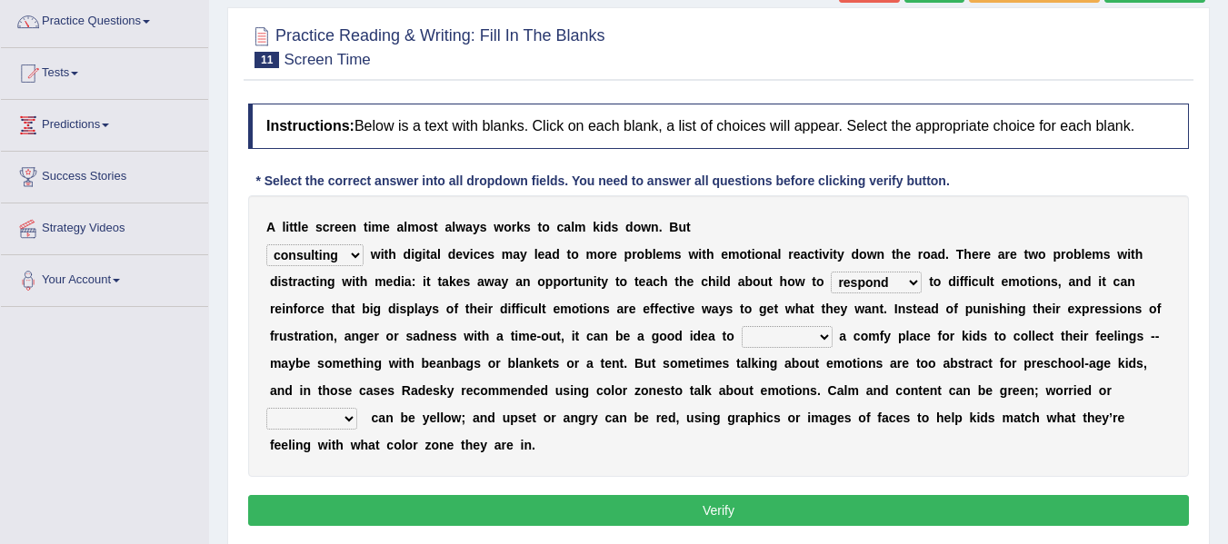
select select "set up"
click at [742, 326] on select "take for set up take into set out" at bounding box center [787, 337] width 91 height 22
click at [336, 415] on select "agitated educated agape allocated" at bounding box center [311, 419] width 91 height 22
select select "allocated"
click at [266, 408] on select "agitated educated agape allocated" at bounding box center [311, 419] width 91 height 22
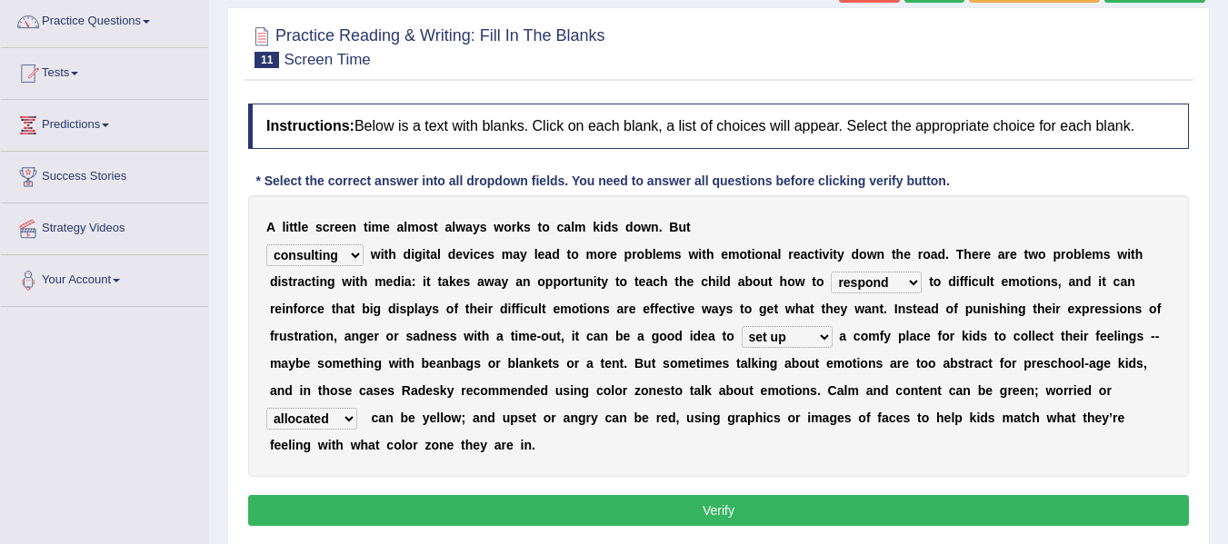
click at [507, 511] on button "Verify" at bounding box center [718, 510] width 941 height 31
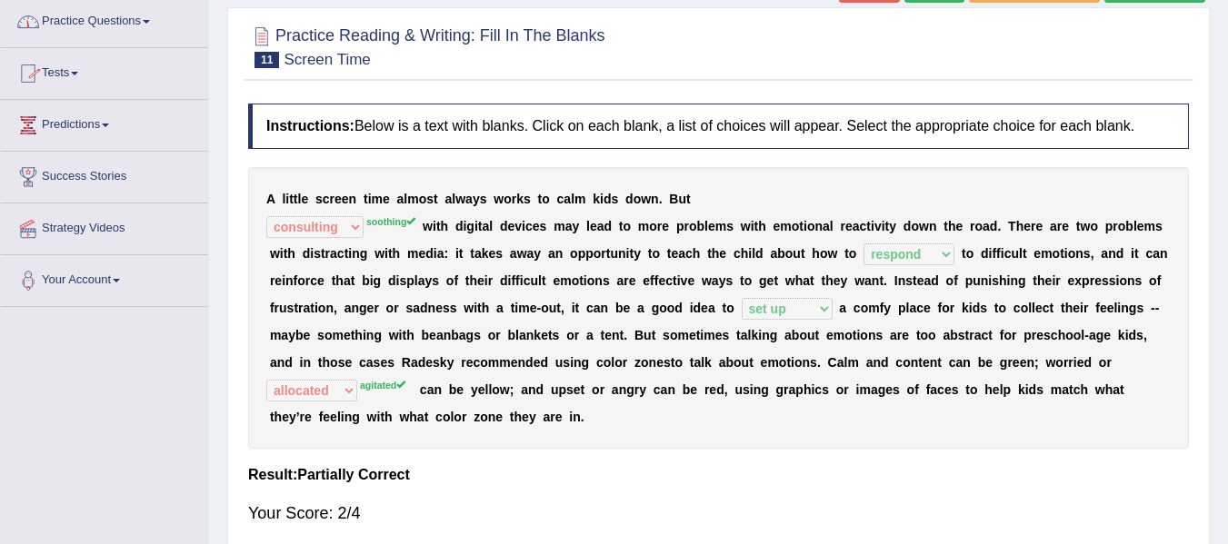
click at [105, 18] on link "Practice Questions" at bounding box center [104, 18] width 207 height 45
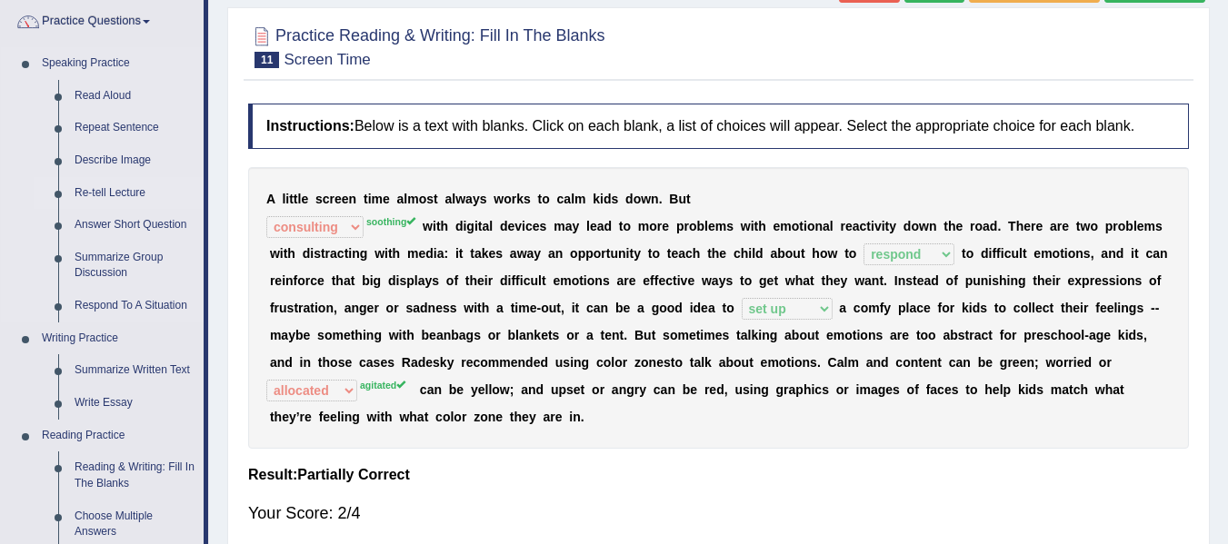
click at [34, 182] on li "Re-tell Lecture" at bounding box center [119, 193] width 170 height 33
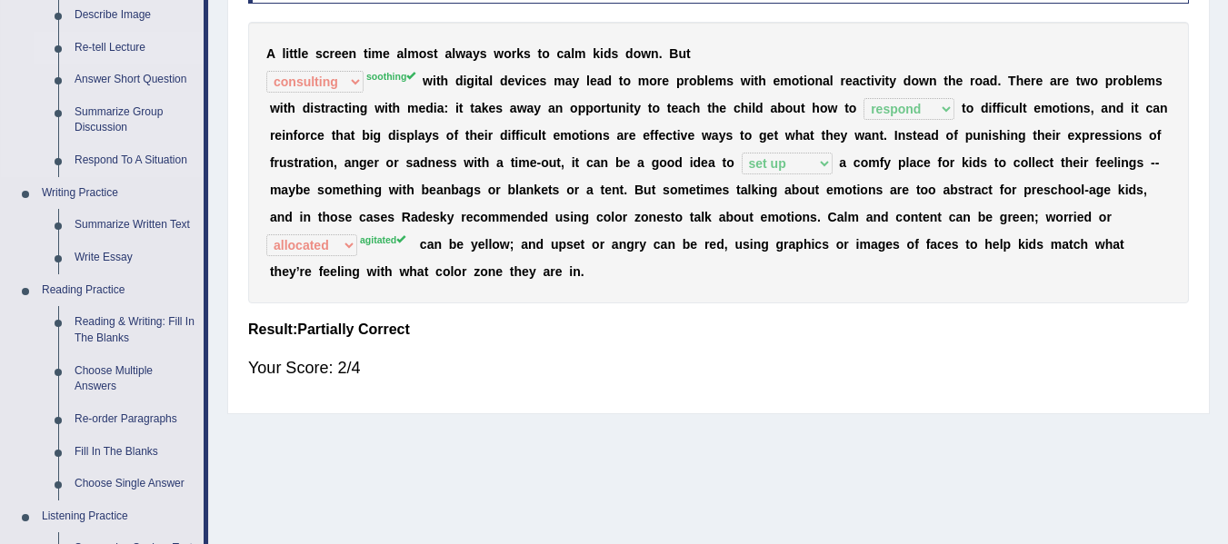
scroll to position [363, 0]
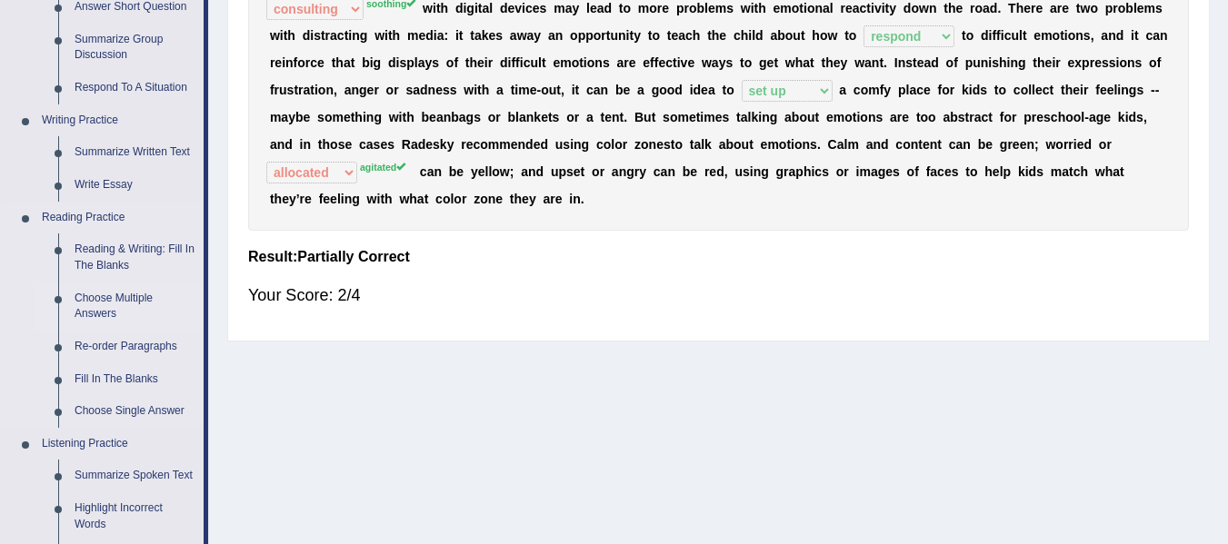
click at [133, 296] on link "Choose Multiple Answers" at bounding box center [134, 307] width 137 height 48
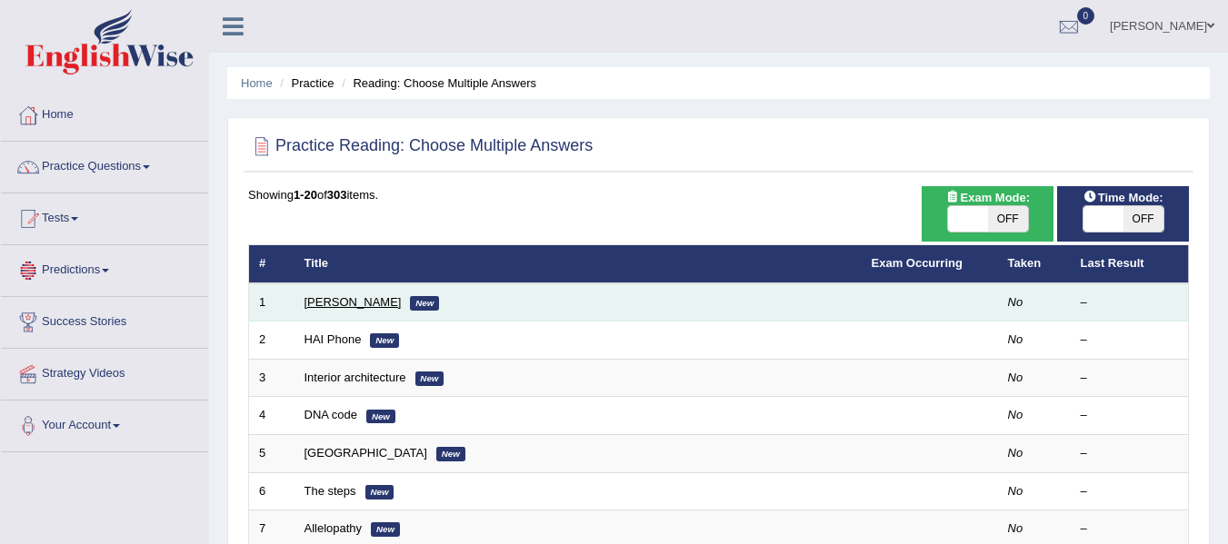
click at [344, 301] on link "[PERSON_NAME]" at bounding box center [352, 302] width 97 height 14
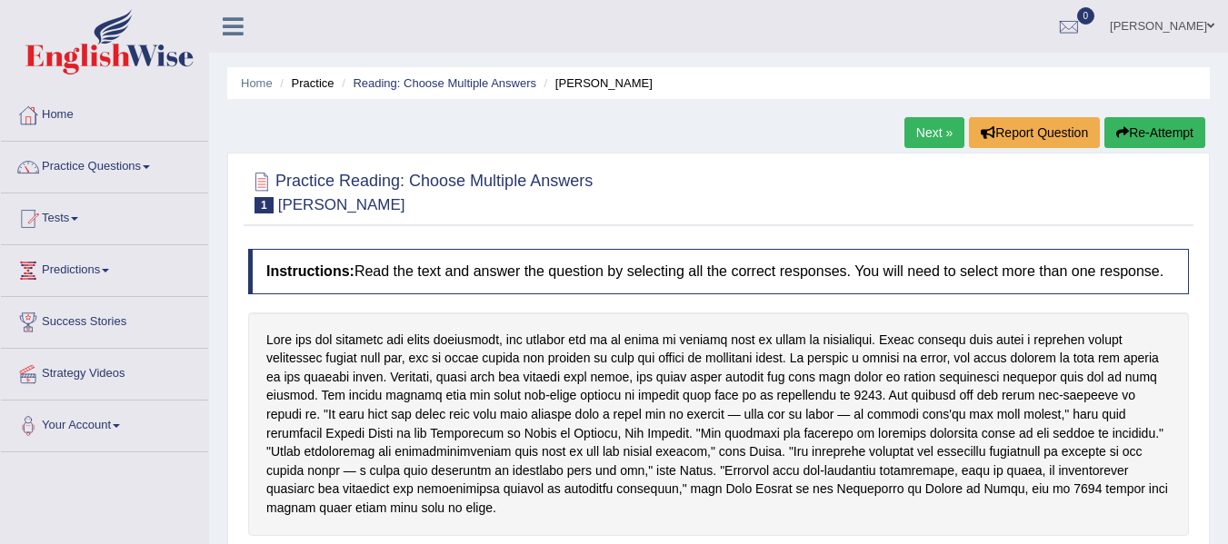
click at [344, 301] on div "Instructions: Read the text and answer the question by selecting all the correc…" at bounding box center [719, 514] width 950 height 549
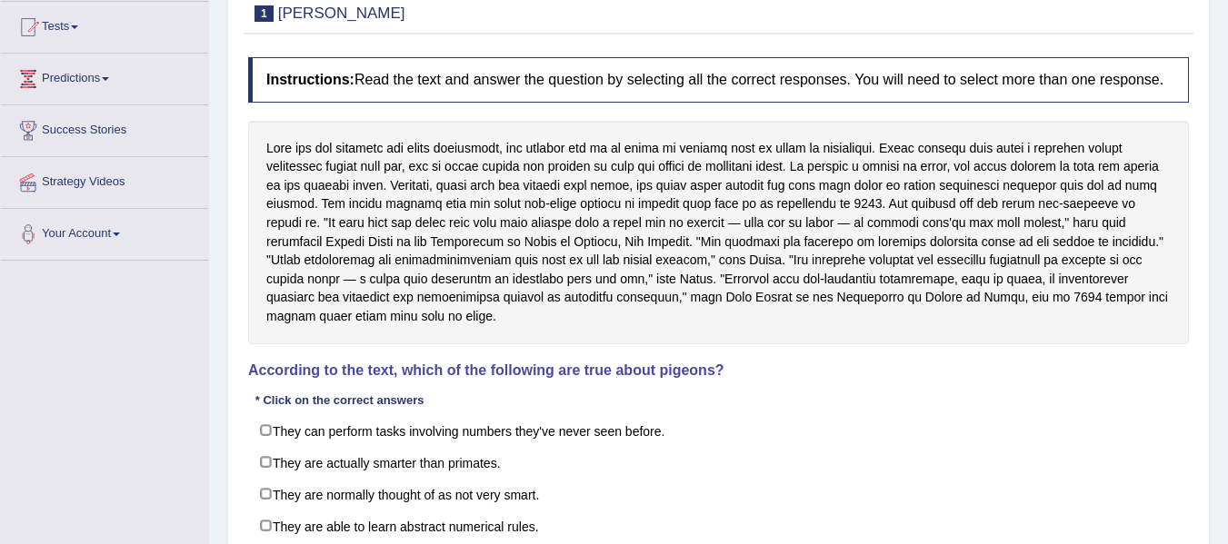
scroll to position [228, 0]
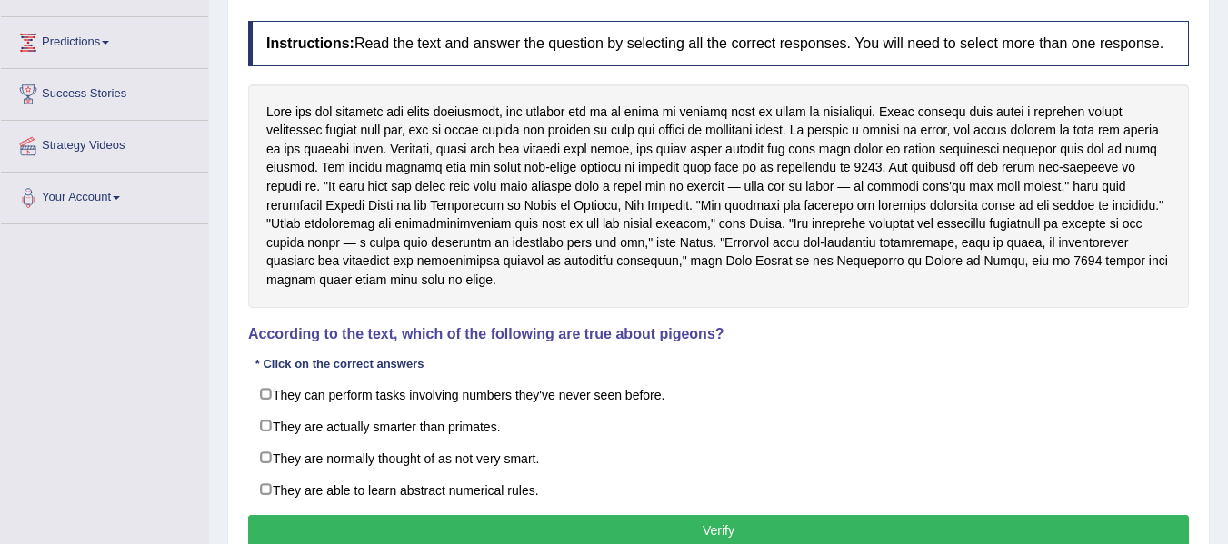
click at [605, 291] on div at bounding box center [718, 197] width 941 height 224
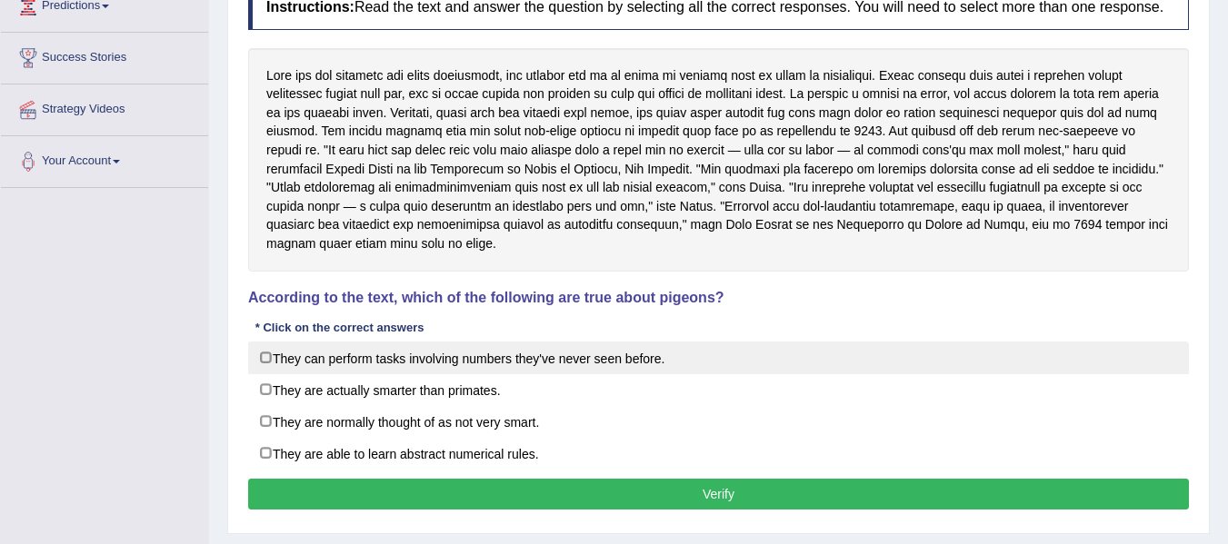
click at [273, 357] on label "They can perform tasks involving numbers they've never seen before." at bounding box center [718, 358] width 941 height 33
checkbox input "true"
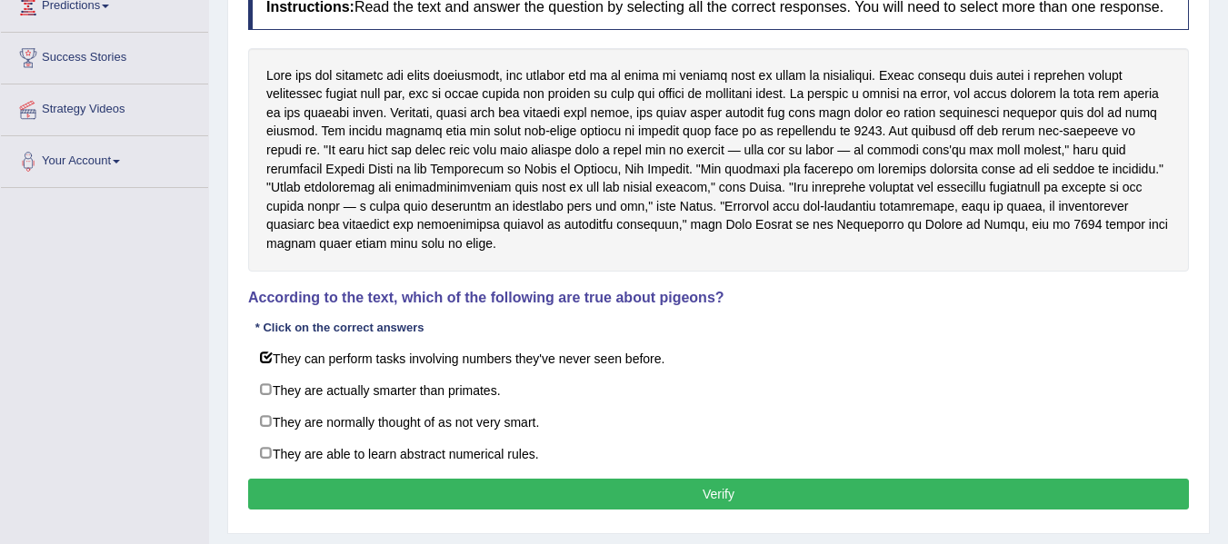
click at [479, 490] on button "Verify" at bounding box center [718, 494] width 941 height 31
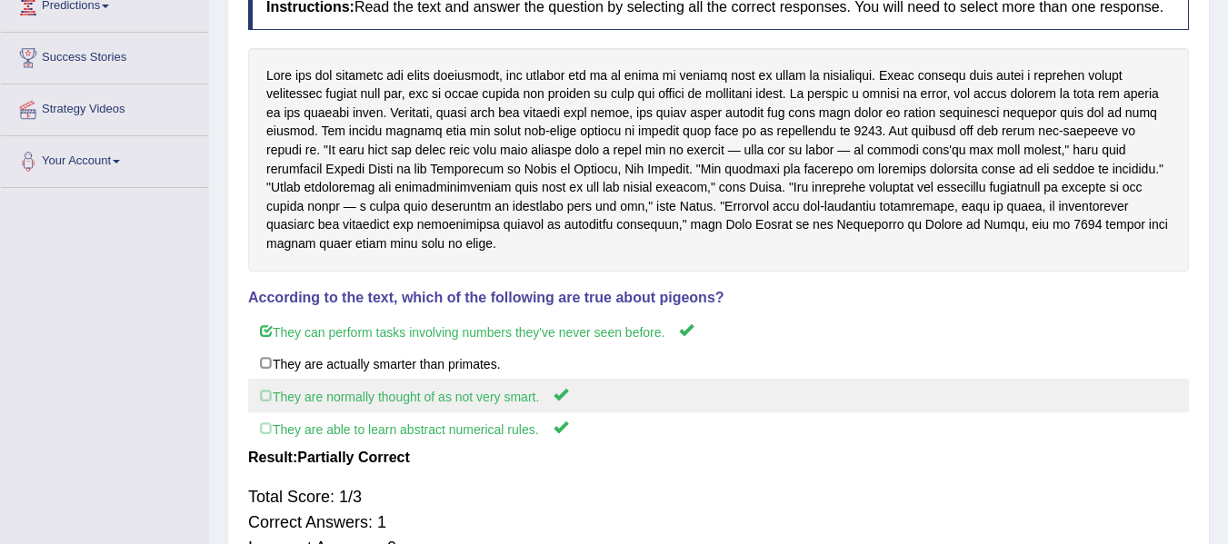
click at [924, 388] on label "They are normally thought of as not very smart." at bounding box center [718, 396] width 941 height 34
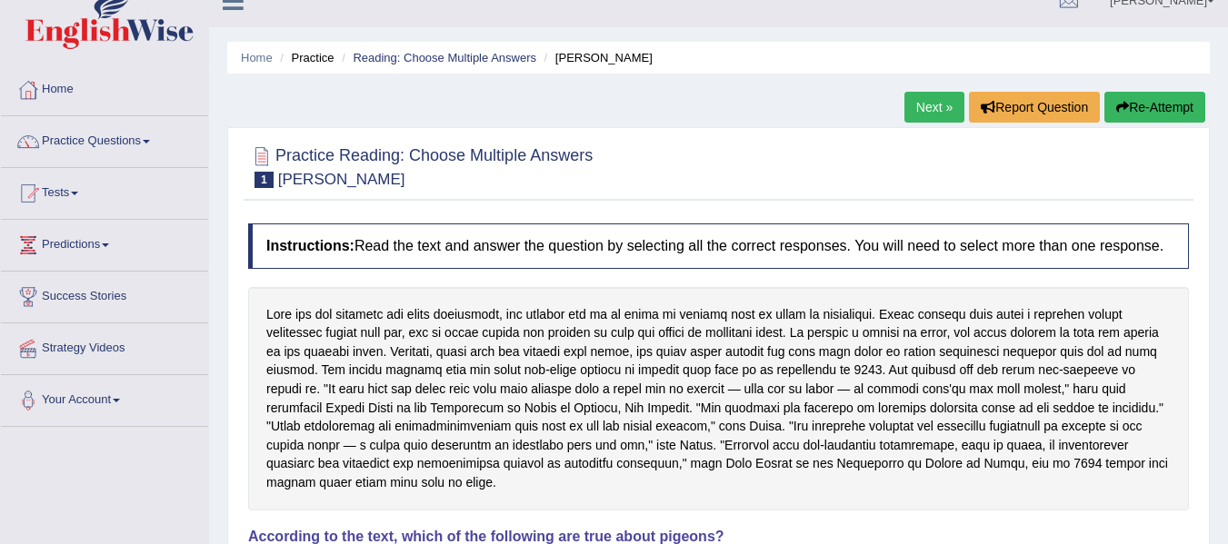
scroll to position [10, 0]
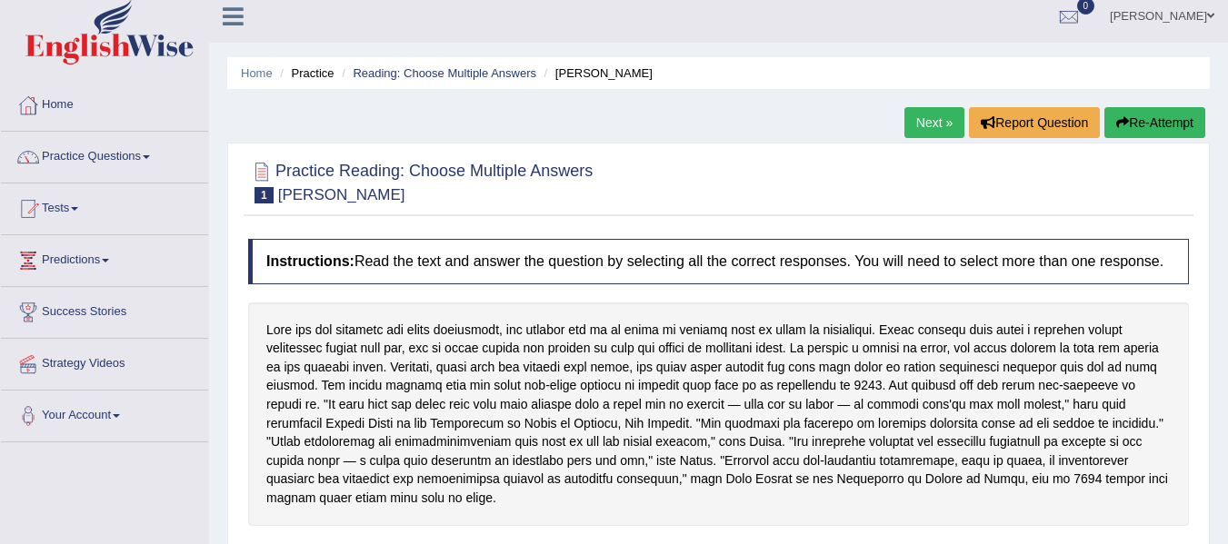
click at [931, 125] on link "Next »" at bounding box center [934, 122] width 60 height 31
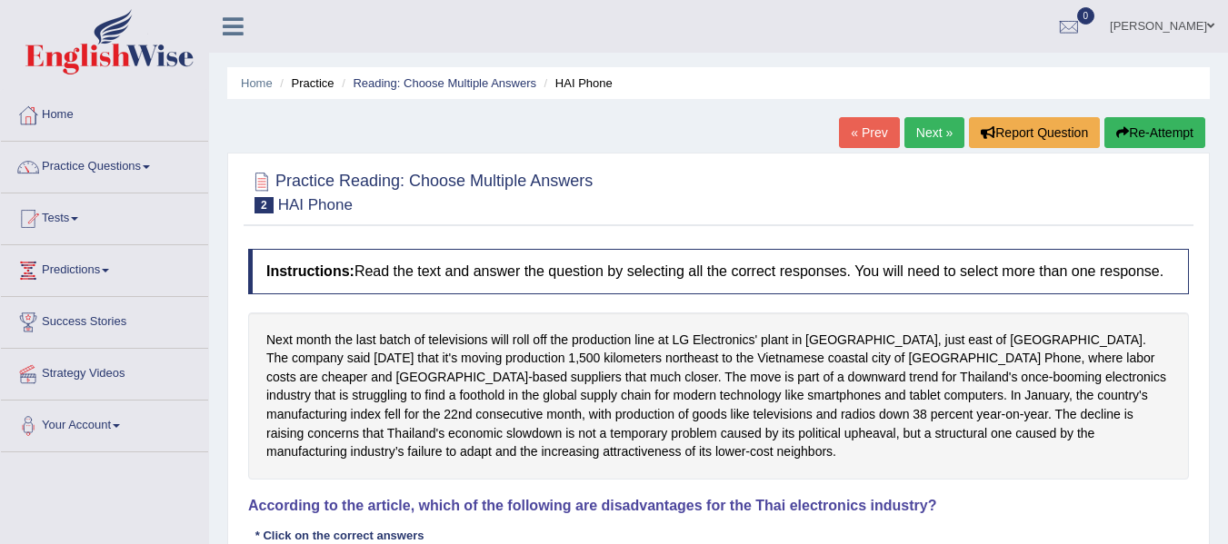
click at [918, 176] on div at bounding box center [718, 191] width 941 height 55
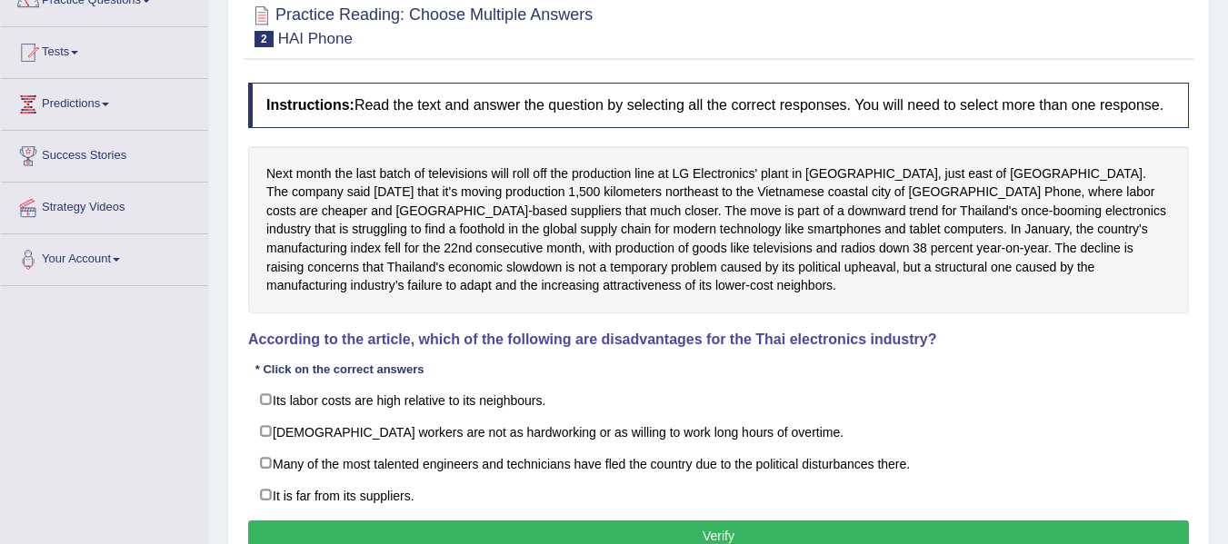
scroll to position [182, 0]
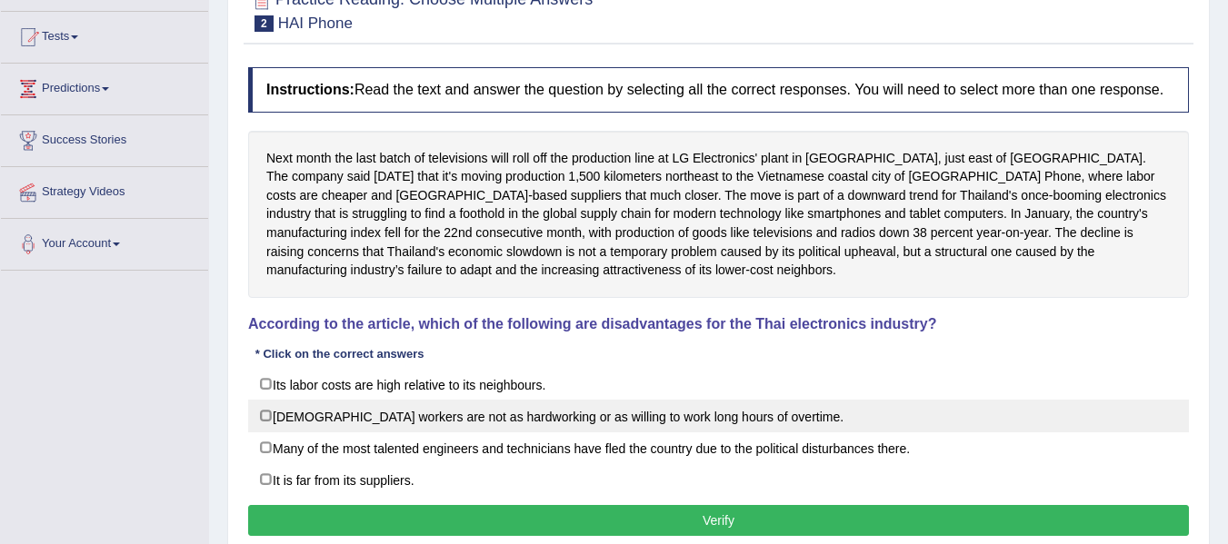
click at [261, 410] on label "[DEMOGRAPHIC_DATA] workers are not as hardworking or as willing to work long ho…" at bounding box center [718, 416] width 941 height 33
checkbox input "true"
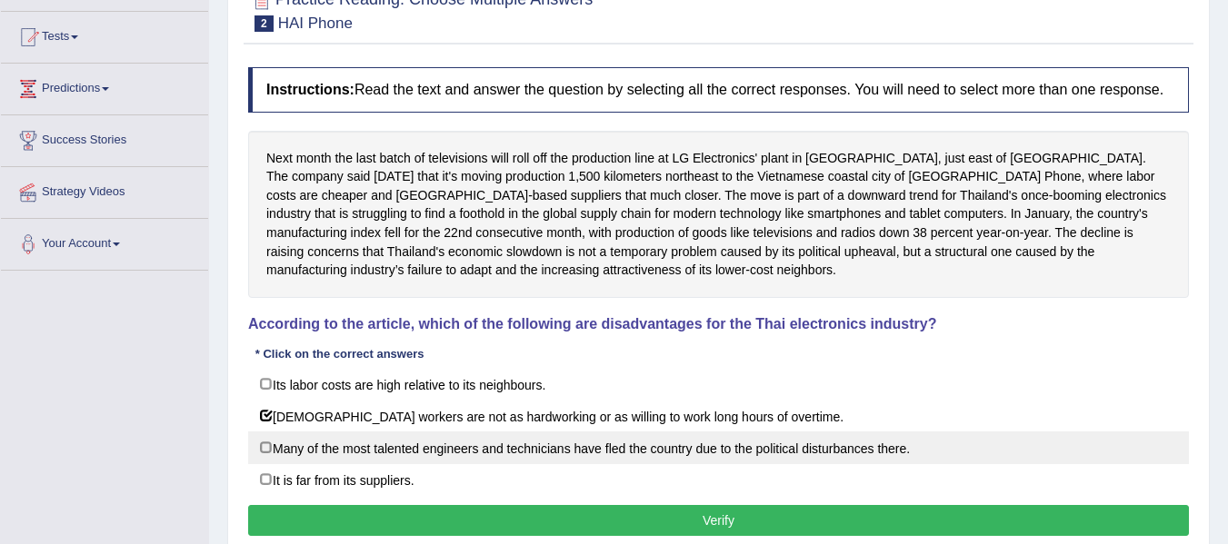
click at [272, 447] on label "Many of the most talented engineers and technicians have fled the country due t…" at bounding box center [718, 448] width 941 height 33
checkbox input "true"
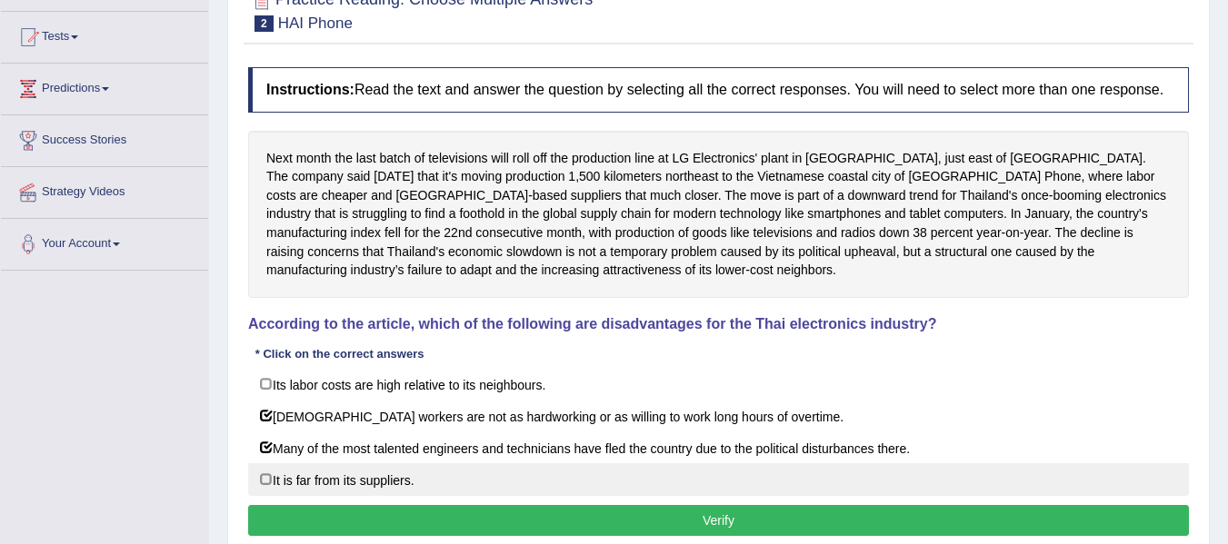
click at [270, 481] on label "It is far from its suppliers." at bounding box center [718, 479] width 941 height 33
click at [269, 480] on label "It is far from its suppliers." at bounding box center [718, 479] width 941 height 33
checkbox input "false"
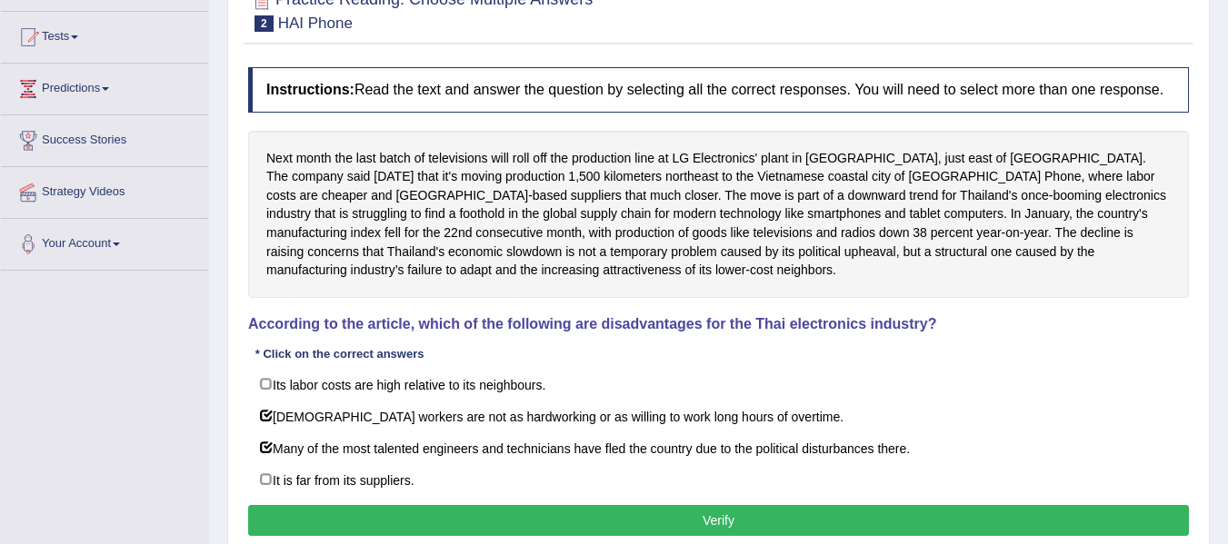
click at [465, 520] on button "Verify" at bounding box center [718, 520] width 941 height 31
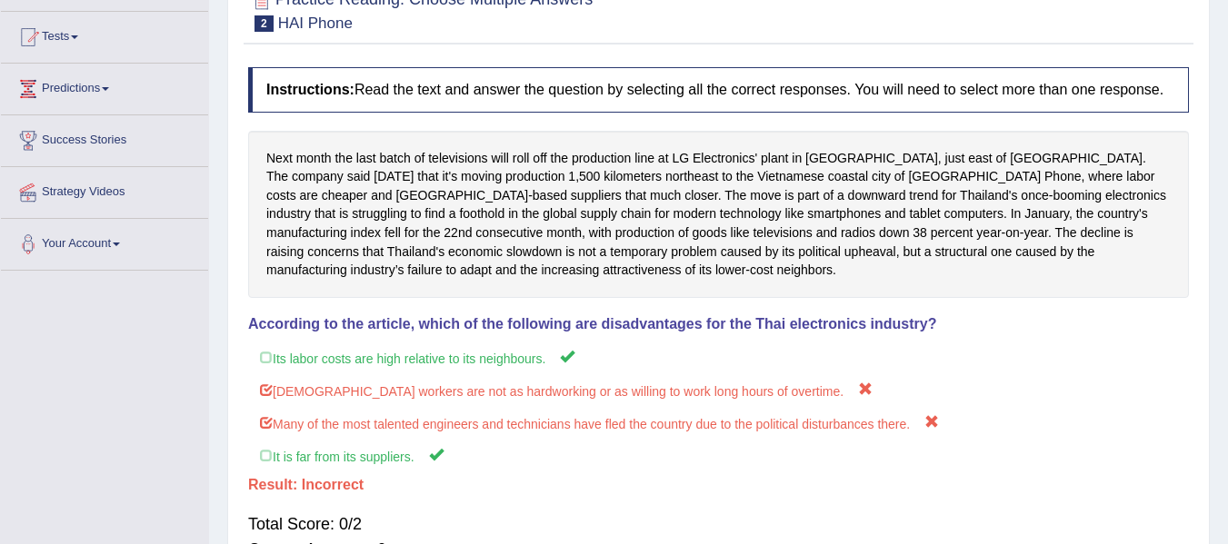
click at [465, 520] on div "Total Score: 0/2 Correct Answers: 0 Incorrect Answers: 2" at bounding box center [718, 550] width 941 height 95
click at [1001, 32] on div at bounding box center [718, 9] width 941 height 55
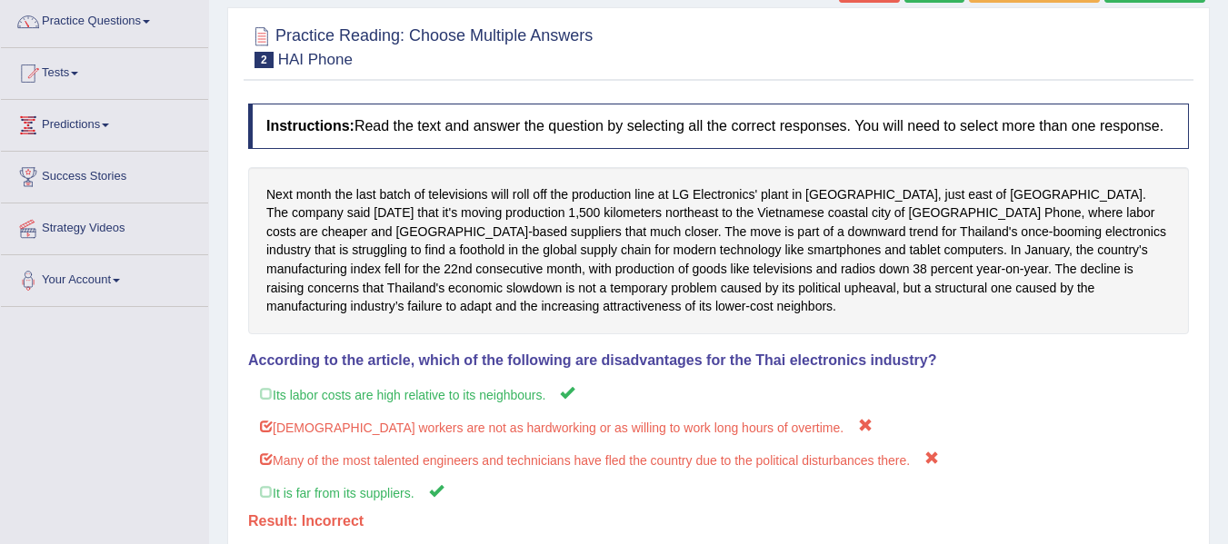
scroll to position [109, 0]
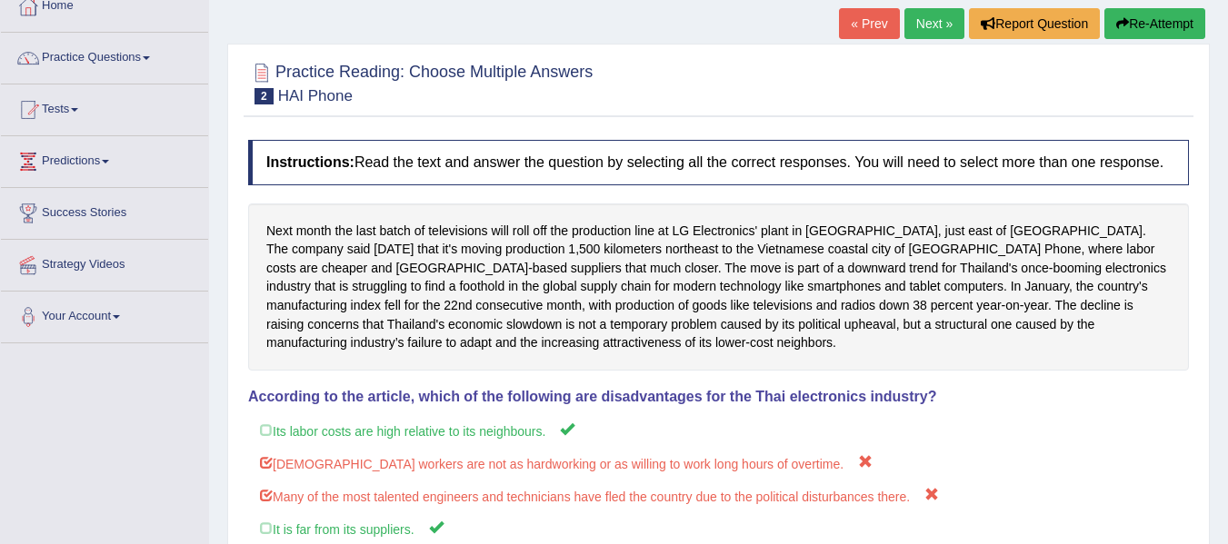
click at [1183, 18] on button "Re-Attempt" at bounding box center [1154, 23] width 101 height 31
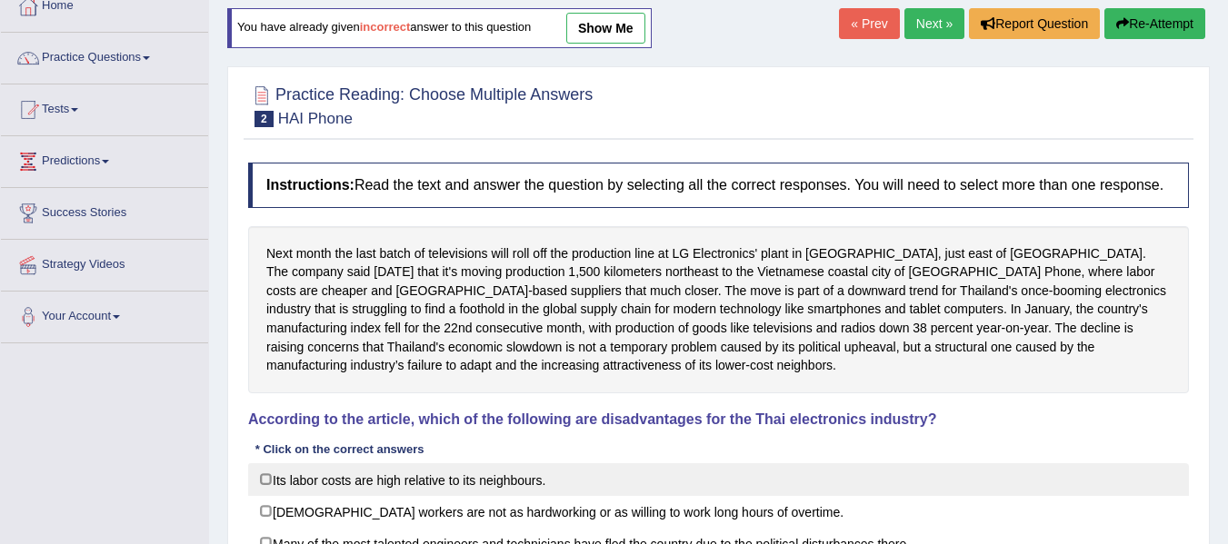
click at [266, 469] on label "Its labor costs are high relative to its neighbours." at bounding box center [718, 479] width 941 height 33
checkbox input "true"
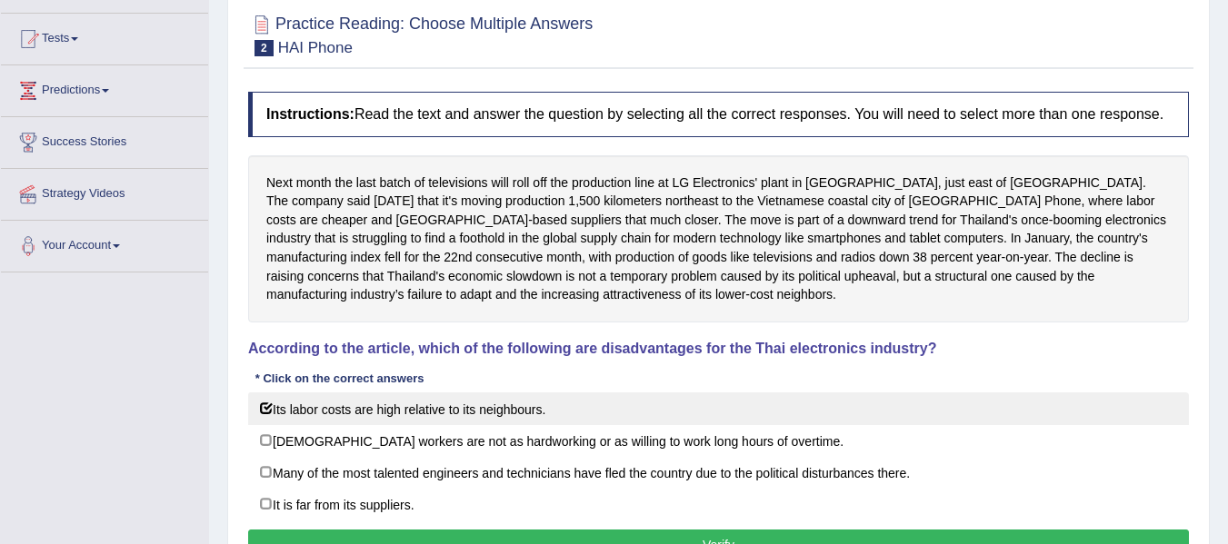
scroll to position [182, 0]
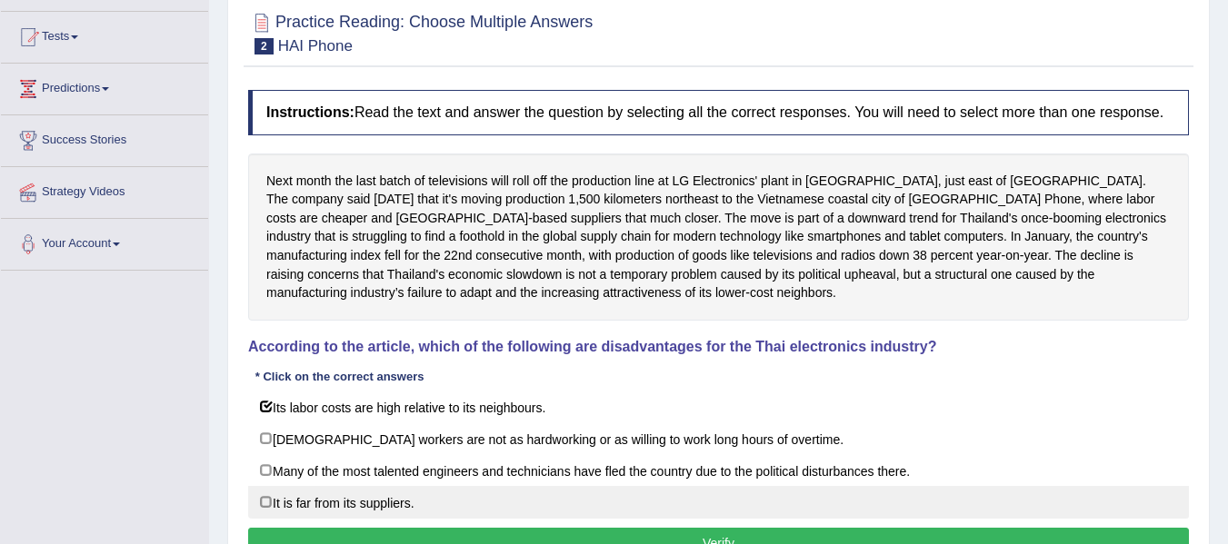
click at [260, 506] on label "It is far from its suppliers." at bounding box center [718, 502] width 941 height 33
checkbox input "true"
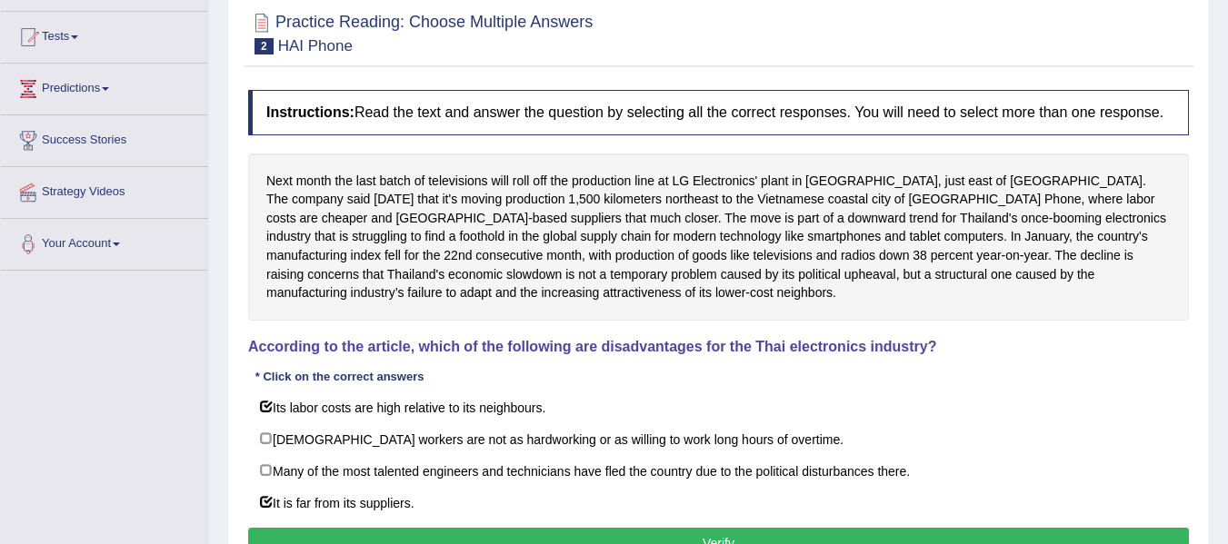
click at [397, 536] on button "Verify" at bounding box center [718, 543] width 941 height 31
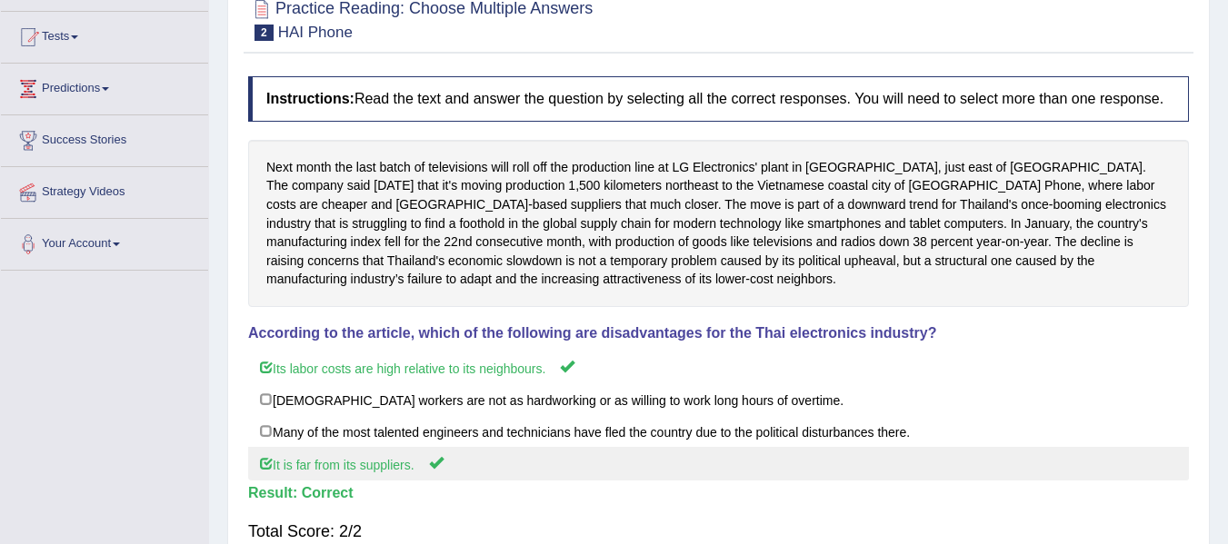
click at [792, 452] on label "It is far from its suppliers." at bounding box center [718, 464] width 941 height 34
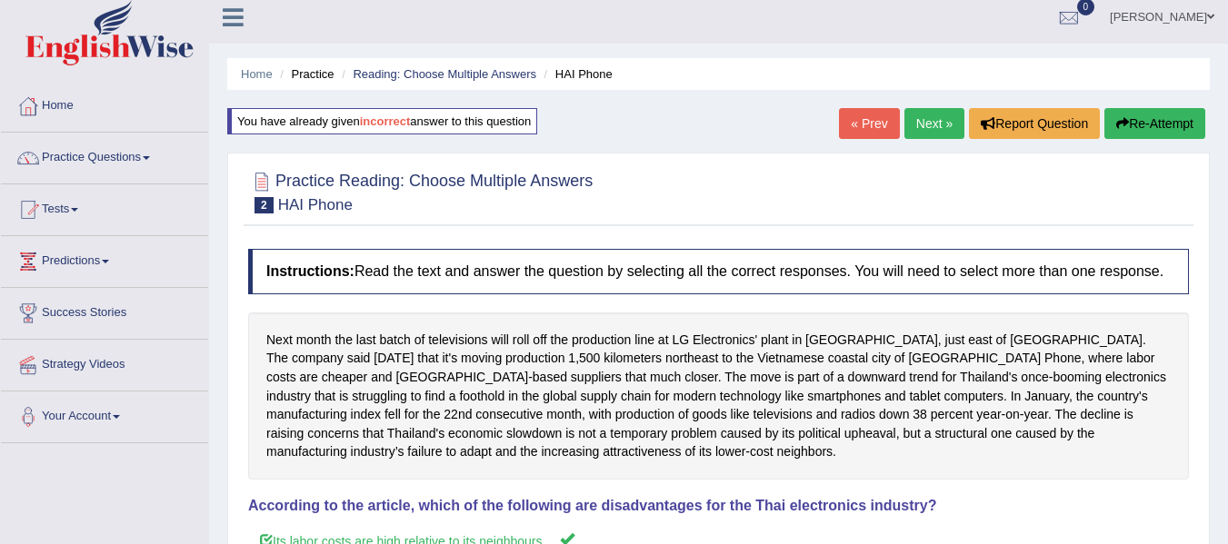
scroll to position [0, 0]
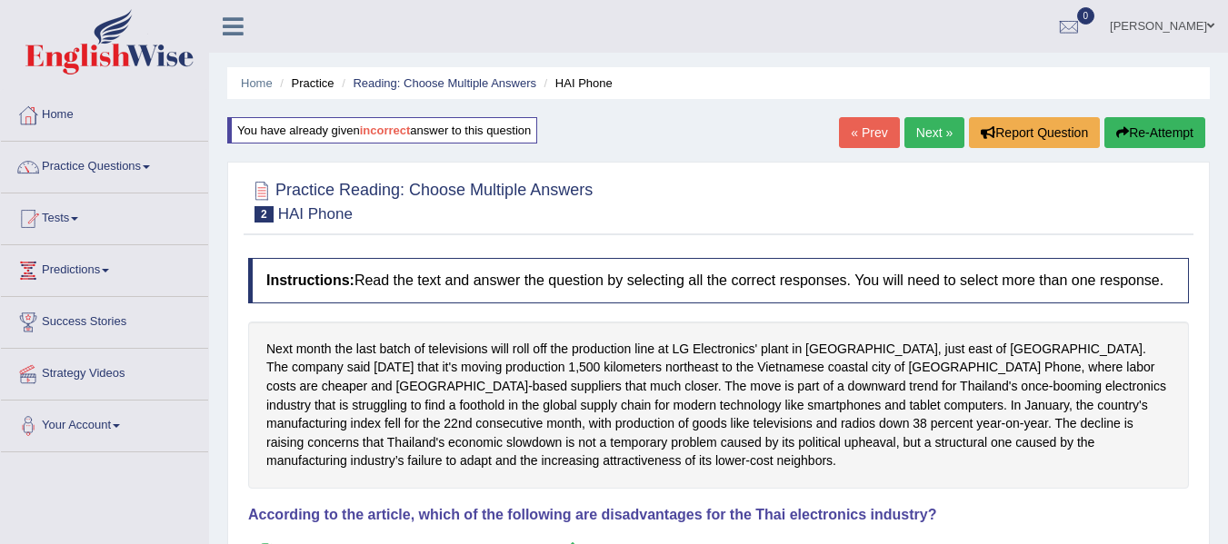
click at [913, 137] on link "Next »" at bounding box center [934, 132] width 60 height 31
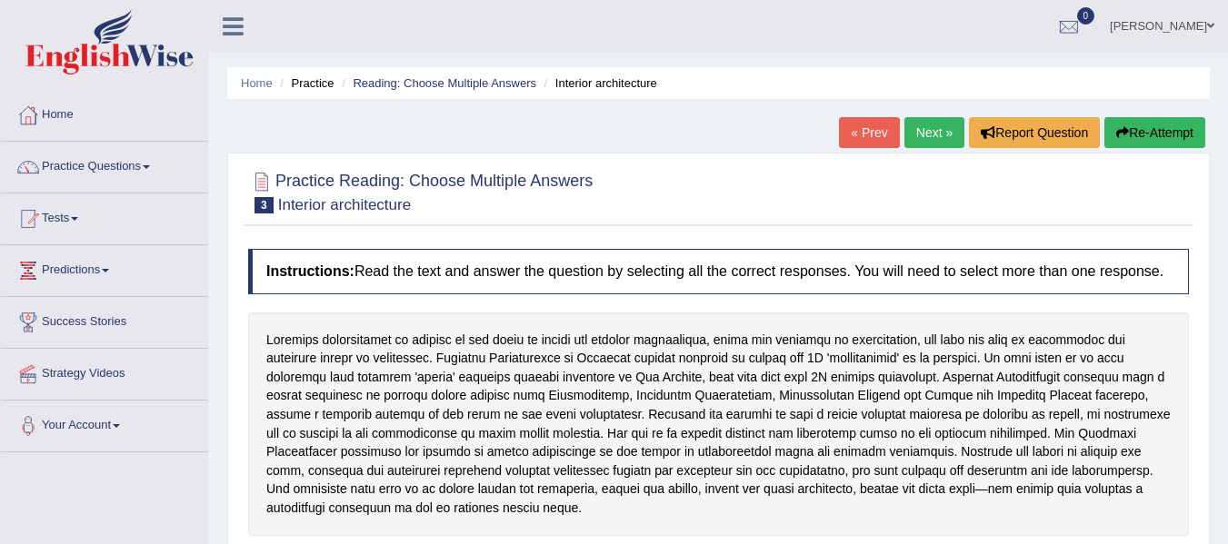
click at [864, 225] on div "Practice Reading: Choose Multiple Answers 3 Interior architecture" at bounding box center [719, 195] width 950 height 64
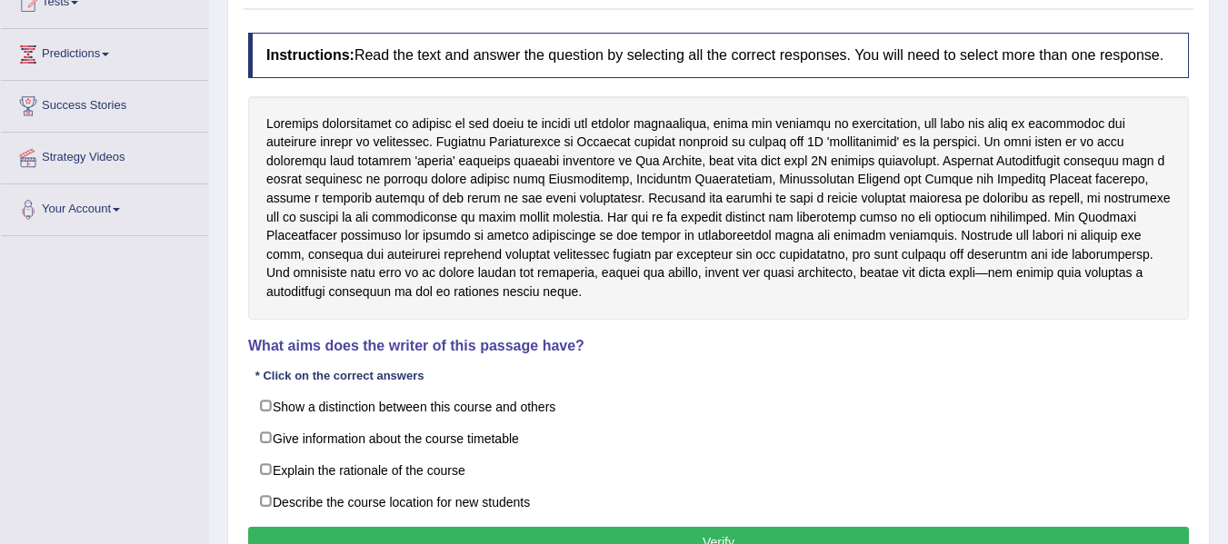
scroll to position [218, 0]
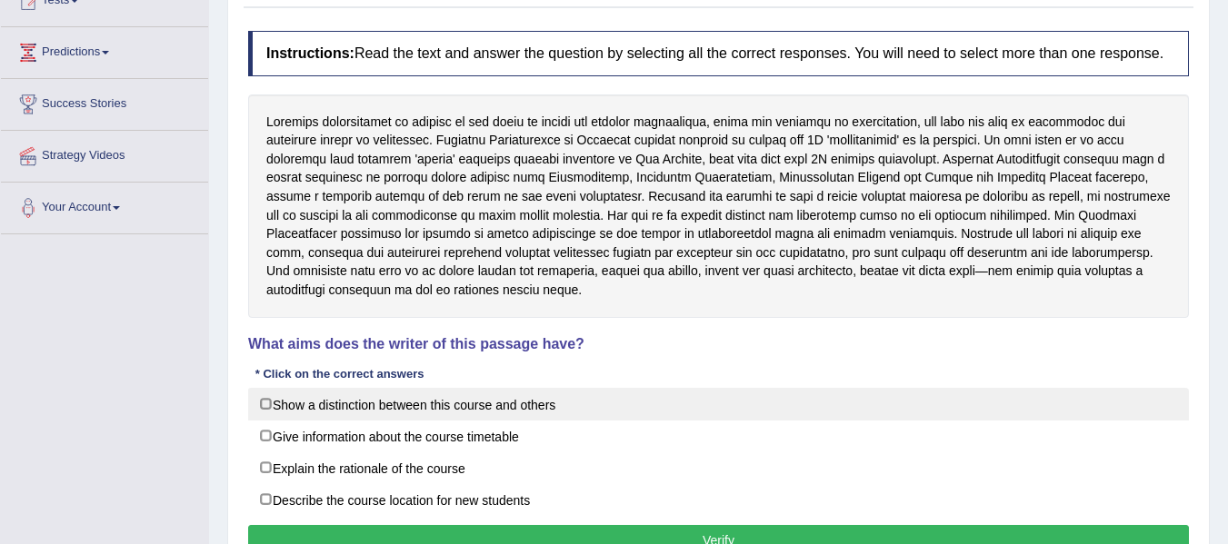
click at [352, 409] on label "Show a distinction between this course and others" at bounding box center [718, 404] width 941 height 33
checkbox input "true"
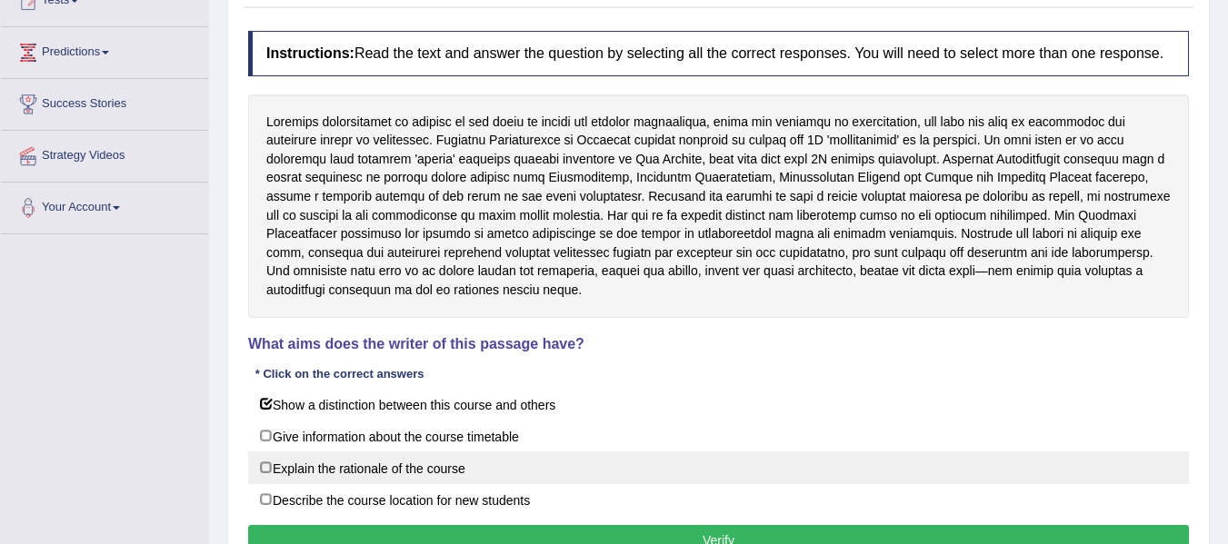
click at [373, 469] on label "Explain the rationale of the course" at bounding box center [718, 468] width 941 height 33
checkbox input "true"
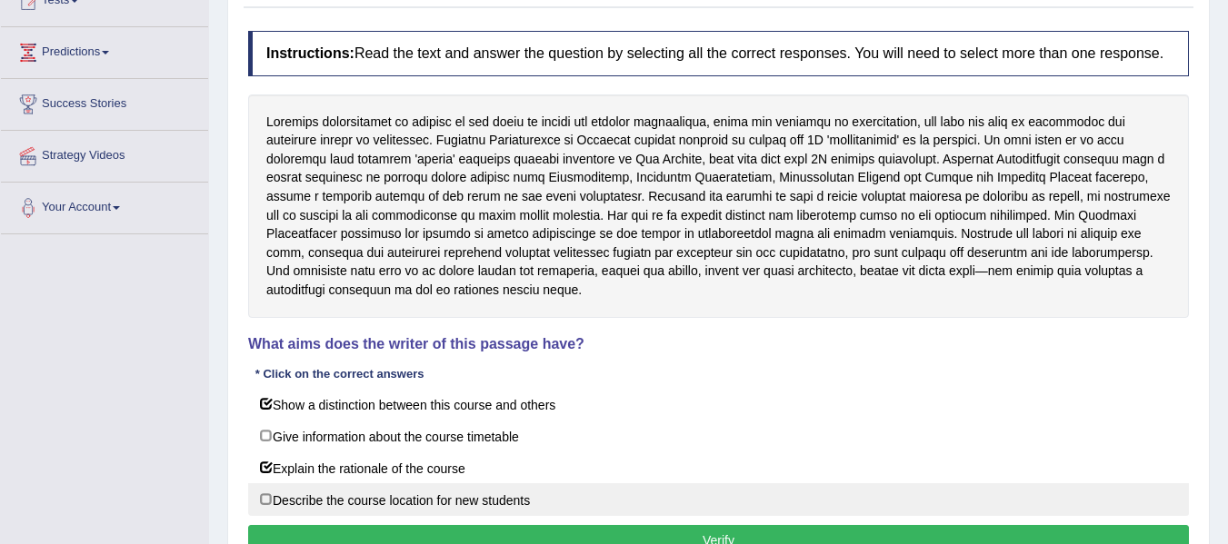
click at [388, 503] on label "Describe the course location for new students" at bounding box center [718, 499] width 941 height 33
checkbox input "true"
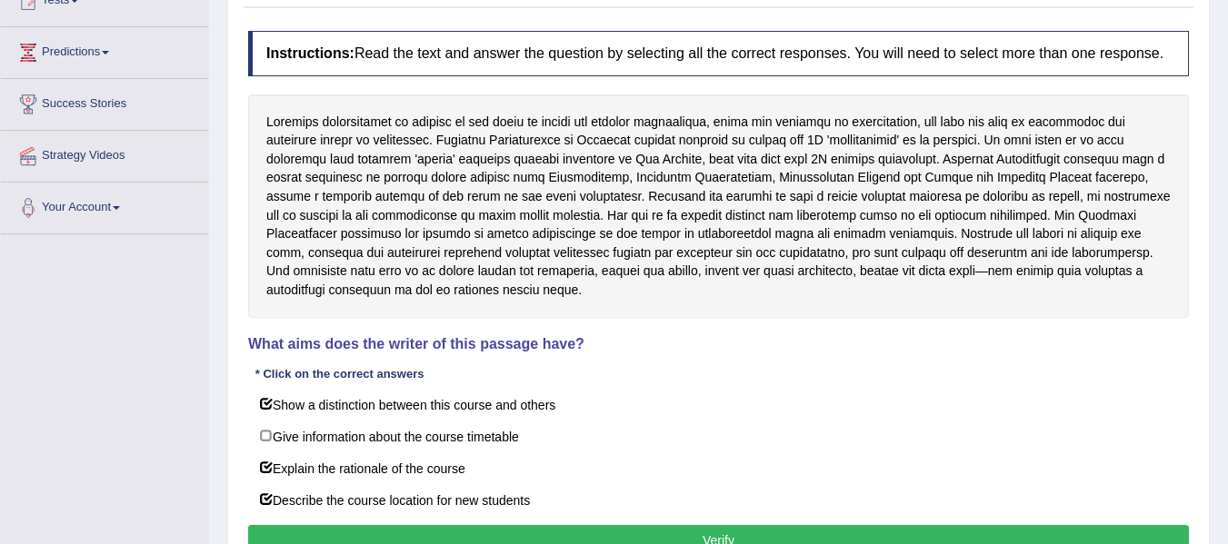
click at [394, 536] on button "Verify" at bounding box center [718, 540] width 941 height 31
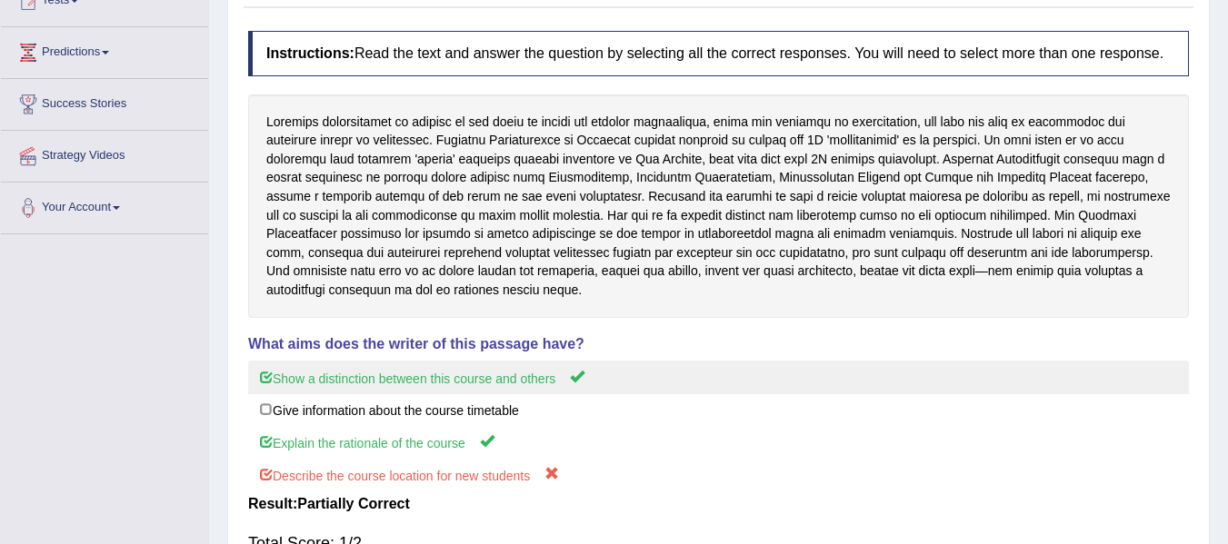
click at [920, 365] on label "Show a distinction between this course and others" at bounding box center [718, 378] width 941 height 34
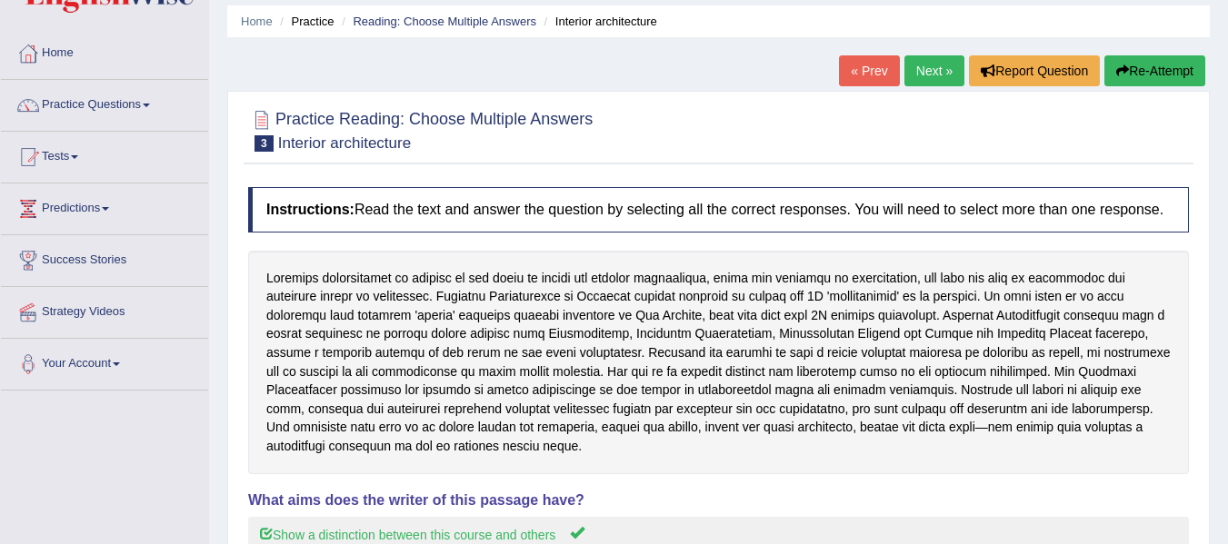
scroll to position [46, 0]
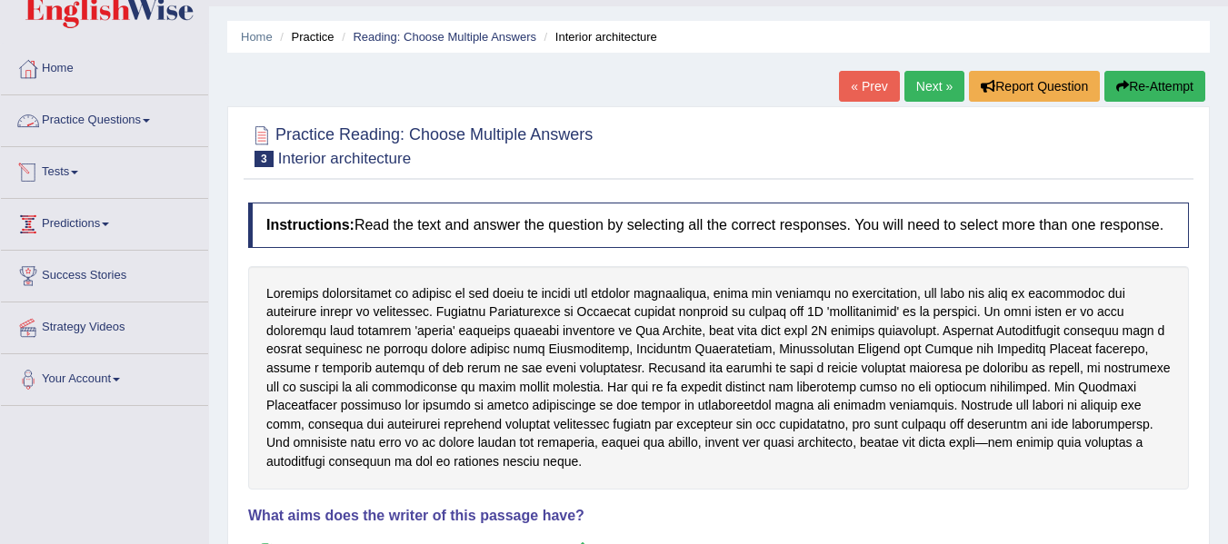
click at [140, 119] on link "Practice Questions" at bounding box center [104, 117] width 207 height 45
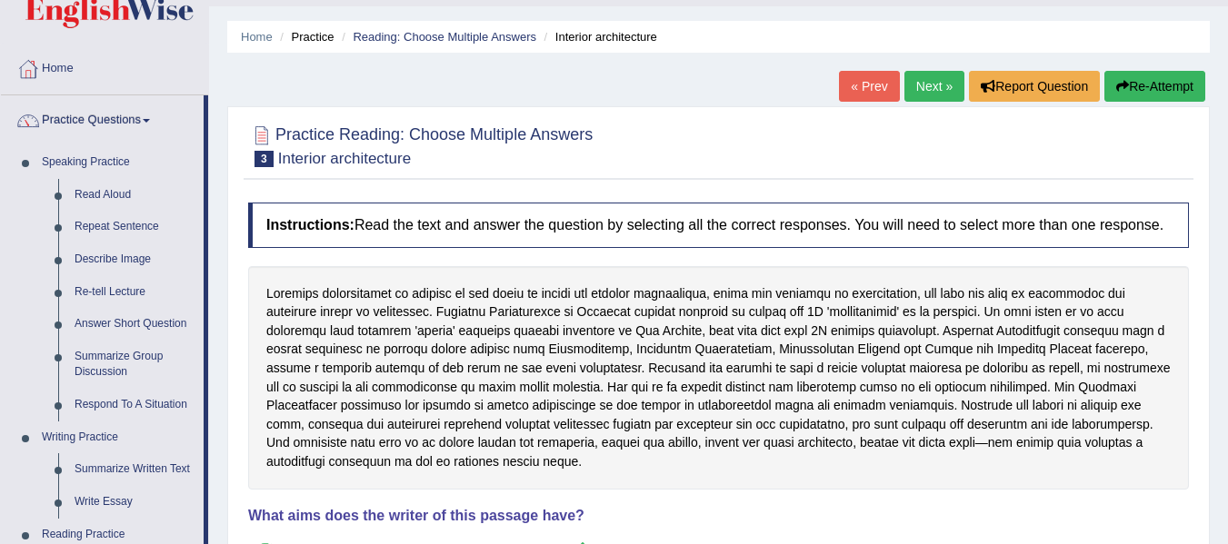
click at [612, 173] on div at bounding box center [718, 144] width 941 height 55
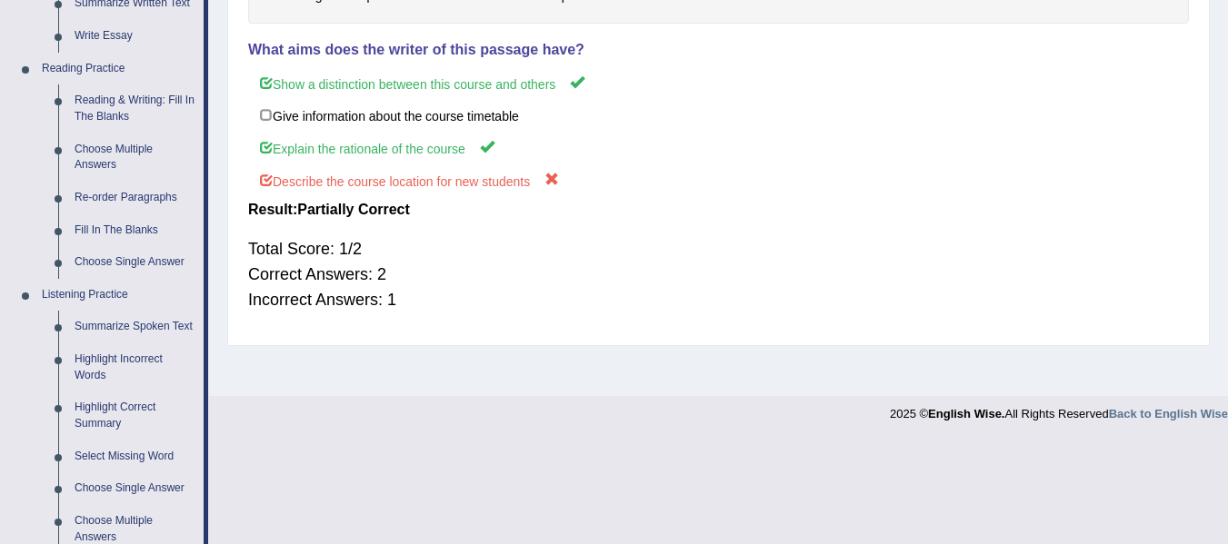
scroll to position [519, 0]
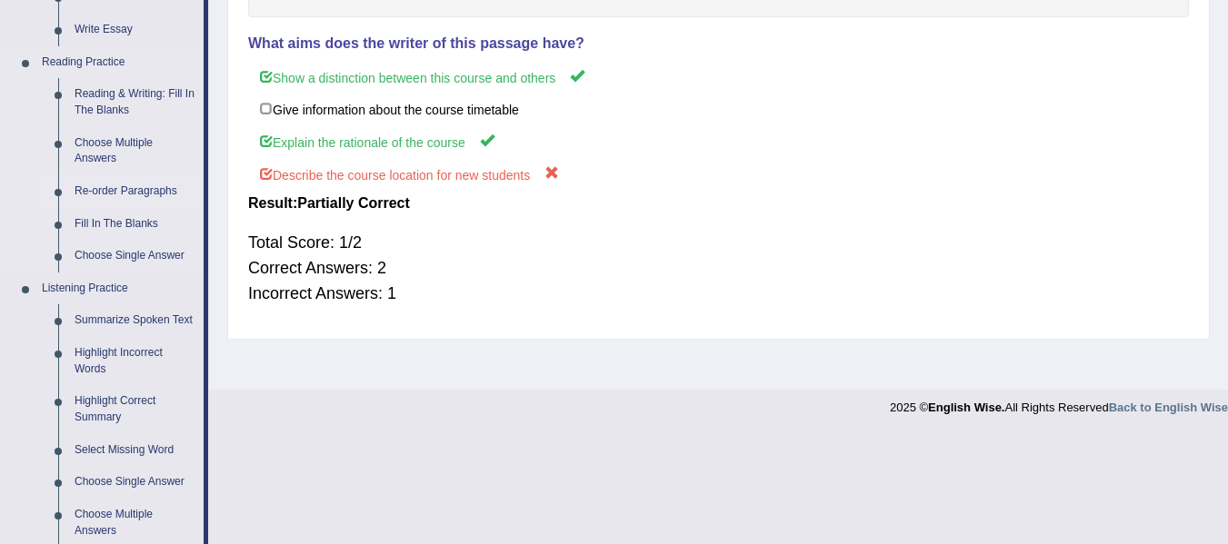
click at [174, 188] on link "Re-order Paragraphs" at bounding box center [134, 191] width 137 height 33
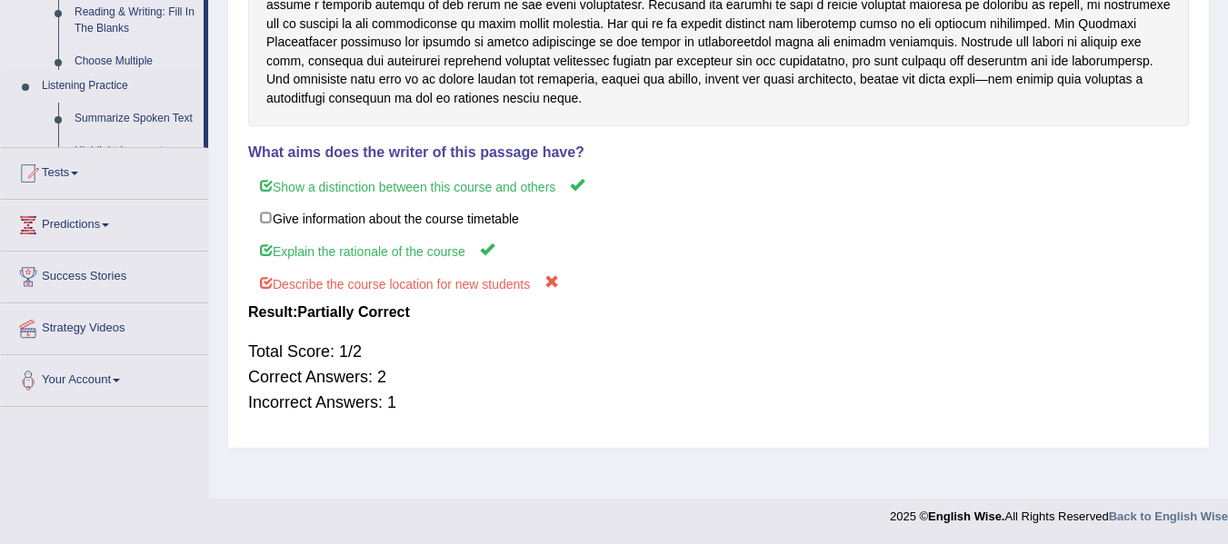
scroll to position [410, 0]
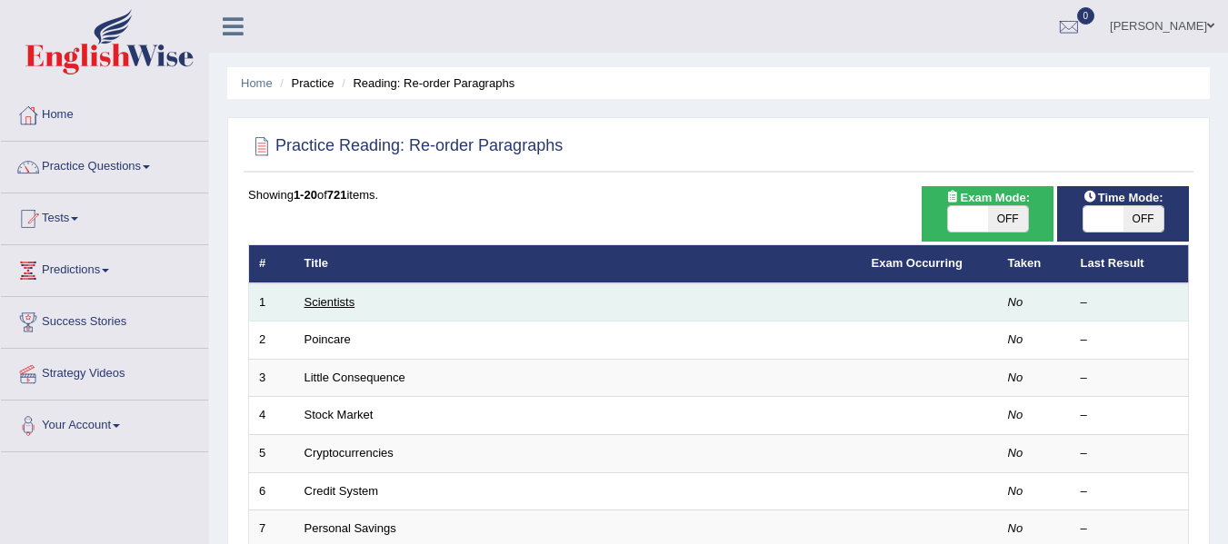
click at [339, 296] on link "Scientists" at bounding box center [329, 302] width 51 height 14
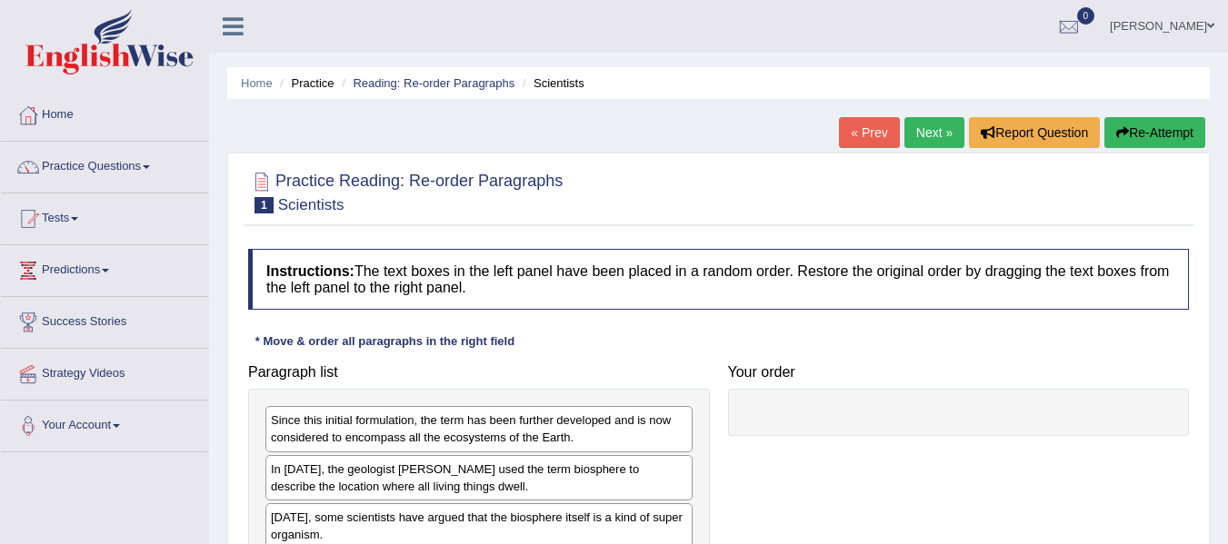
click at [545, 219] on div at bounding box center [718, 191] width 941 height 55
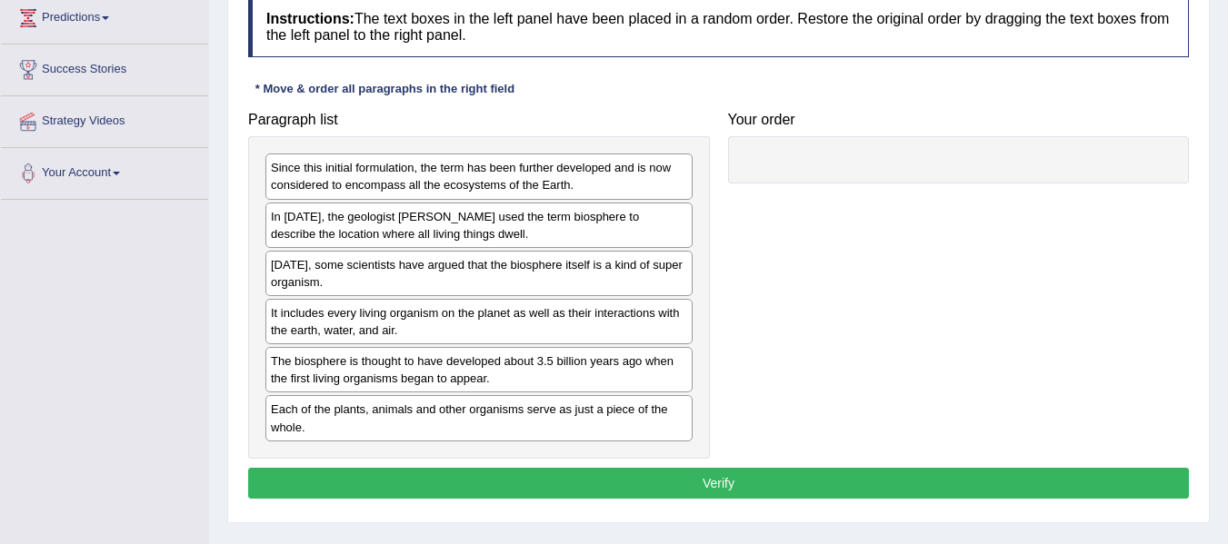
scroll to position [254, 0]
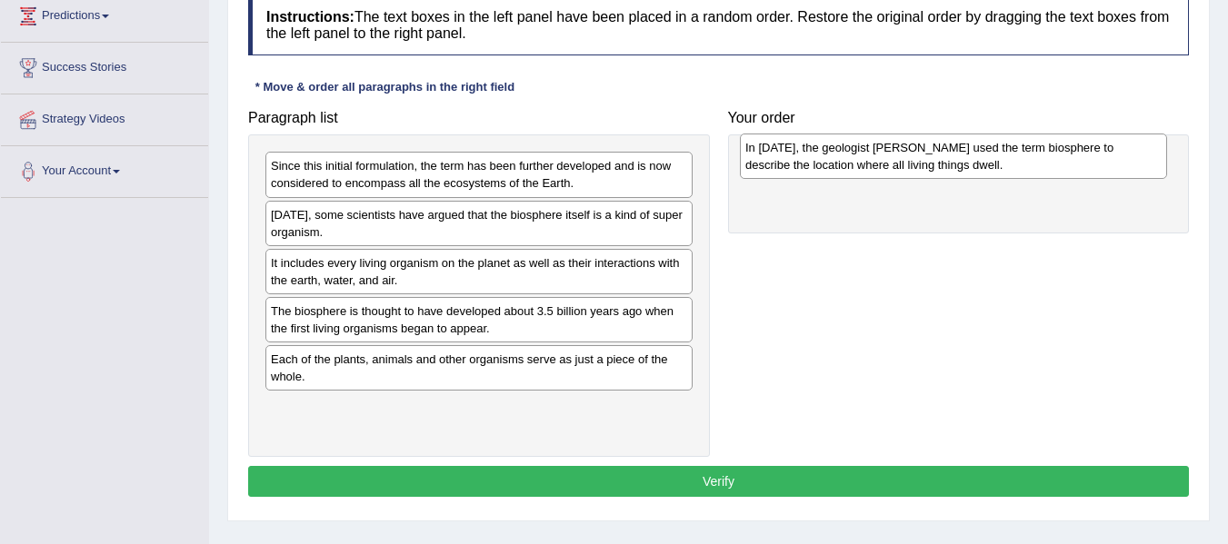
drag, startPoint x: 412, startPoint y: 232, endPoint x: 886, endPoint y: 164, distance: 479.1
click at [886, 164] on div "In [DATE], the geologist [PERSON_NAME] used the term biosphere to describe the …" at bounding box center [953, 156] width 427 height 45
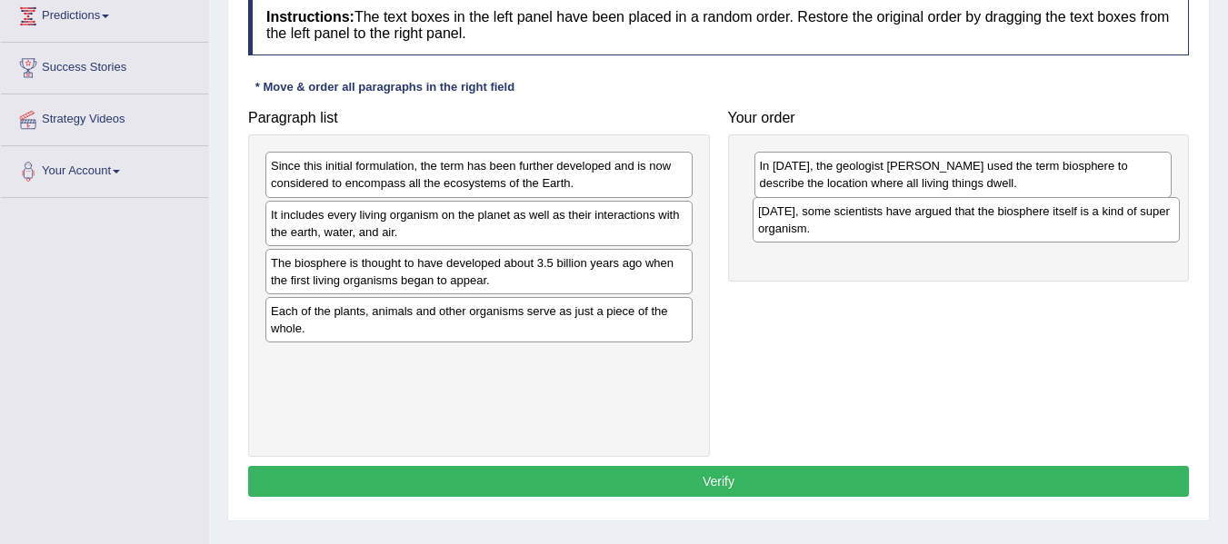
drag, startPoint x: 418, startPoint y: 230, endPoint x: 942, endPoint y: 224, distance: 524.4
click at [942, 224] on div "[DATE], some scientists have argued that the biosphere itself is a kind of supe…" at bounding box center [965, 219] width 427 height 45
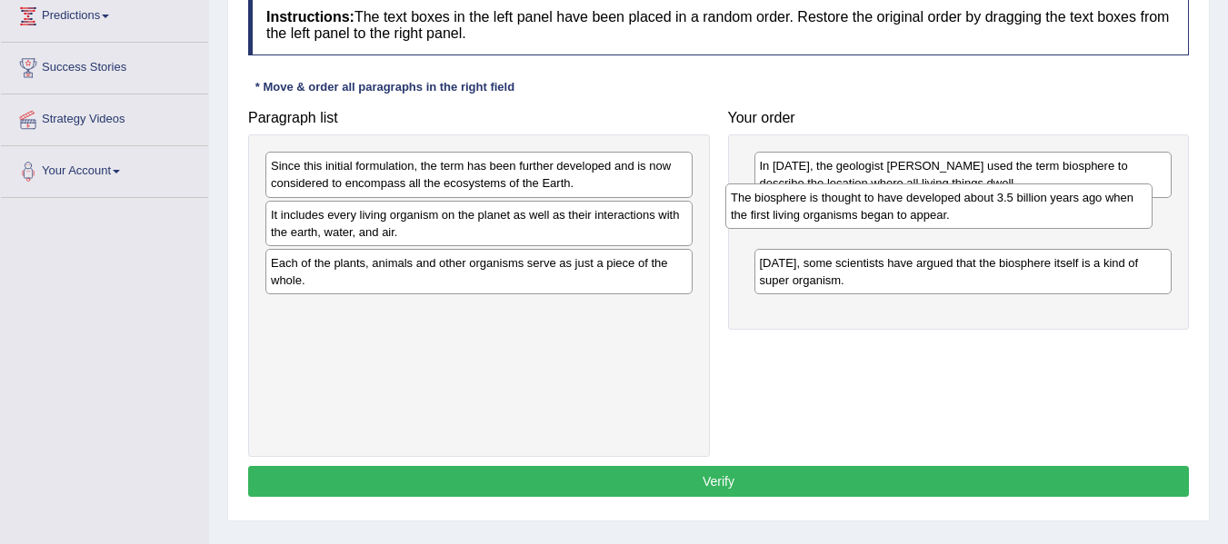
drag, startPoint x: 393, startPoint y: 271, endPoint x: 890, endPoint y: 205, distance: 501.4
click at [890, 205] on div "The biosphere is thought to have developed about 3.5 billion years ago when the…" at bounding box center [938, 206] width 427 height 45
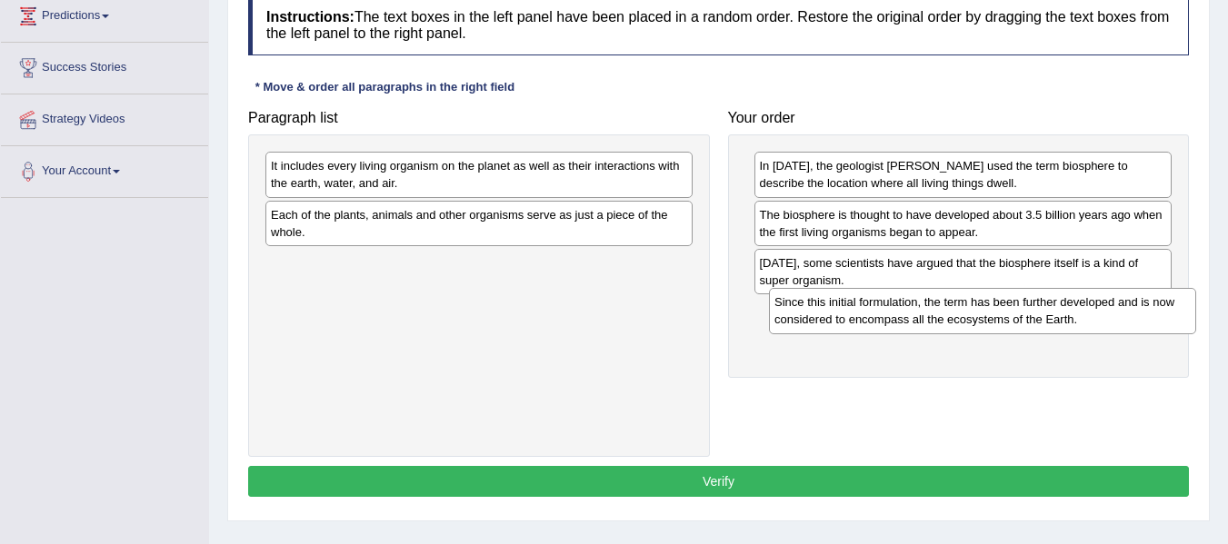
drag, startPoint x: 507, startPoint y: 180, endPoint x: 1041, endPoint y: 315, distance: 551.2
click at [1041, 315] on div "Since this initial formulation, the term has been further developed and is now …" at bounding box center [982, 310] width 427 height 45
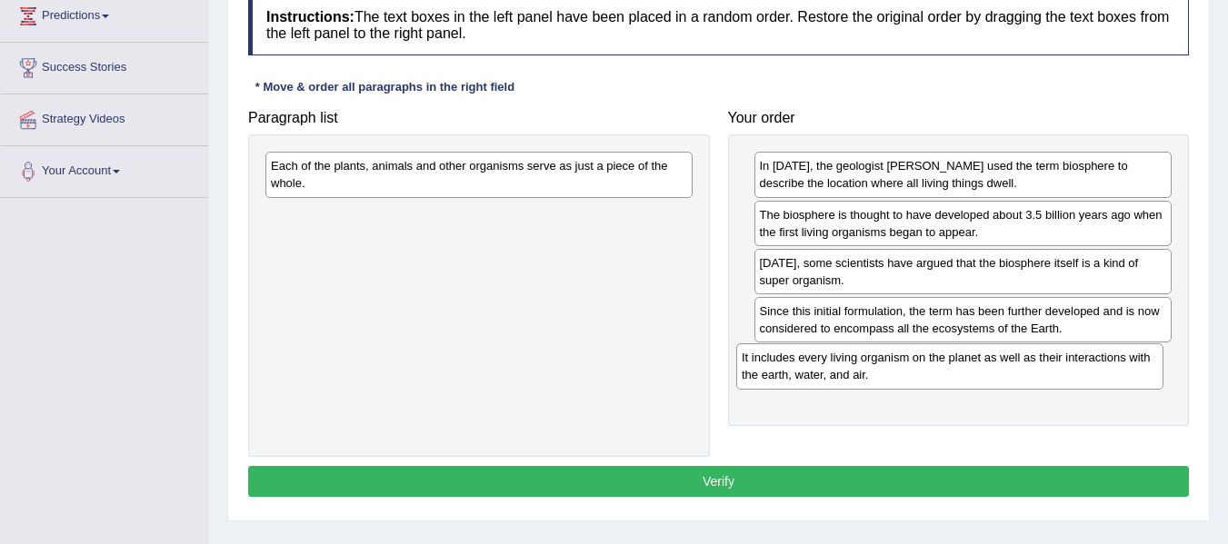
drag, startPoint x: 441, startPoint y: 188, endPoint x: 927, endPoint y: 379, distance: 522.3
click at [927, 379] on div "It includes every living organism on the planet as well as their interactions w…" at bounding box center [949, 366] width 427 height 45
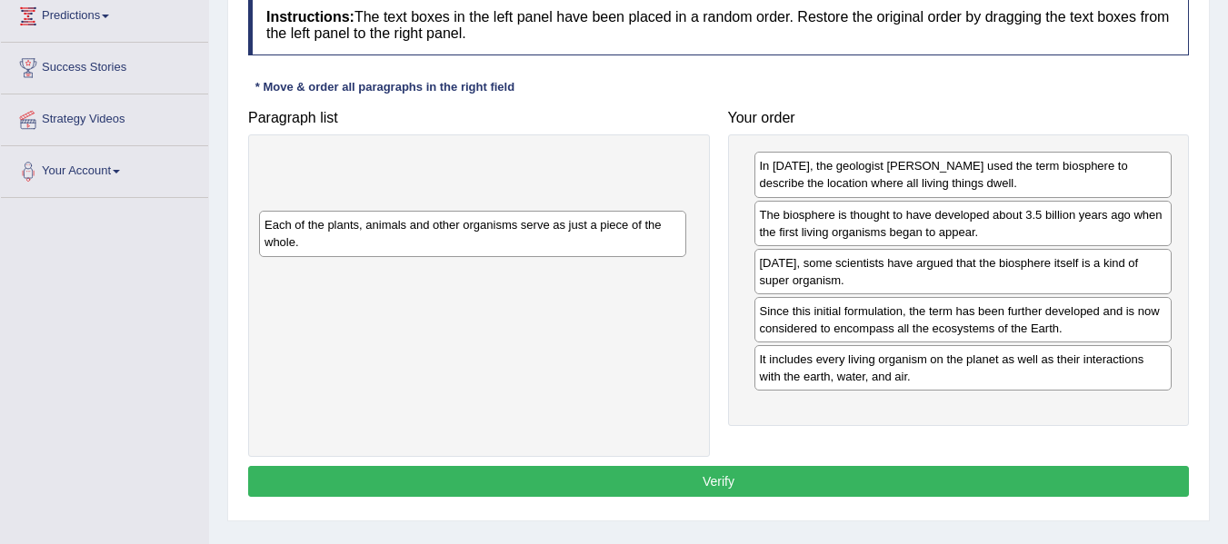
drag, startPoint x: 507, startPoint y: 192, endPoint x: 496, endPoint y: 249, distance: 58.3
click at [496, 249] on div "Each of the plants, animals and other organisms serve as just a piece of the wh…" at bounding box center [472, 233] width 427 height 45
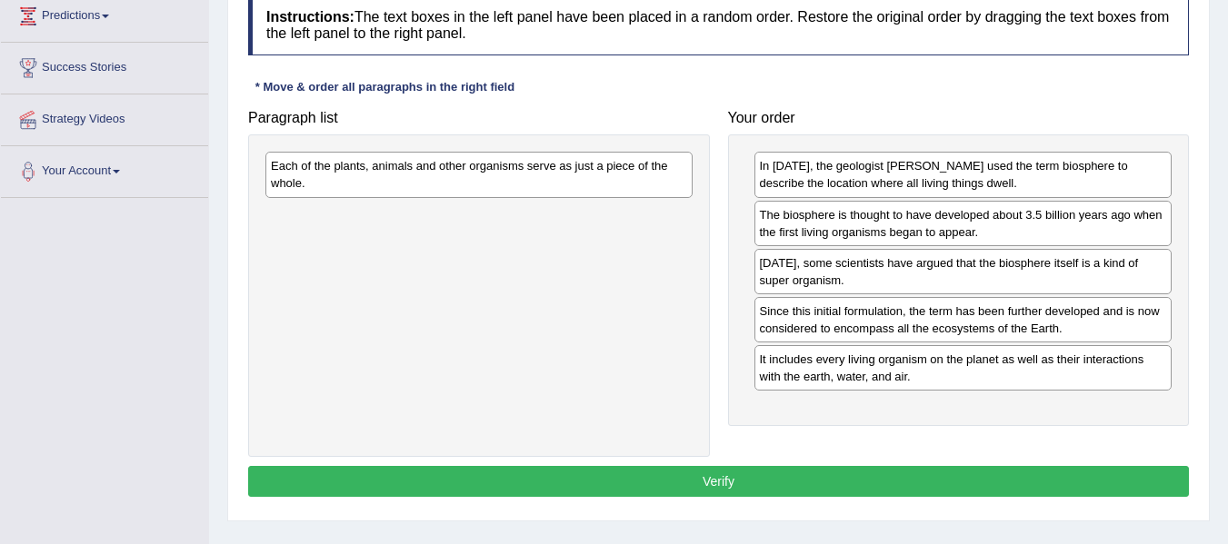
click at [622, 256] on div "Each of the plants, animals and other organisms serve as just a piece of the wh…" at bounding box center [479, 295] width 462 height 322
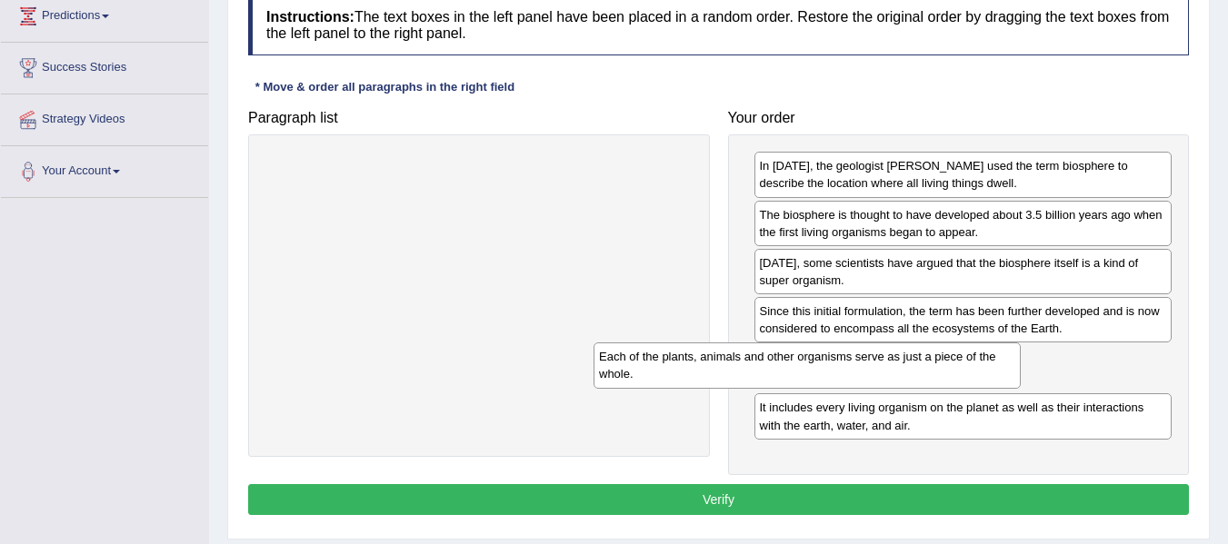
drag, startPoint x: 460, startPoint y: 187, endPoint x: 788, endPoint y: 378, distance: 379.5
click at [788, 378] on div "Each of the plants, animals and other organisms serve as just a piece of the wh…" at bounding box center [806, 365] width 427 height 45
click at [802, 491] on button "Verify" at bounding box center [718, 499] width 941 height 31
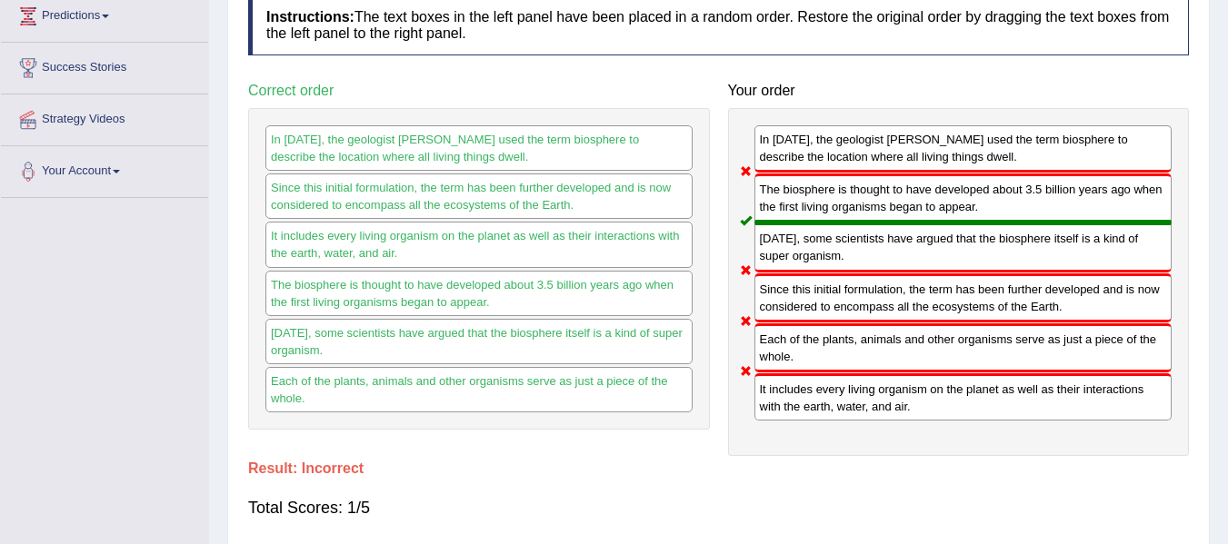
click at [802, 491] on div "Total Scores: 1/5" at bounding box center [718, 508] width 941 height 44
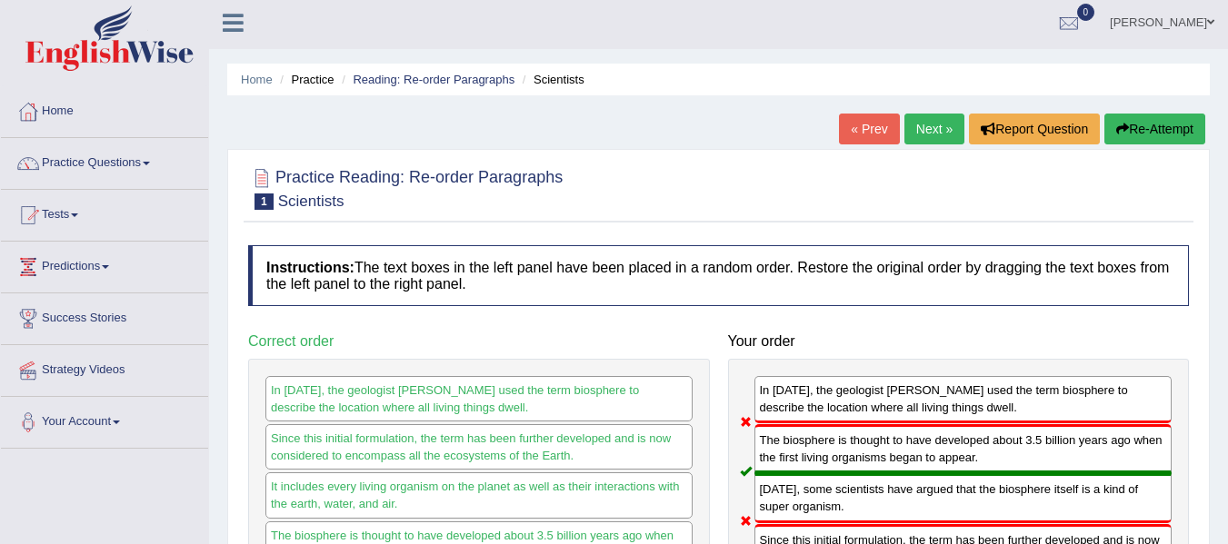
scroll to position [0, 0]
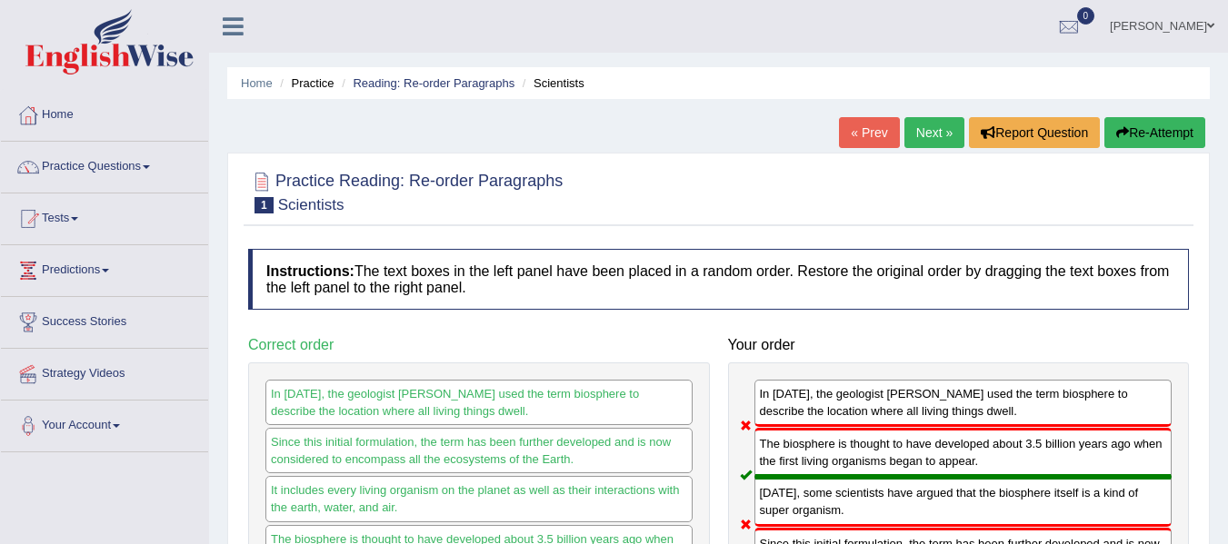
click at [1138, 131] on button "Re-Attempt" at bounding box center [1154, 132] width 101 height 31
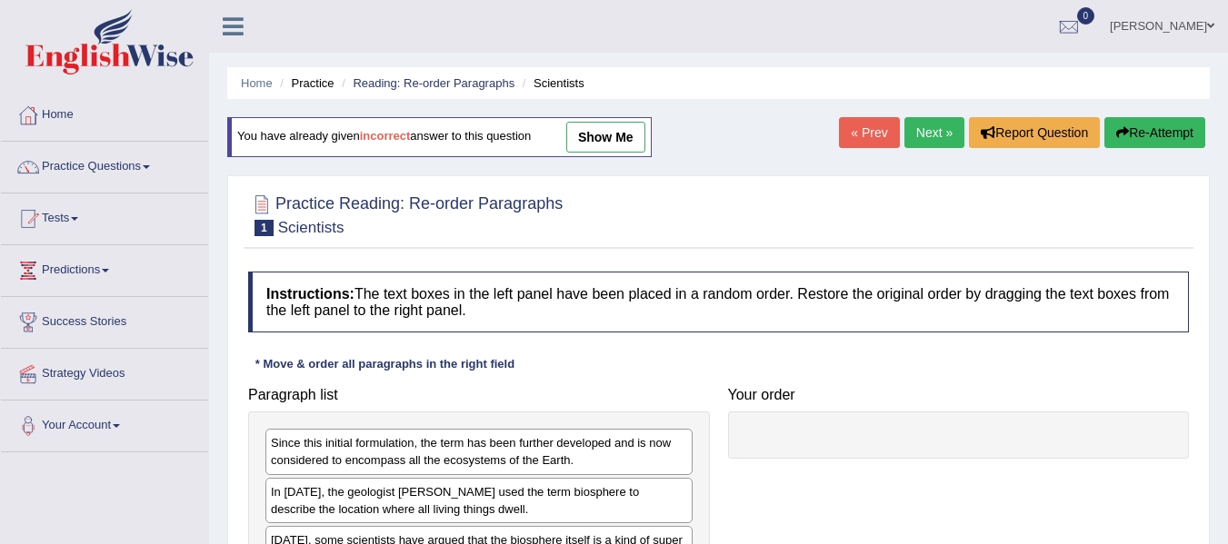
click at [1103, 184] on div "Practice Reading: Re-order Paragraphs 1 Scientists Instructions: The text boxes…" at bounding box center [718, 486] width 982 height 623
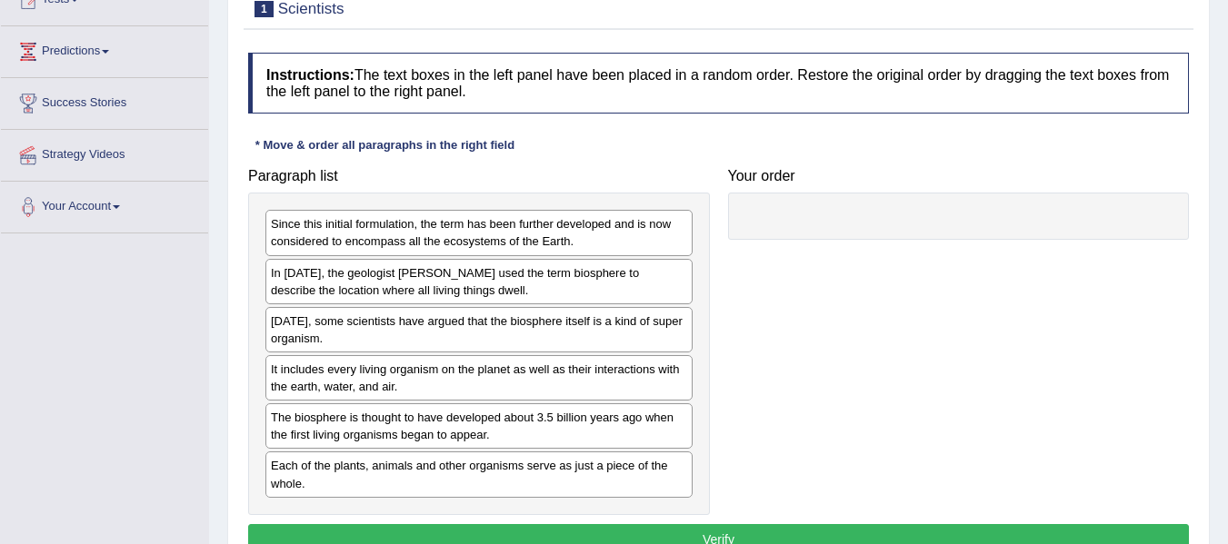
scroll to position [291, 0]
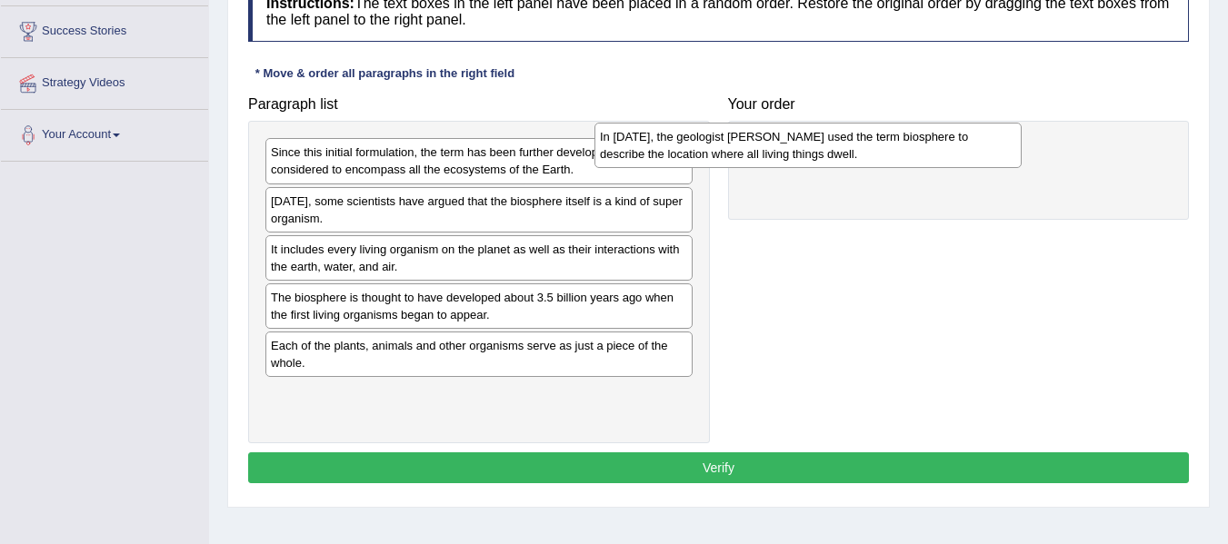
drag, startPoint x: 344, startPoint y: 219, endPoint x: 673, endPoint y: 154, distance: 335.4
click at [673, 154] on div "In [DATE], the geologist [PERSON_NAME] used the term biosphere to describe the …" at bounding box center [807, 145] width 427 height 45
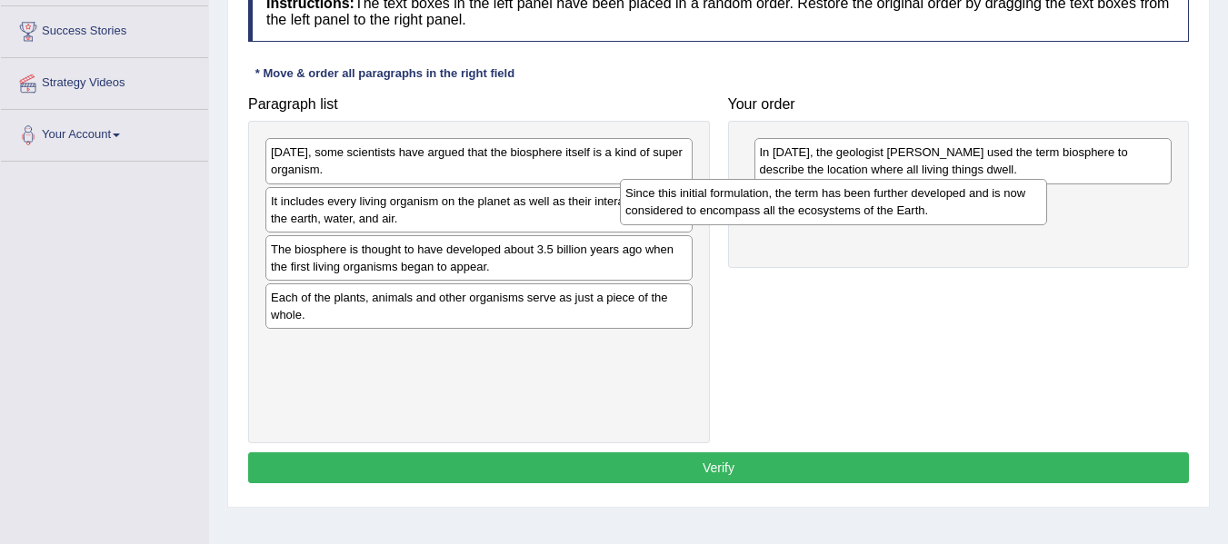
drag, startPoint x: 610, startPoint y: 170, endPoint x: 964, endPoint y: 211, distance: 356.8
click at [964, 211] on div "Since this initial formulation, the term has been further developed and is now …" at bounding box center [833, 201] width 427 height 45
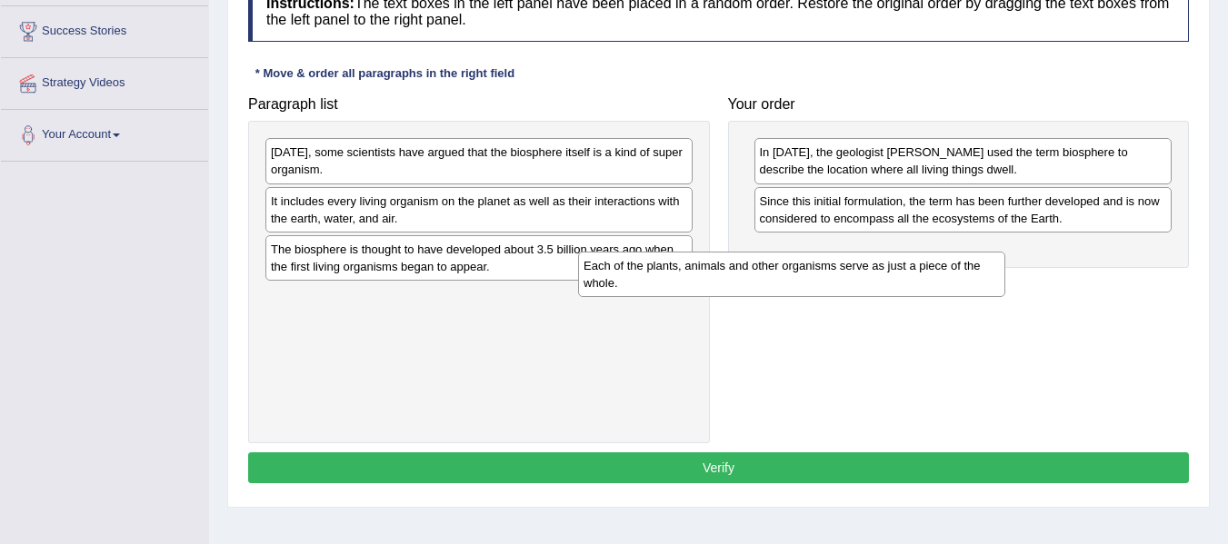
drag, startPoint x: 465, startPoint y: 308, endPoint x: 778, endPoint y: 275, distance: 314.3
click at [778, 275] on div "Each of the plants, animals and other organisms serve as just a piece of the wh…" at bounding box center [791, 274] width 427 height 45
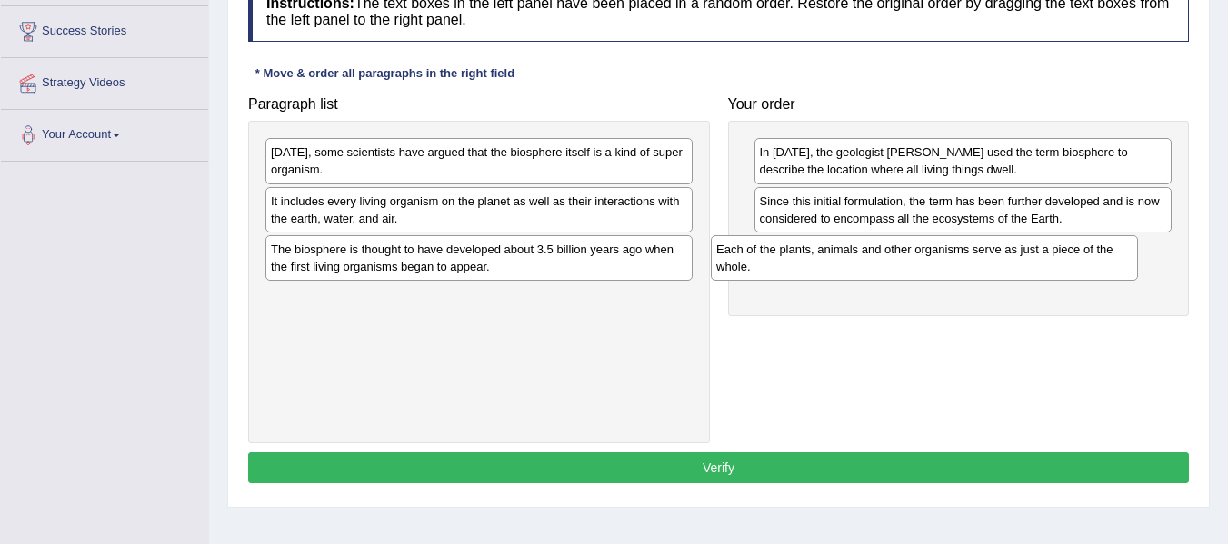
drag, startPoint x: 346, startPoint y: 323, endPoint x: 792, endPoint y: 274, distance: 447.9
click at [792, 274] on div "Each of the plants, animals and other organisms serve as just a piece of the wh…" at bounding box center [924, 257] width 427 height 45
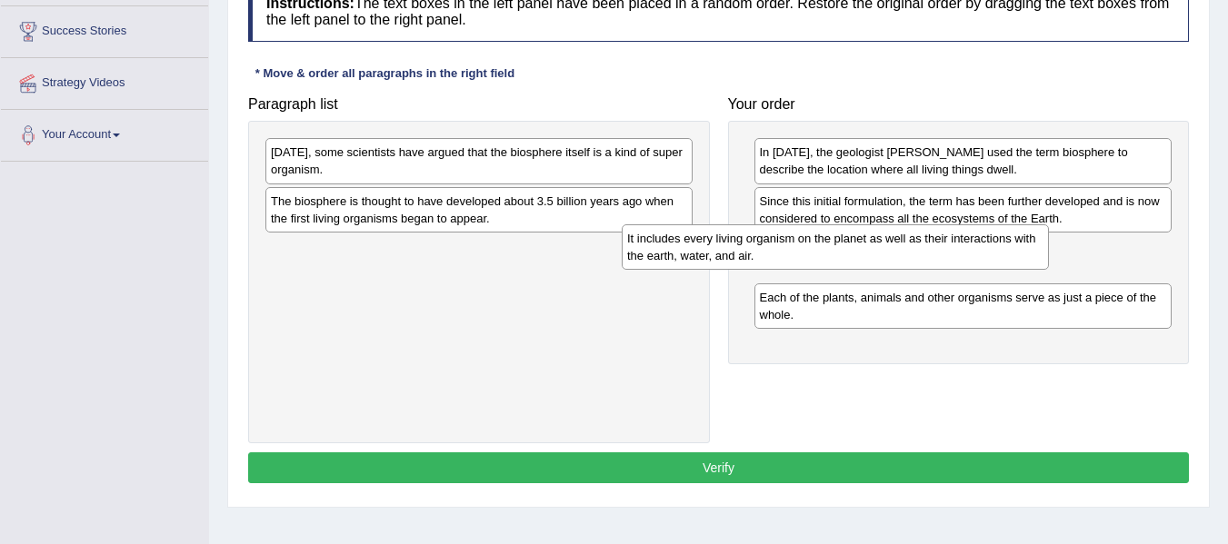
drag, startPoint x: 417, startPoint y: 216, endPoint x: 773, endPoint y: 254, distance: 358.3
click at [773, 254] on div "It includes every living organism on the planet as well as their interactions w…" at bounding box center [835, 246] width 427 height 45
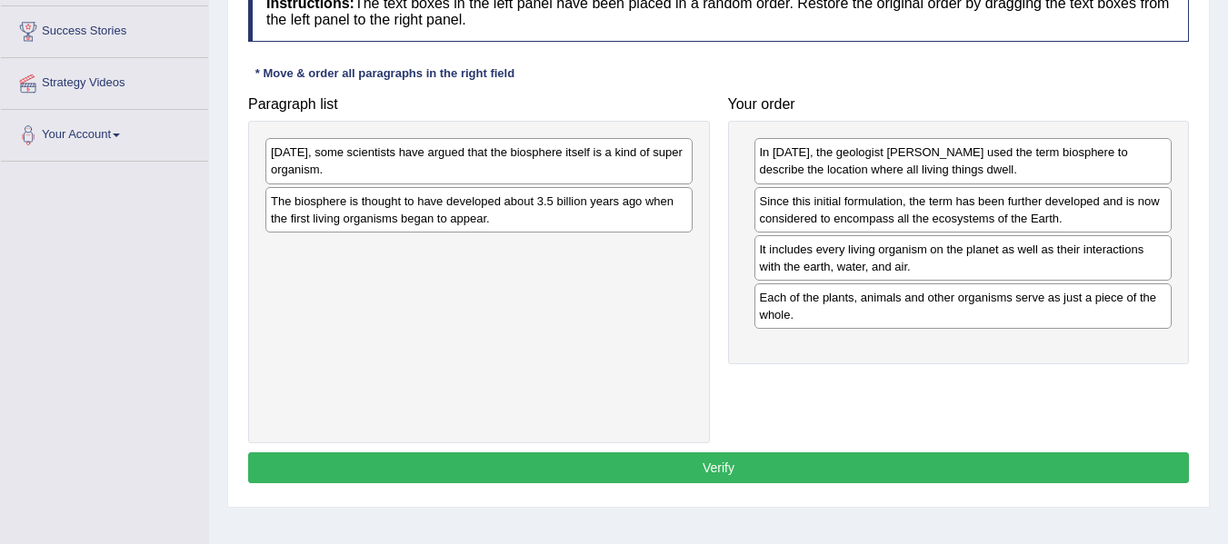
click at [393, 168] on div "[DATE], some scientists have argued that the biosphere itself is a kind of supe…" at bounding box center [478, 160] width 427 height 45
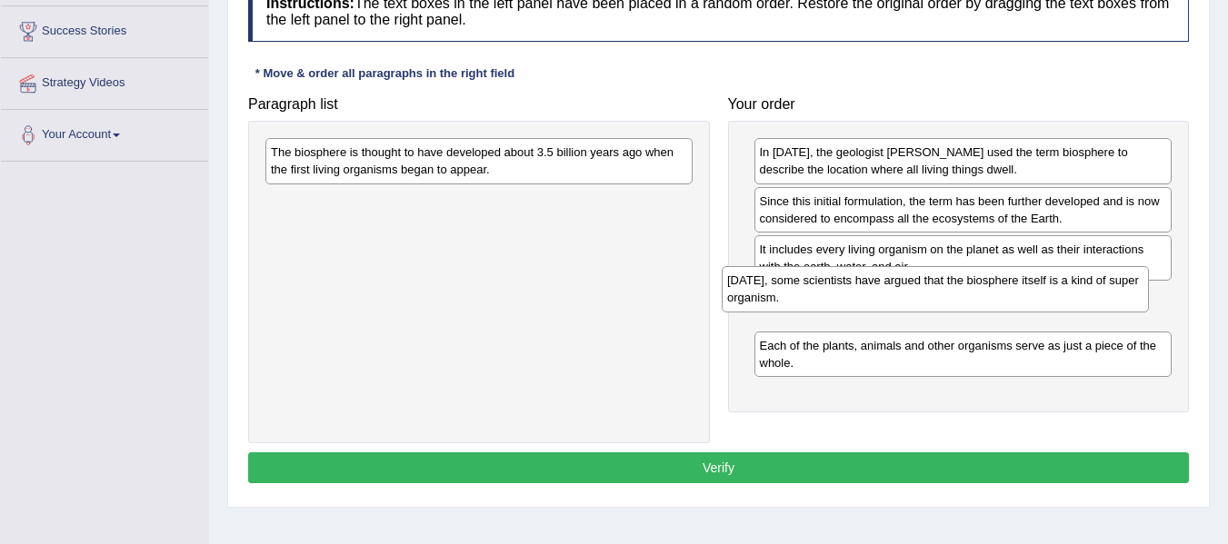
drag, startPoint x: 393, startPoint y: 168, endPoint x: 867, endPoint y: 296, distance: 491.4
click at [867, 296] on div "[DATE], some scientists have argued that the biosphere itself is a kind of supe…" at bounding box center [935, 288] width 427 height 45
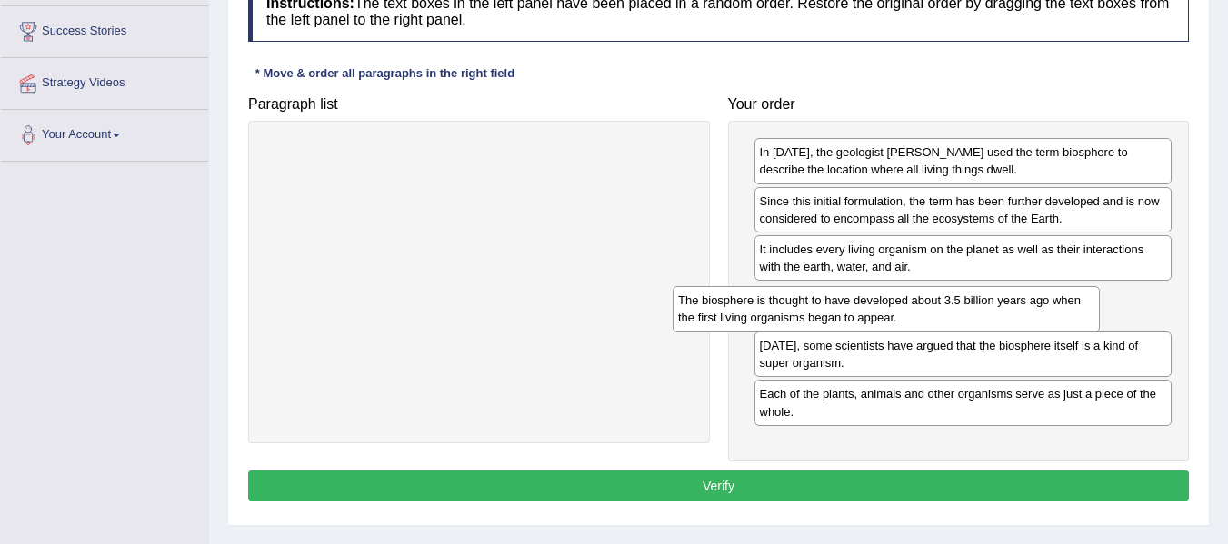
drag, startPoint x: 400, startPoint y: 171, endPoint x: 807, endPoint y: 317, distance: 432.6
click at [807, 317] on div "The biosphere is thought to have developed about 3.5 billion years ago when the…" at bounding box center [885, 308] width 427 height 45
click at [674, 486] on button "Verify" at bounding box center [718, 486] width 941 height 31
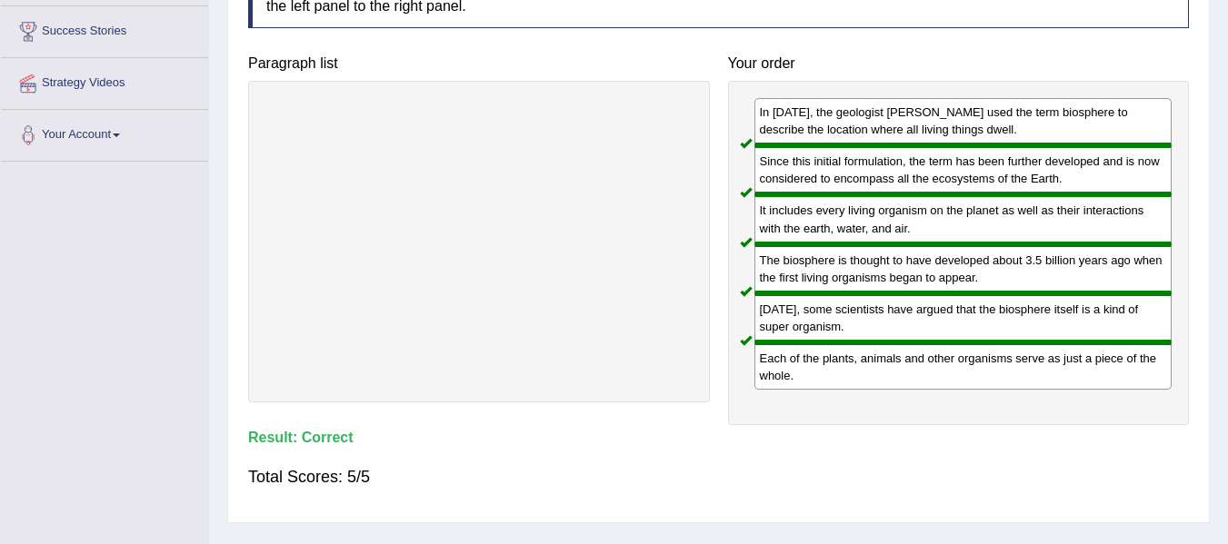
click at [808, 470] on div "Total Scores: 5/5" at bounding box center [718, 477] width 941 height 44
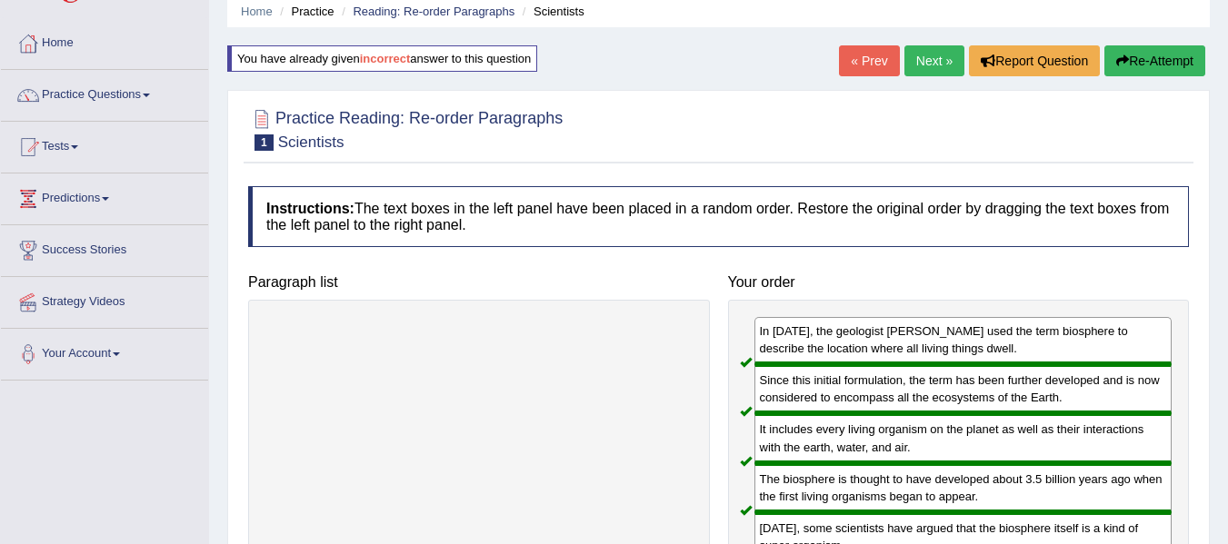
scroll to position [0, 0]
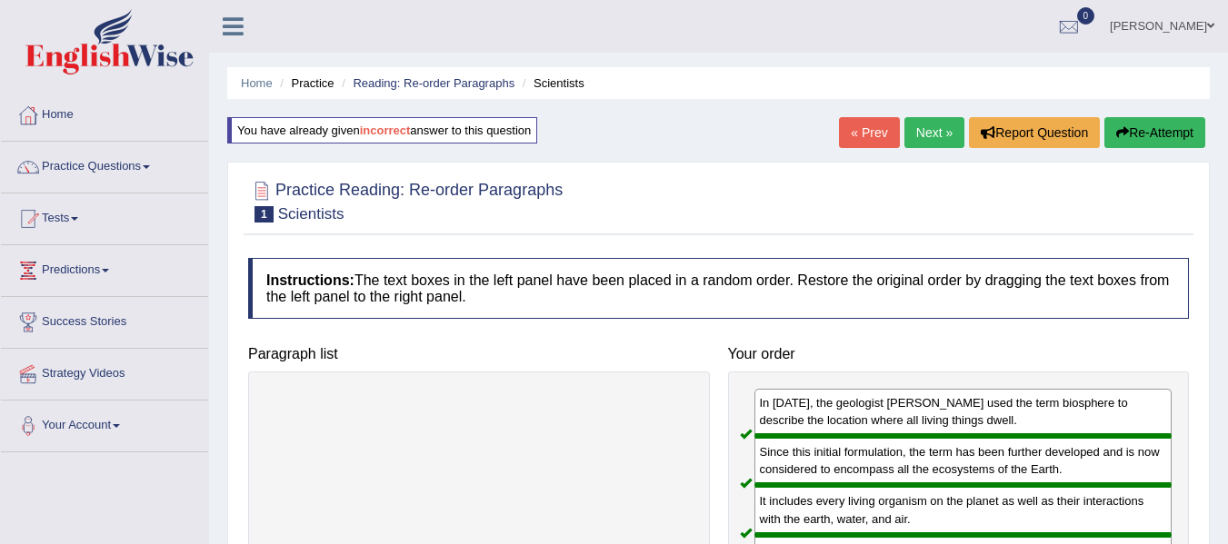
click at [908, 144] on link "Next »" at bounding box center [934, 132] width 60 height 31
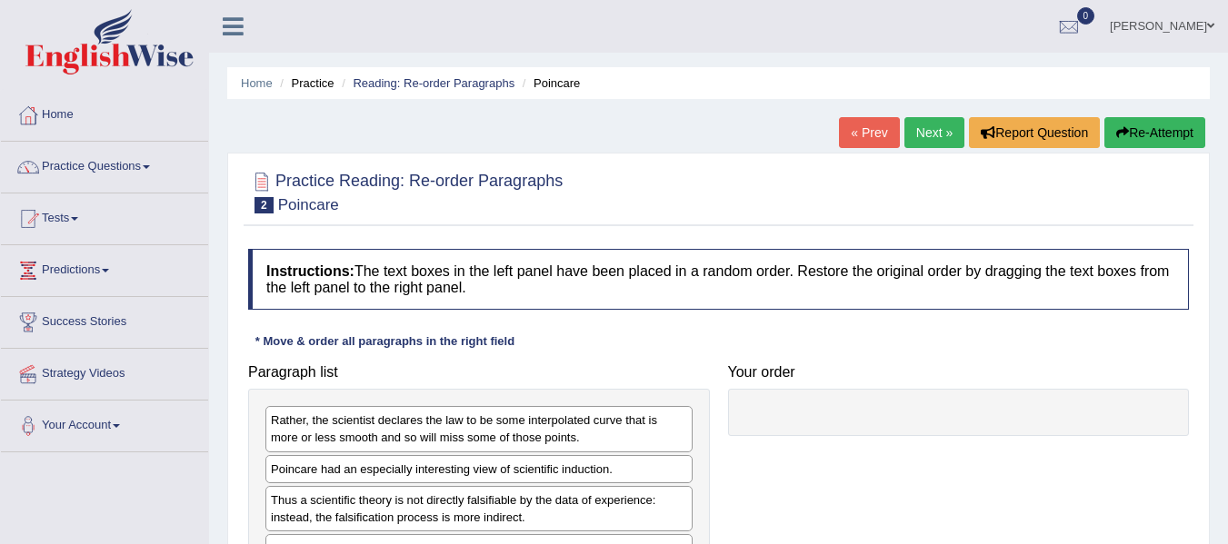
click at [740, 343] on div "Instructions: The text boxes in the left panel have been placed in a random ord…" at bounding box center [719, 446] width 950 height 412
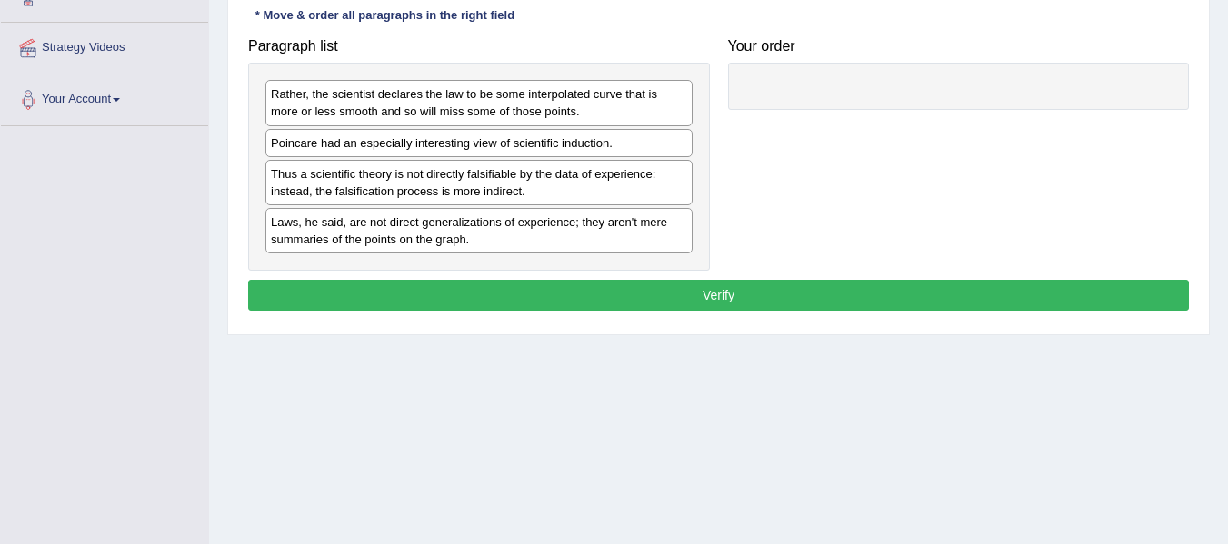
scroll to position [327, 0]
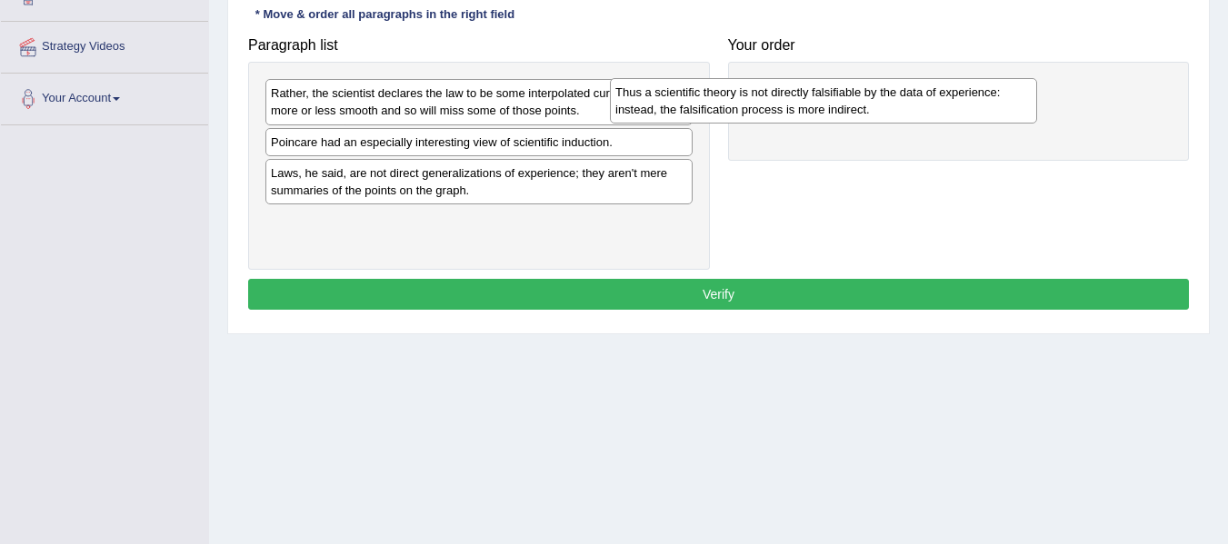
drag, startPoint x: 372, startPoint y: 173, endPoint x: 716, endPoint y: 90, distance: 354.2
click at [716, 90] on div "Thus a scientific theory is not directly falsifiable by the data of experience:…" at bounding box center [823, 100] width 427 height 45
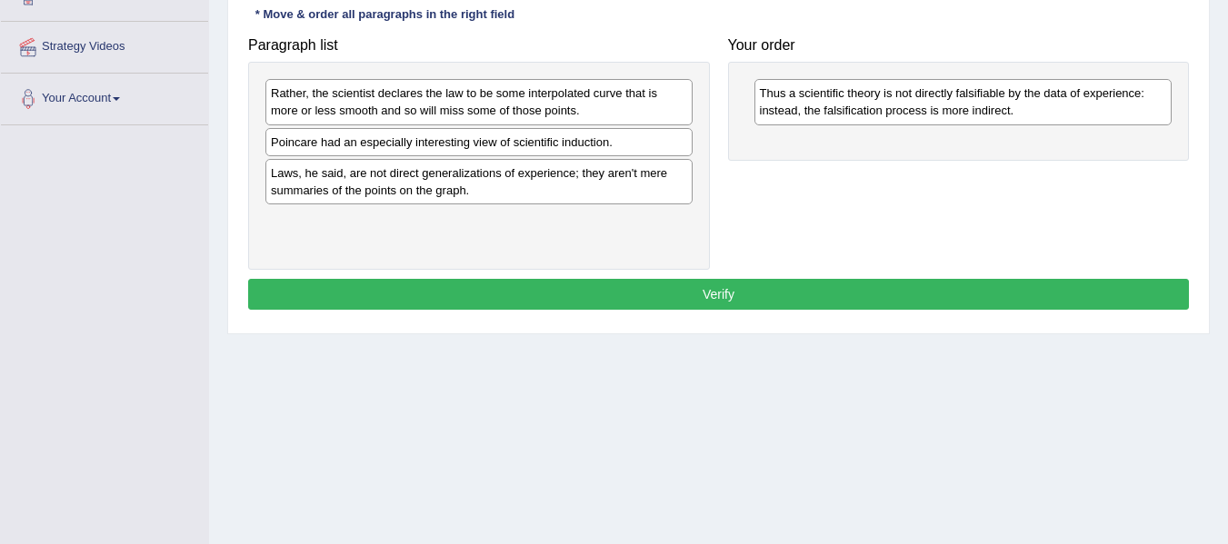
click at [352, 186] on div "Laws, he said, are not direct generalizations of experience; they aren't mere s…" at bounding box center [478, 181] width 427 height 45
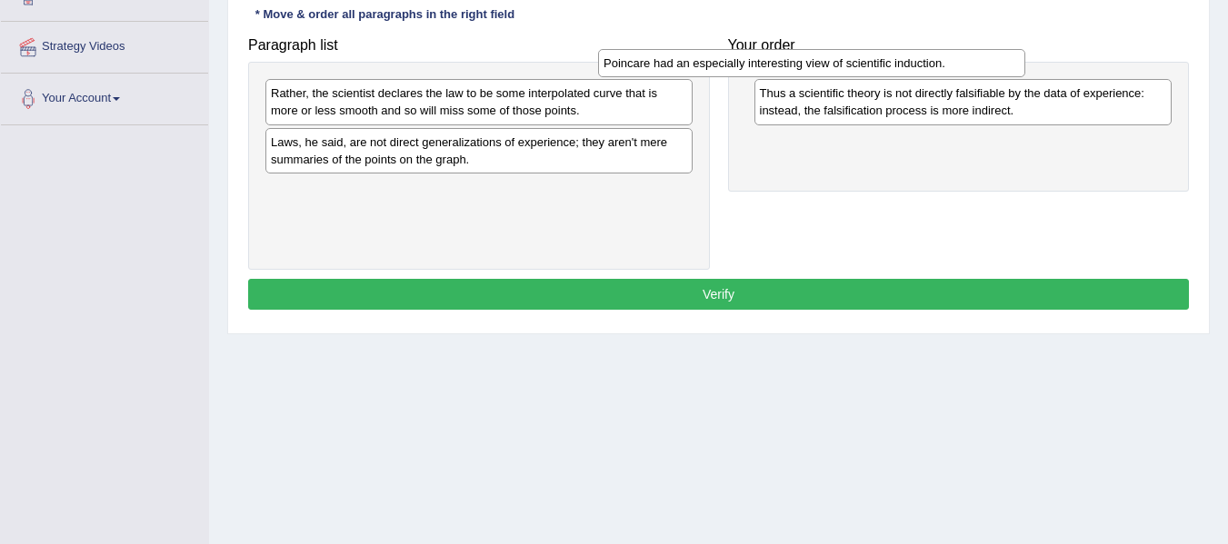
drag, startPoint x: 345, startPoint y: 144, endPoint x: 678, endPoint y: 64, distance: 342.1
click at [678, 64] on div "Poincare had an especially interesting view of scientific induction." at bounding box center [811, 63] width 427 height 28
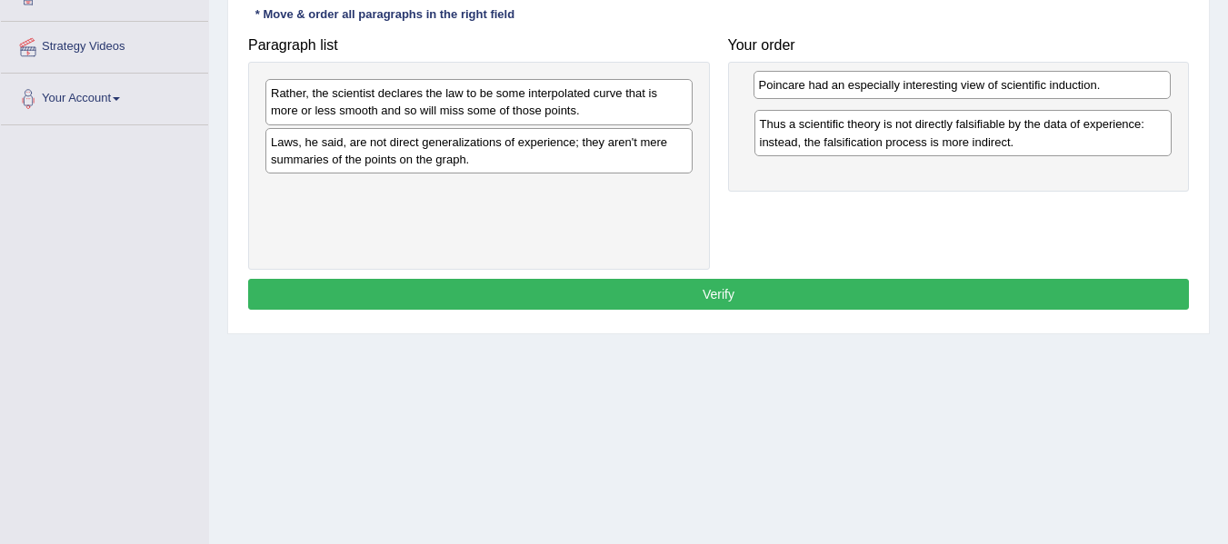
drag, startPoint x: 867, startPoint y: 144, endPoint x: 866, endPoint y: 87, distance: 57.3
click at [866, 87] on div "Poincare had an especially interesting view of scientific induction." at bounding box center [962, 85] width 418 height 28
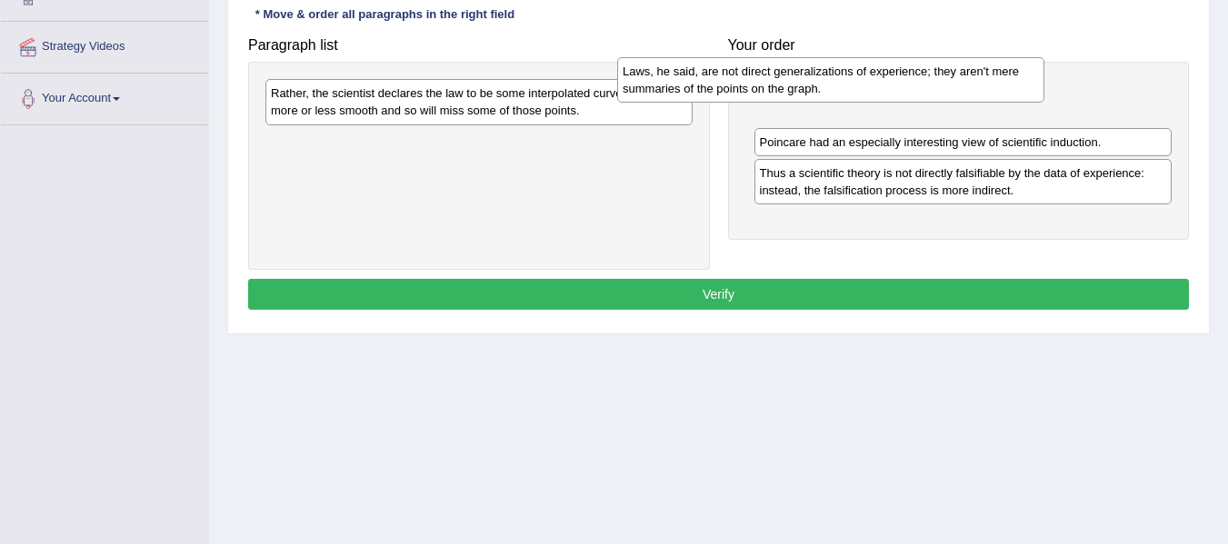
drag, startPoint x: 468, startPoint y: 148, endPoint x: 845, endPoint y: 92, distance: 381.3
click at [845, 92] on div "Laws, he said, are not direct generalizations of experience; they aren't mere s…" at bounding box center [830, 79] width 427 height 45
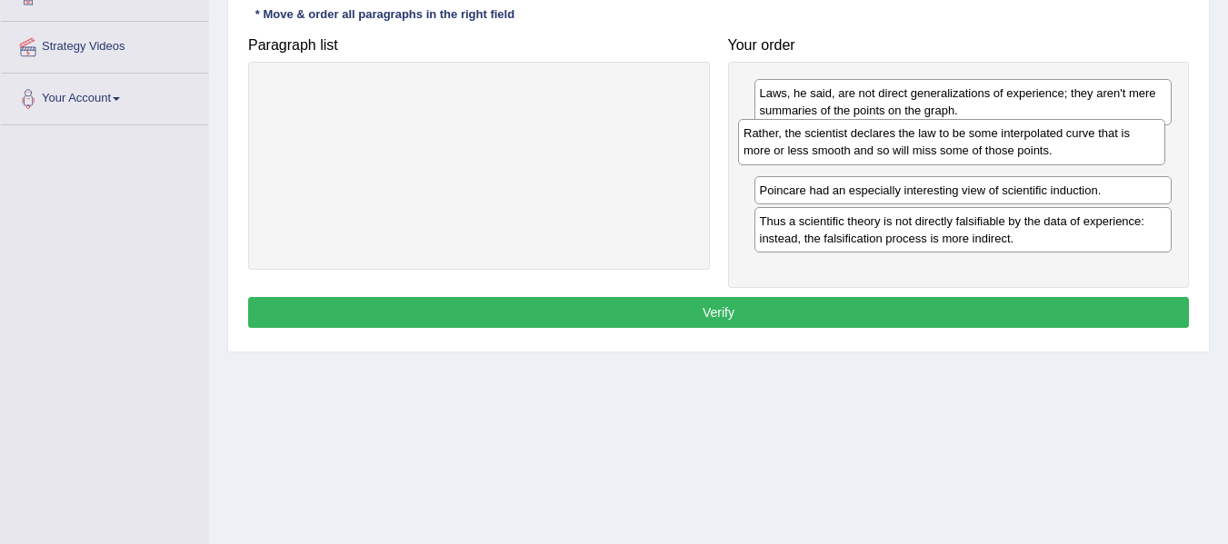
drag, startPoint x: 467, startPoint y: 99, endPoint x: 974, endPoint y: 137, distance: 508.5
click at [974, 137] on div "Rather, the scientist declares the law to be some interpolated curve that is mo…" at bounding box center [951, 141] width 427 height 45
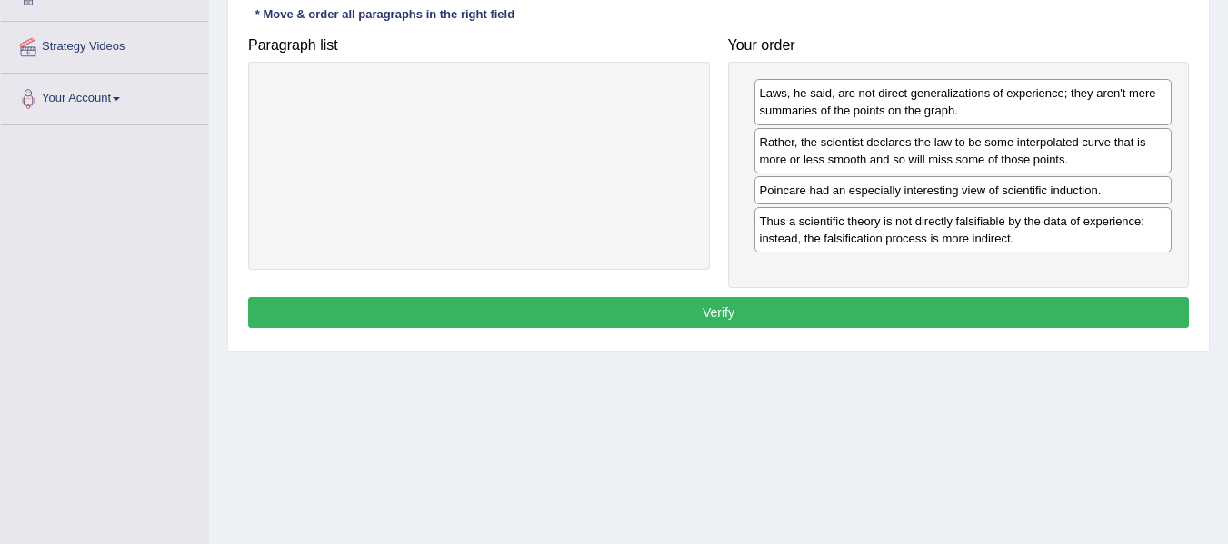
click at [826, 308] on button "Verify" at bounding box center [718, 312] width 941 height 31
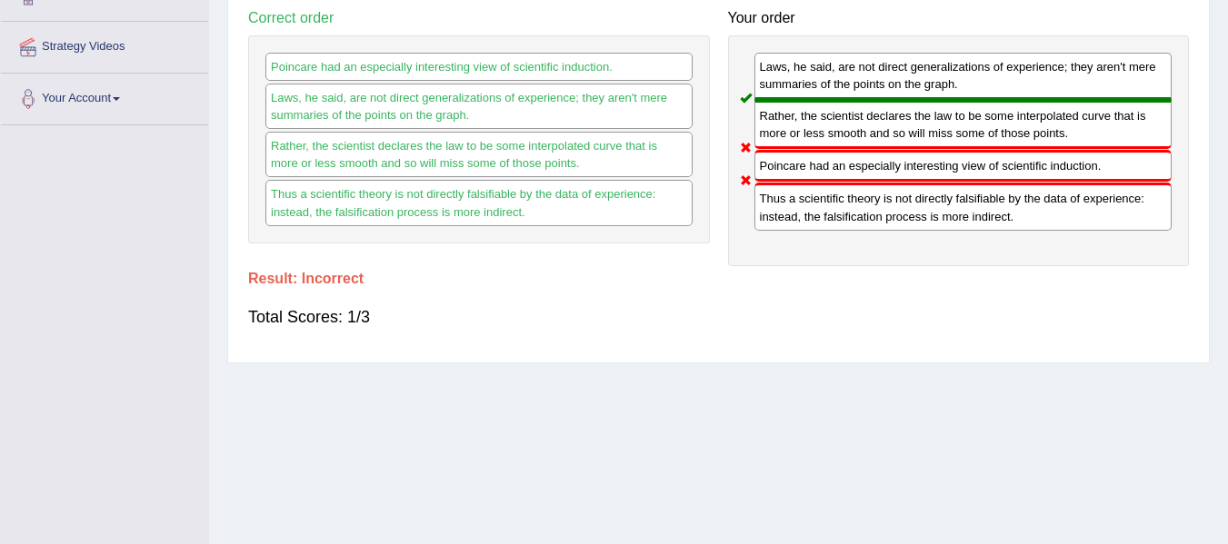
click at [800, 417] on div "Home Practice Reading: Re-order Paragraphs Poincare « Prev Next » Report Questi…" at bounding box center [718, 127] width 1019 height 909
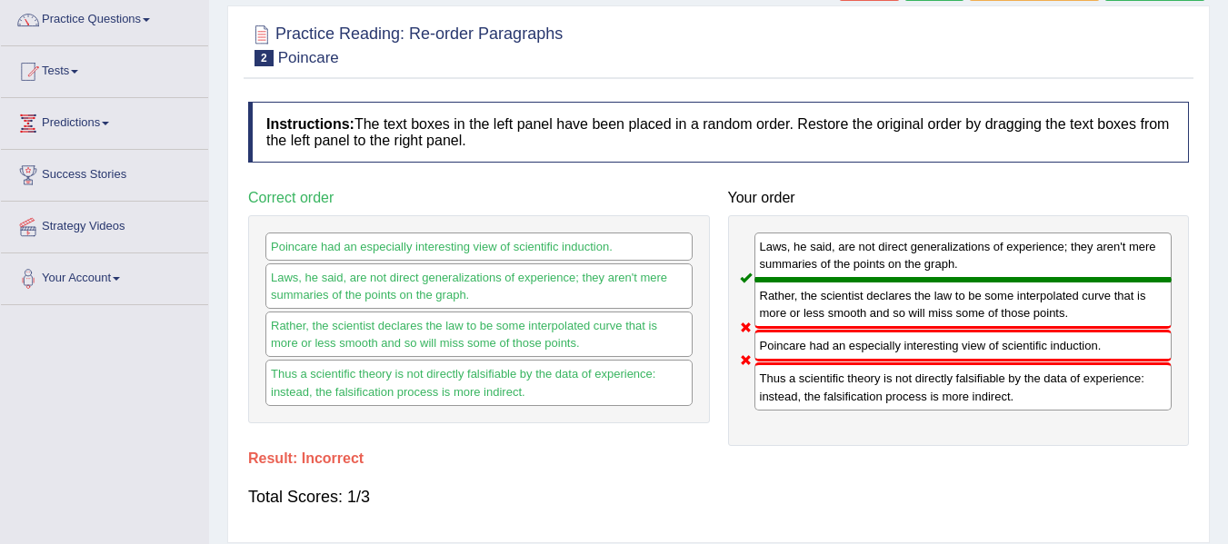
scroll to position [145, 0]
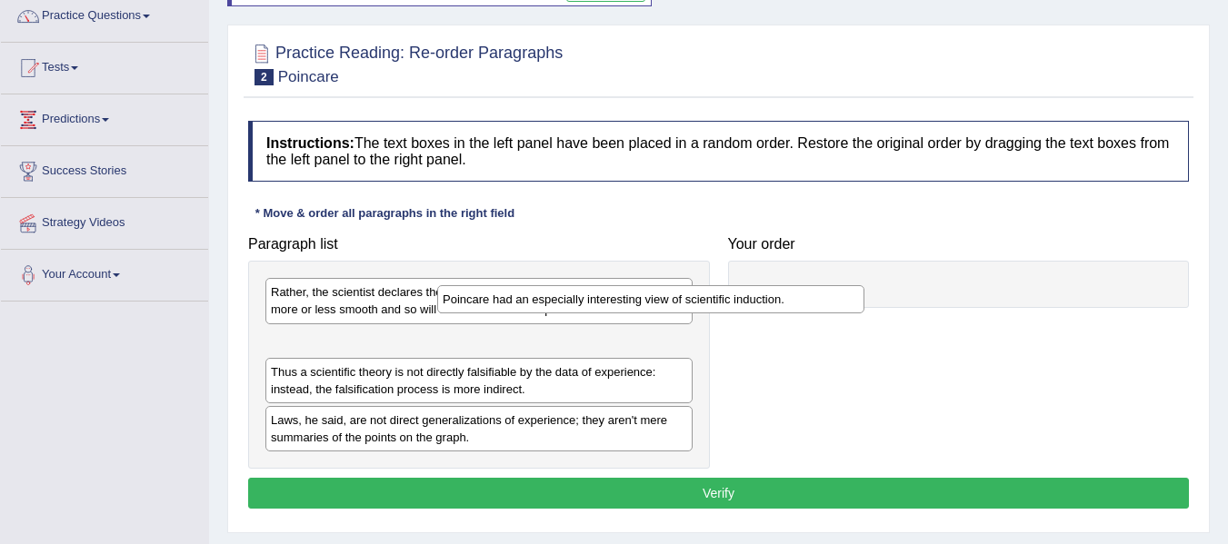
drag, startPoint x: 425, startPoint y: 348, endPoint x: 725, endPoint y: 306, distance: 302.8
click at [725, 306] on div "Poincare had an especially interesting view of scientific induction." at bounding box center [650, 299] width 427 height 28
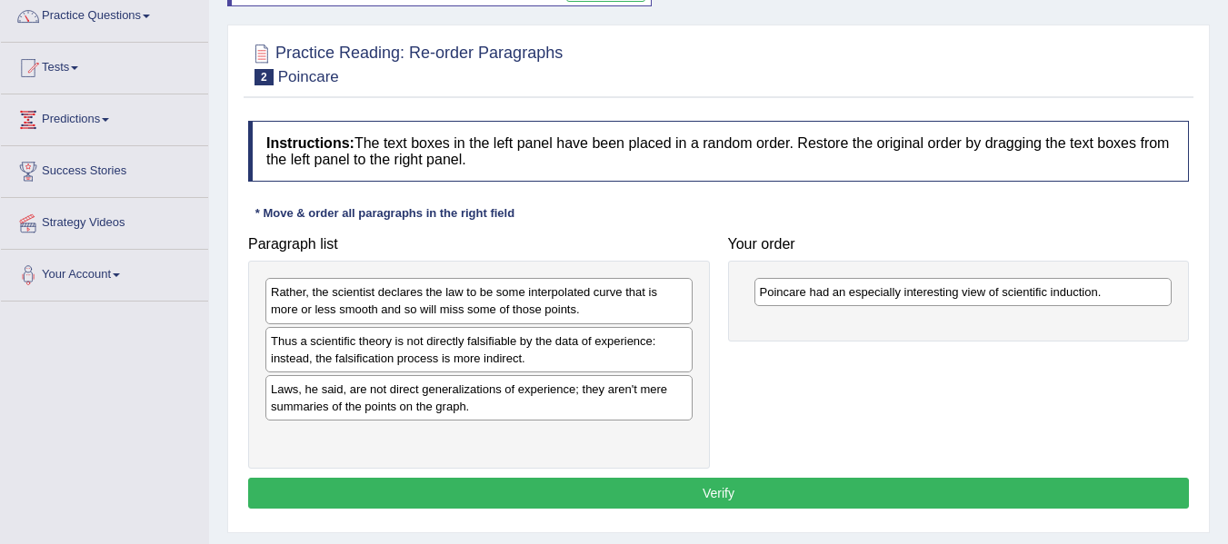
click at [388, 403] on div "Laws, he said, are not direct generalizations of experience; they aren't mere s…" at bounding box center [478, 397] width 427 height 45
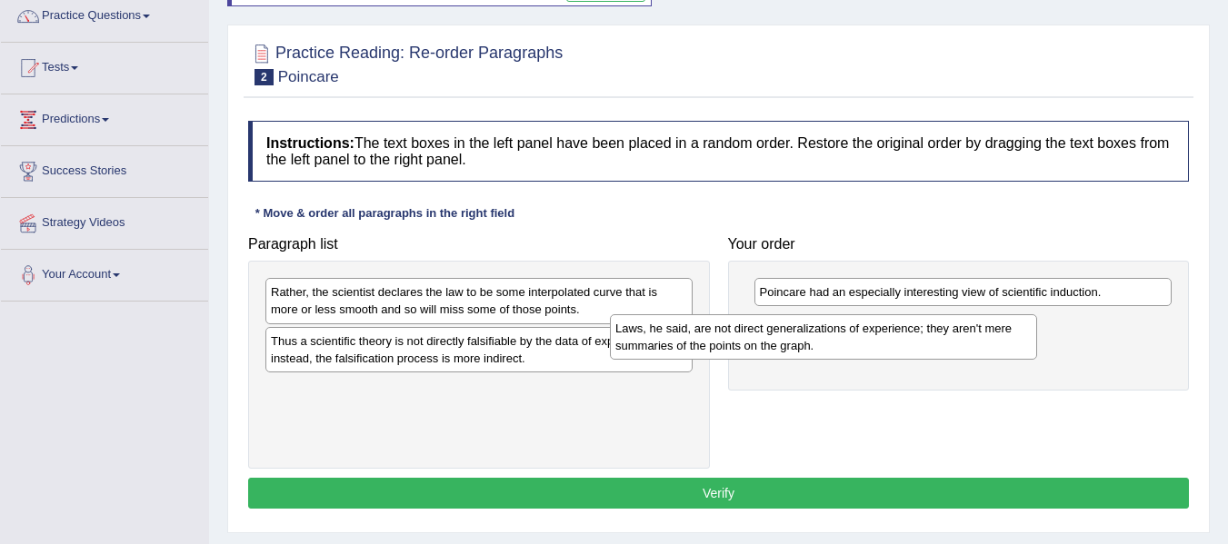
drag, startPoint x: 388, startPoint y: 403, endPoint x: 766, endPoint y: 339, distance: 383.5
click at [766, 339] on div "Laws, he said, are not direct generalizations of experience; they aren't mere s…" at bounding box center [823, 336] width 427 height 45
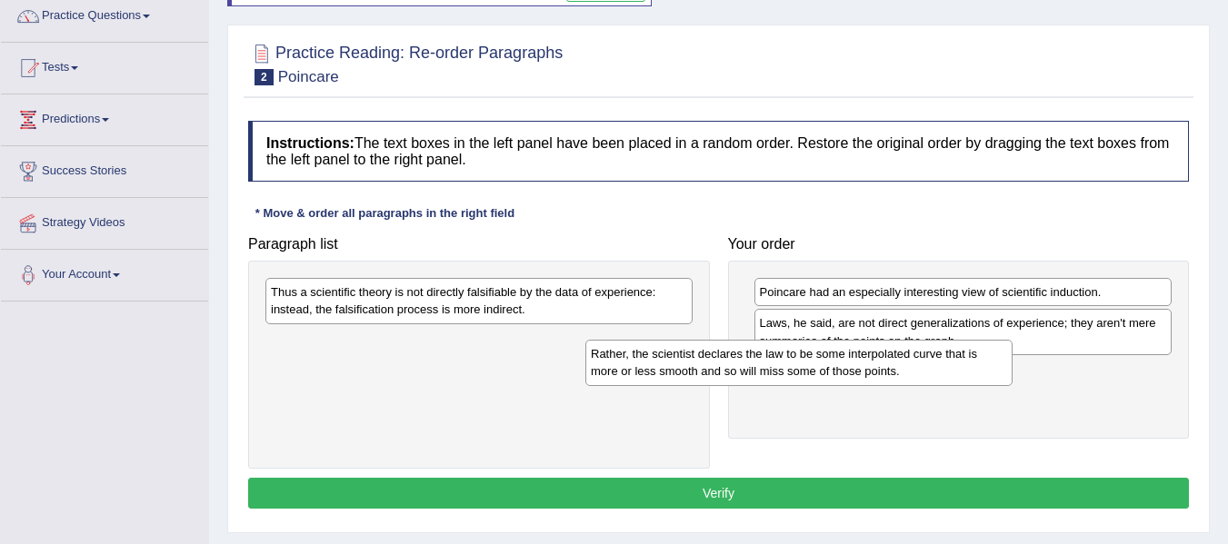
drag, startPoint x: 500, startPoint y: 299, endPoint x: 860, endPoint y: 363, distance: 365.6
click at [860, 363] on div "Rather, the scientist declares the law to be some interpolated curve that is mo…" at bounding box center [798, 362] width 427 height 45
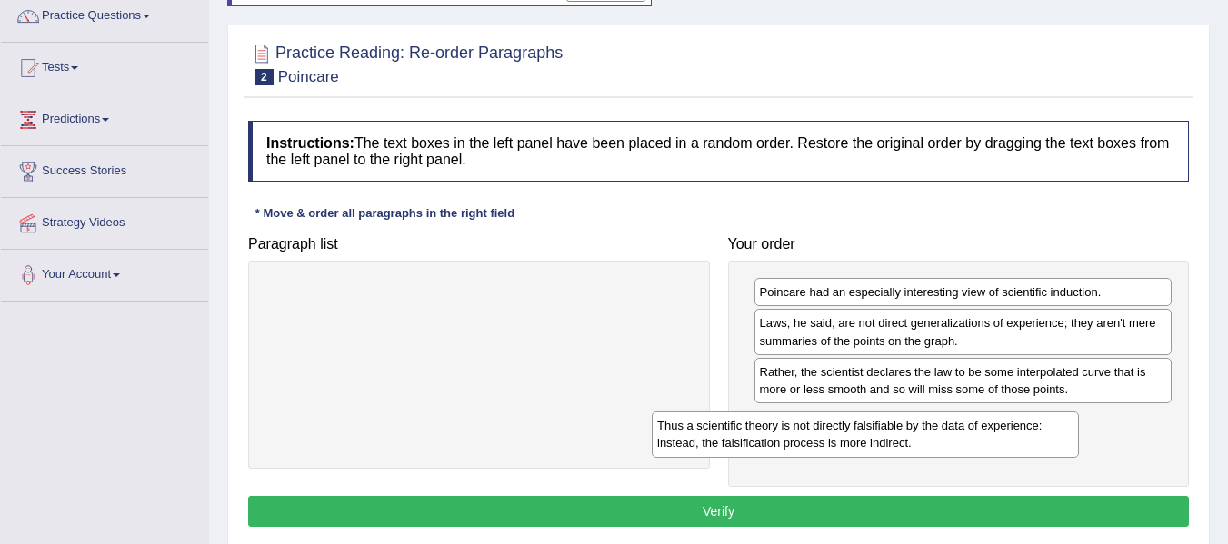
drag, startPoint x: 560, startPoint y: 317, endPoint x: 989, endPoint y: 432, distance: 443.9
click at [989, 432] on div "Thus a scientific theory is not directly falsifiable by the data of experience:…" at bounding box center [865, 434] width 427 height 45
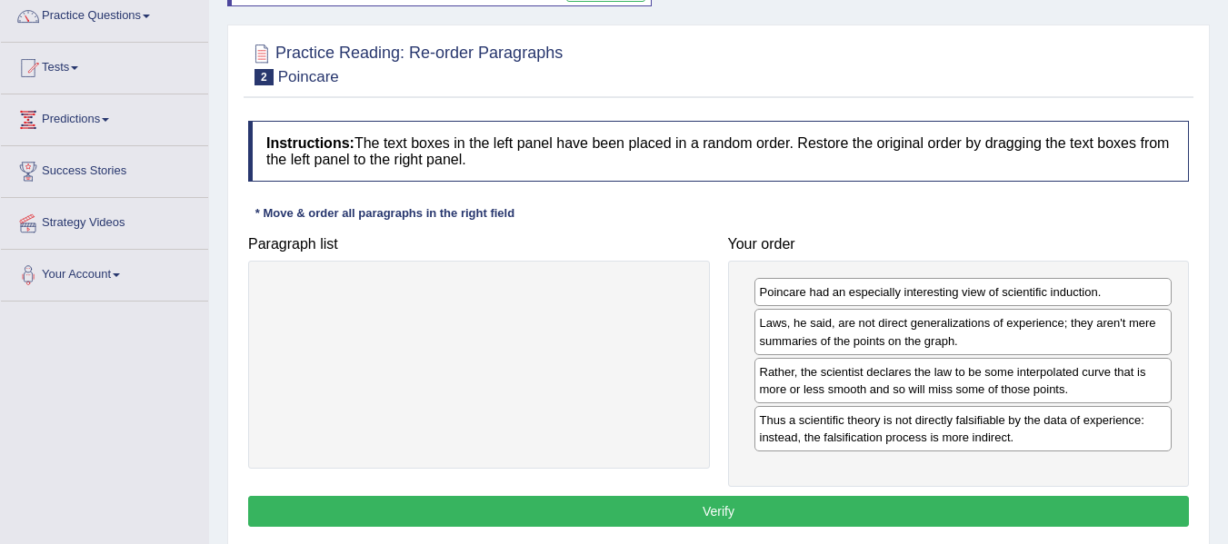
click at [807, 513] on button "Verify" at bounding box center [718, 511] width 941 height 31
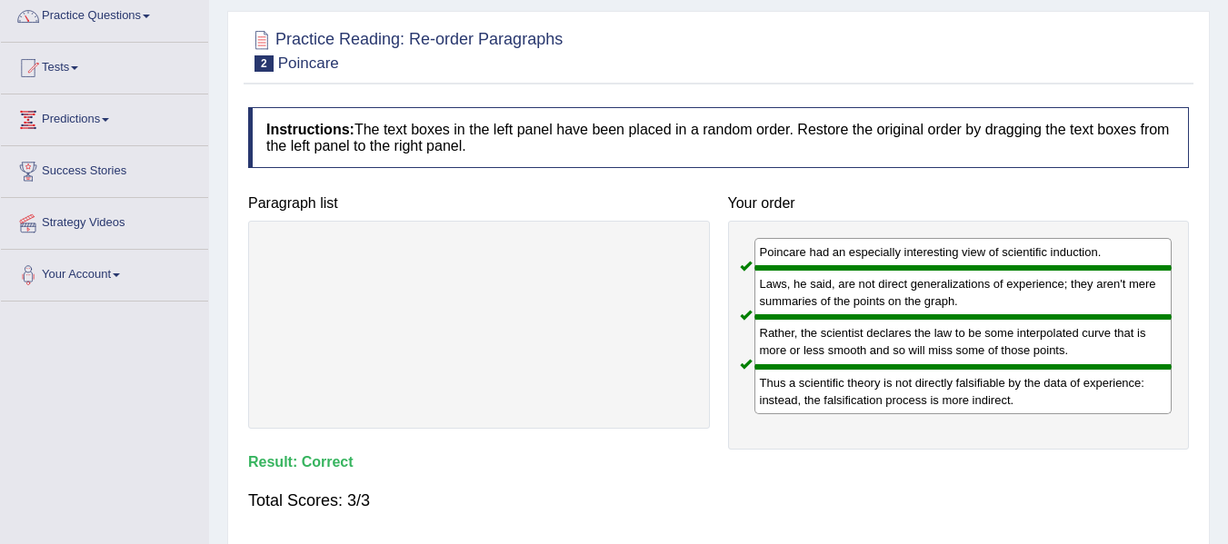
click at [905, 473] on div "Instructions: The text boxes in the left panel have been placed in a random ord…" at bounding box center [719, 317] width 950 height 439
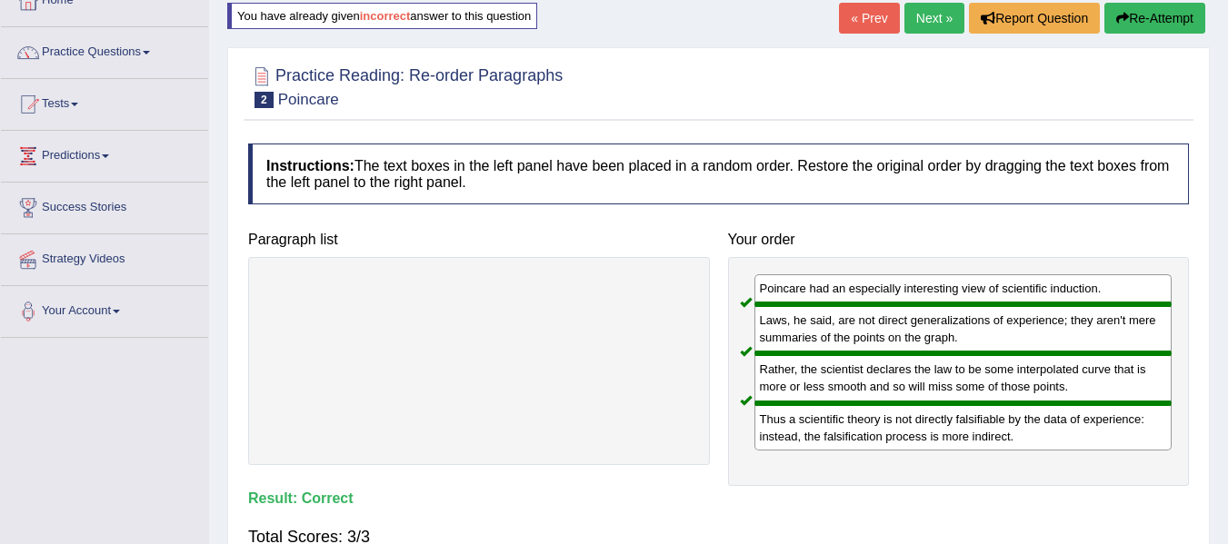
scroll to position [5, 0]
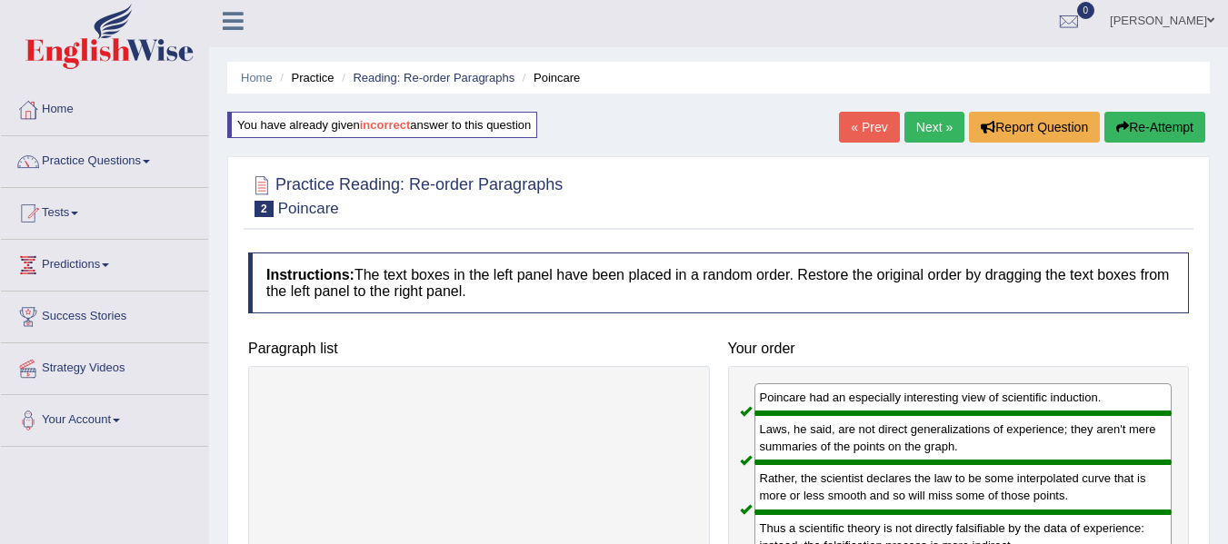
click at [933, 123] on link "Next »" at bounding box center [934, 127] width 60 height 31
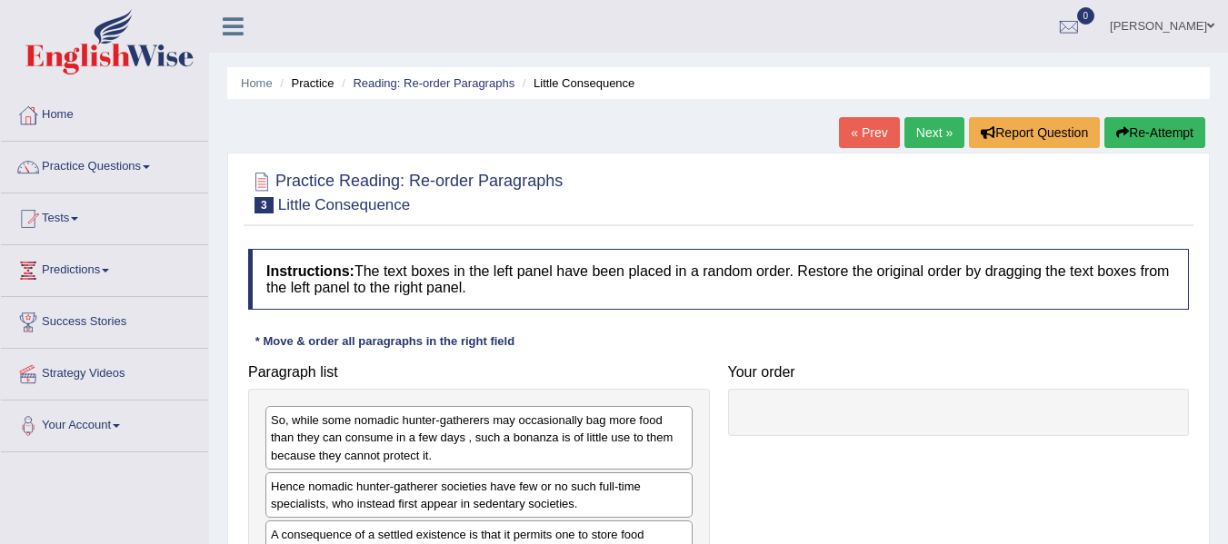
click at [862, 323] on div "Instructions: The text boxes in the left panel have been placed in a random ord…" at bounding box center [719, 471] width 950 height 463
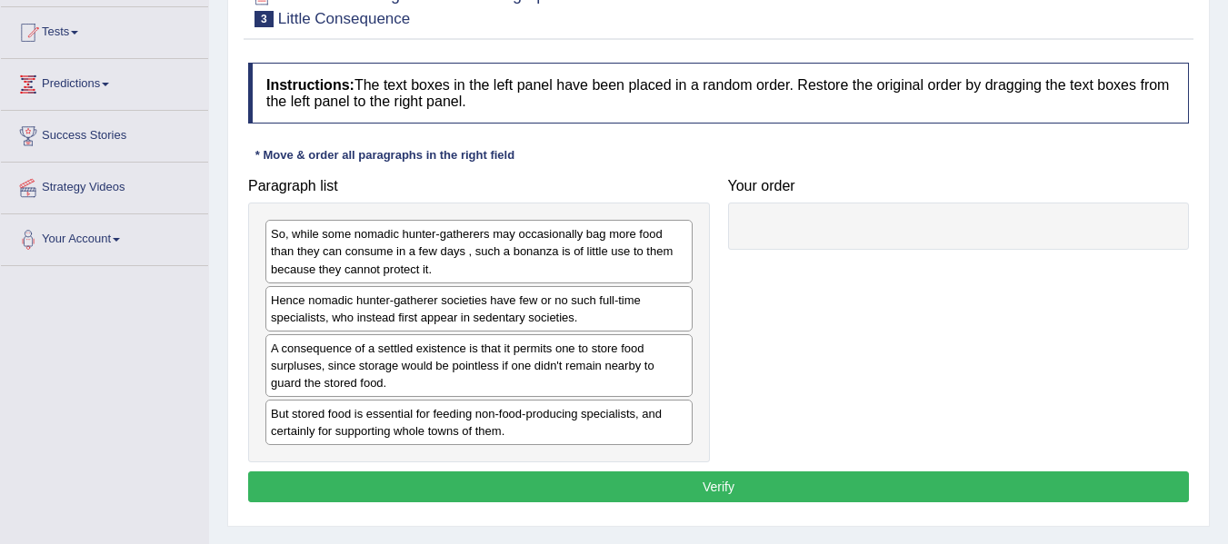
scroll to position [182, 0]
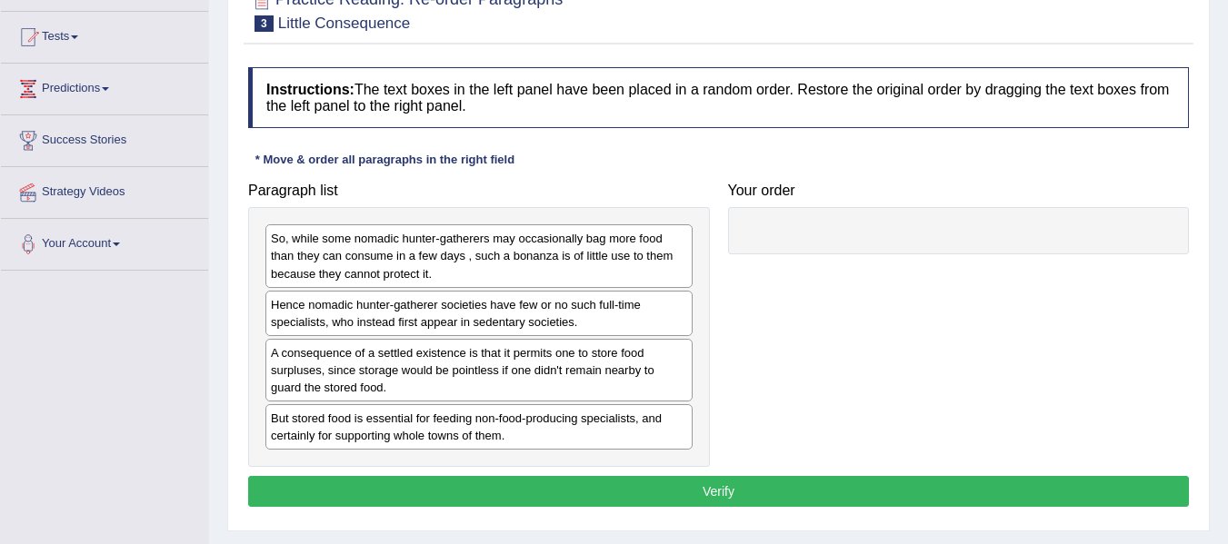
click at [307, 388] on div "A consequence of a settled existence is that it permits one to store food surpl…" at bounding box center [478, 370] width 427 height 63
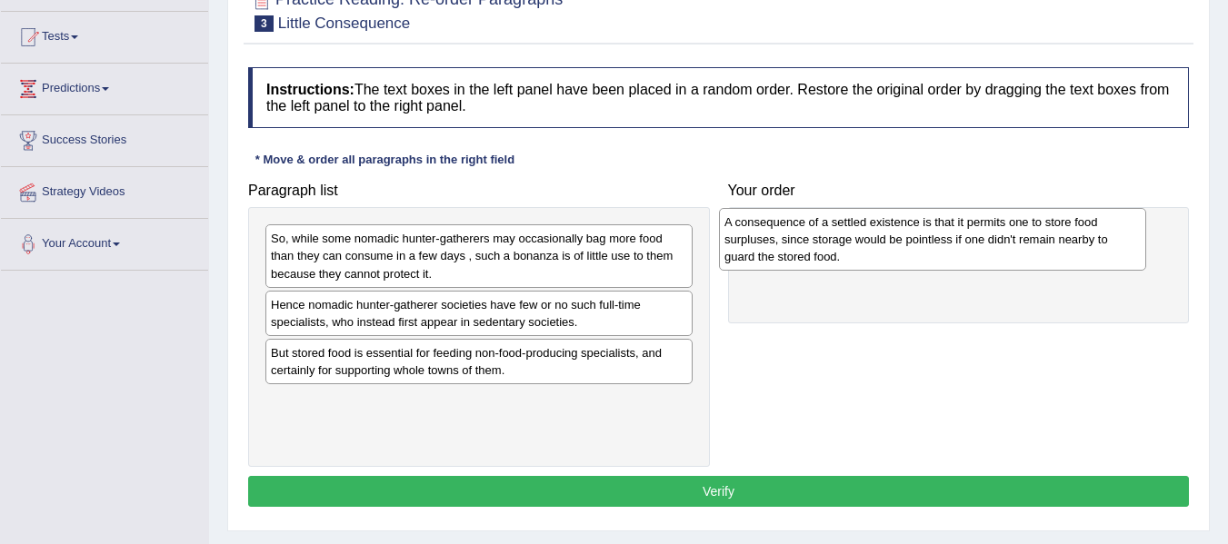
drag, startPoint x: 432, startPoint y: 382, endPoint x: 911, endPoint y: 251, distance: 496.5
click at [911, 251] on div "A consequence of a settled existence is that it permits one to store food surpl…" at bounding box center [932, 239] width 427 height 63
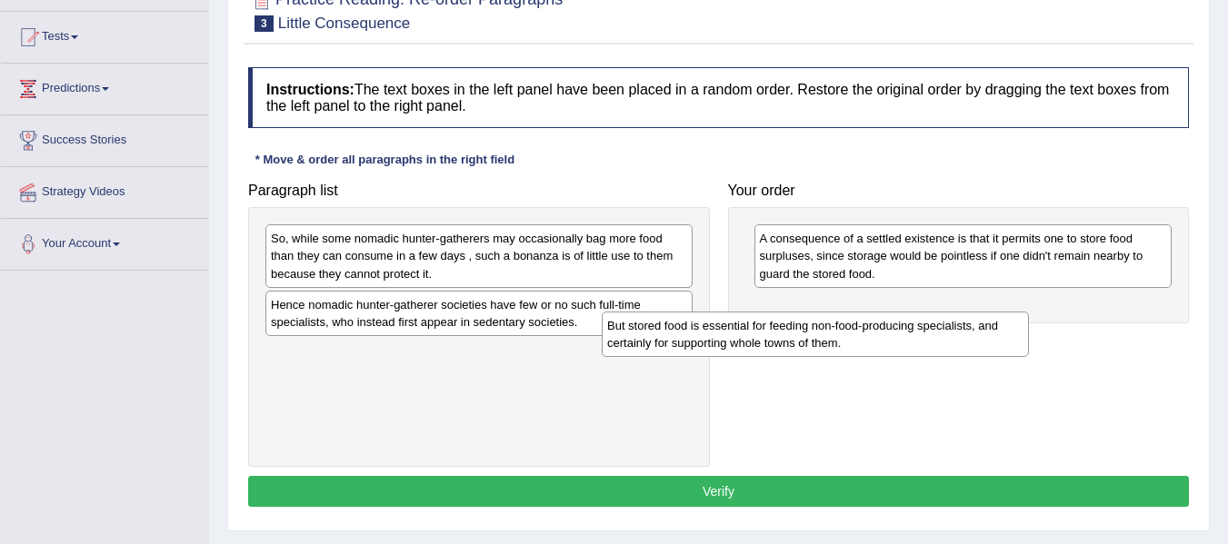
drag, startPoint x: 383, startPoint y: 371, endPoint x: 749, endPoint y: 325, distance: 369.0
click at [749, 325] on div "But stored food is essential for feeding non-food-producing specialists, and ce…" at bounding box center [815, 334] width 427 height 45
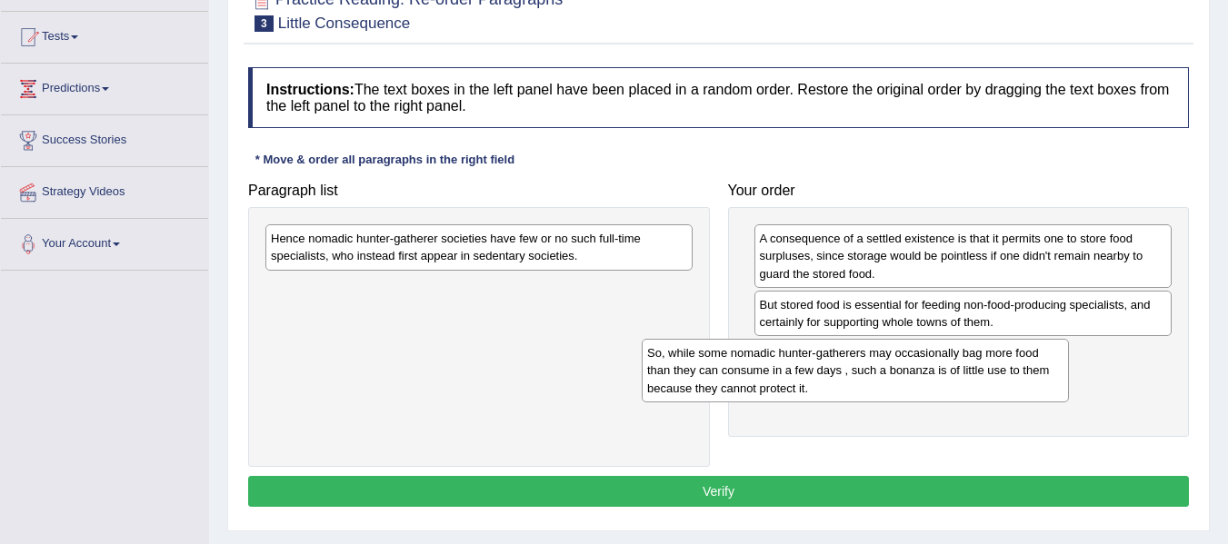
drag, startPoint x: 367, startPoint y: 270, endPoint x: 780, endPoint y: 380, distance: 427.0
click at [780, 380] on div "So, while some nomadic hunter-gatherers may occasionally bag more food than the…" at bounding box center [855, 370] width 427 height 63
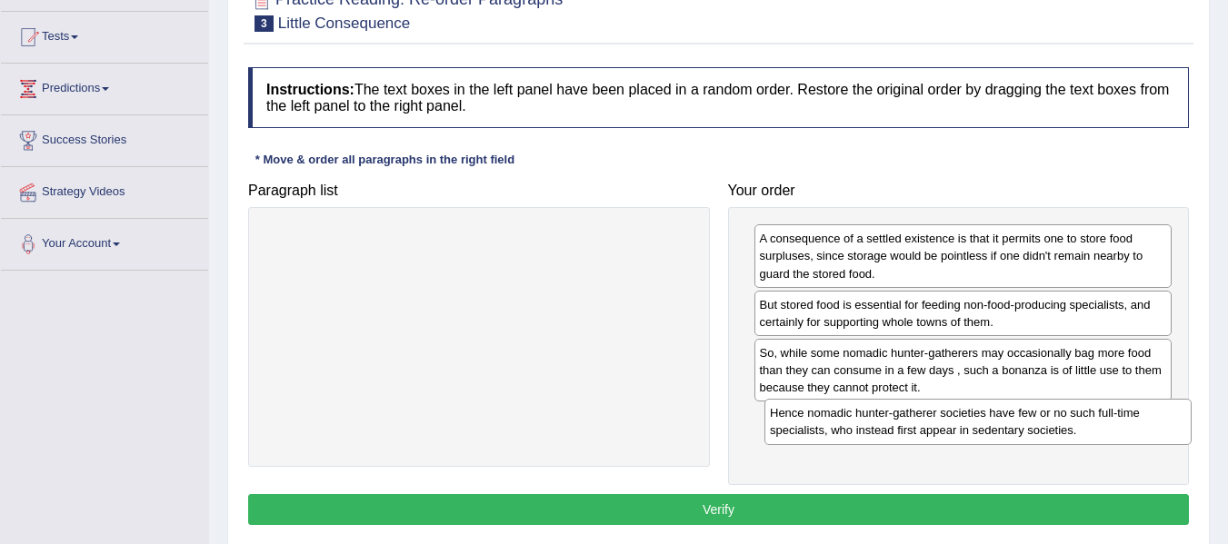
drag, startPoint x: 443, startPoint y: 255, endPoint x: 966, endPoint y: 429, distance: 551.5
click at [966, 429] on div "Hence nomadic hunter-gatherer societies have few or no such full-time specialis…" at bounding box center [977, 421] width 427 height 45
click at [838, 495] on button "Verify" at bounding box center [718, 509] width 941 height 31
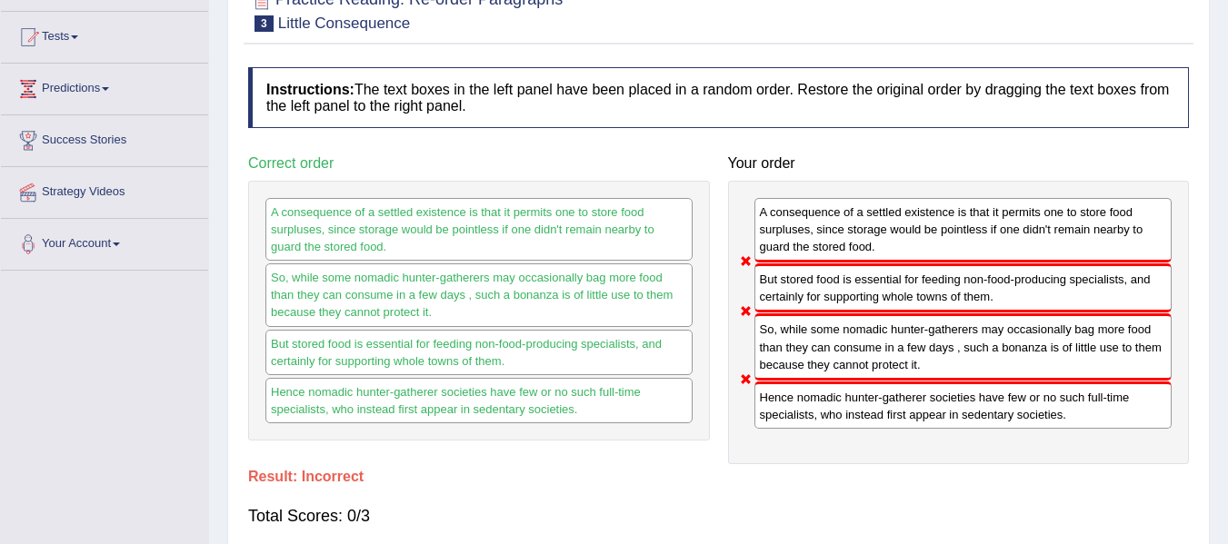
click at [939, 172] on div "Your order A consequence of a settled existence is that it permits one to store…" at bounding box center [959, 305] width 480 height 318
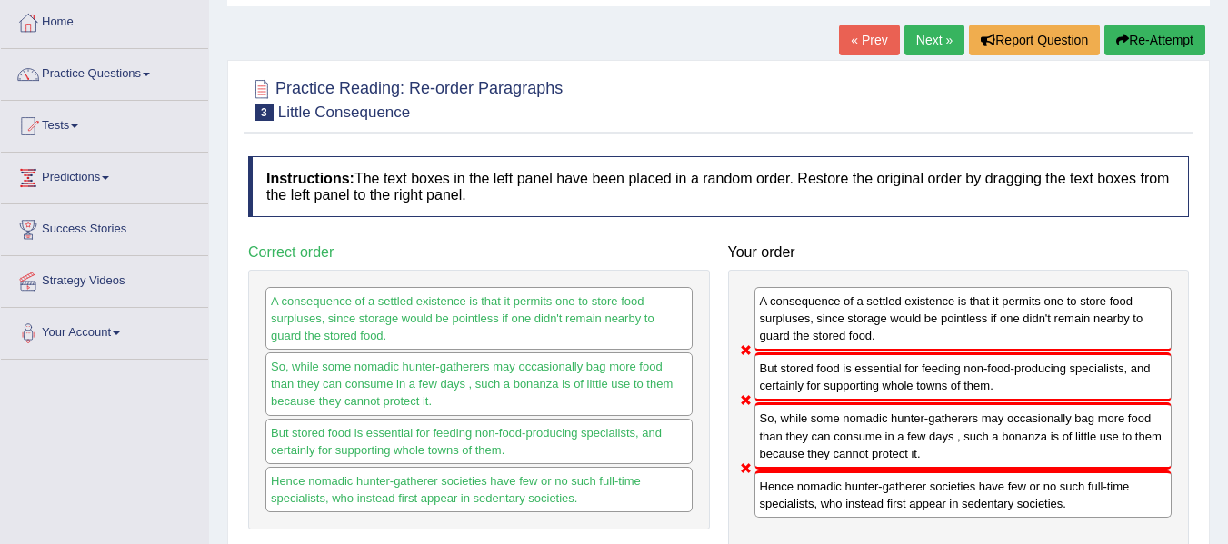
scroll to position [36, 0]
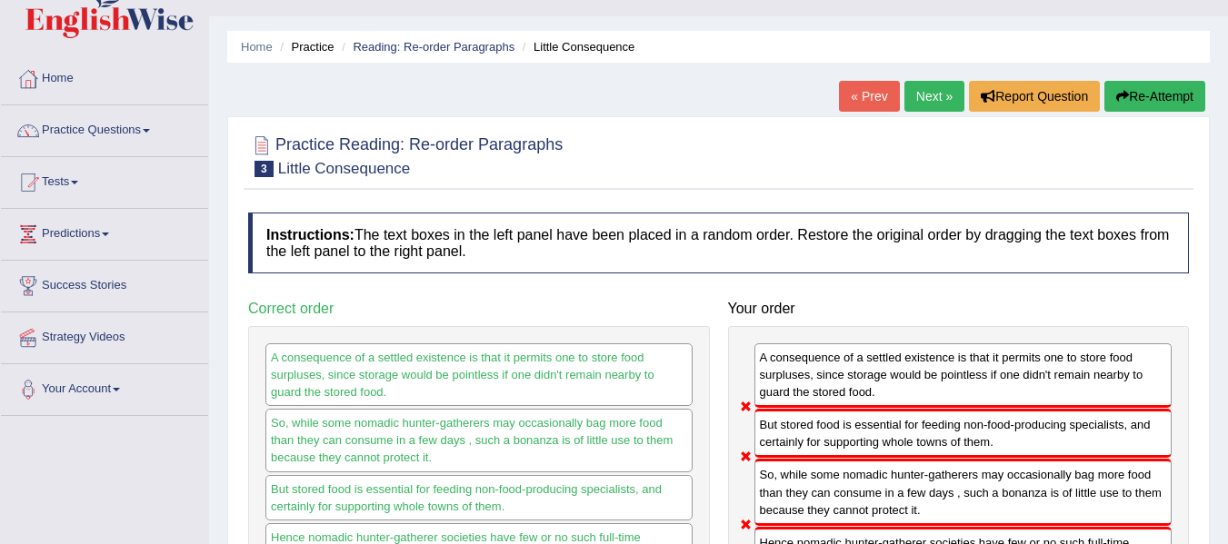
click at [1140, 94] on button "Re-Attempt" at bounding box center [1154, 96] width 101 height 31
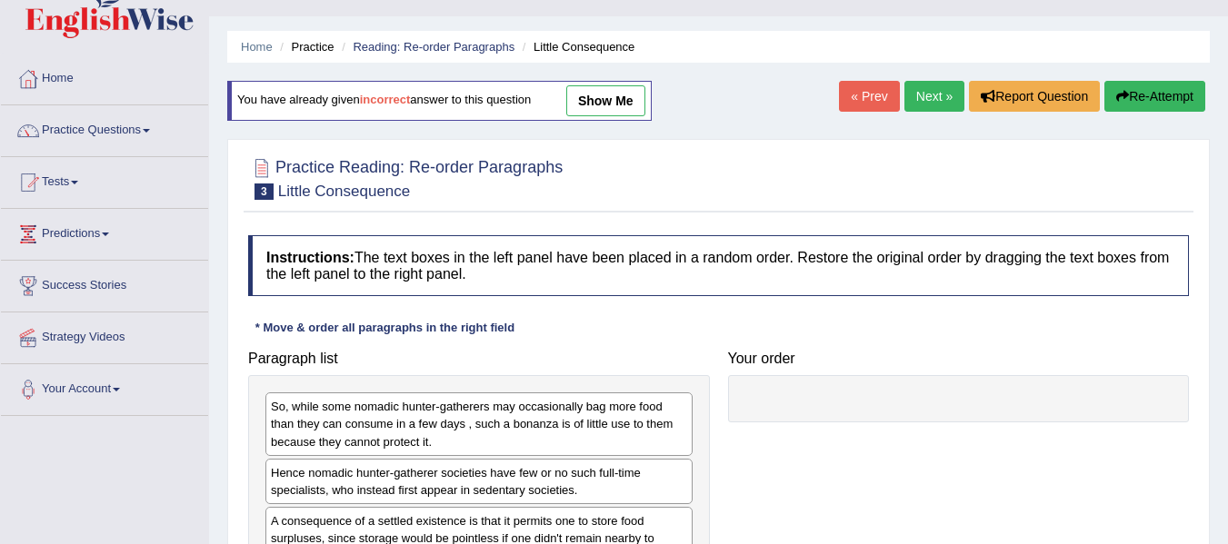
click at [443, 344] on div "Paragraph list So, while some nomadic hunter-gatherers may occasionally bag mor…" at bounding box center [479, 489] width 480 height 294
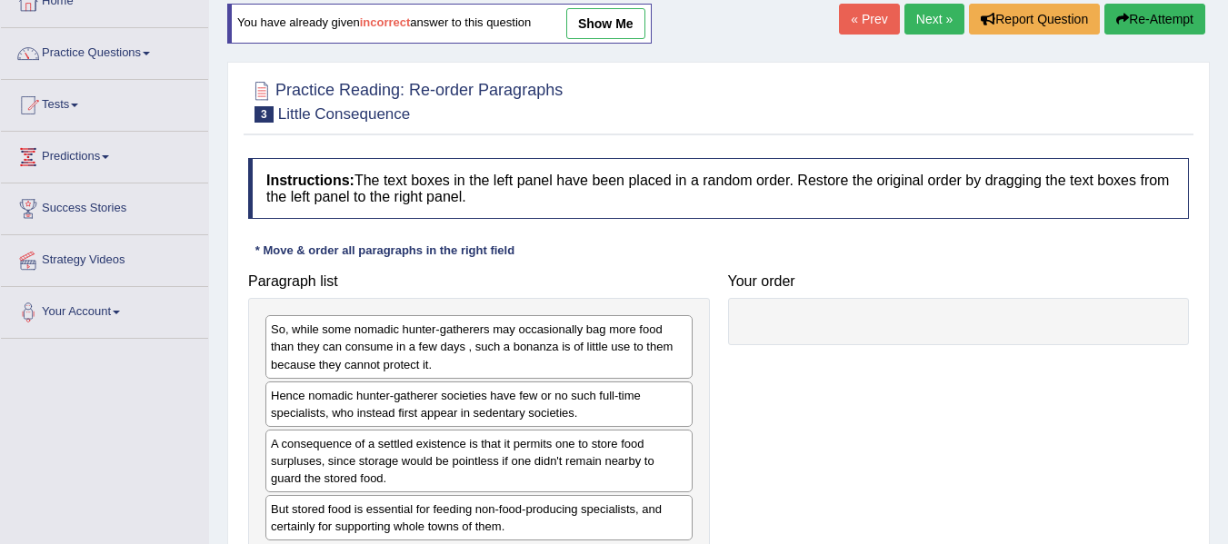
scroll to position [145, 0]
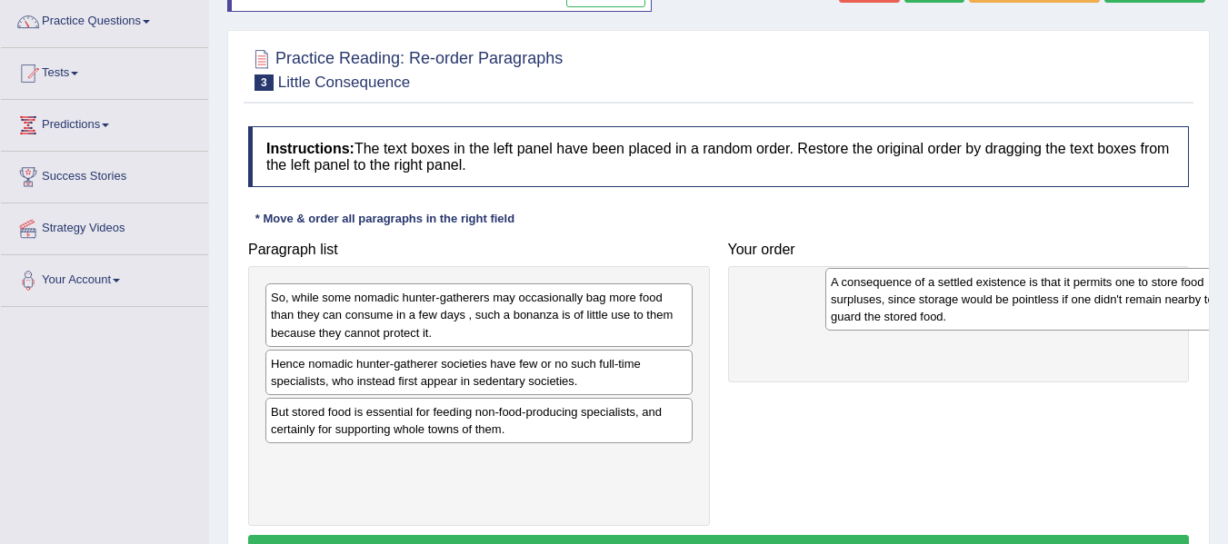
drag, startPoint x: 427, startPoint y: 436, endPoint x: 861, endPoint y: 317, distance: 450.4
click at [861, 317] on div "A consequence of a settled existence is that it permits one to store food surpl…" at bounding box center [1038, 299] width 427 height 63
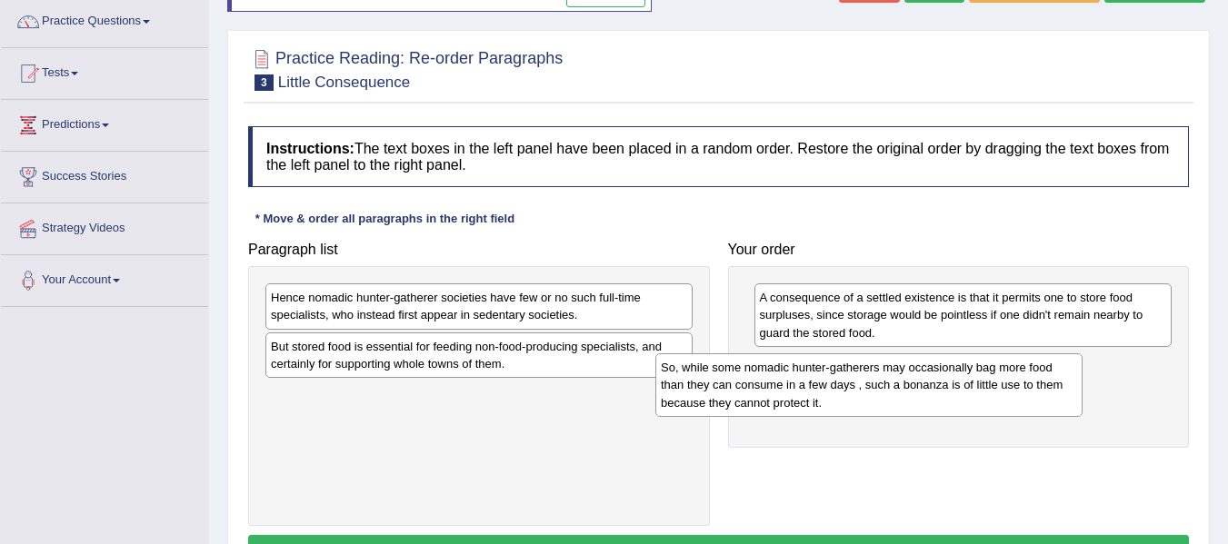
drag, startPoint x: 543, startPoint y: 310, endPoint x: 953, endPoint y: 380, distance: 415.8
click at [953, 380] on div "So, while some nomadic hunter-gatherers may occasionally bag more food than the…" at bounding box center [868, 384] width 427 height 63
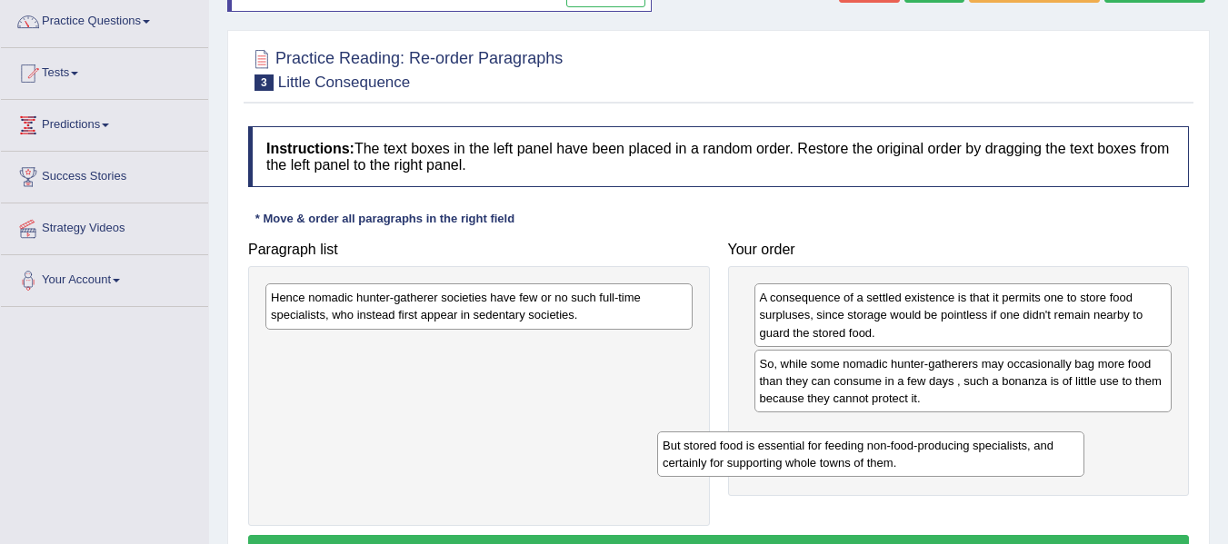
drag, startPoint x: 543, startPoint y: 354, endPoint x: 958, endPoint y: 453, distance: 426.1
click at [958, 453] on div "But stored food is essential for feeding non-food-producing specialists, and ce…" at bounding box center [870, 454] width 427 height 45
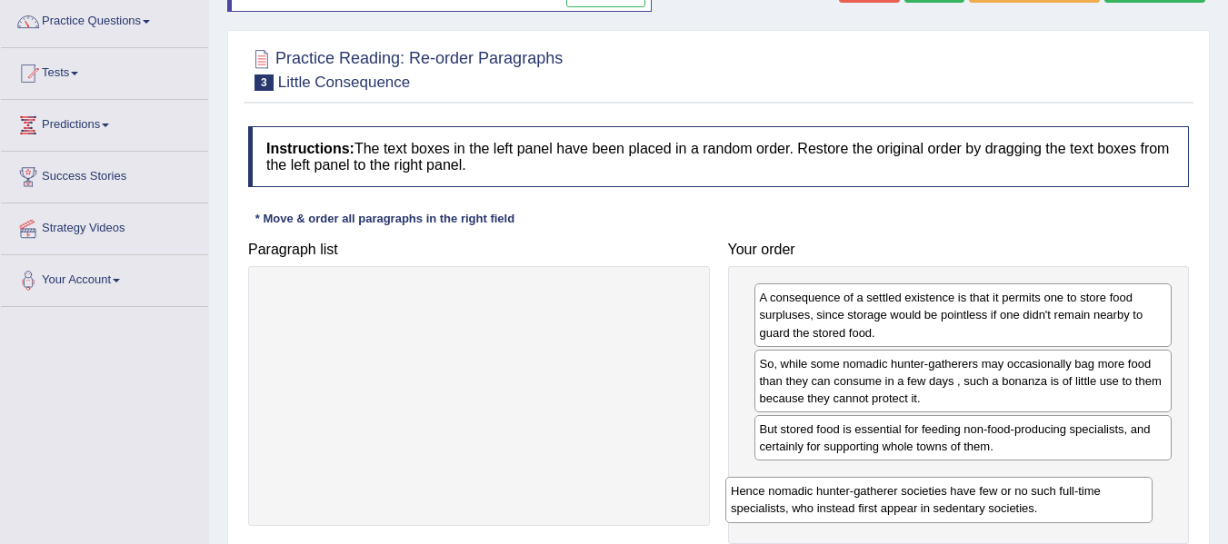
drag, startPoint x: 538, startPoint y: 314, endPoint x: 998, endPoint y: 508, distance: 498.9
click at [998, 508] on div "Hence nomadic hunter-gatherer societies have few or no such full-time specialis…" at bounding box center [938, 499] width 427 height 45
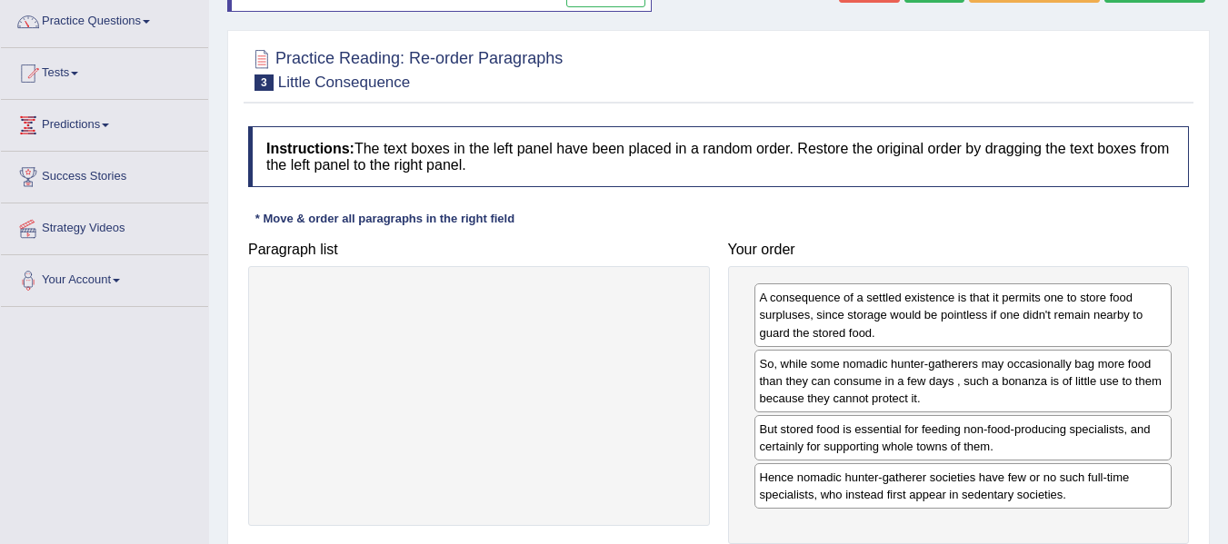
click at [1019, 264] on div "Your order A consequence of a settled existence is that it permits one to store…" at bounding box center [959, 389] width 480 height 313
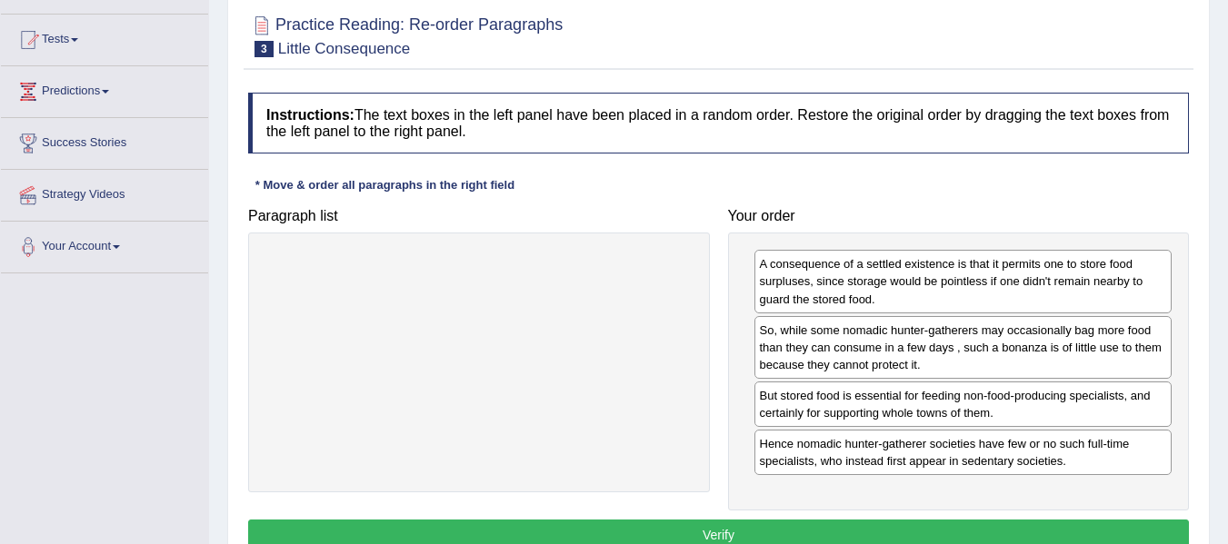
scroll to position [182, 0]
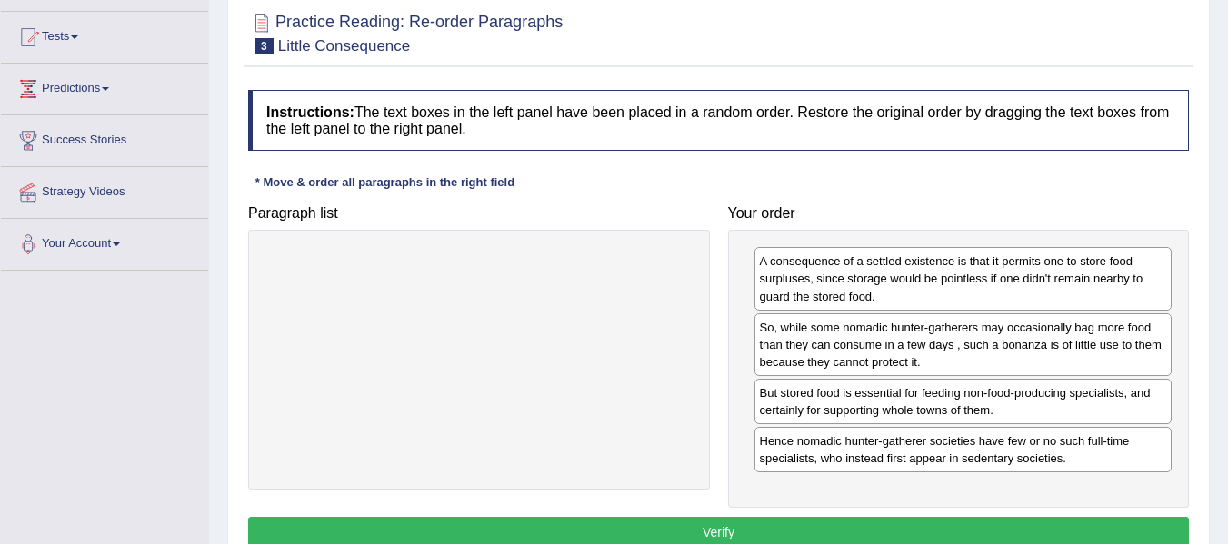
click at [858, 534] on button "Verify" at bounding box center [718, 532] width 941 height 31
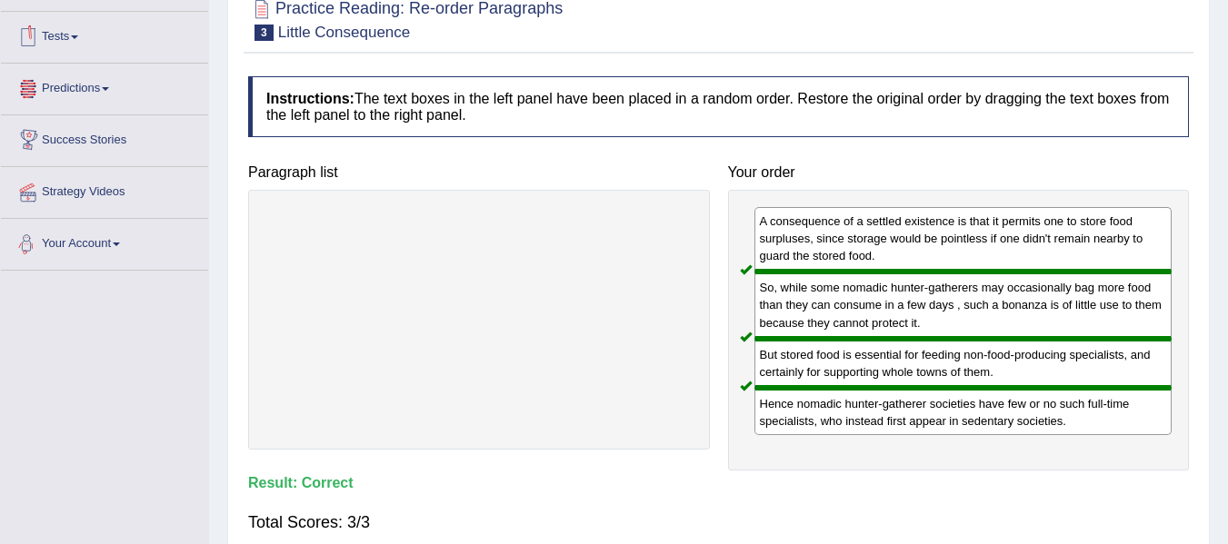
click at [63, 370] on div "Toggle navigation Home Practice Questions Speaking Practice Read Aloud Repeat S…" at bounding box center [614, 290] width 1228 height 945
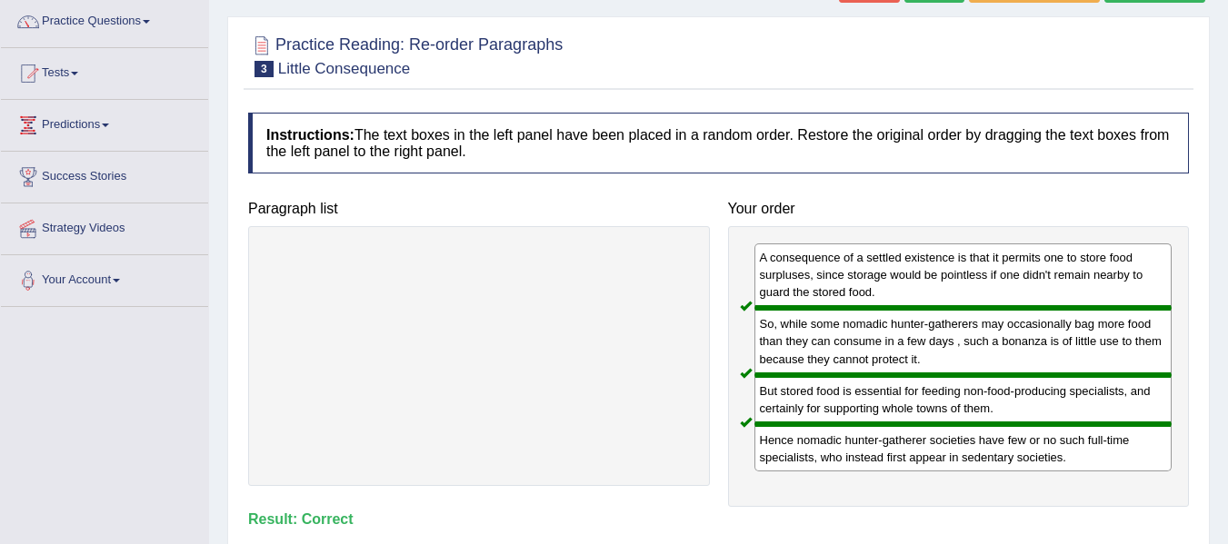
scroll to position [0, 0]
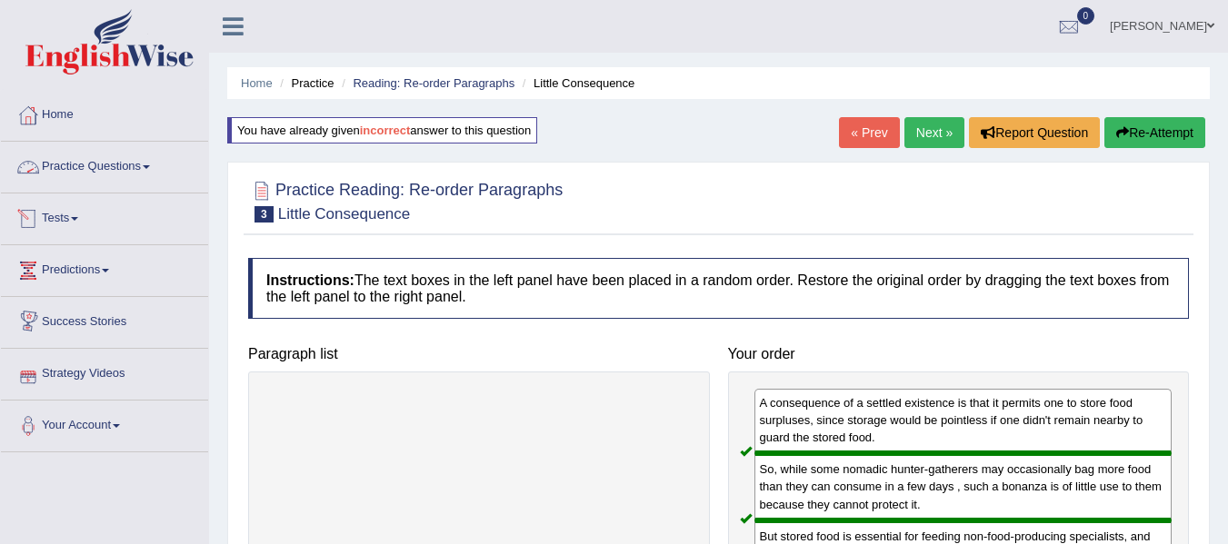
click at [111, 168] on link "Practice Questions" at bounding box center [104, 164] width 207 height 45
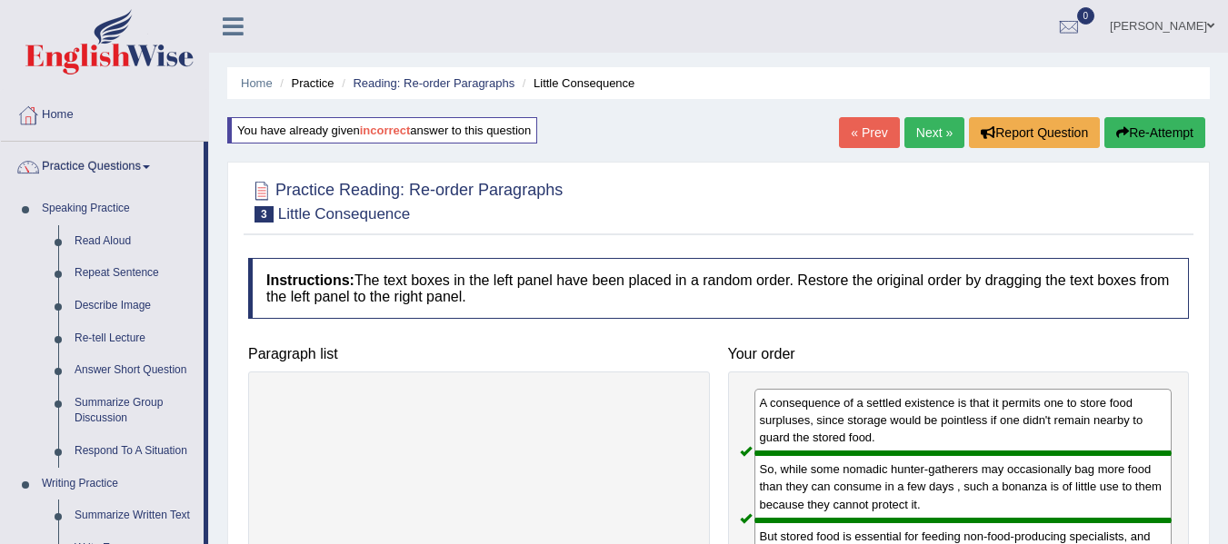
click at [928, 136] on link "Next »" at bounding box center [934, 132] width 60 height 31
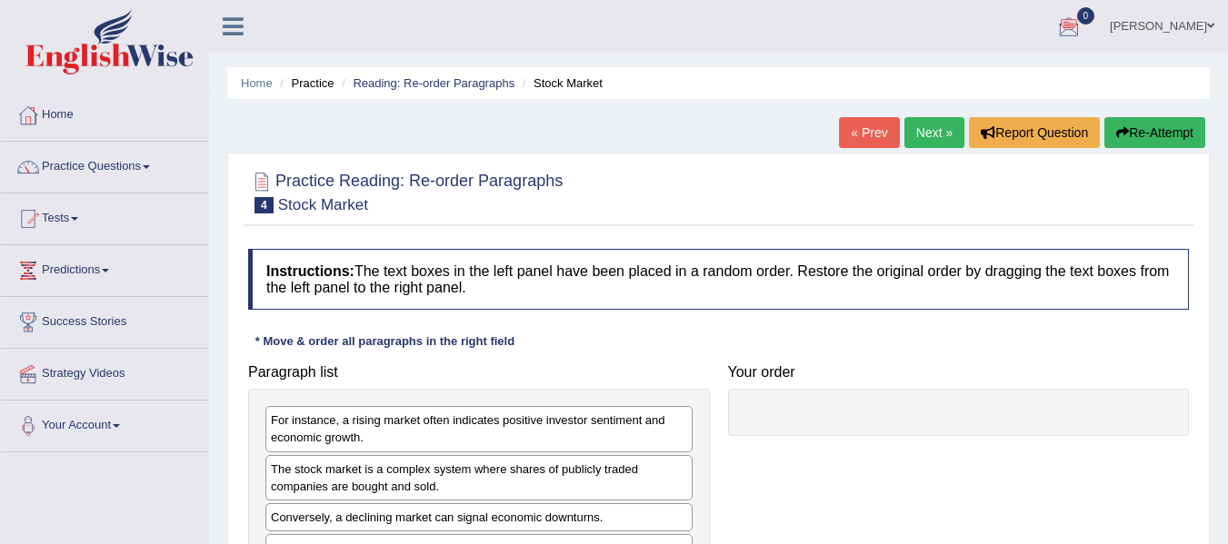
click at [738, 335] on div "Instructions: The text boxes in the left panel have been placed in a random ord…" at bounding box center [719, 437] width 950 height 394
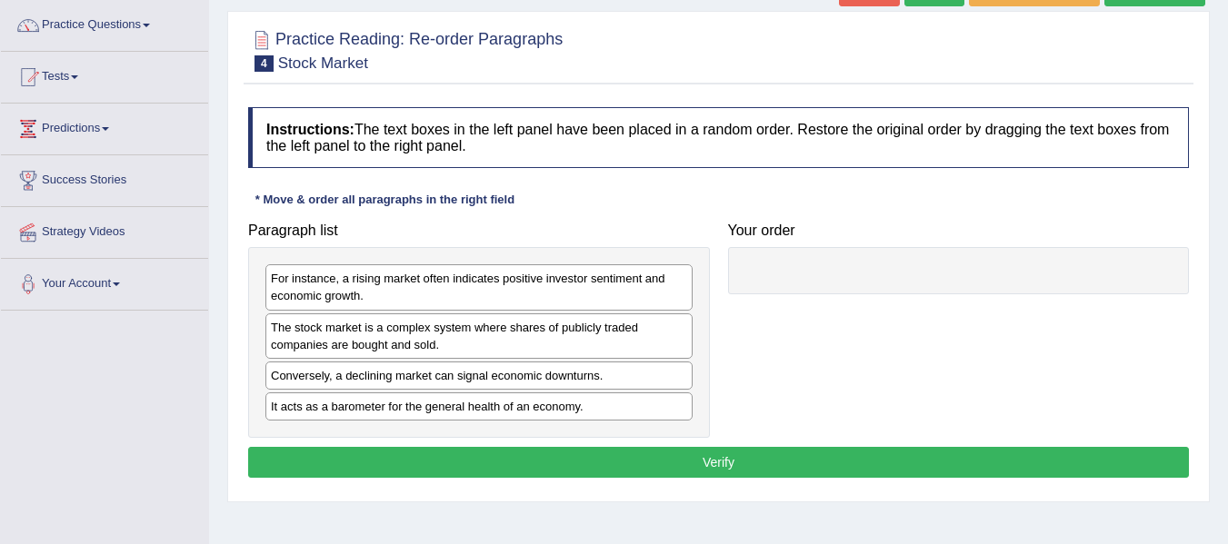
scroll to position [145, 0]
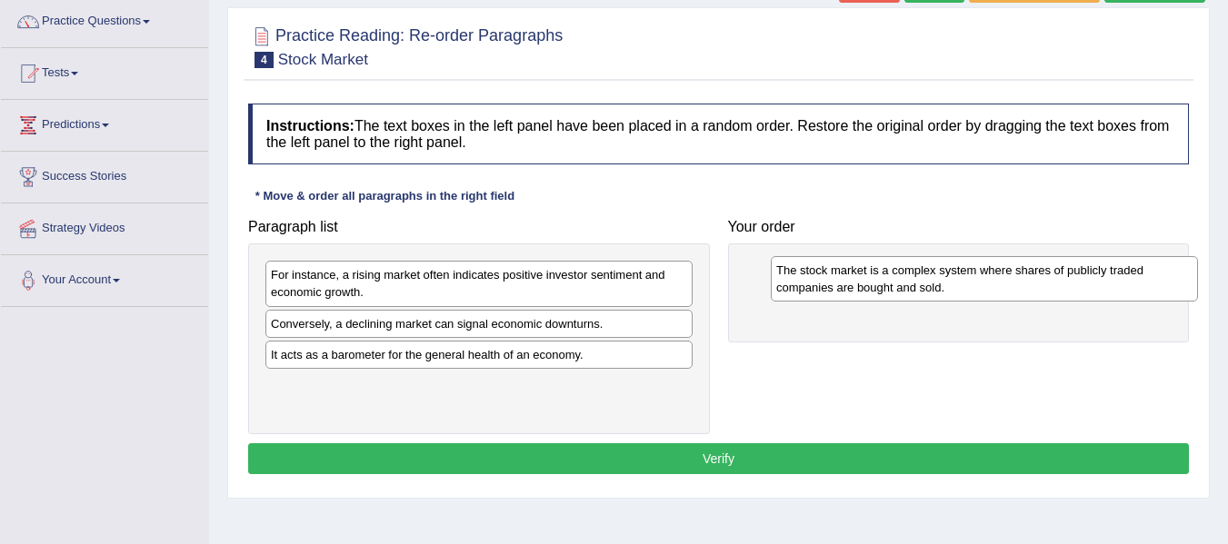
drag, startPoint x: 418, startPoint y: 339, endPoint x: 923, endPoint y: 285, distance: 508.1
click at [923, 285] on div "The stock market is a complex system where shares of publicly traded companies …" at bounding box center [984, 278] width 427 height 45
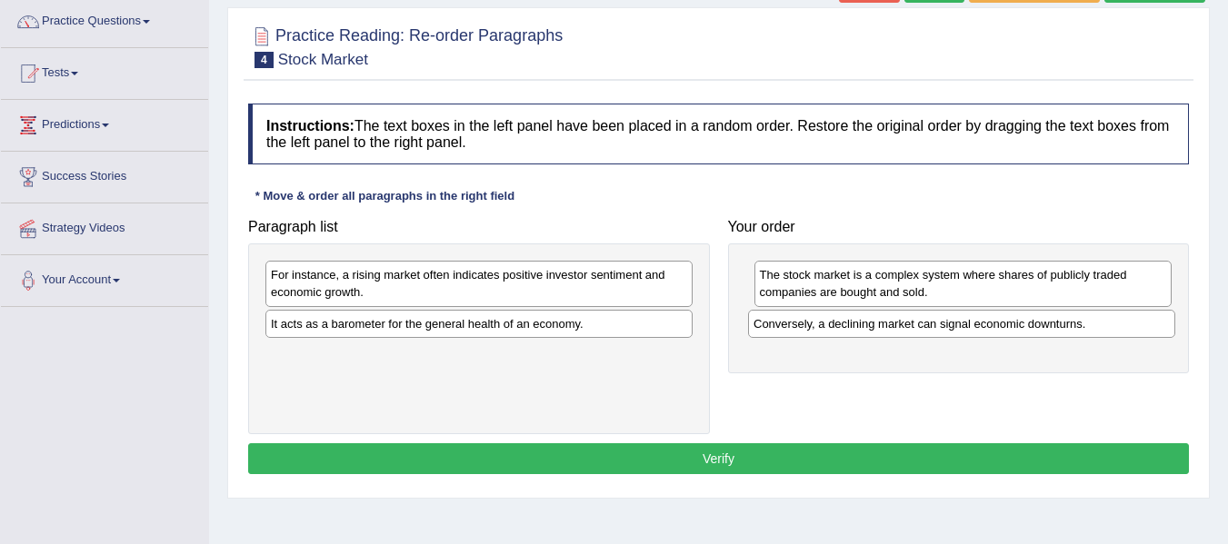
drag, startPoint x: 413, startPoint y: 327, endPoint x: 913, endPoint y: 326, distance: 499.8
click at [913, 326] on div "Conversely, a declining market can signal economic downturns." at bounding box center [961, 324] width 427 height 28
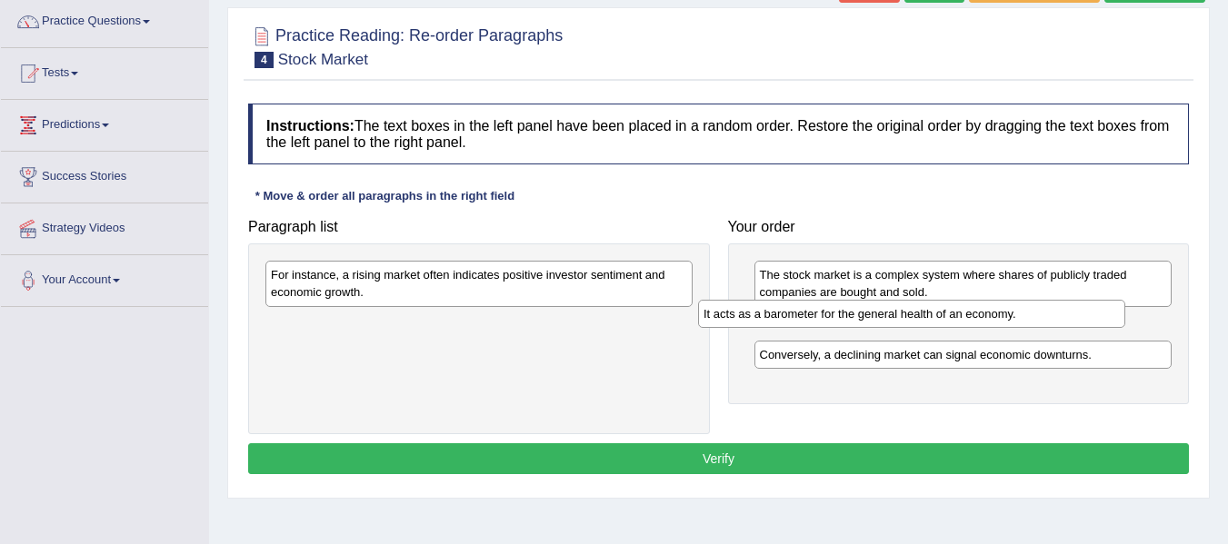
drag, startPoint x: 421, startPoint y: 331, endPoint x: 853, endPoint y: 321, distance: 432.7
click at [853, 321] on div "It acts as a barometer for the general health of an economy." at bounding box center [911, 314] width 427 height 28
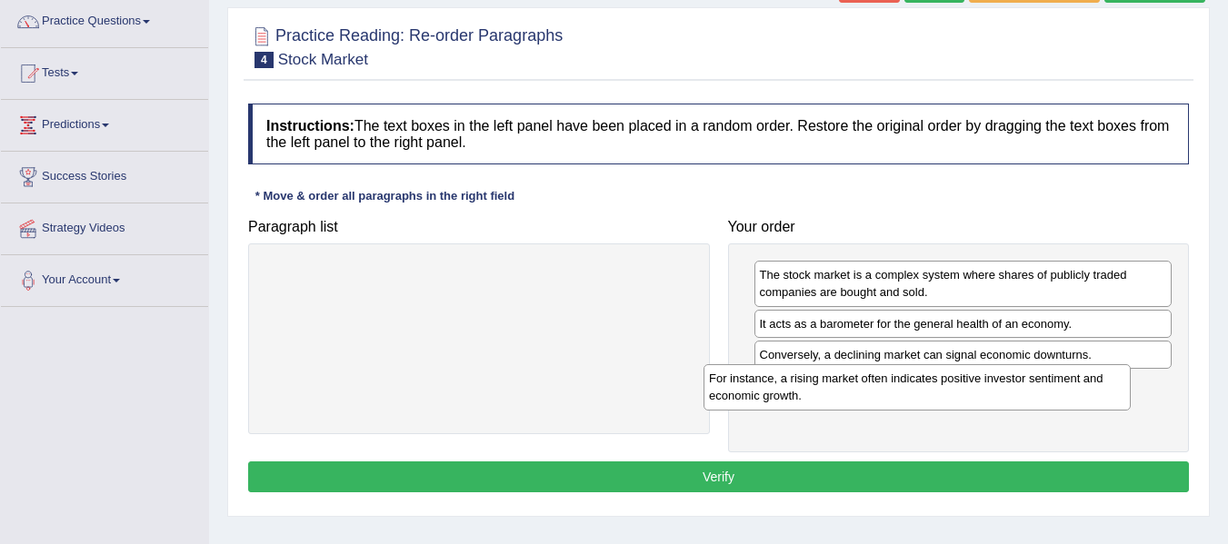
drag, startPoint x: 458, startPoint y: 275, endPoint x: 896, endPoint y: 378, distance: 449.9
click at [896, 378] on div "For instance, a rising market often indicates positive investor sentiment and e…" at bounding box center [916, 386] width 427 height 45
click at [795, 473] on button "Verify" at bounding box center [718, 477] width 941 height 31
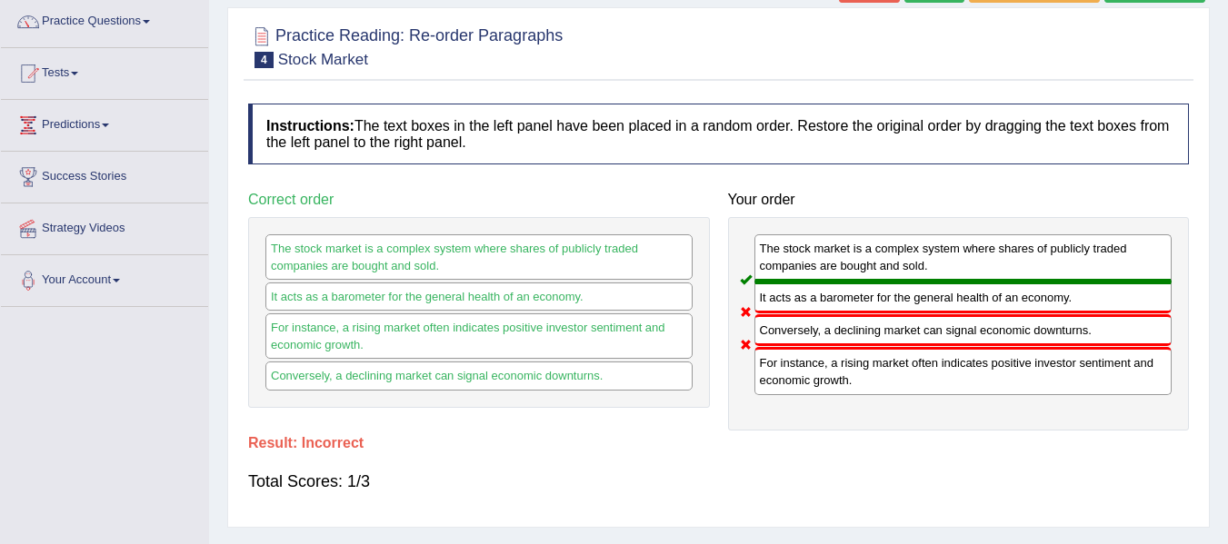
click at [863, 70] on div at bounding box center [718, 45] width 941 height 55
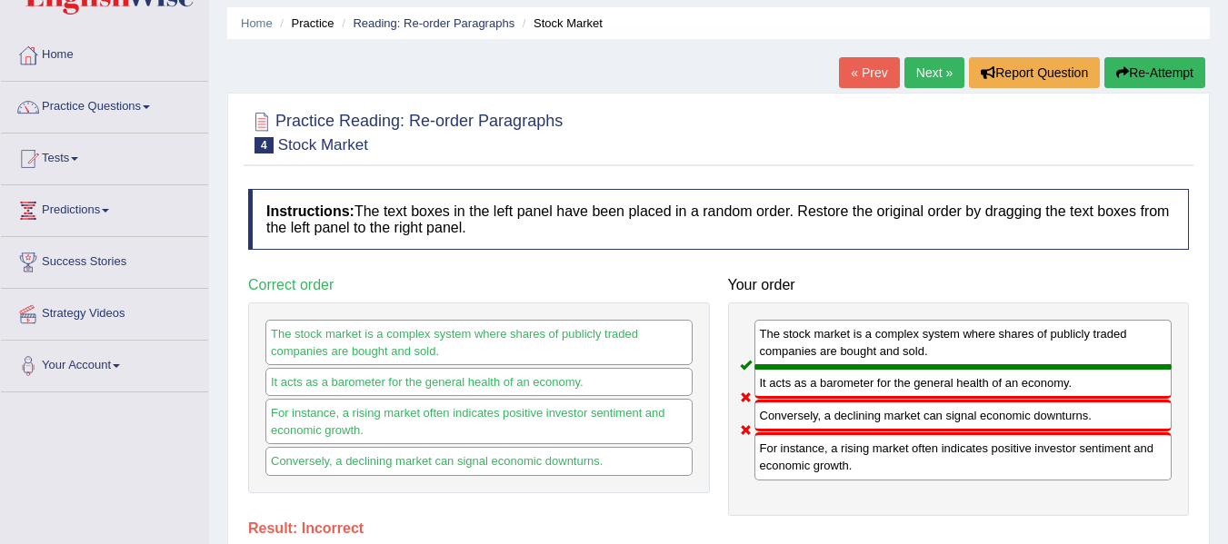
scroll to position [0, 0]
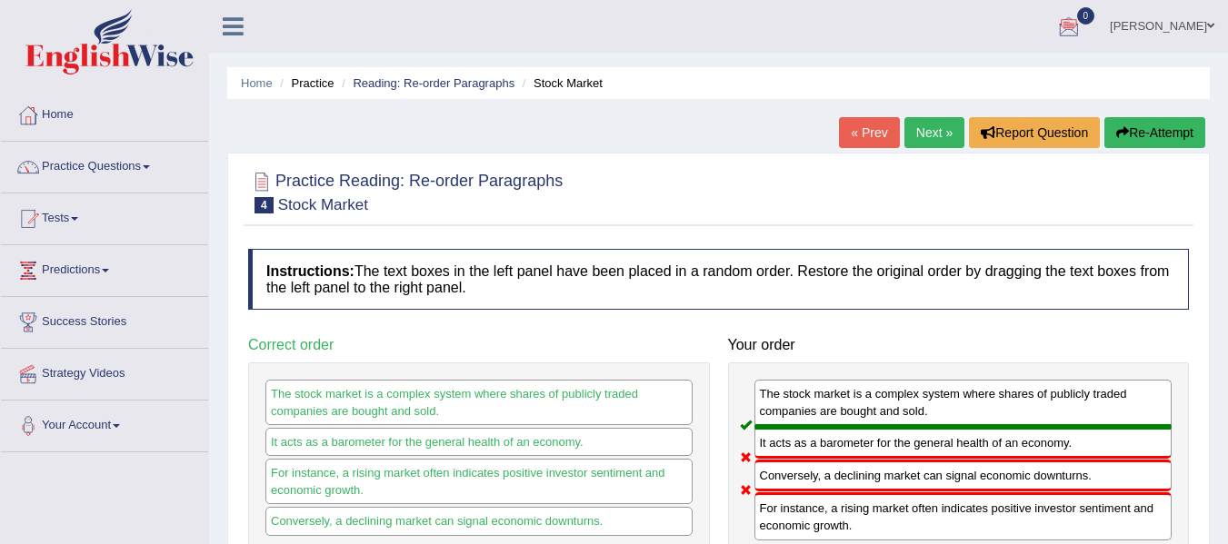
click at [1191, 35] on link "[PERSON_NAME]" at bounding box center [1162, 23] width 132 height 47
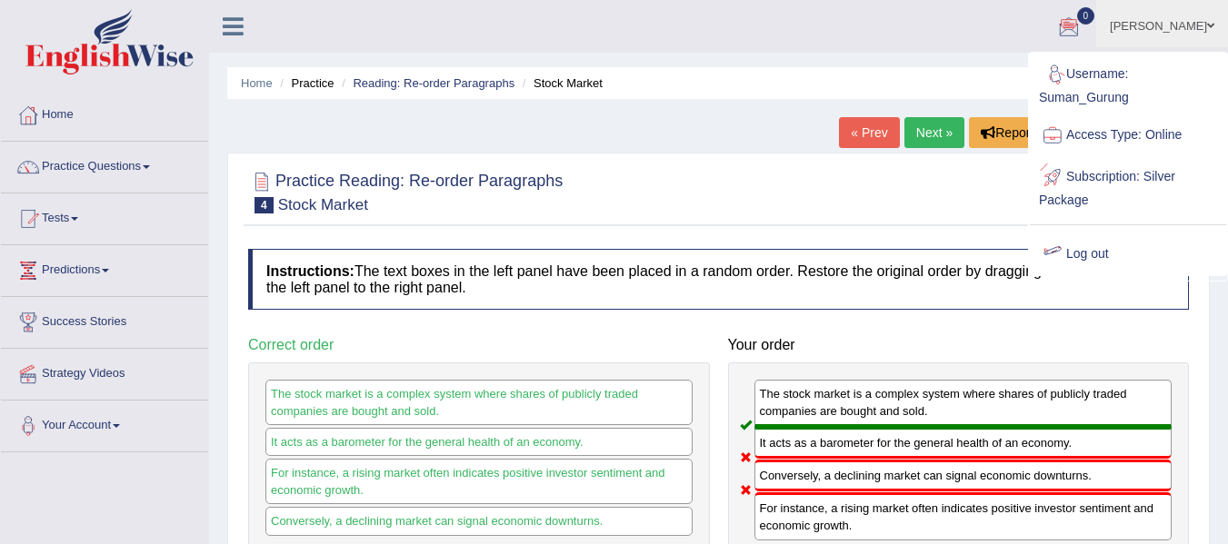
click at [1110, 249] on link "Log out" at bounding box center [1128, 255] width 196 height 42
